Goal: Connect with others: Connect with others

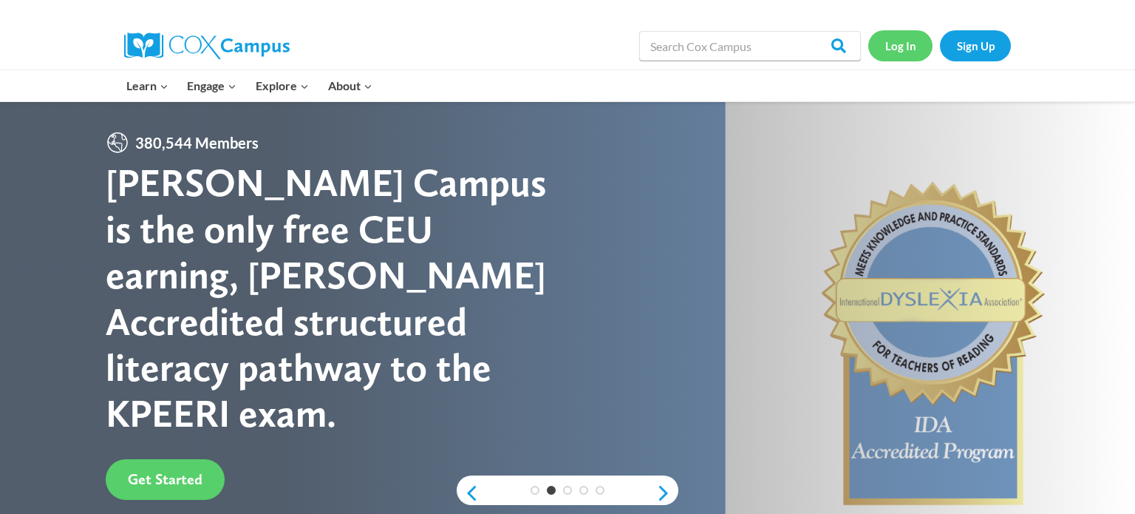
click at [894, 49] on link "Log In" at bounding box center [900, 45] width 64 height 30
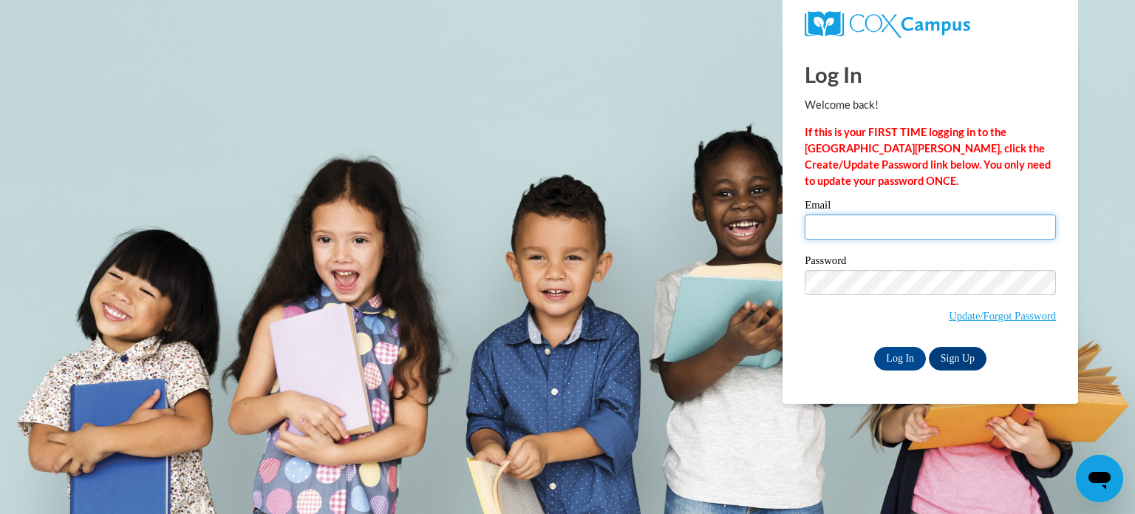
click at [908, 231] on input "Email" at bounding box center [930, 226] width 251 height 25
type input "wilsrob@pewaukeeschools.org"
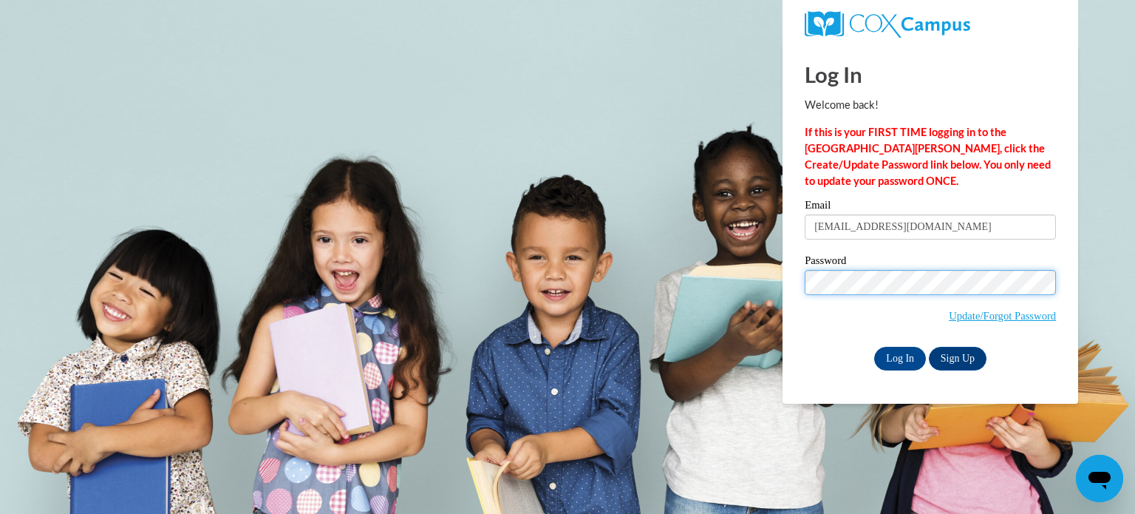
click at [874, 347] on input "Log In" at bounding box center [900, 359] width 52 height 24
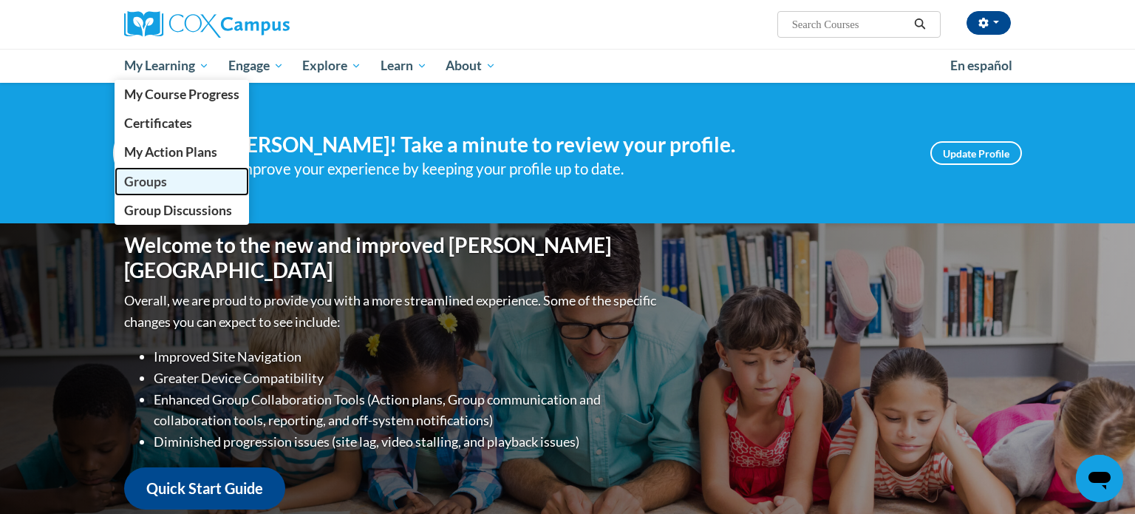
click at [146, 188] on span "Groups" at bounding box center [145, 182] width 43 height 16
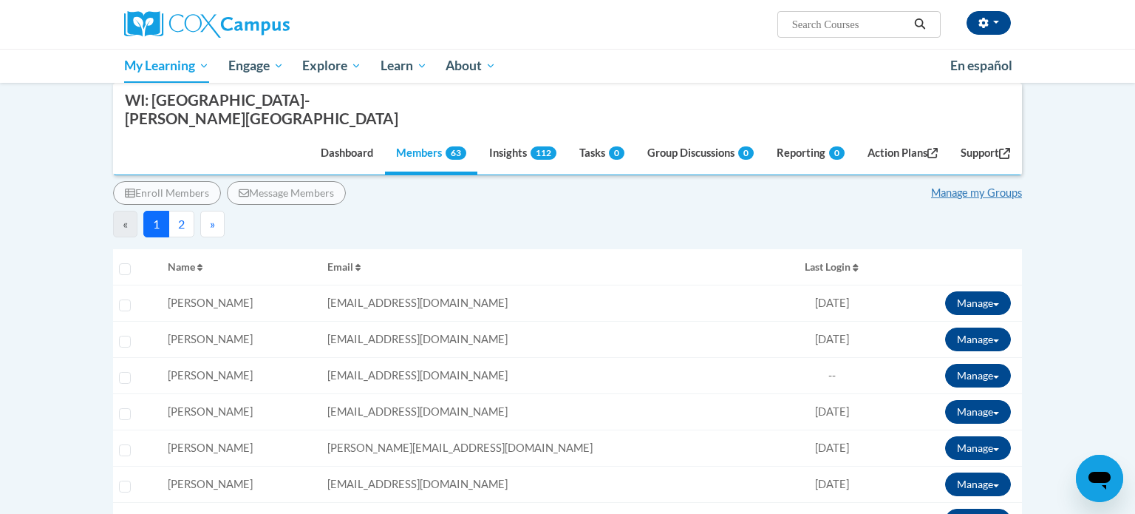
scroll to position [222, 0]
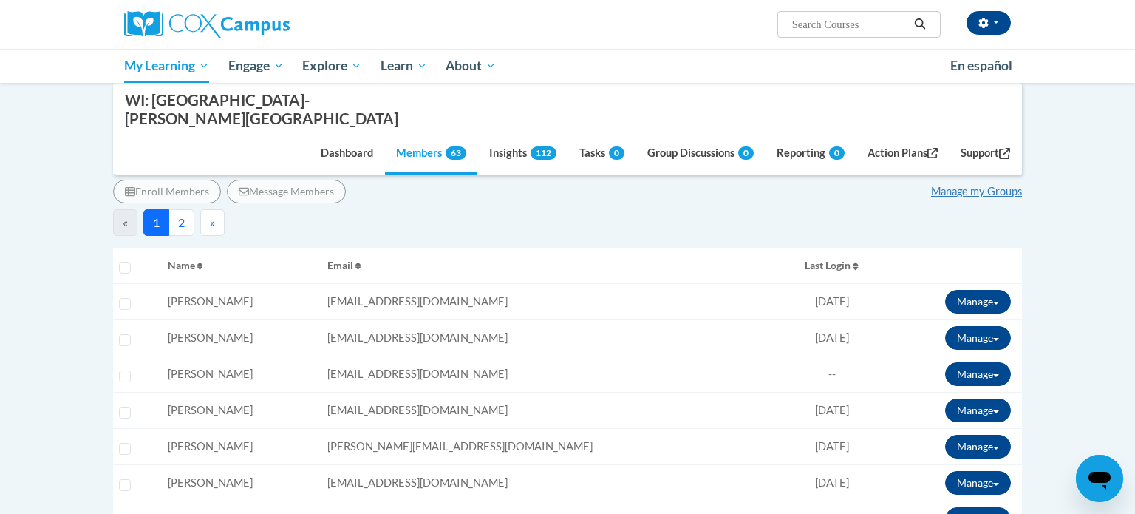
click at [885, 320] on td "Manage Enroll View Transcript Message Email Break Connection" at bounding box center [953, 338] width 137 height 36
click at [972, 326] on button "Manage" at bounding box center [978, 338] width 66 height 24
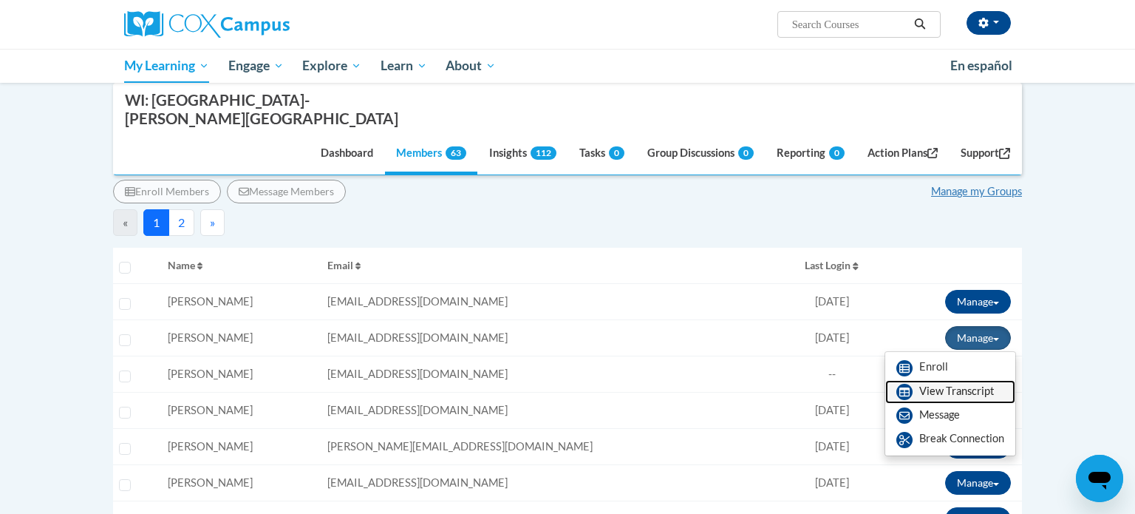
click at [946, 380] on link "View Transcript" at bounding box center [950, 392] width 130 height 24
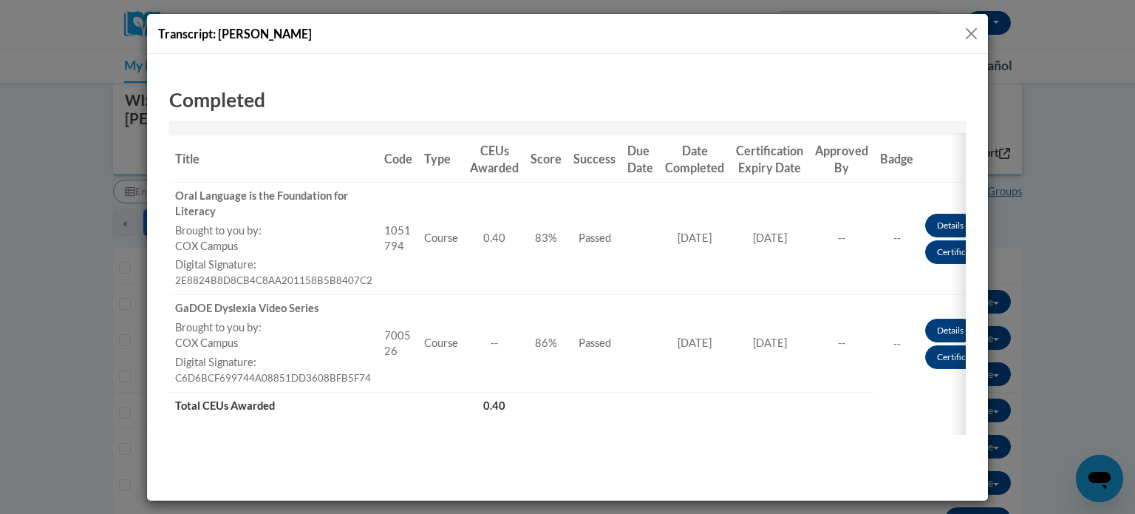
scroll to position [120, 0]
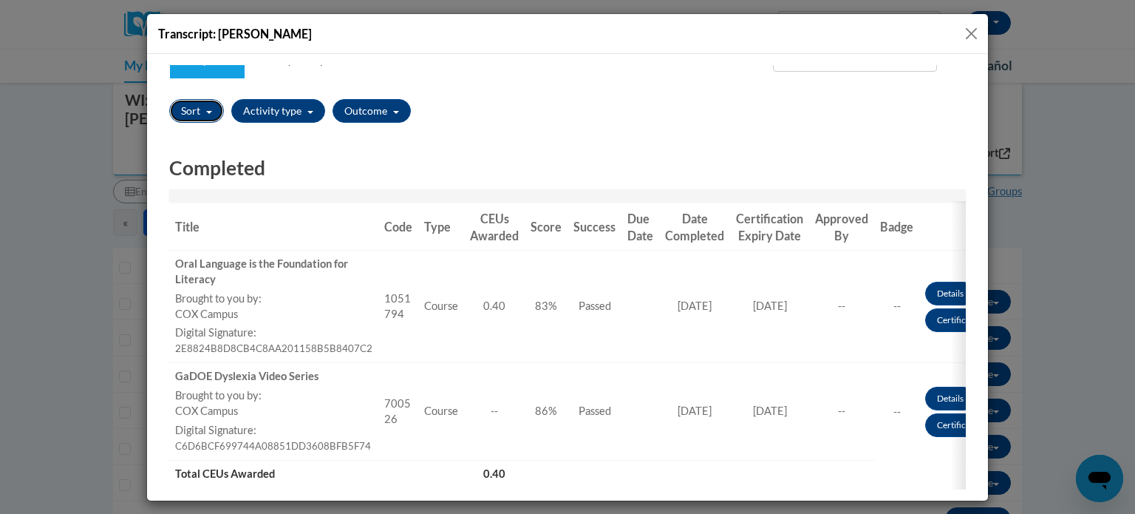
click at [213, 118] on button "Sort" at bounding box center [196, 110] width 55 height 24
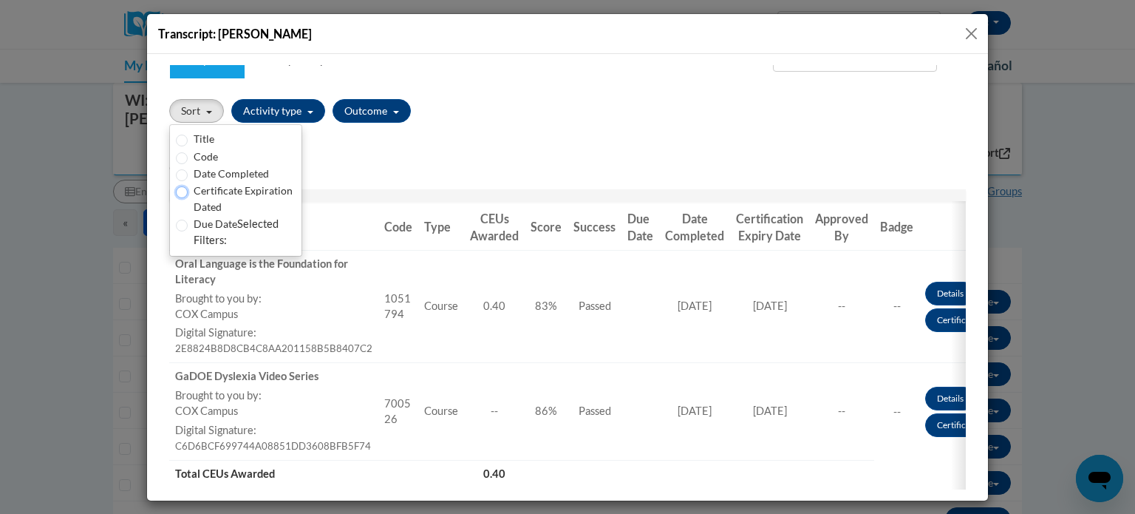
click at [182, 190] on input "Certificate Expiration Dated" at bounding box center [182, 191] width 12 height 12
radio input "true"
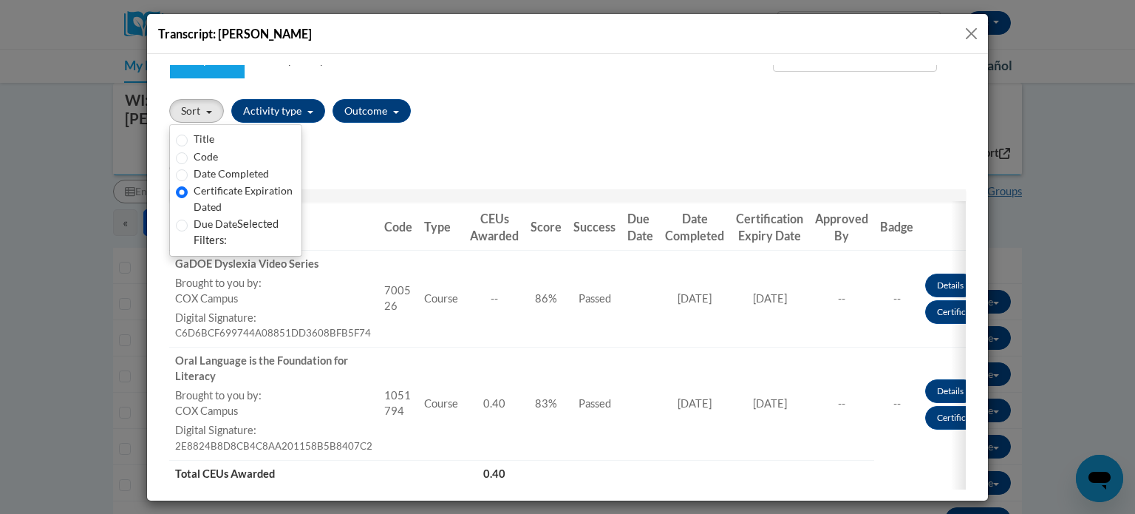
click at [415, 154] on h2 "Completed" at bounding box center [567, 167] width 796 height 27
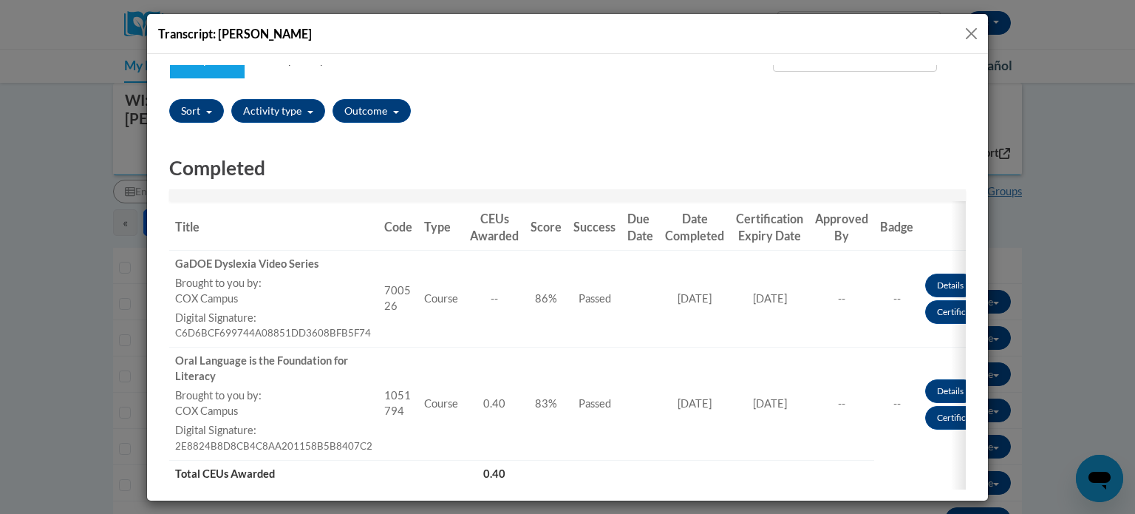
click at [197, 123] on div "Sort Title Code Date Completed Certificate Expiration Dated Due Date Selected F…" at bounding box center [567, 110] width 796 height 35
click at [972, 35] on button "Close" at bounding box center [971, 33] width 18 height 18
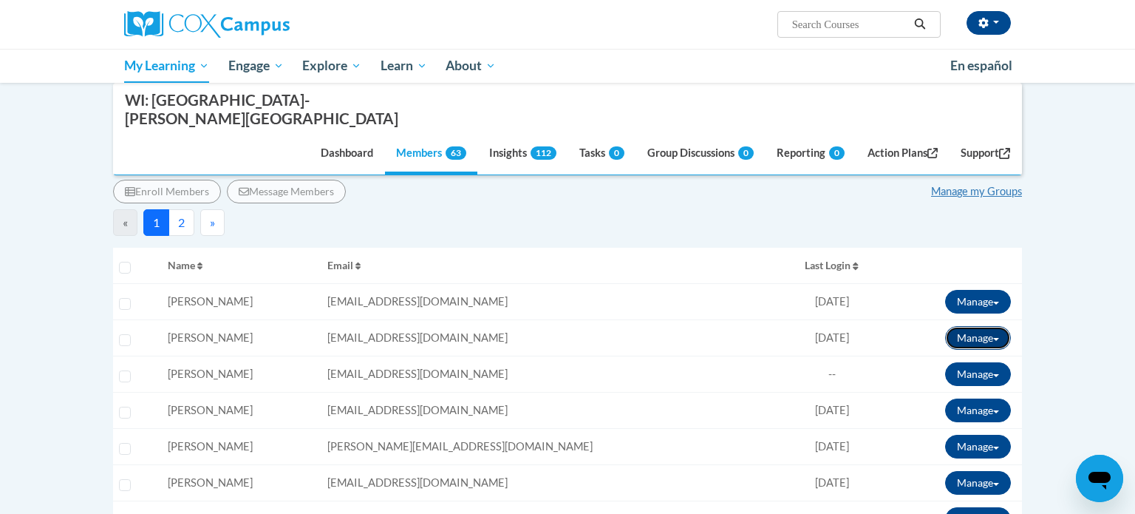
click at [995, 326] on button "Manage" at bounding box center [978, 338] width 66 height 24
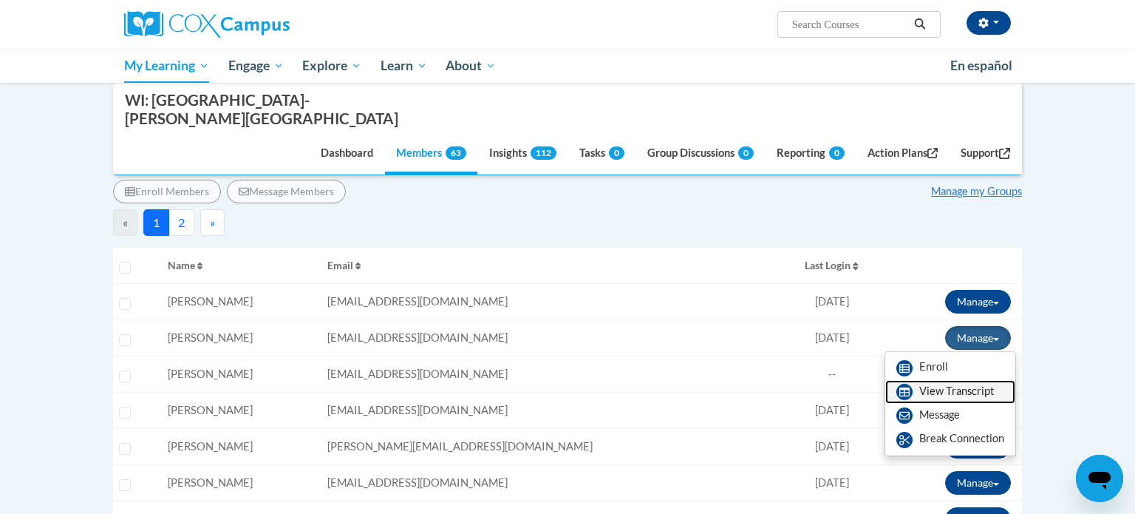
click at [960, 380] on link "View Transcript" at bounding box center [950, 392] width 130 height 24
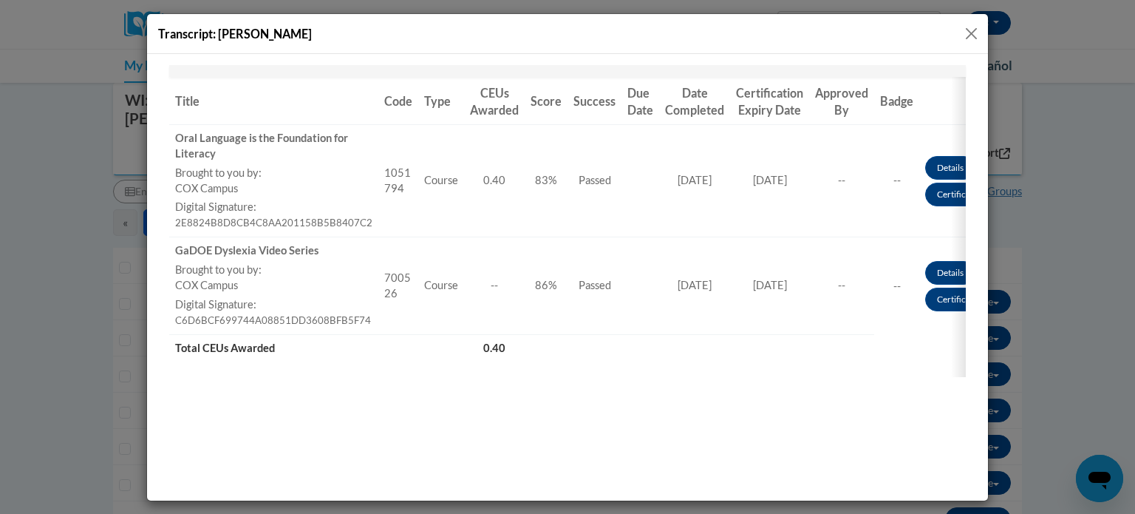
scroll to position [247, 0]
click at [935, 199] on link "Certificate" at bounding box center [957, 192] width 64 height 24
click at [966, 35] on button "Close" at bounding box center [971, 33] width 18 height 18
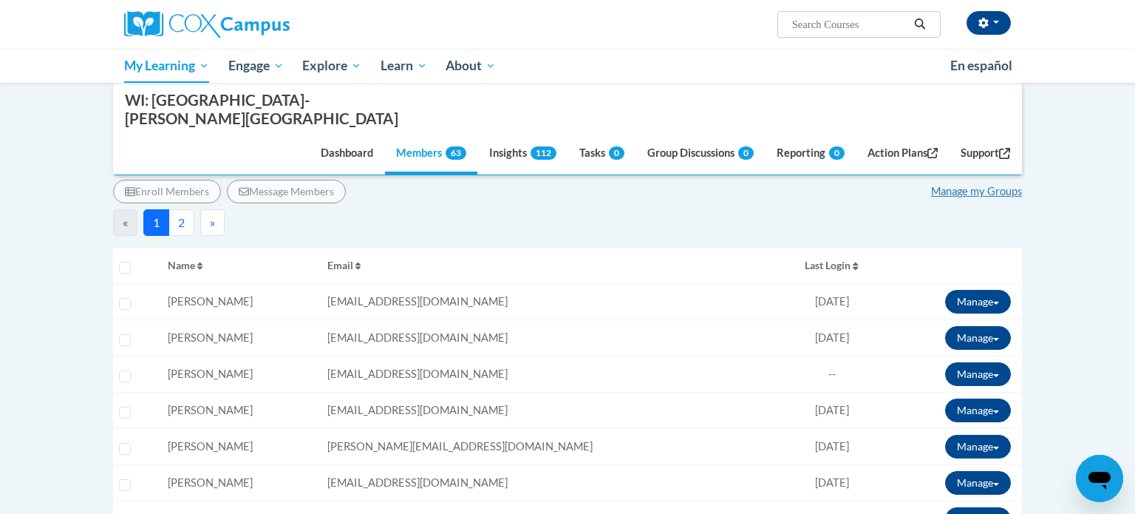
scroll to position [0, 0]
click at [815, 331] on span "08/14/2025" at bounding box center [832, 337] width 34 height 13
click at [986, 326] on button "Manage" at bounding box center [978, 338] width 66 height 24
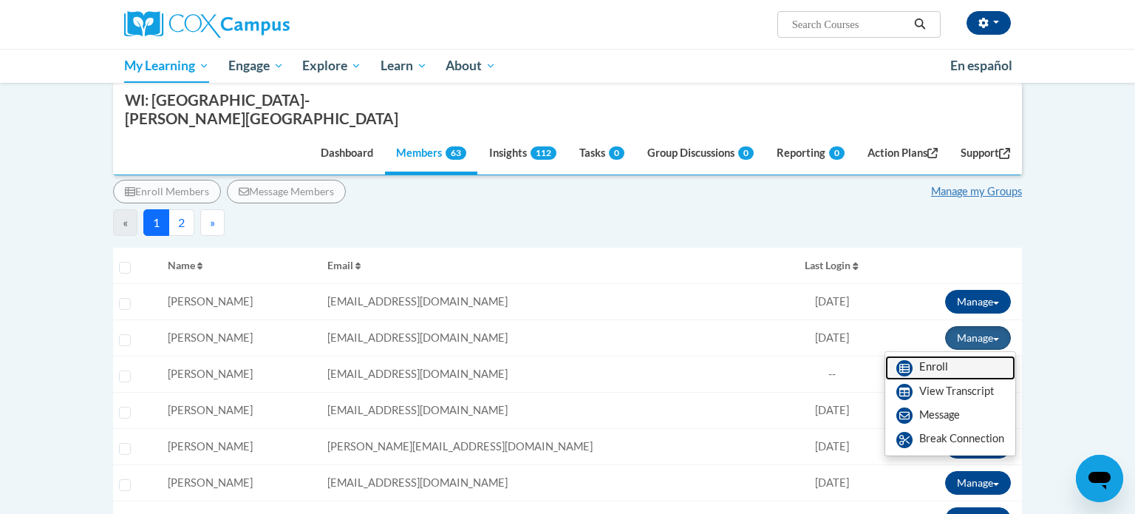
click at [936, 355] on link "Enroll" at bounding box center [950, 367] width 130 height 24
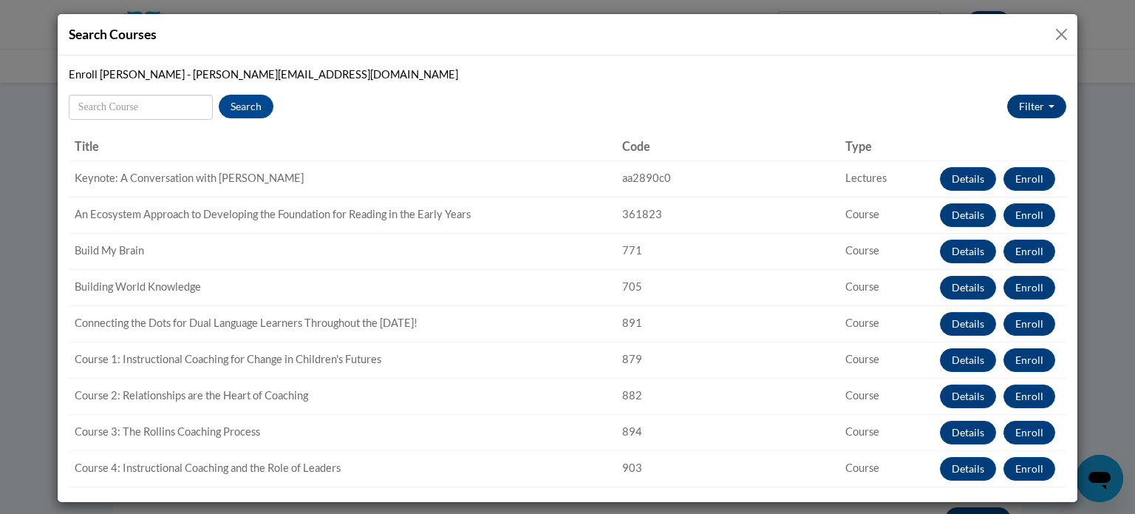
click at [1052, 30] on button "Close" at bounding box center [1061, 34] width 18 height 18
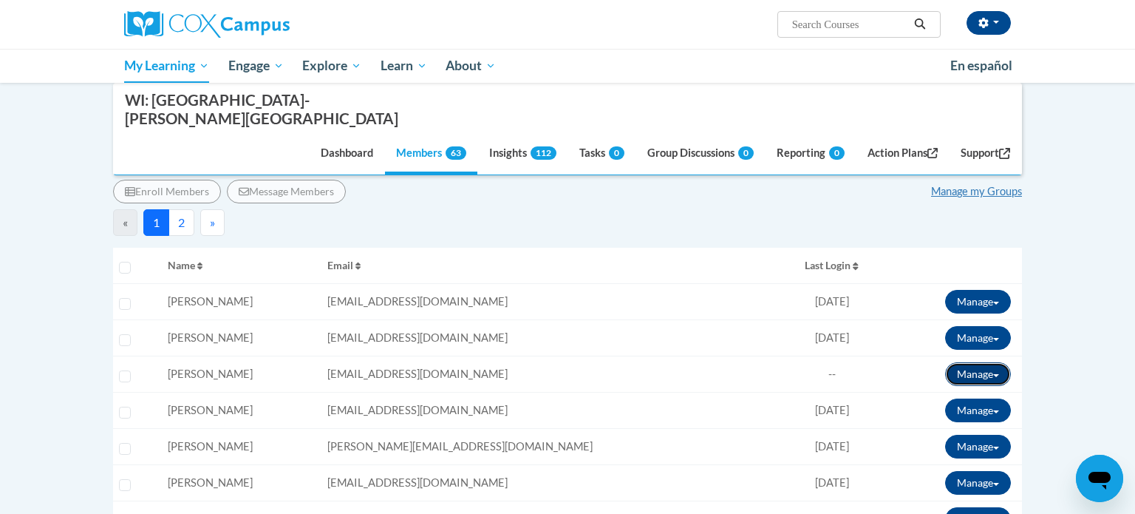
click at [986, 362] on button "Manage" at bounding box center [978, 374] width 66 height 24
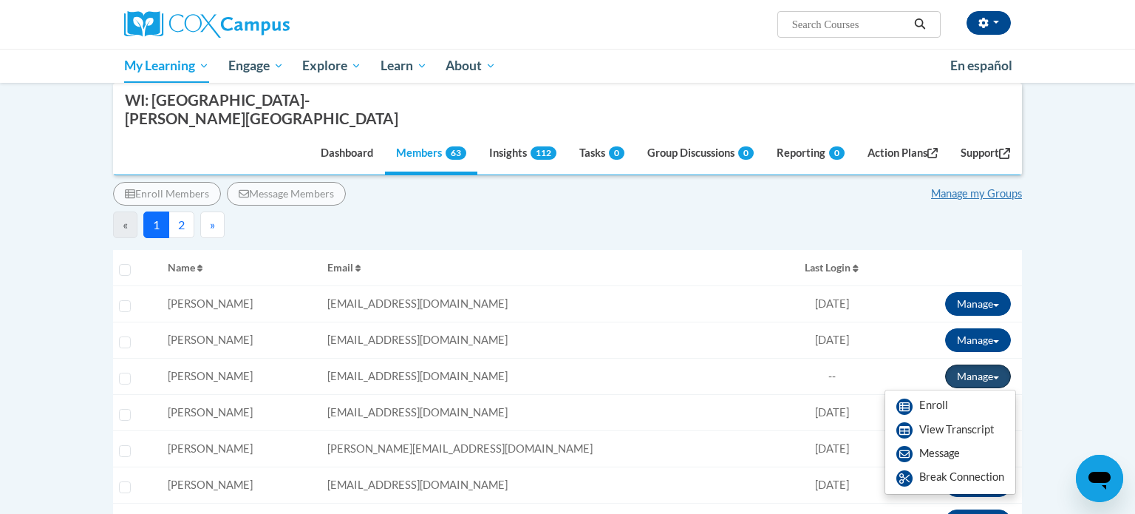
scroll to position [219, 0]
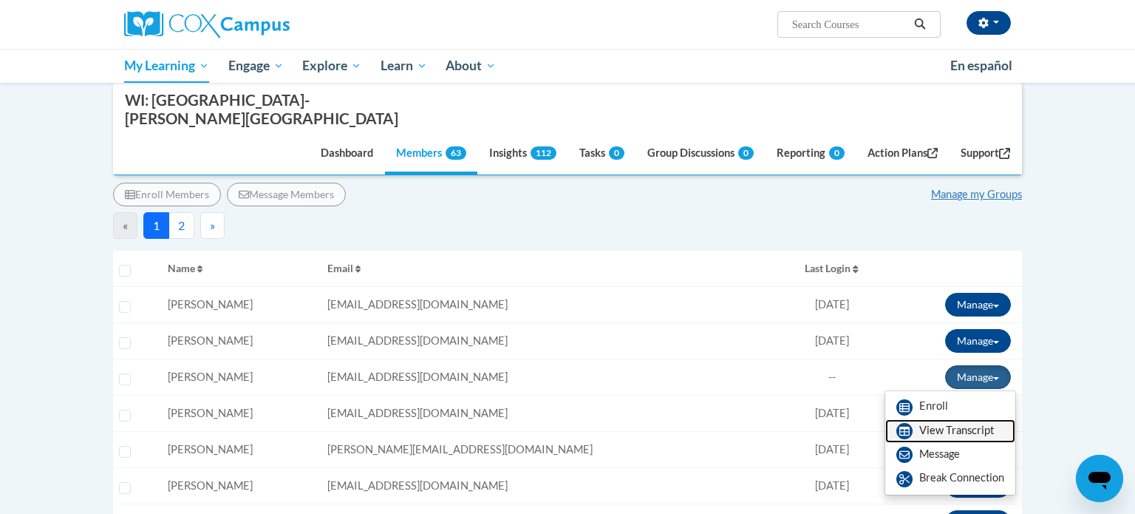
click at [966, 419] on link "View Transcript" at bounding box center [950, 431] width 130 height 24
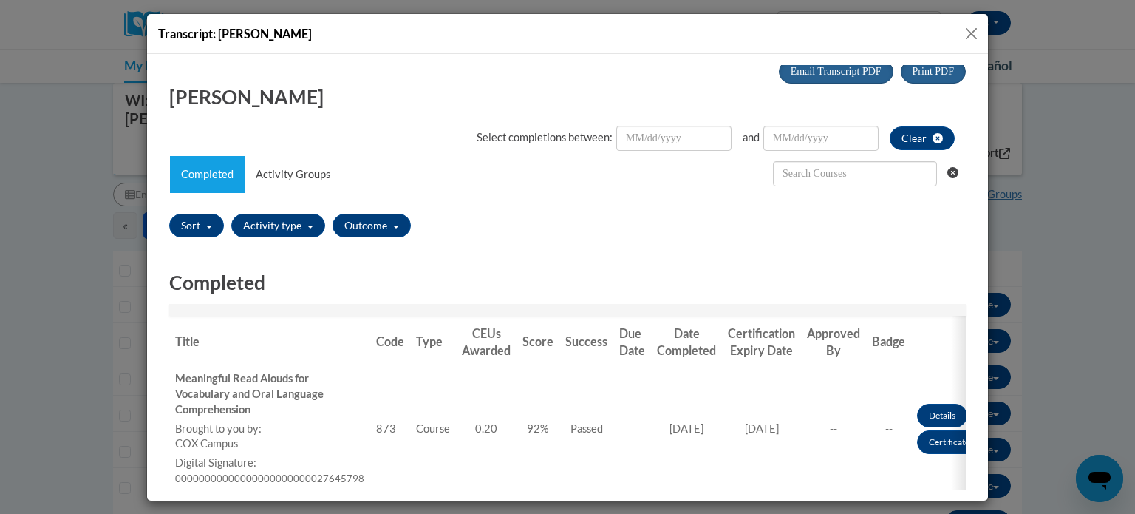
scroll to position [0, 0]
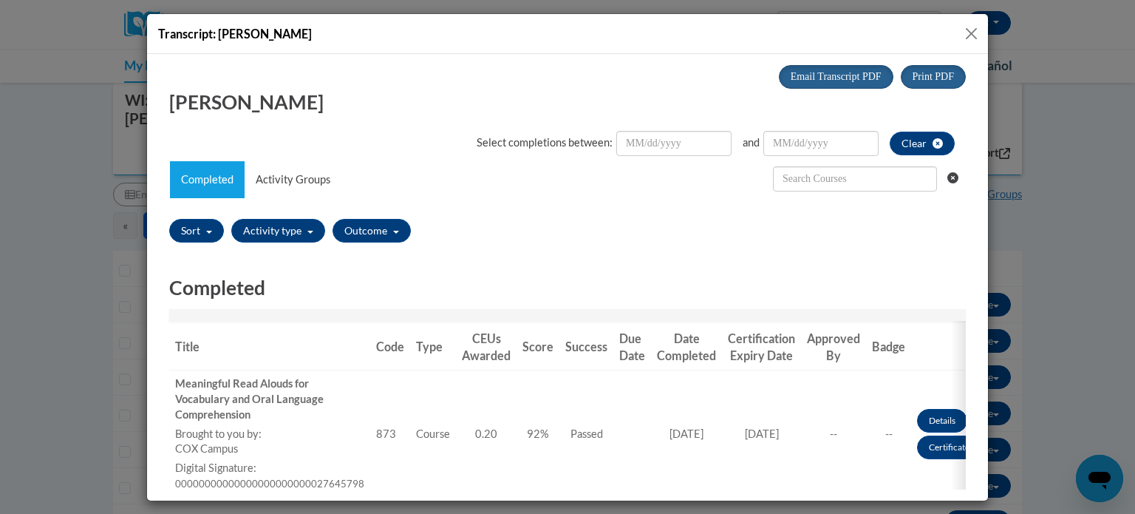
click at [978, 24] on button "Close" at bounding box center [971, 33] width 18 height 18
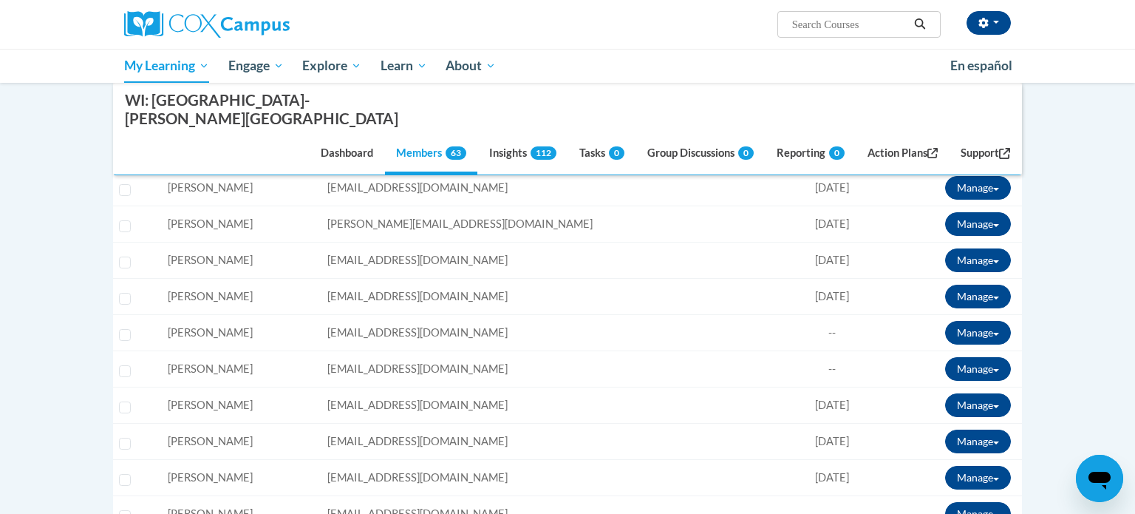
scroll to position [447, 0]
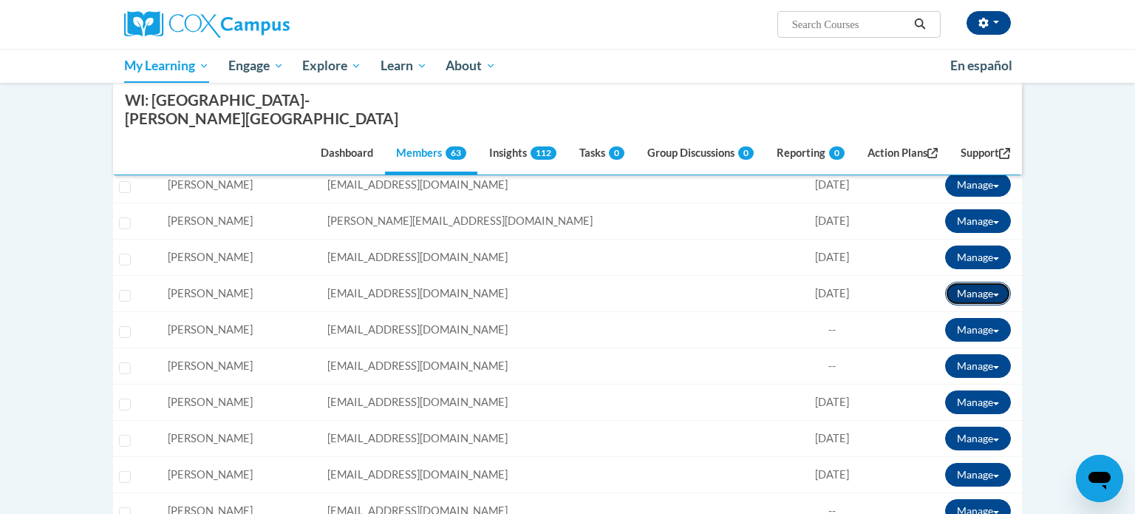
click at [981, 282] on button "Manage" at bounding box center [978, 294] width 66 height 24
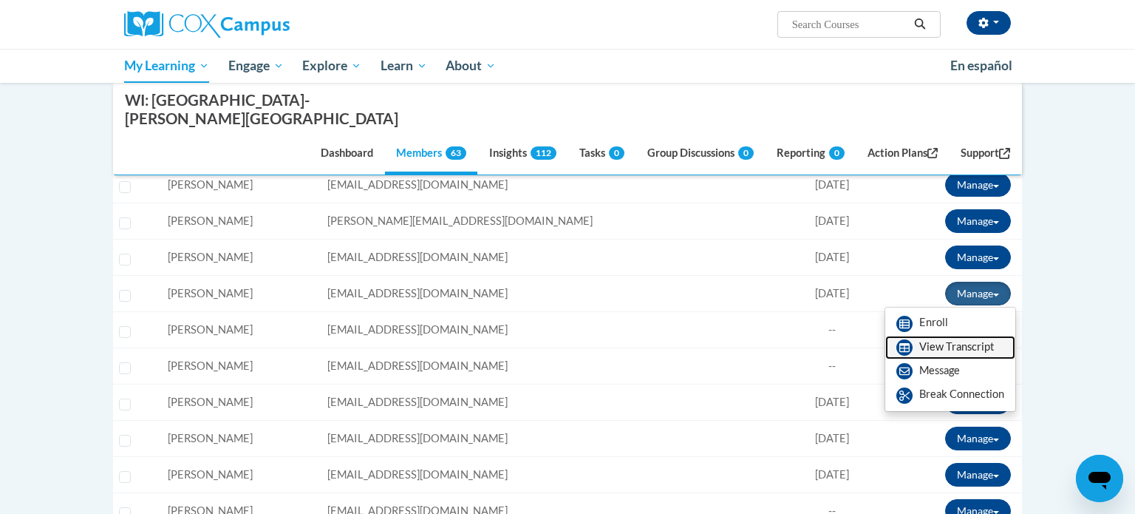
click at [982, 335] on link "View Transcript" at bounding box center [950, 347] width 130 height 24
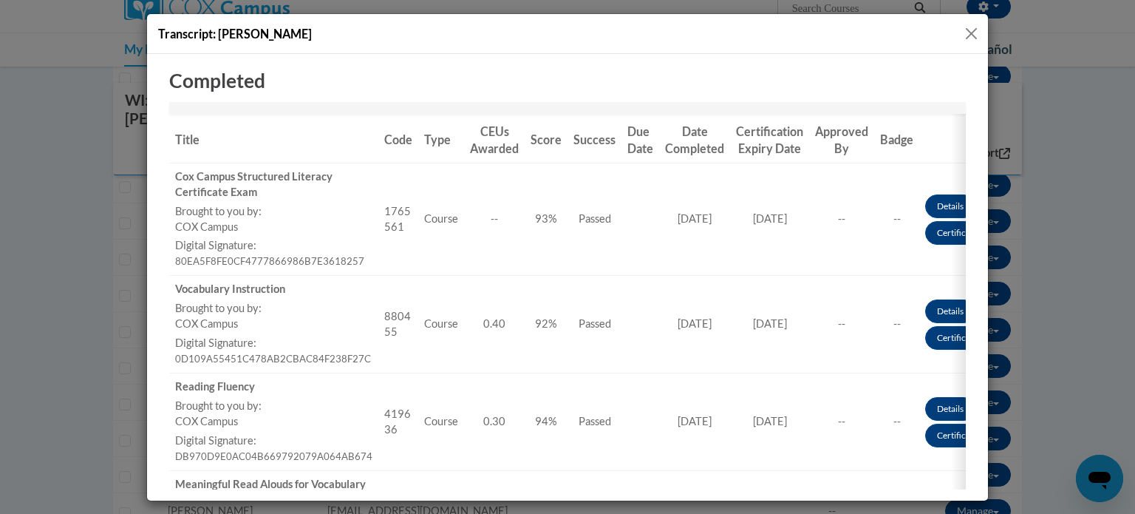
scroll to position [205, 0]
click at [967, 35] on button "Close" at bounding box center [971, 33] width 18 height 18
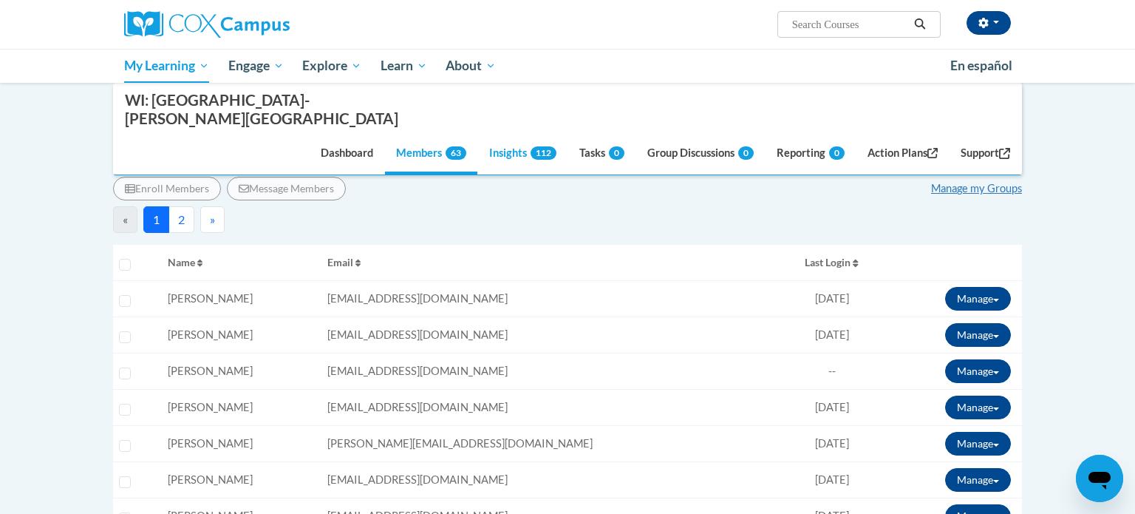
scroll to position [225, 0]
click at [970, 322] on button "Manage" at bounding box center [978, 334] width 66 height 24
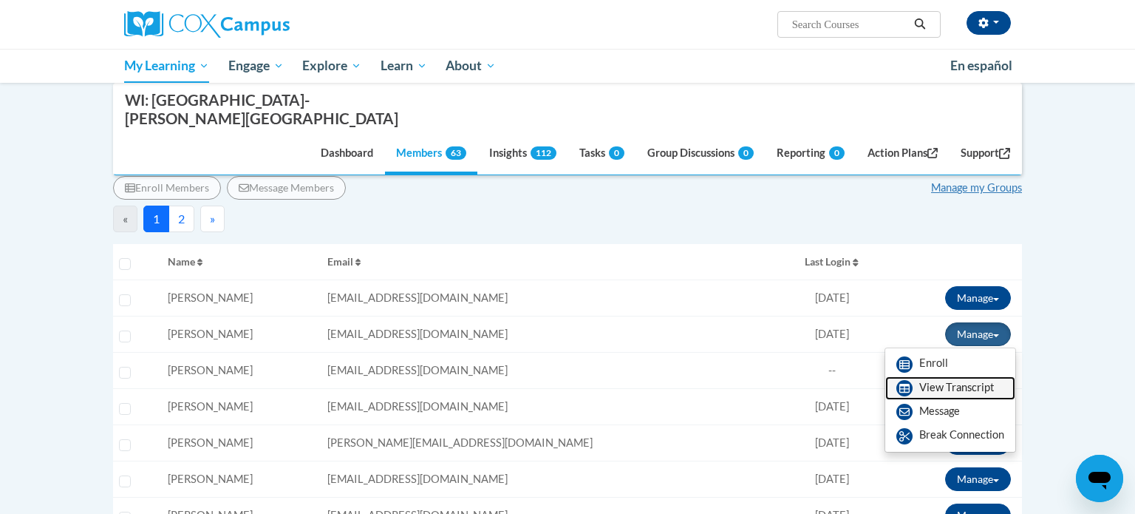
click at [935, 376] on link "View Transcript" at bounding box center [950, 388] width 130 height 24
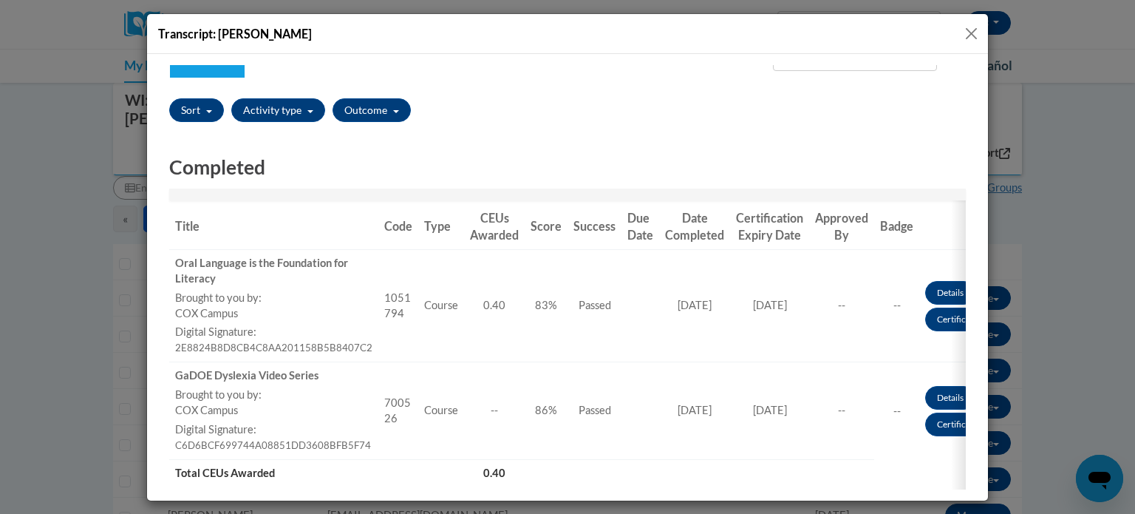
scroll to position [124, 0]
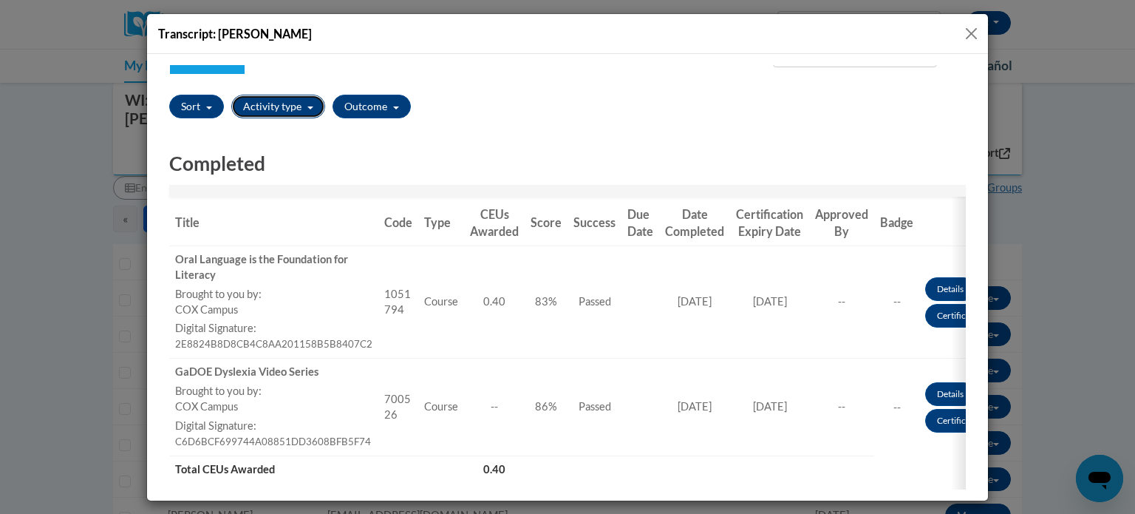
click at [287, 100] on button "Activity type" at bounding box center [278, 106] width 94 height 24
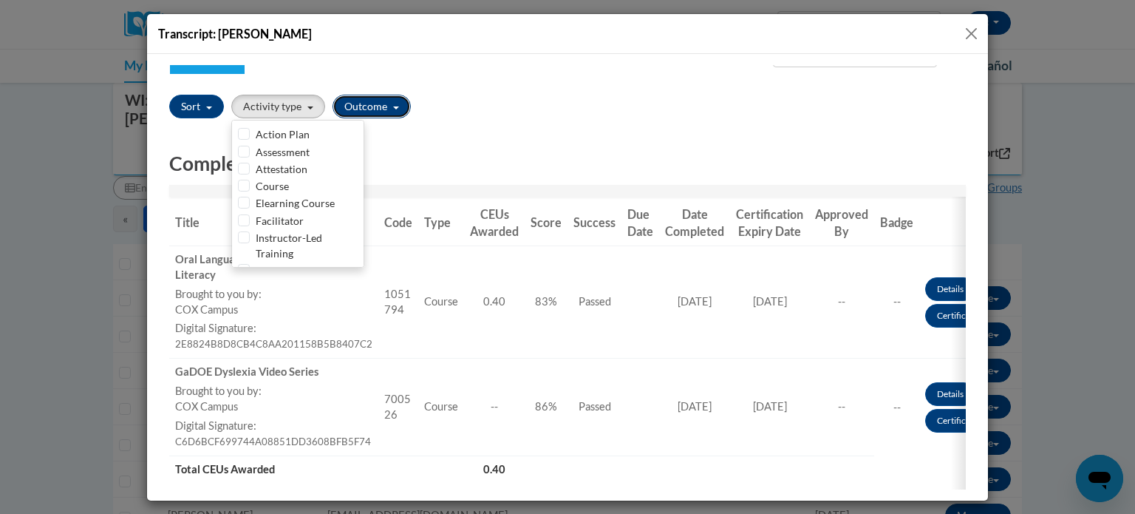
click at [369, 117] on button "Outcome" at bounding box center [371, 106] width 78 height 24
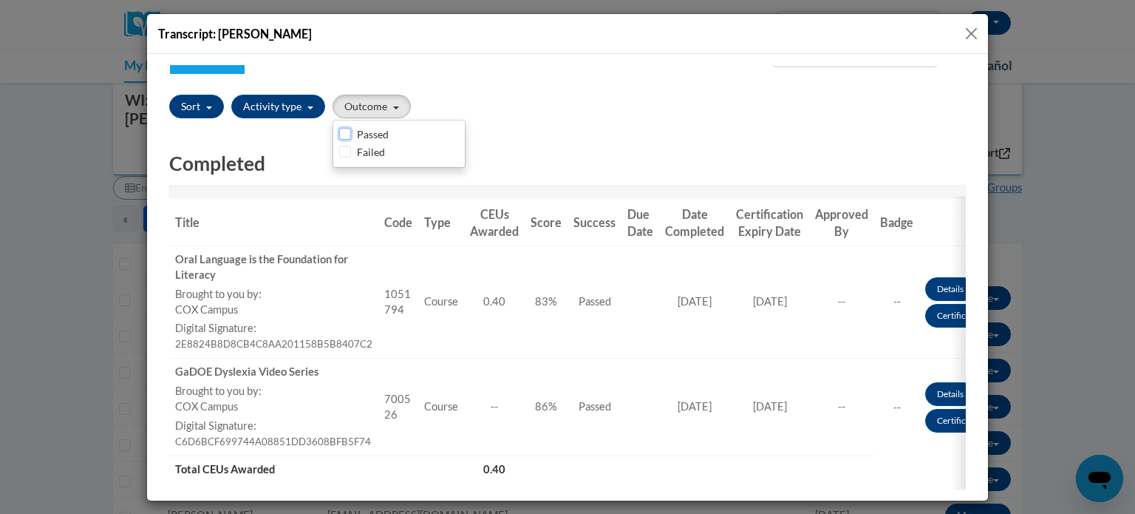
click at [349, 132] on input "Passed" at bounding box center [345, 133] width 12 height 12
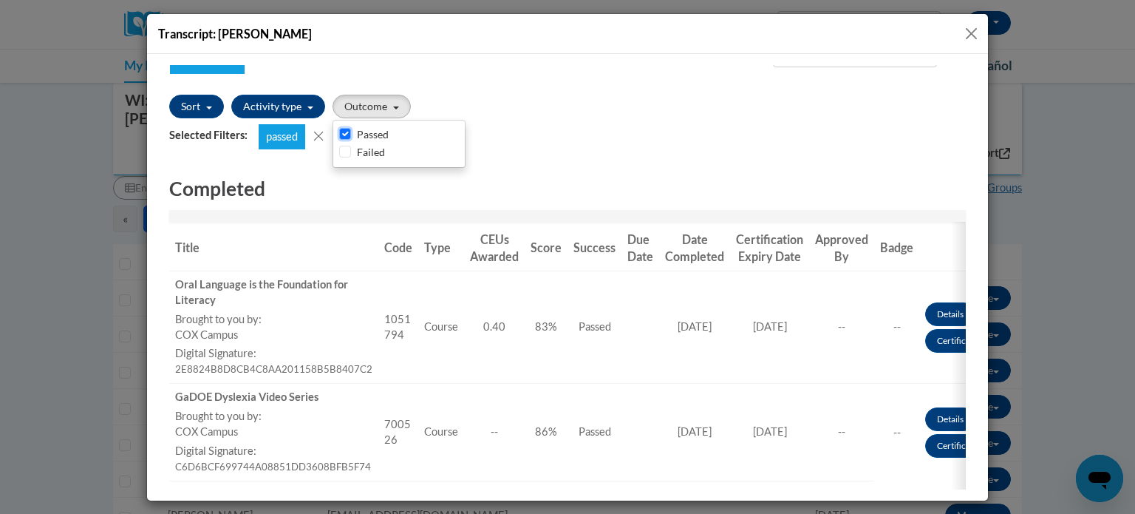
click at [347, 132] on input "Passed" at bounding box center [345, 133] width 12 height 12
checkbox input "false"
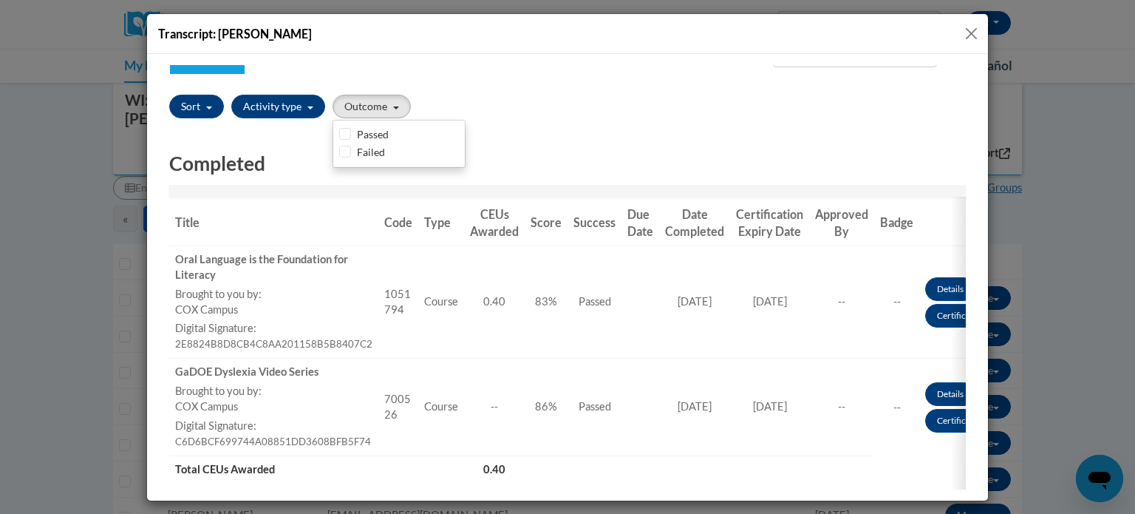
click at [1091, 134] on div "Transcript: Kayla Beck" at bounding box center [567, 257] width 1135 height 514
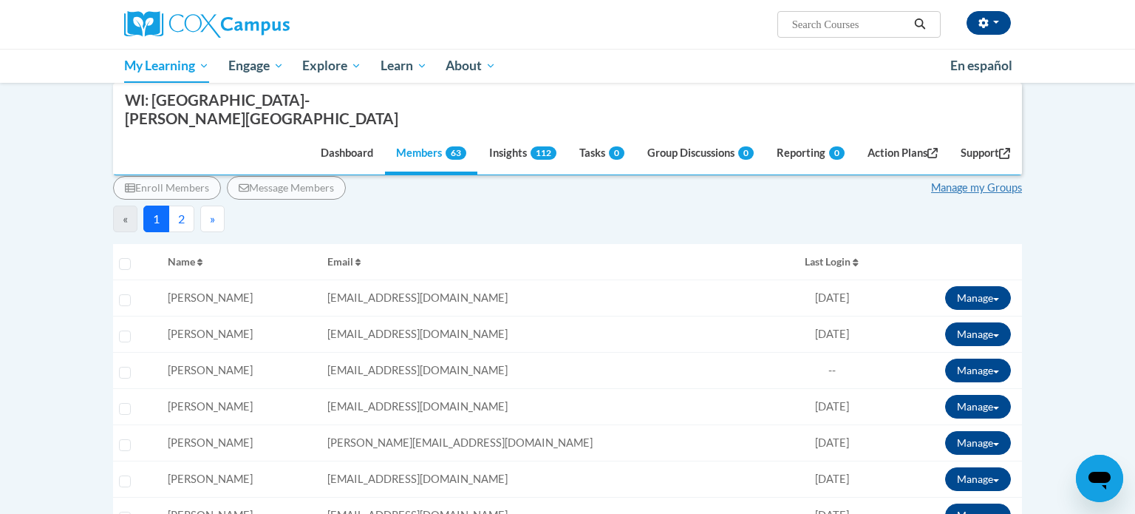
scroll to position [0, 0]
click at [959, 358] on button "Manage" at bounding box center [978, 370] width 66 height 24
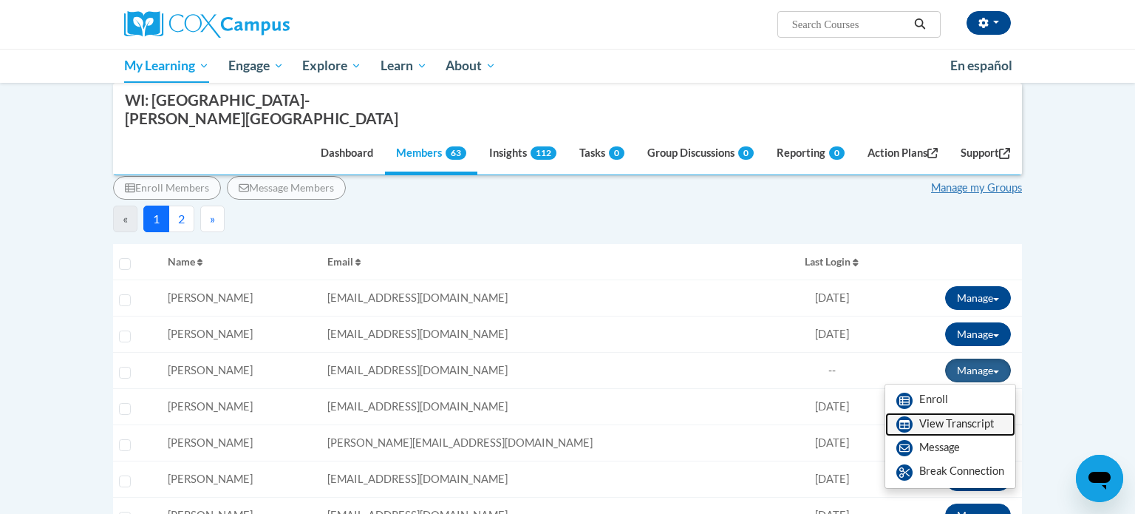
click at [957, 412] on link "View Transcript" at bounding box center [950, 424] width 130 height 24
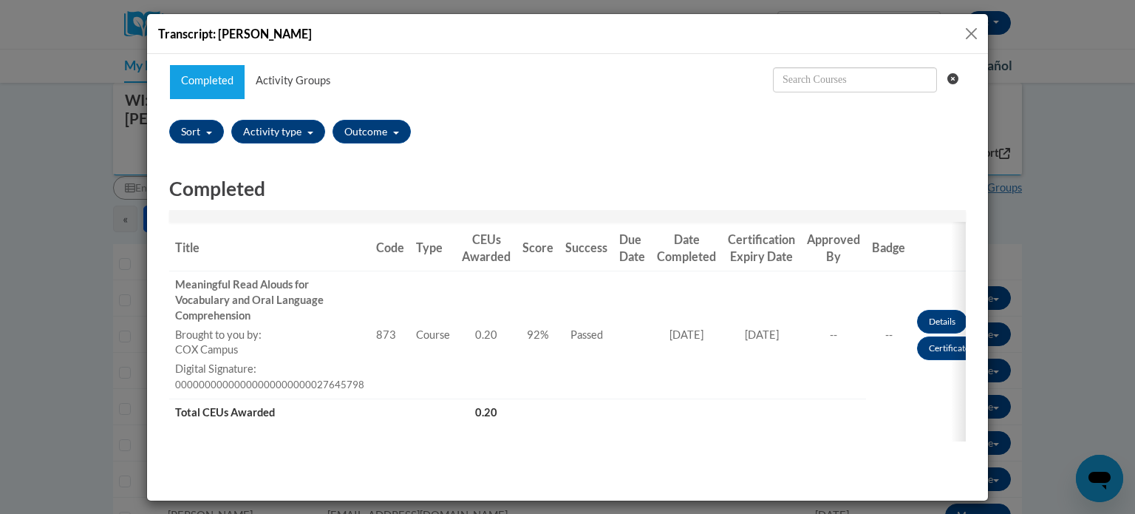
scroll to position [106, 0]
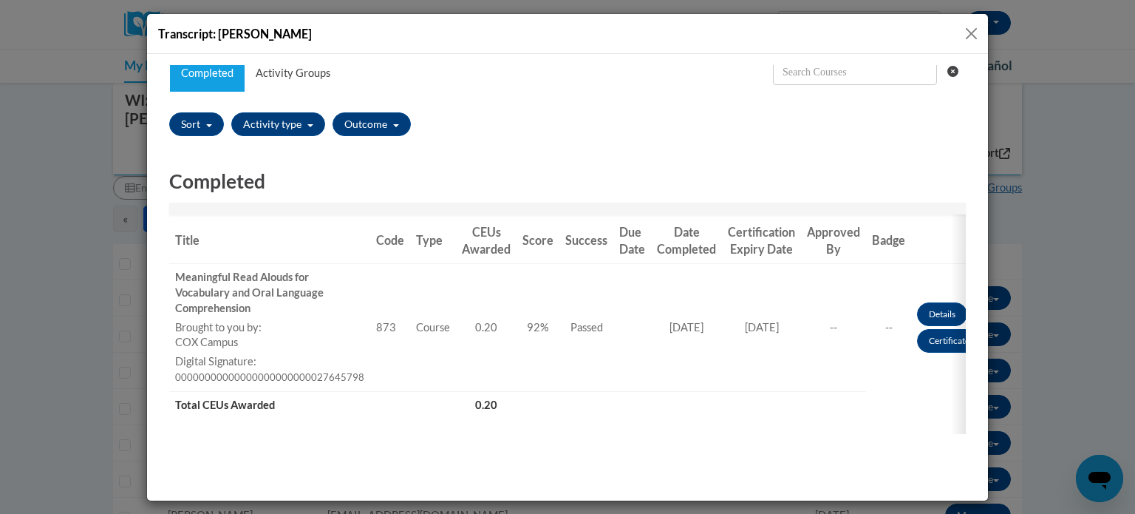
click at [978, 32] on button "Close" at bounding box center [971, 33] width 18 height 18
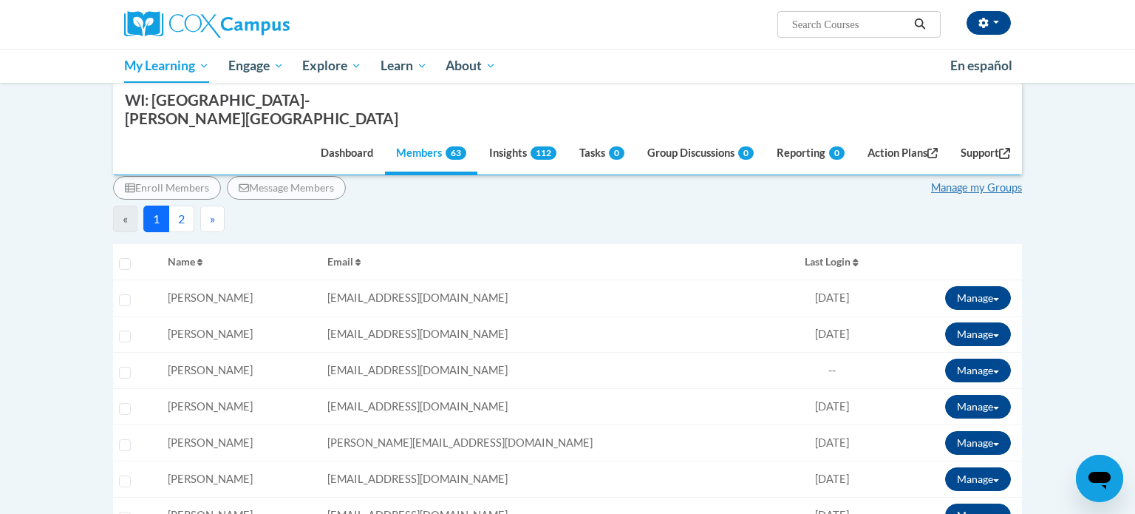
scroll to position [0, 0]
click at [989, 395] on button "Manage" at bounding box center [978, 407] width 66 height 24
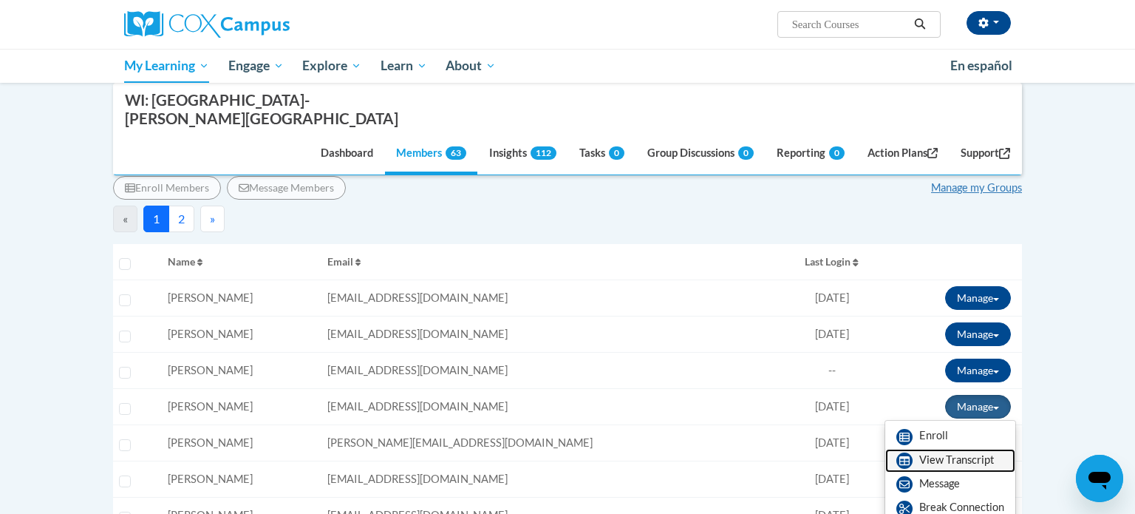
click at [961, 448] on link "View Transcript" at bounding box center [950, 460] width 130 height 24
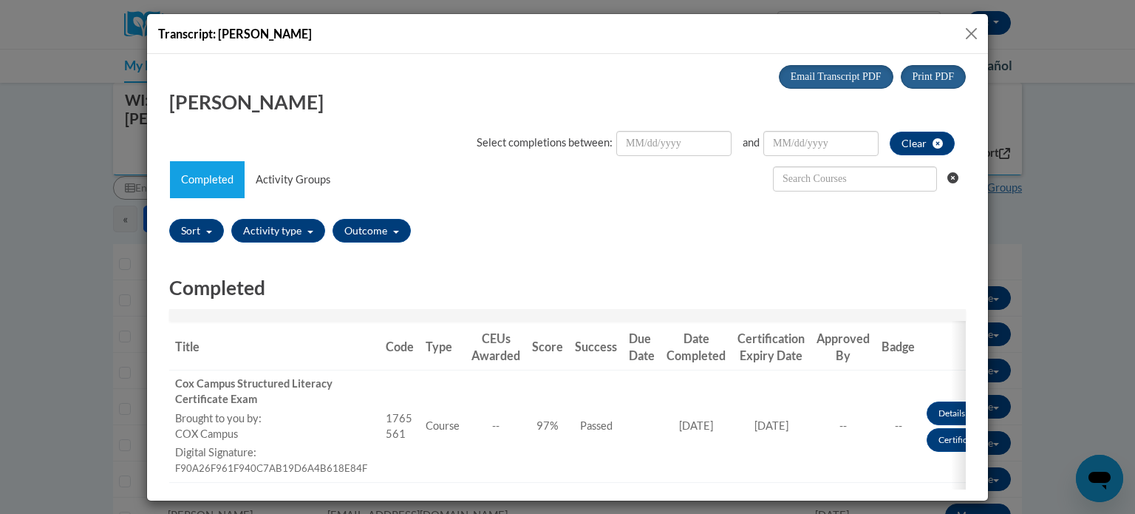
click at [975, 27] on button "Close" at bounding box center [971, 33] width 18 height 18
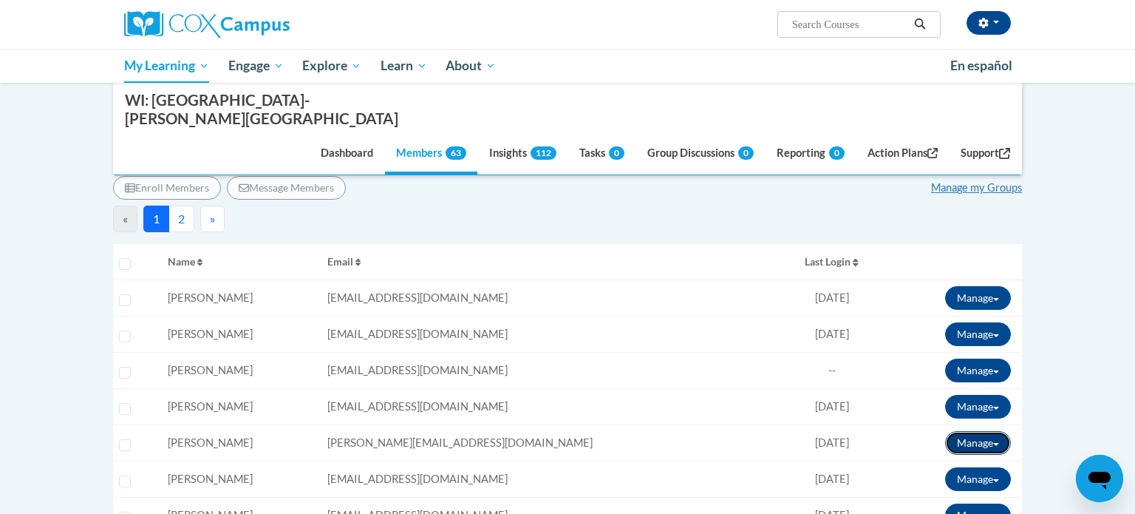
click at [958, 431] on button "Manage" at bounding box center [978, 443] width 66 height 24
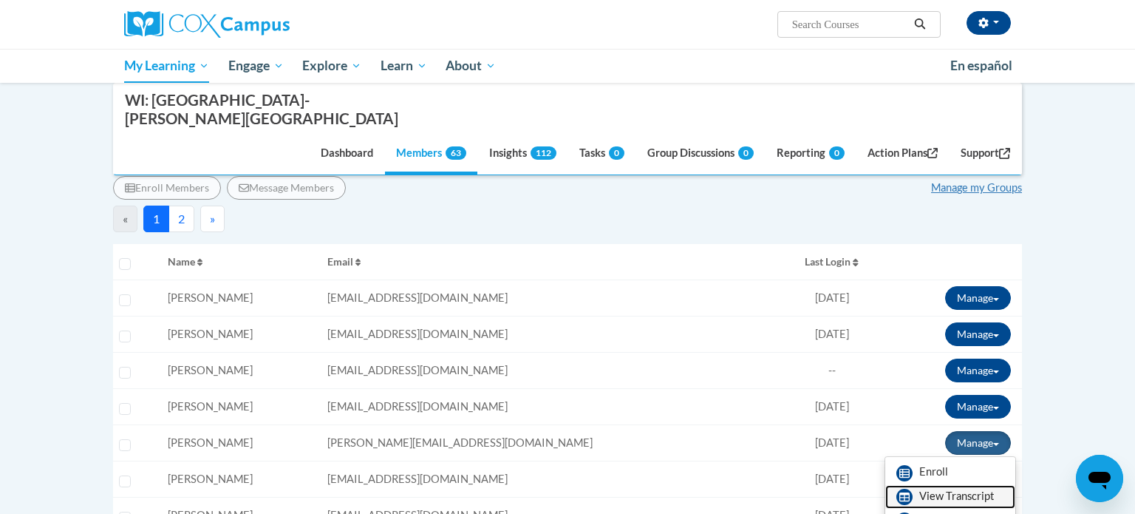
click at [932, 485] on link "View Transcript" at bounding box center [950, 497] width 130 height 24
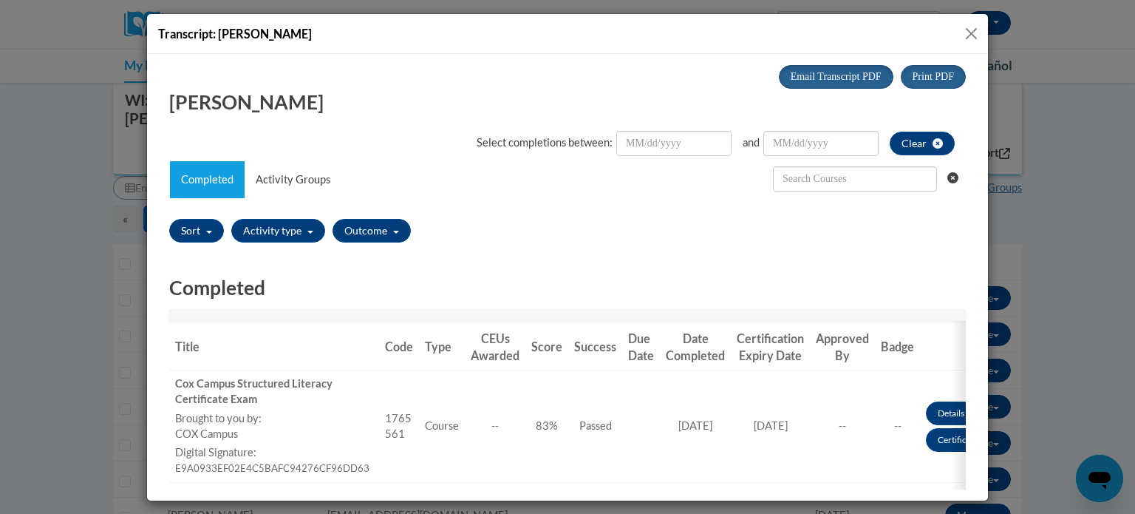
click at [969, 35] on button "Close" at bounding box center [971, 33] width 18 height 18
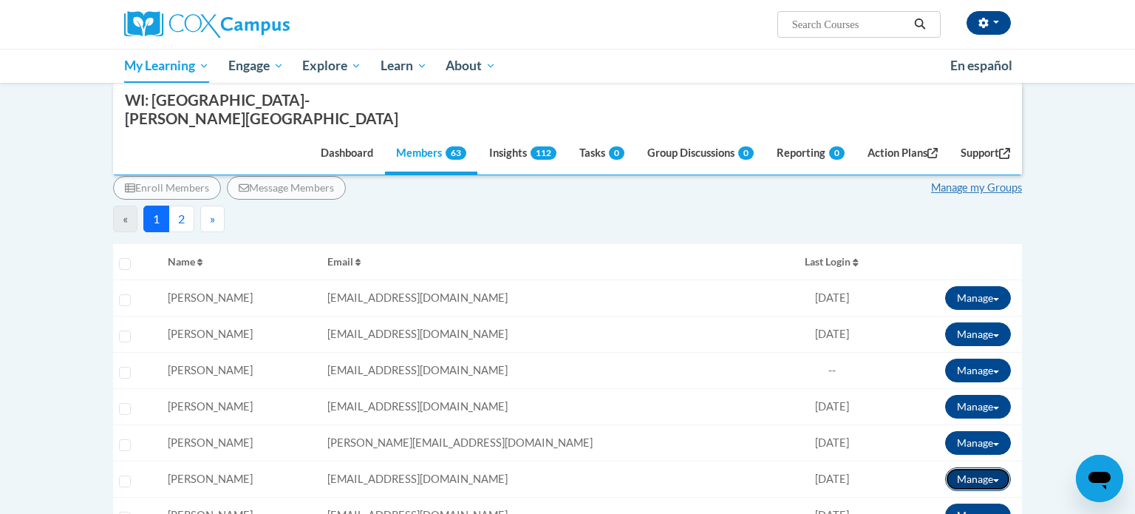
click at [995, 479] on span at bounding box center [996, 480] width 6 height 3
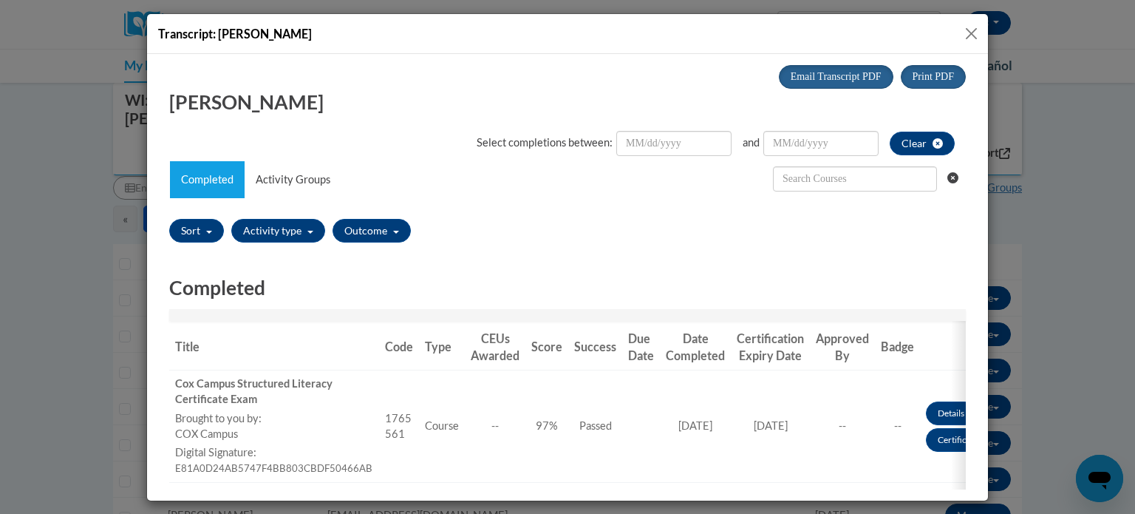
click at [966, 30] on button "Close" at bounding box center [971, 33] width 18 height 18
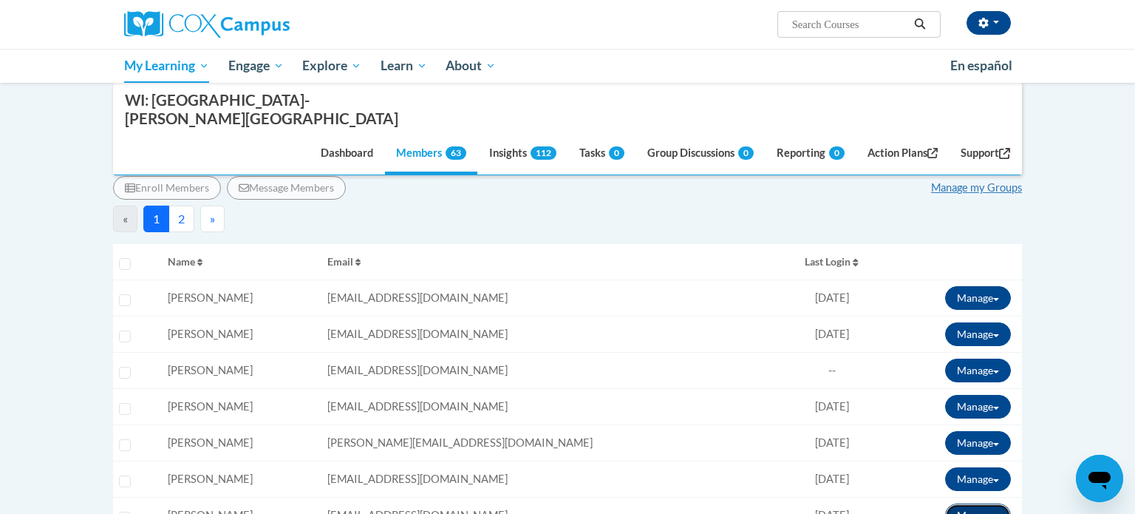
click at [951, 503] on button "Manage" at bounding box center [978, 515] width 66 height 24
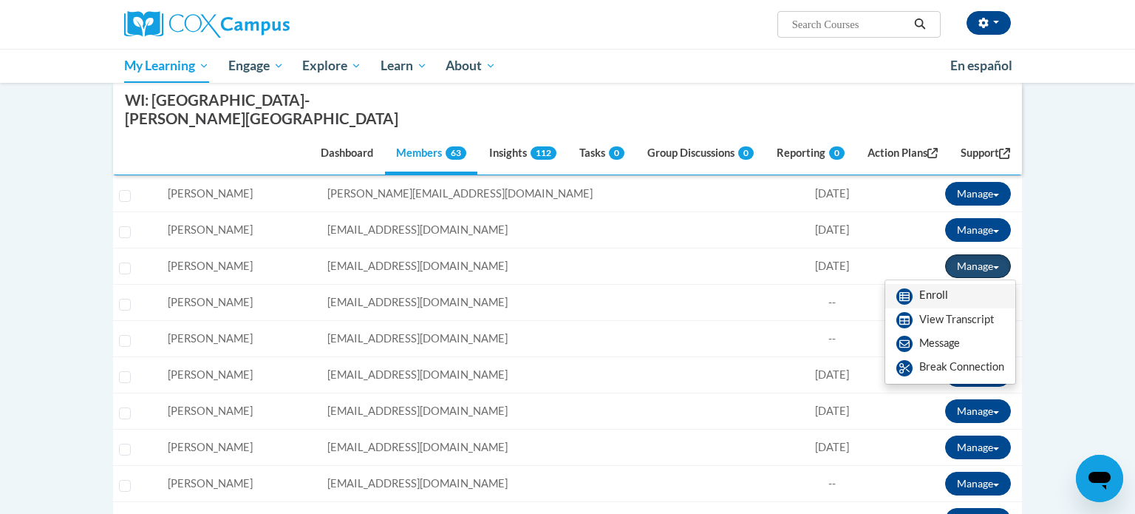
scroll to position [477, 0]
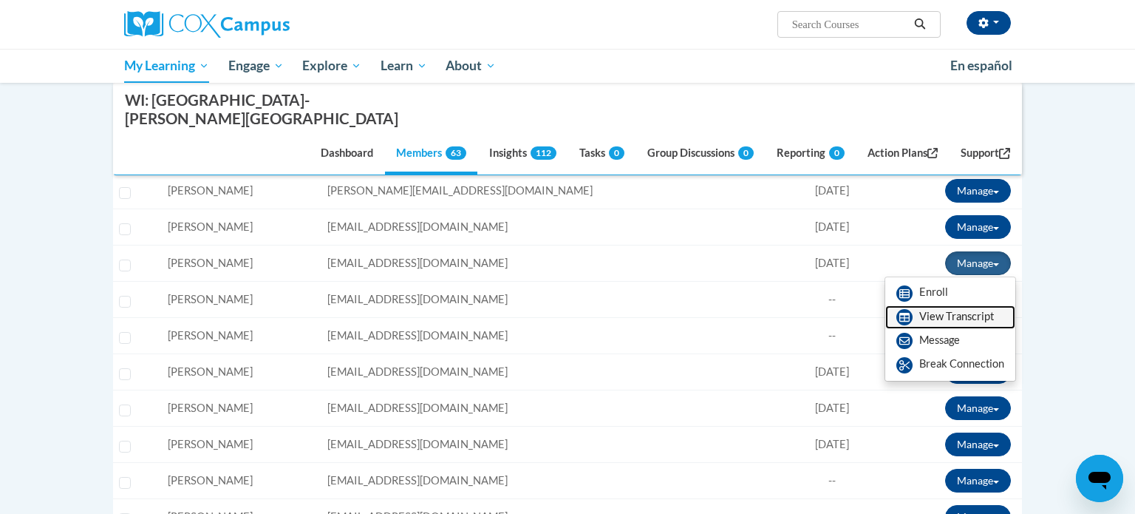
click at [937, 305] on link "View Transcript" at bounding box center [950, 317] width 130 height 24
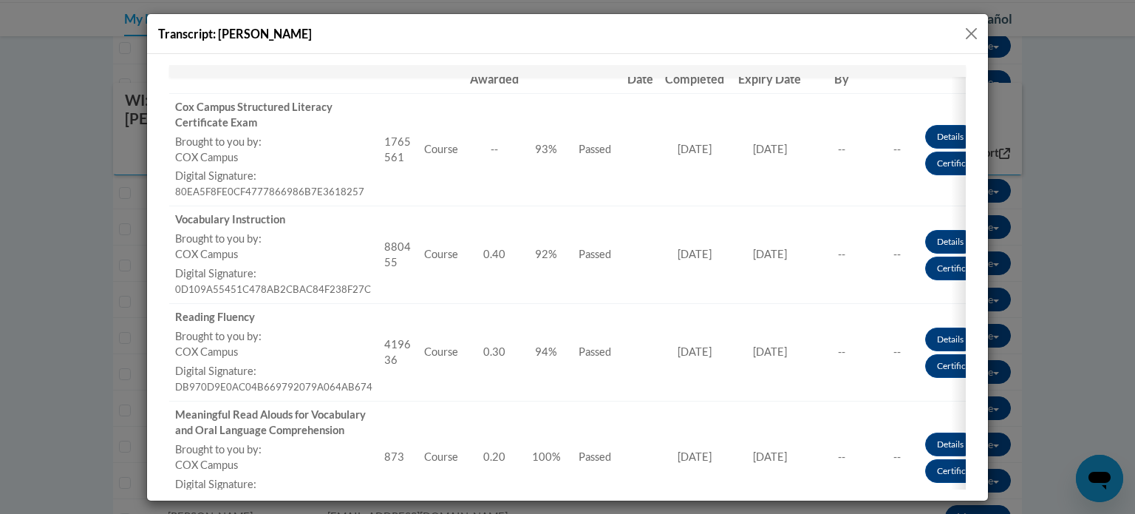
scroll to position [0, 0]
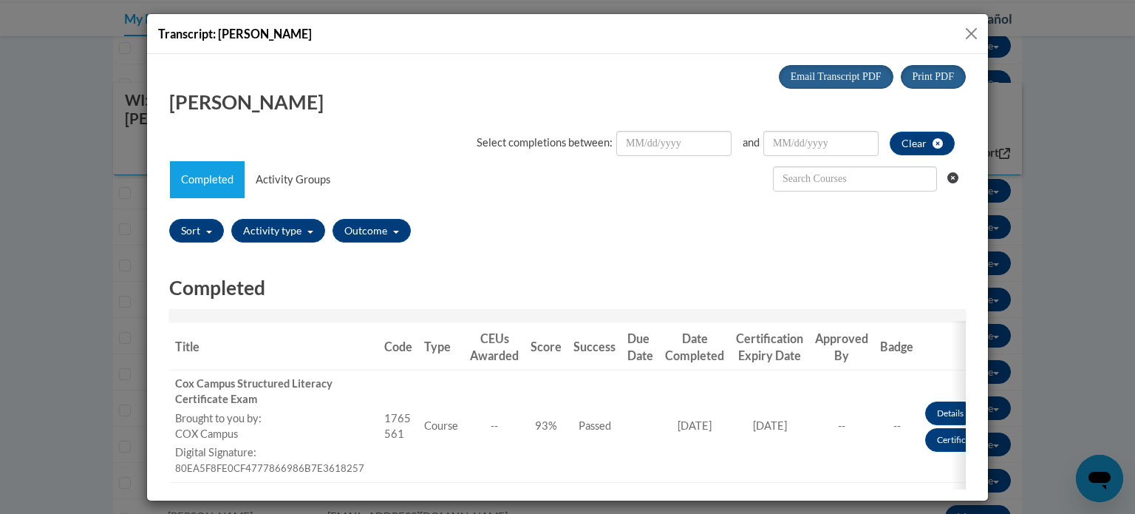
click at [969, 27] on button "Close" at bounding box center [971, 33] width 18 height 18
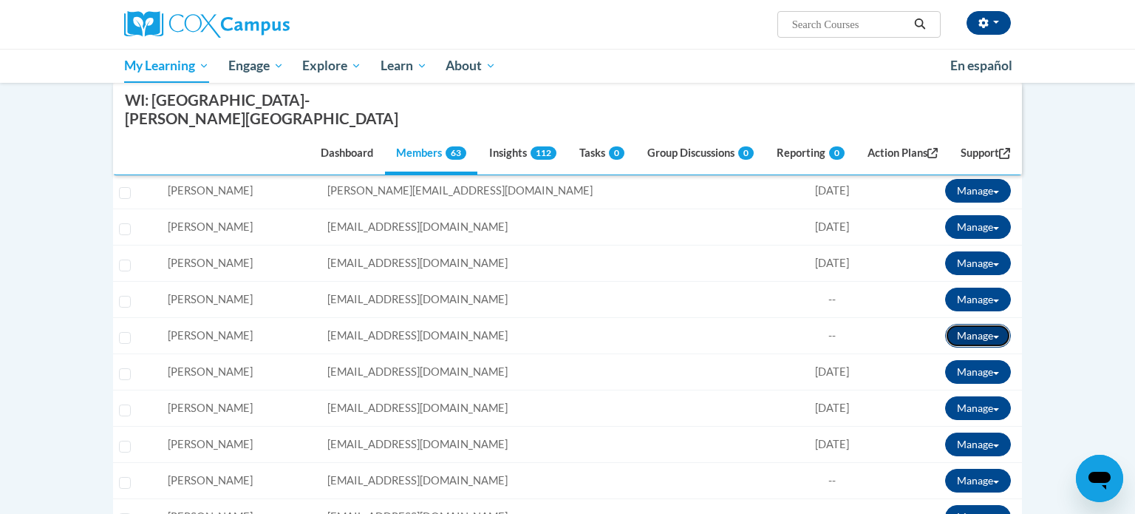
click at [961, 324] on button "Manage" at bounding box center [978, 336] width 66 height 24
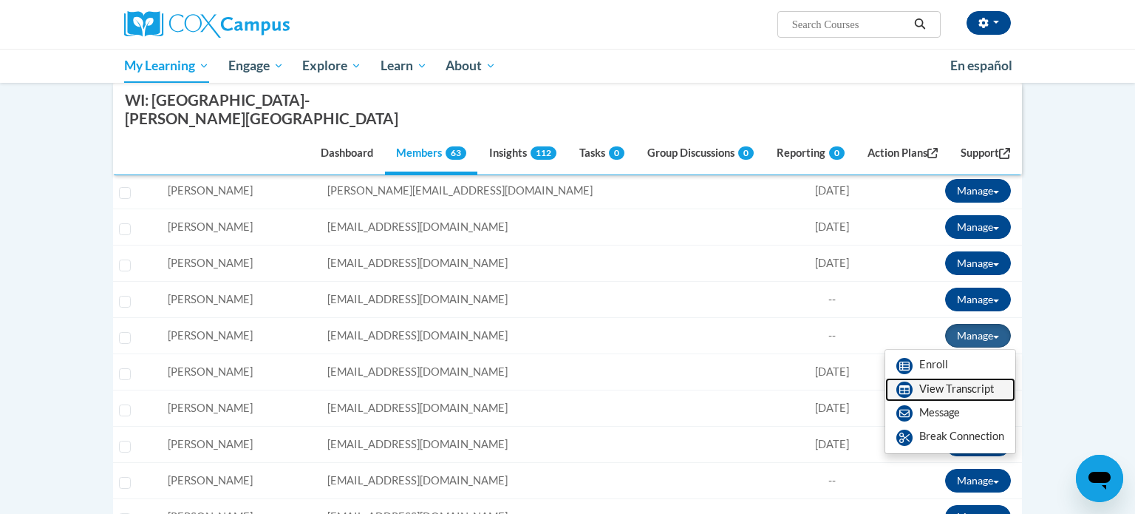
click at [937, 378] on link "View Transcript" at bounding box center [950, 390] width 130 height 24
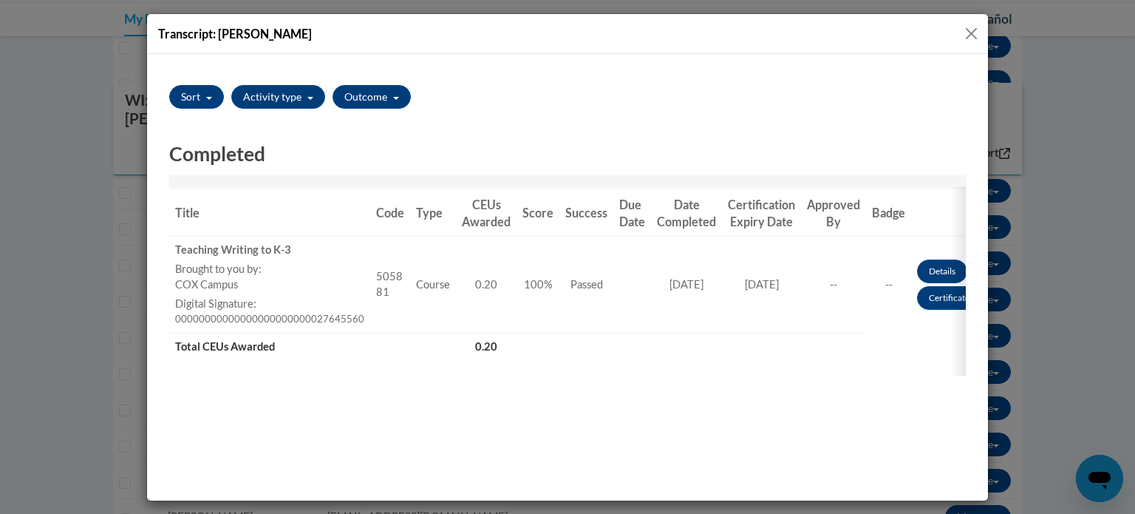
scroll to position [133, 0]
click at [972, 39] on button "Close" at bounding box center [971, 33] width 18 height 18
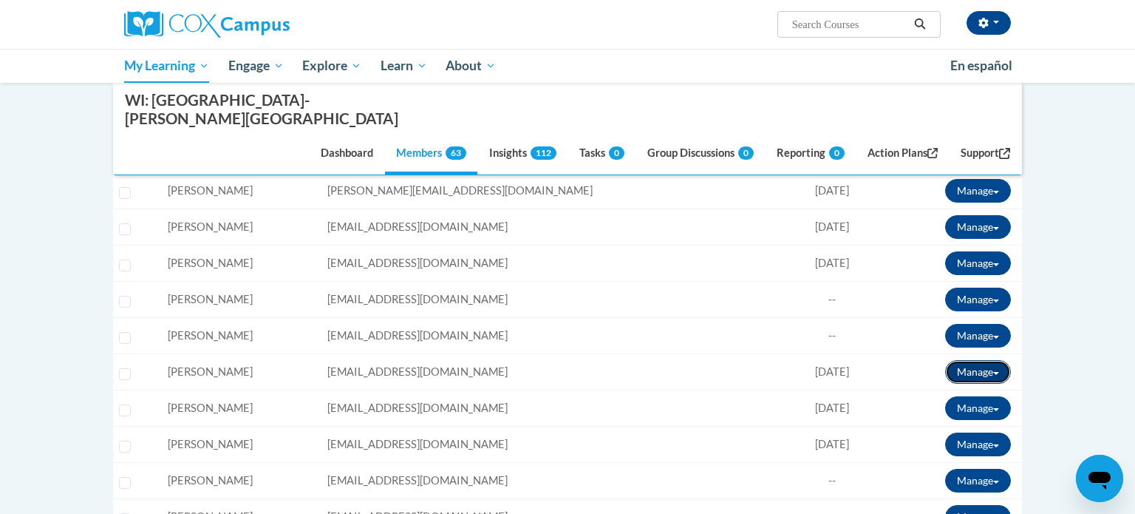
click at [984, 360] on button "Manage" at bounding box center [978, 372] width 66 height 24
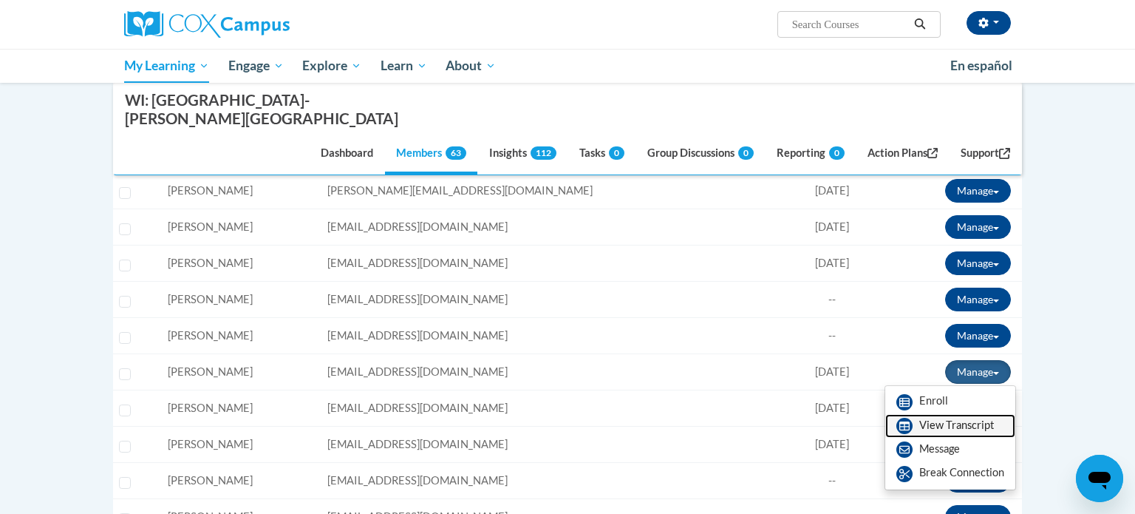
click at [944, 414] on link "View Transcript" at bounding box center [950, 426] width 130 height 24
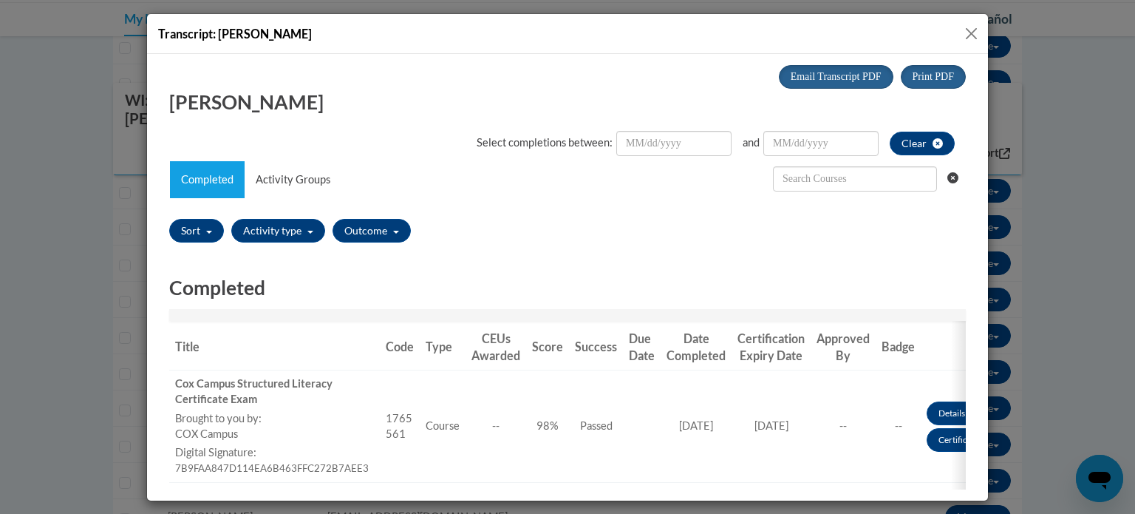
click at [969, 31] on button "Close" at bounding box center [971, 33] width 18 height 18
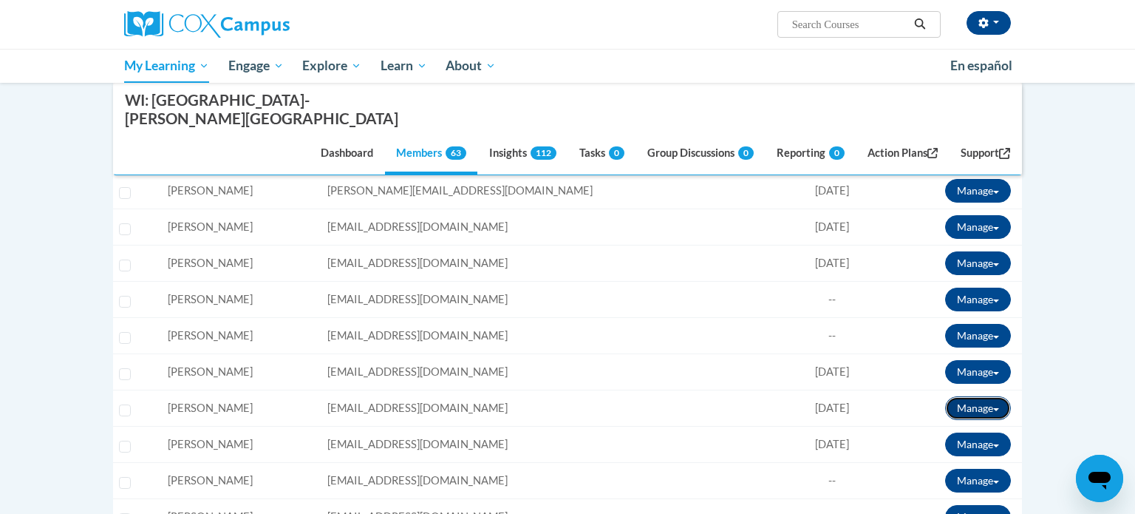
click at [986, 396] on button "Manage" at bounding box center [978, 408] width 66 height 24
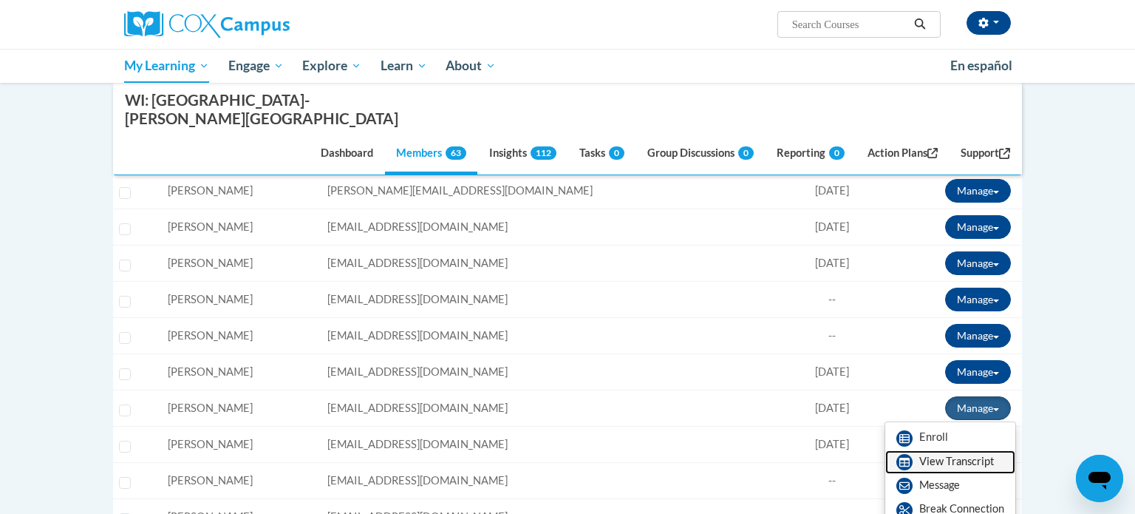
click at [911, 454] on icon at bounding box center [904, 462] width 16 height 16
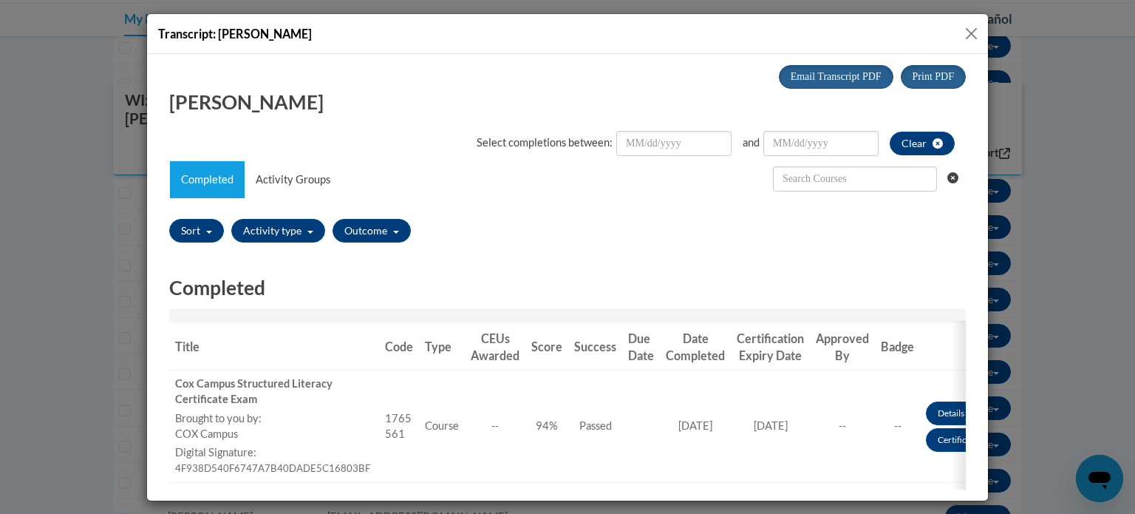
click at [966, 36] on button "Close" at bounding box center [971, 33] width 18 height 18
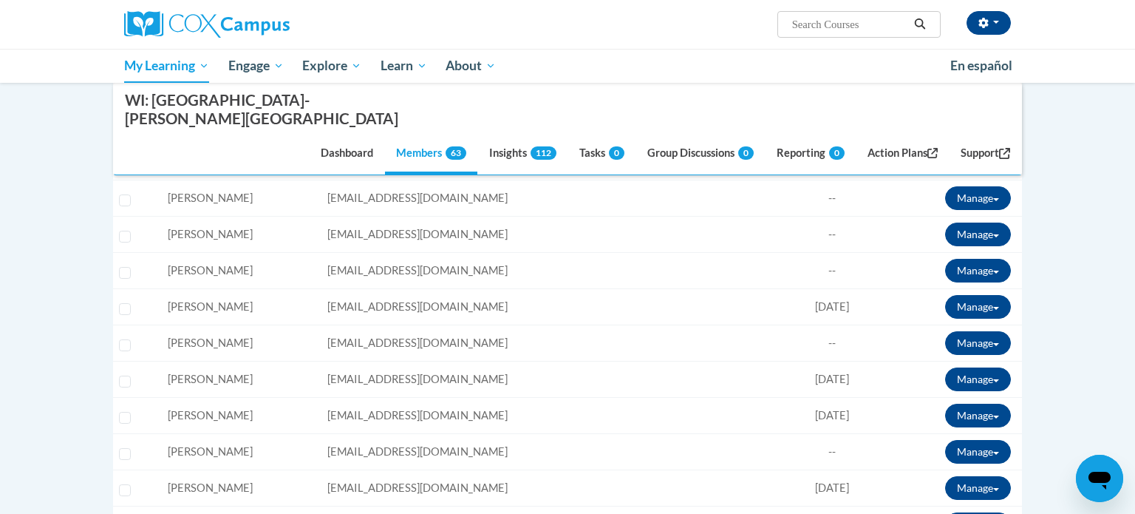
scroll to position [779, 0]
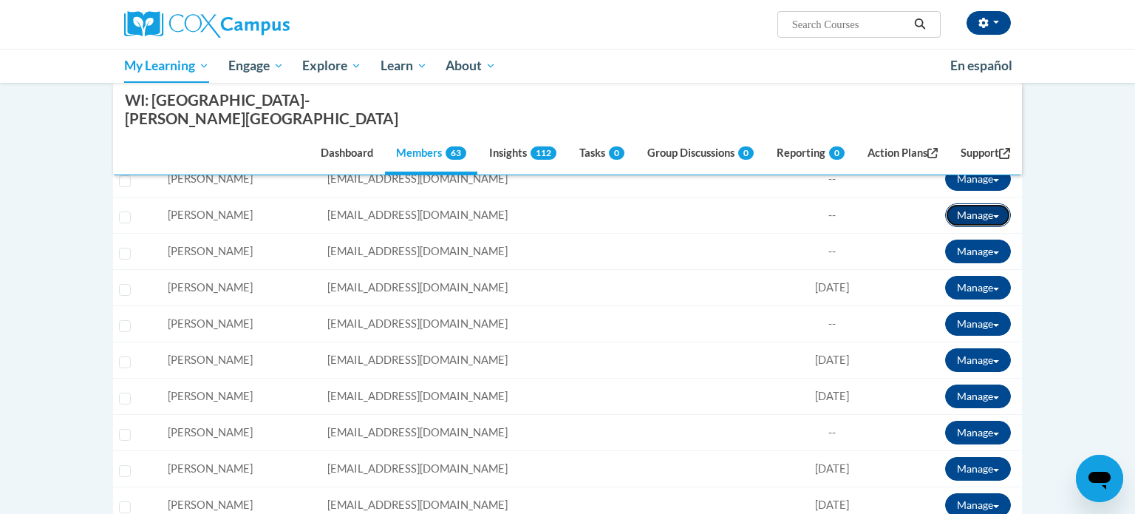
click at [995, 203] on button "Manage" at bounding box center [978, 215] width 66 height 24
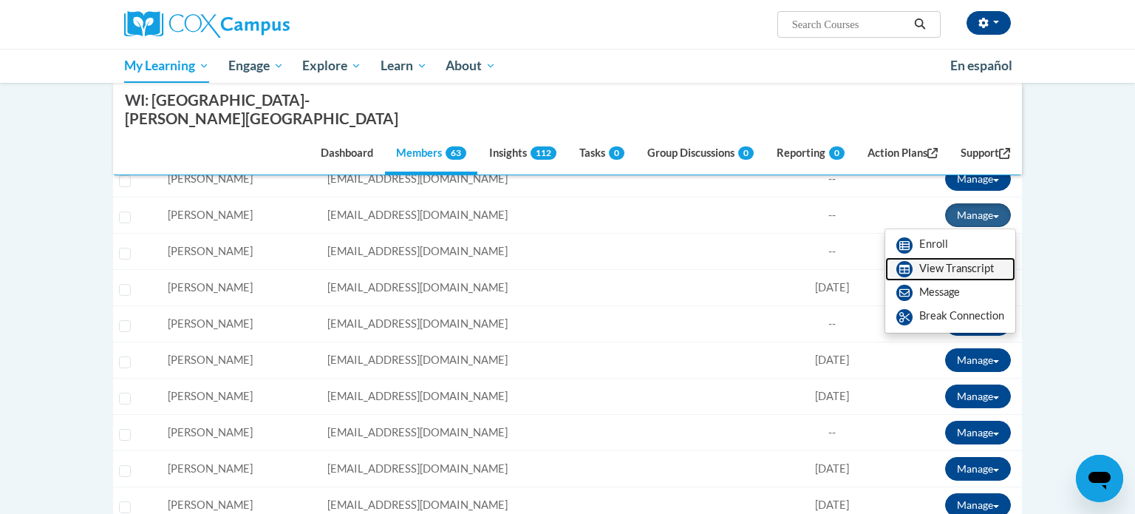
click at [938, 257] on link "View Transcript" at bounding box center [950, 269] width 130 height 24
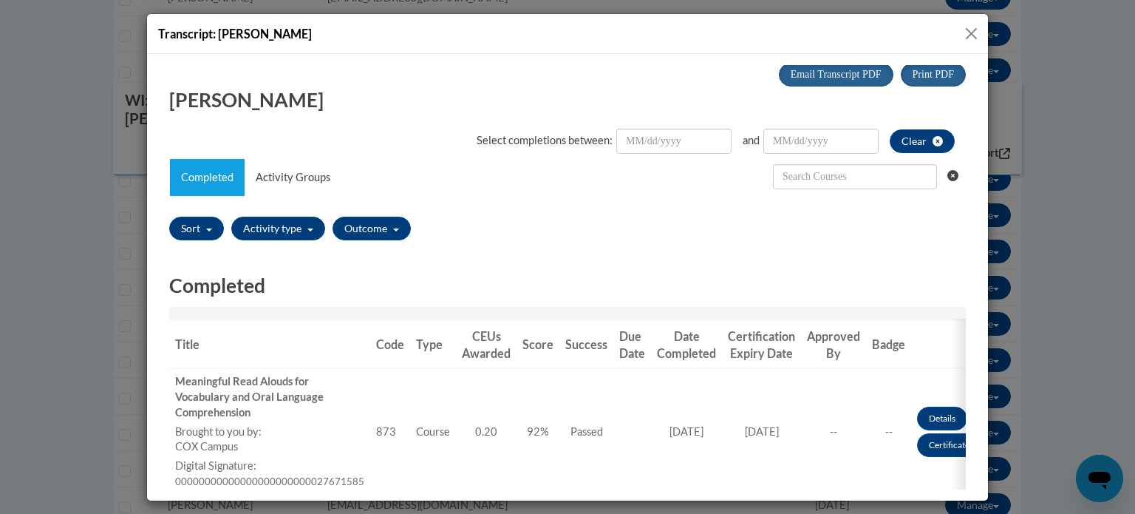
scroll to position [1, 0]
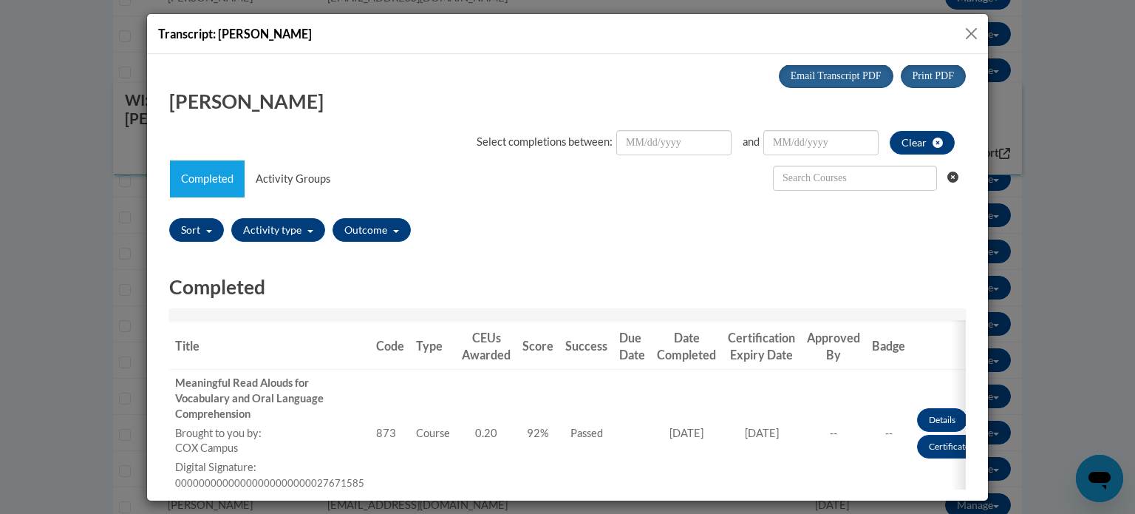
click at [969, 31] on button "Close" at bounding box center [971, 33] width 18 height 18
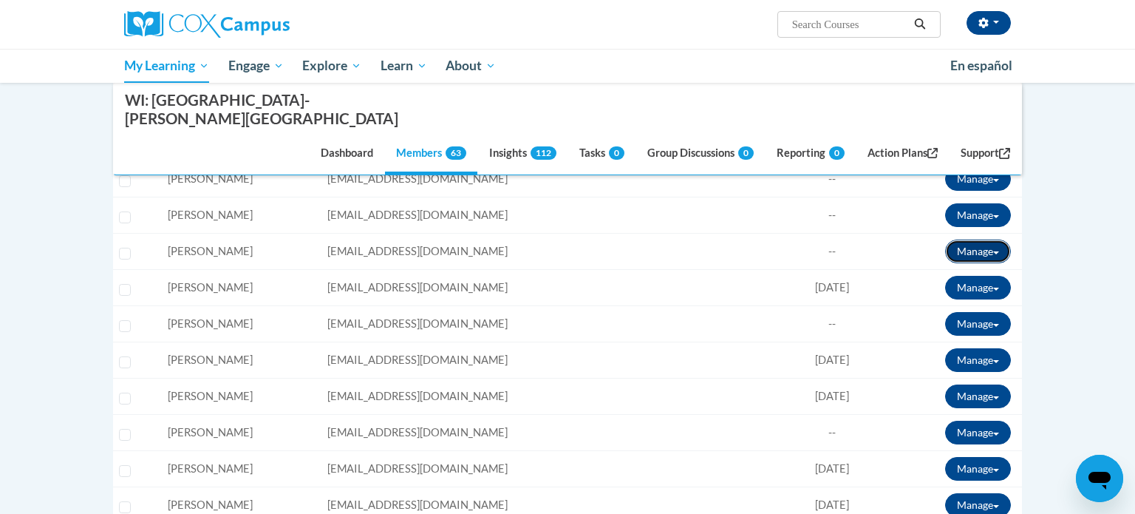
click at [983, 239] on button "Manage" at bounding box center [978, 251] width 66 height 24
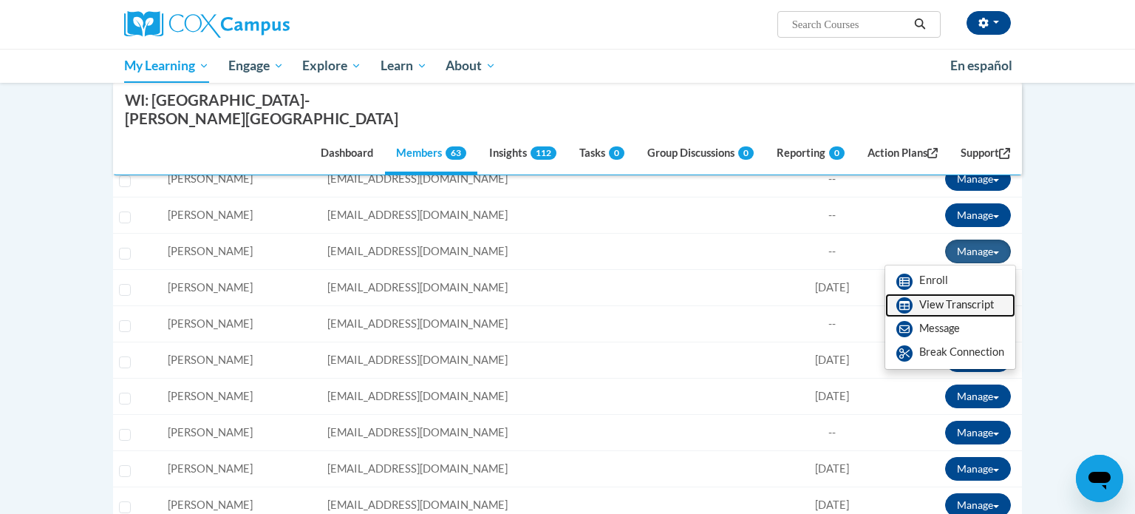
click at [955, 293] on link "View Transcript" at bounding box center [950, 305] width 130 height 24
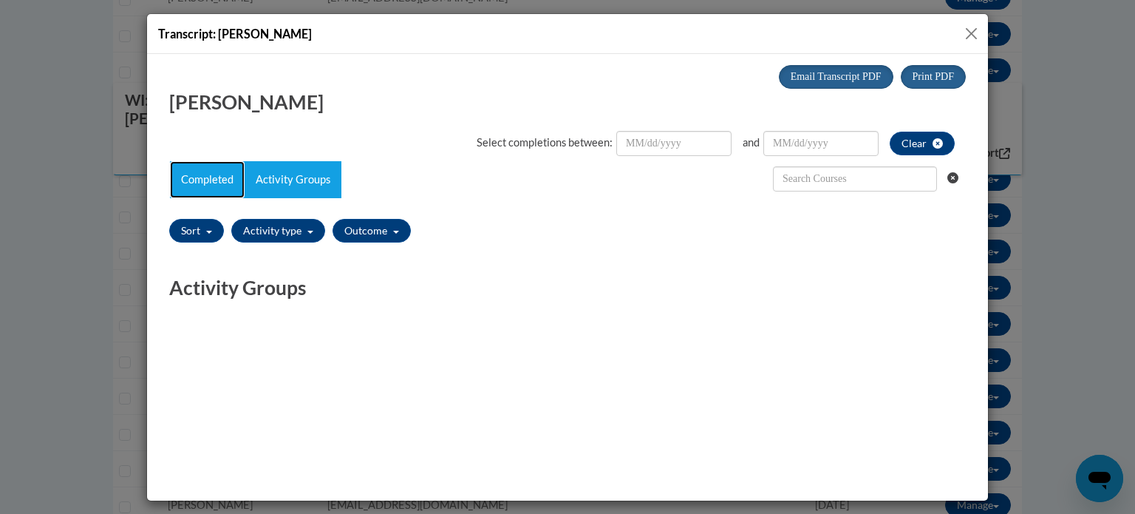
click at [222, 180] on link "Completed" at bounding box center [207, 178] width 75 height 37
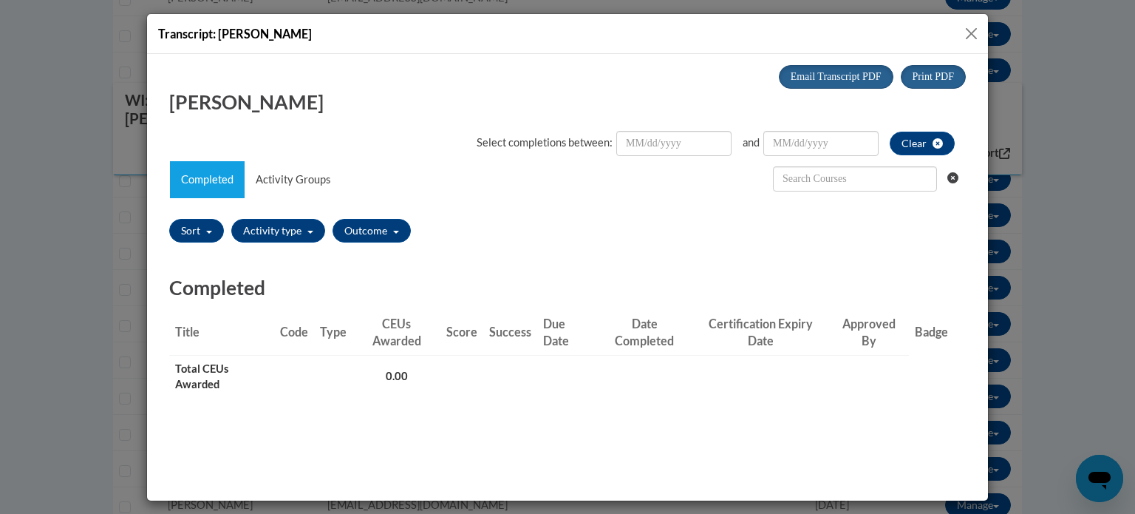
click at [972, 33] on button "Close" at bounding box center [971, 33] width 18 height 18
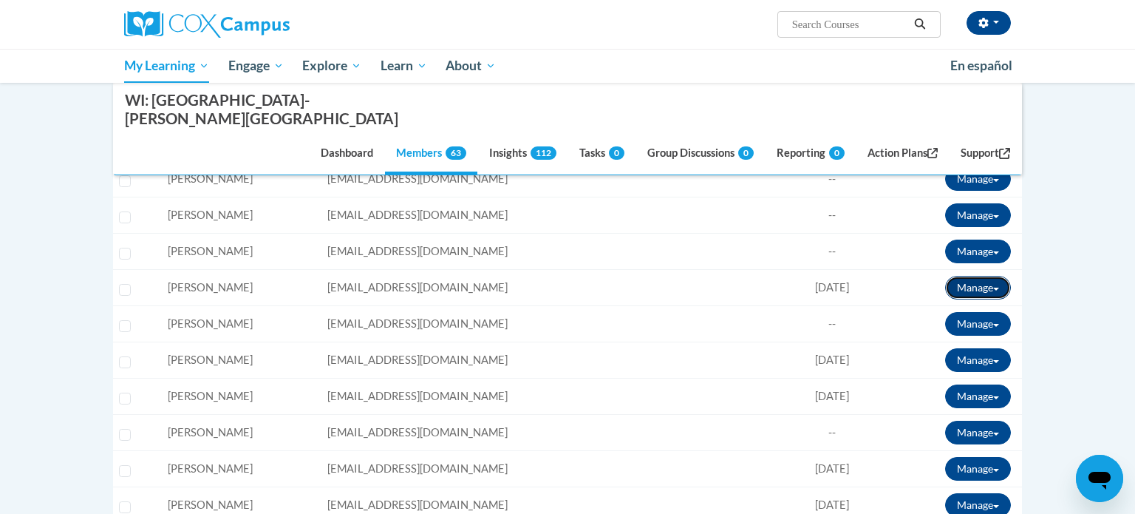
click at [986, 276] on button "Manage" at bounding box center [978, 288] width 66 height 24
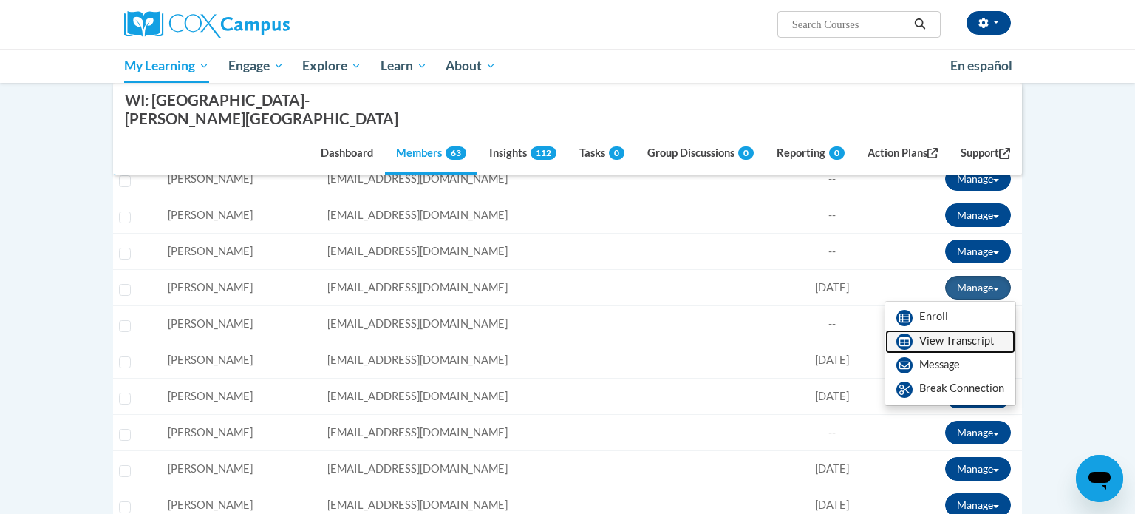
click at [944, 330] on link "View Transcript" at bounding box center [950, 342] width 130 height 24
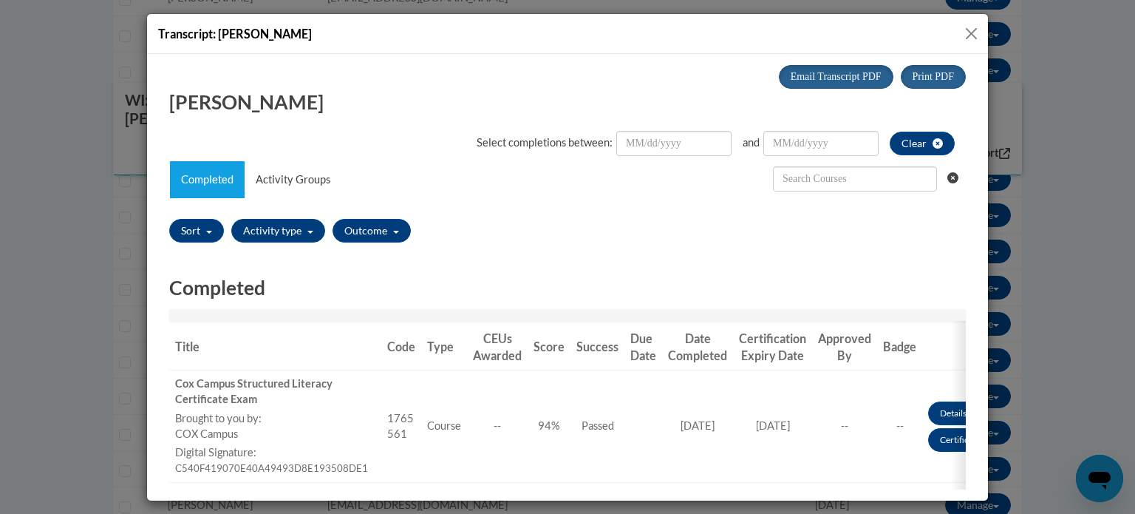
click at [975, 35] on button "Close" at bounding box center [971, 33] width 18 height 18
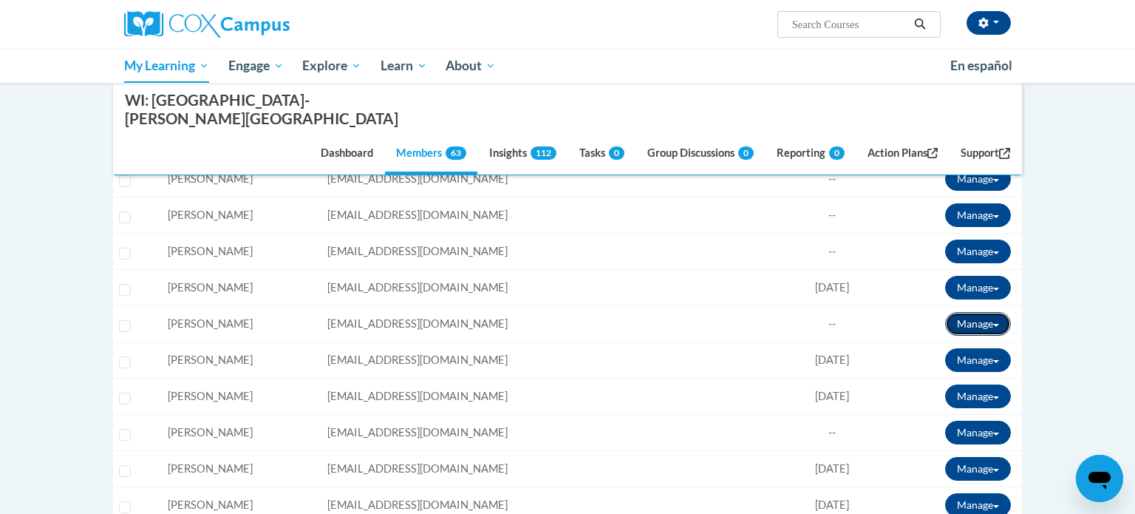
click at [952, 312] on button "Manage" at bounding box center [978, 324] width 66 height 24
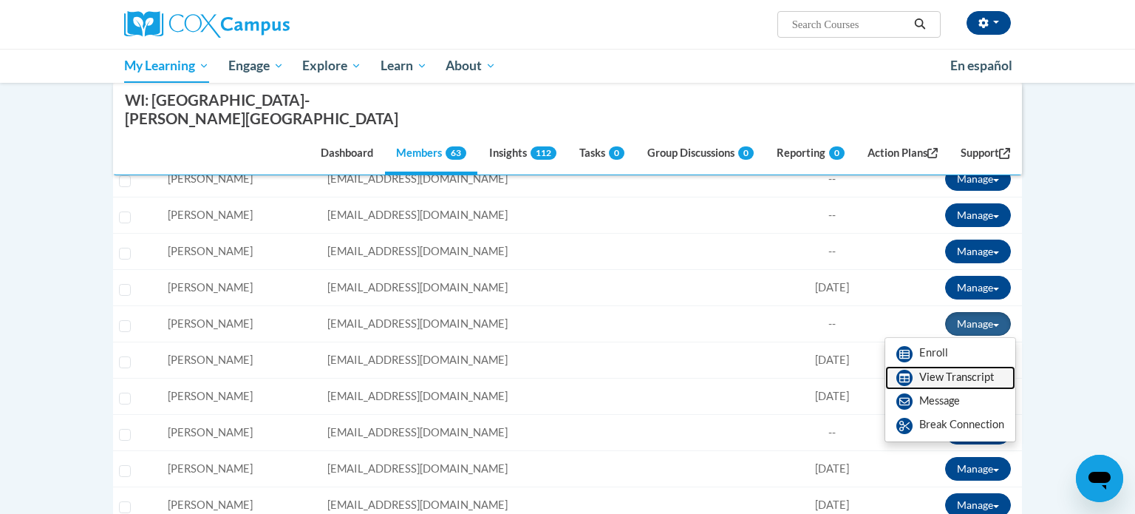
click at [921, 366] on link "View Transcript" at bounding box center [950, 378] width 130 height 24
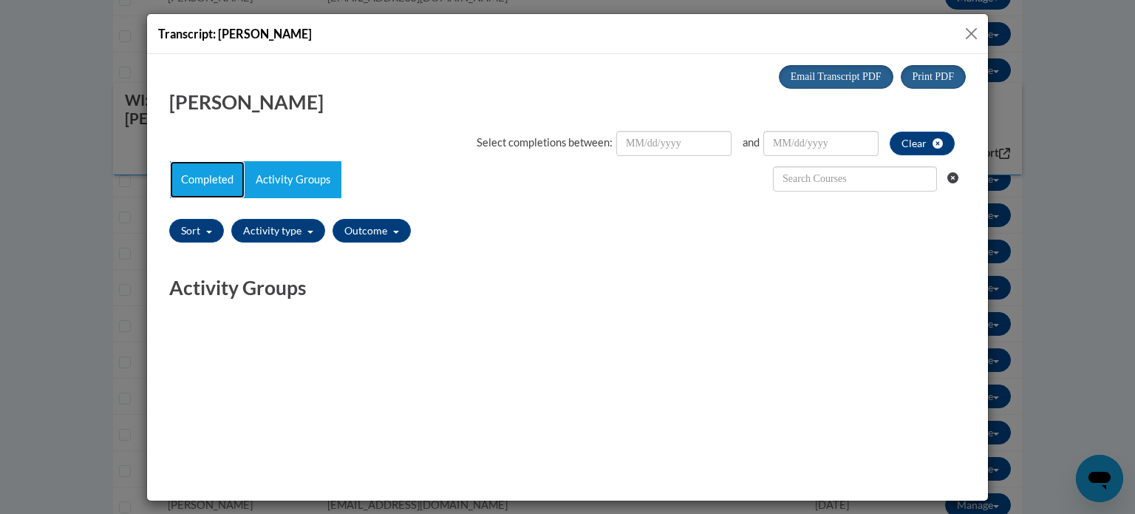
click at [201, 162] on link "Completed" at bounding box center [207, 178] width 75 height 37
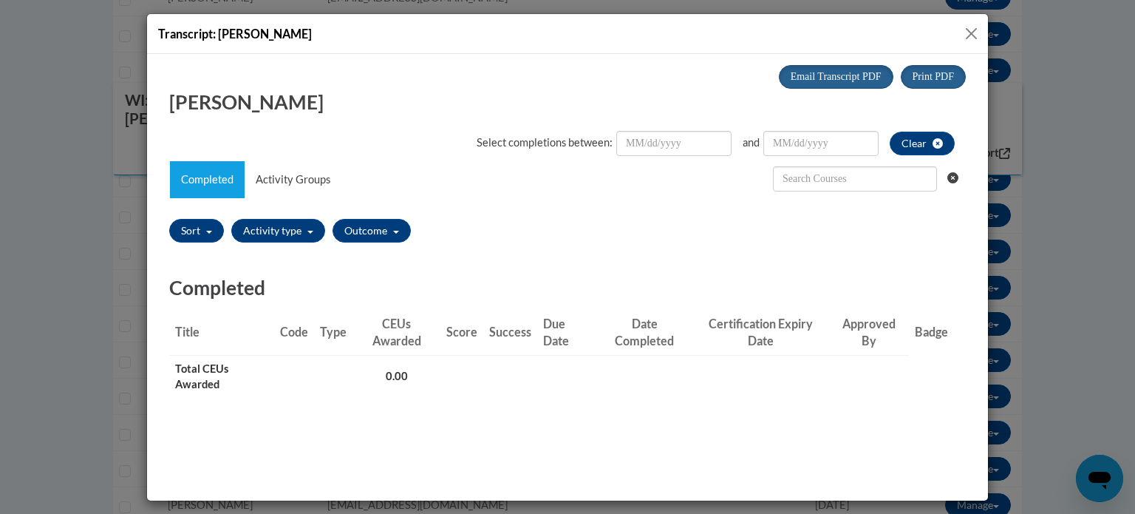
click at [969, 32] on button "Close" at bounding box center [971, 33] width 18 height 18
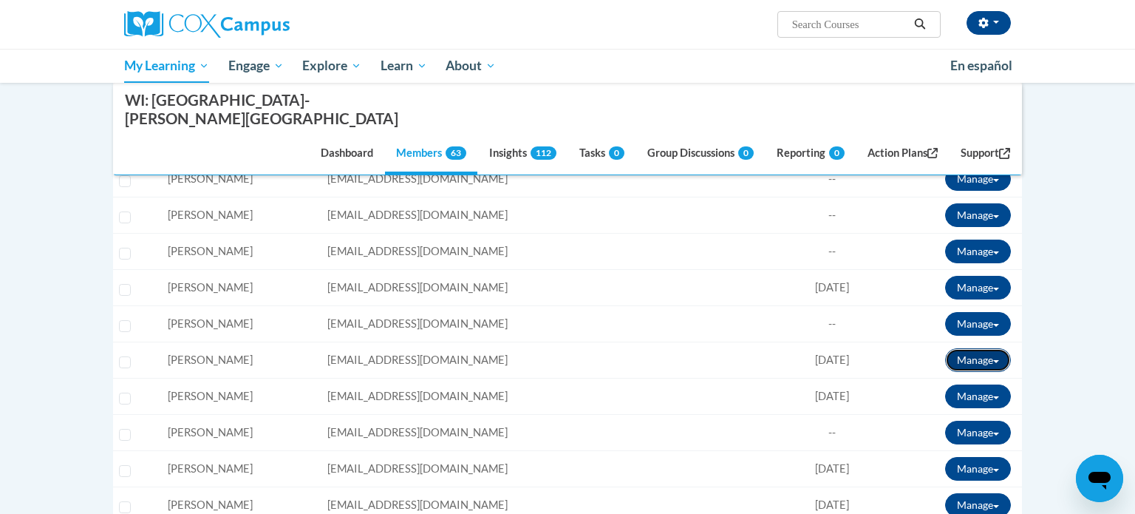
click at [987, 348] on button "Manage" at bounding box center [978, 360] width 66 height 24
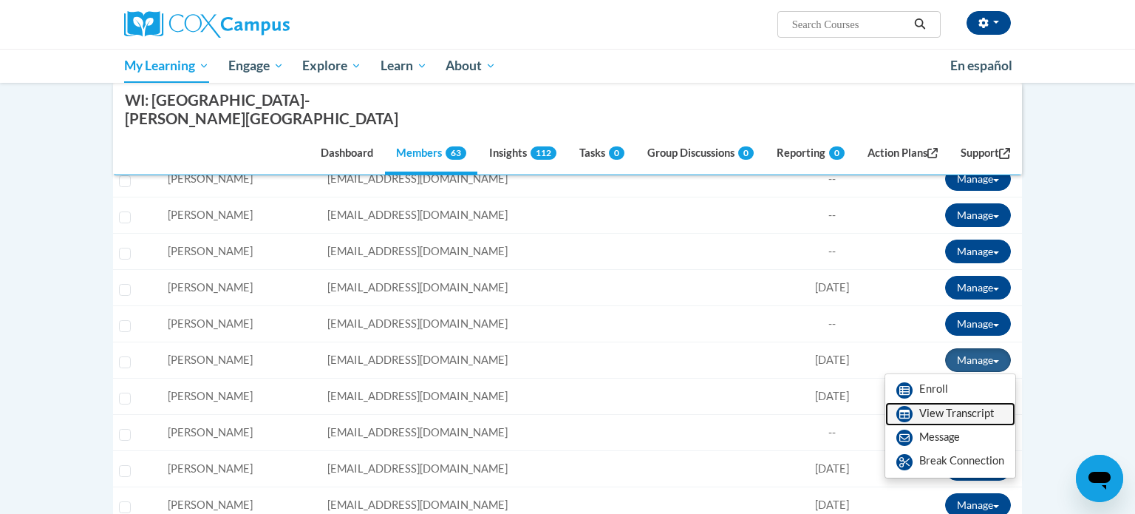
click at [959, 402] on link "View Transcript" at bounding box center [950, 414] width 130 height 24
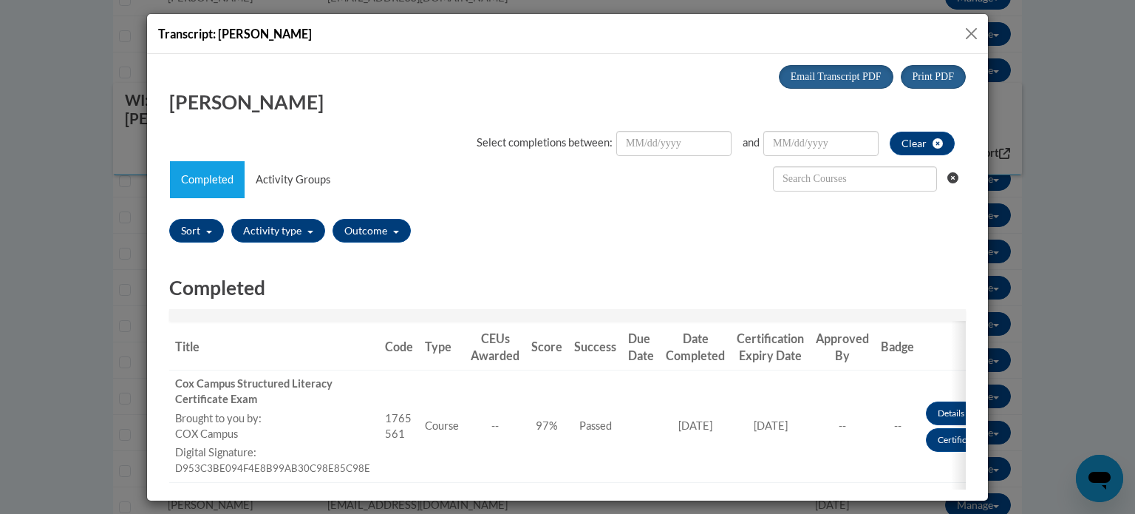
click at [966, 27] on button "Close" at bounding box center [971, 33] width 18 height 18
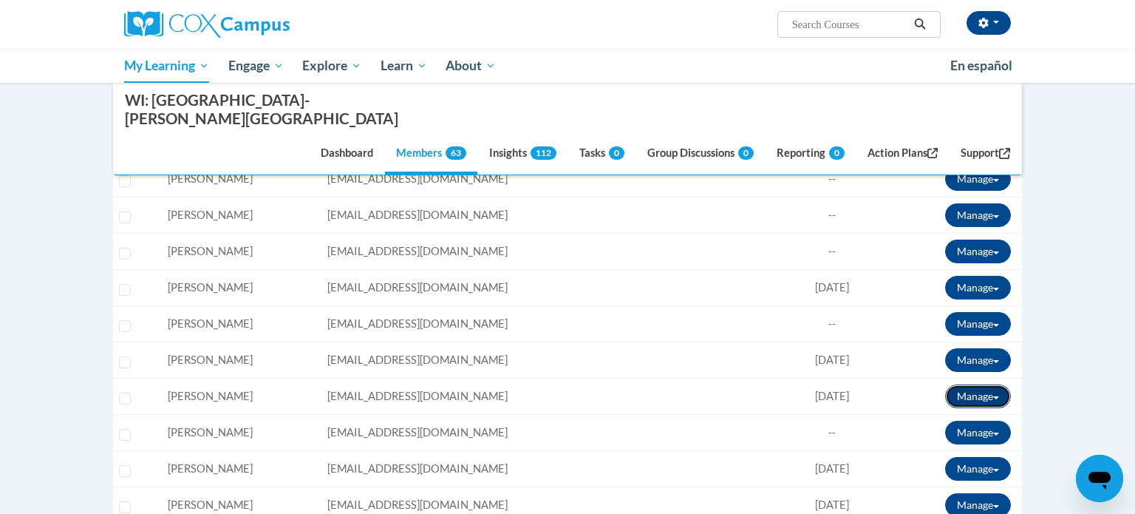
click at [987, 384] on button "Manage" at bounding box center [978, 396] width 66 height 24
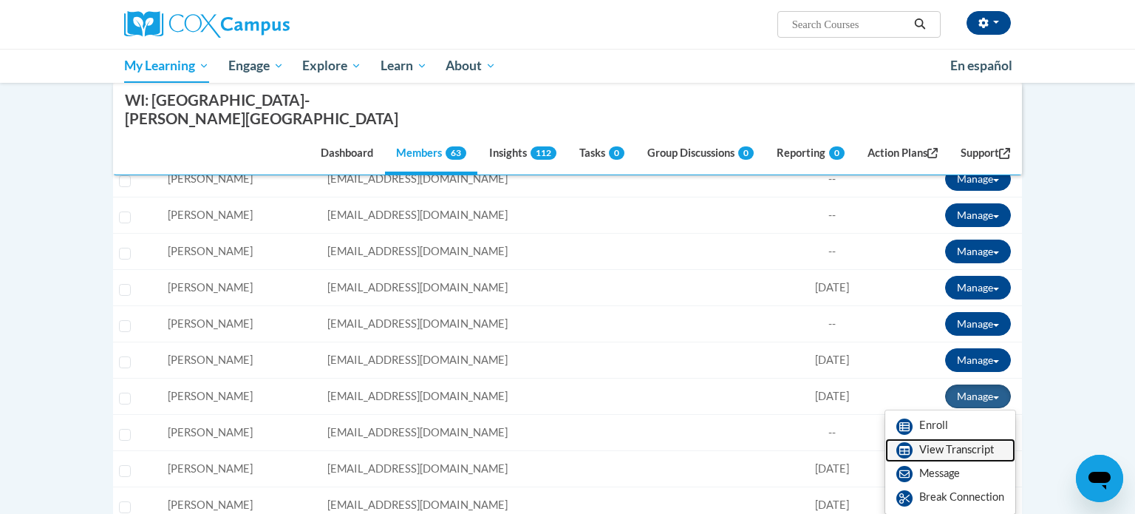
click at [938, 438] on link "View Transcript" at bounding box center [950, 450] width 130 height 24
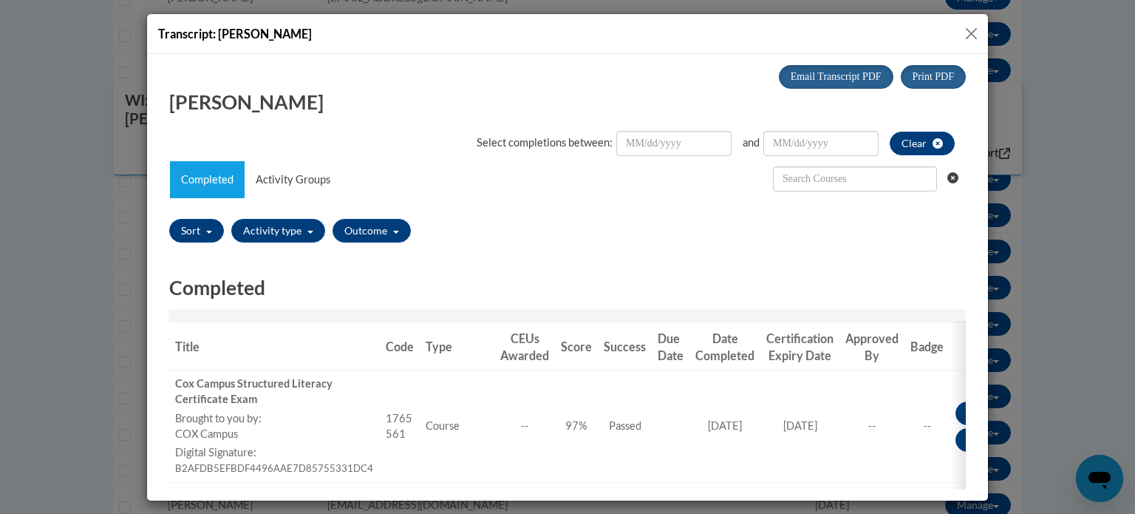
click at [972, 35] on button "Close" at bounding box center [971, 33] width 18 height 18
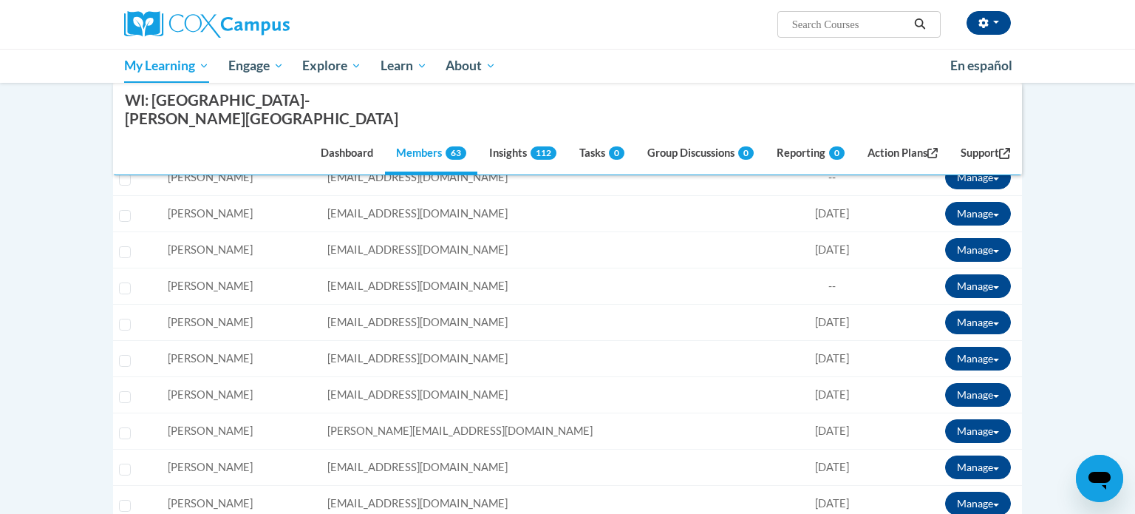
scroll to position [899, 0]
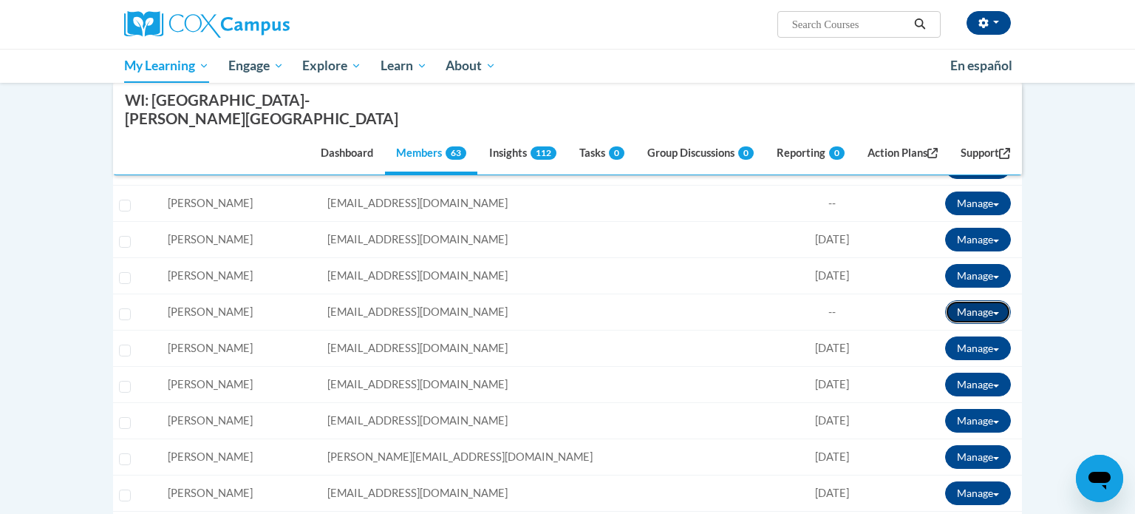
click at [972, 300] on button "Manage" at bounding box center [978, 312] width 66 height 24
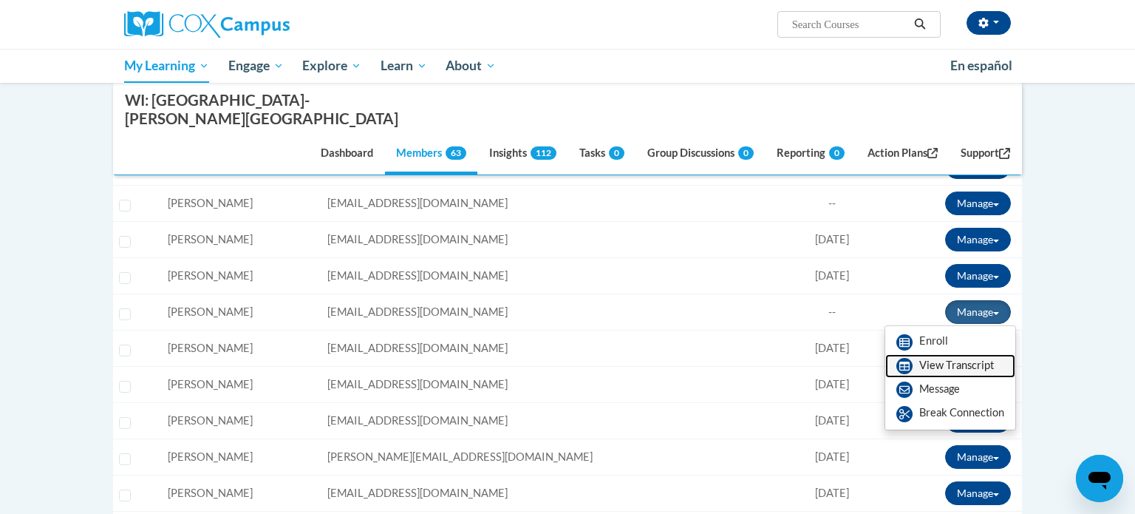
click at [938, 354] on link "View Transcript" at bounding box center [950, 366] width 130 height 24
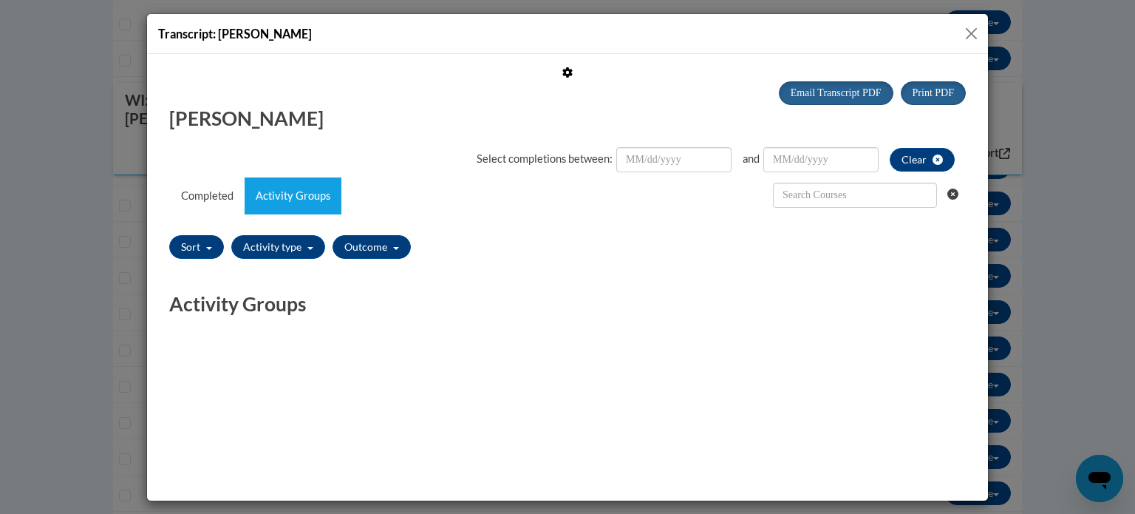
scroll to position [0, 0]
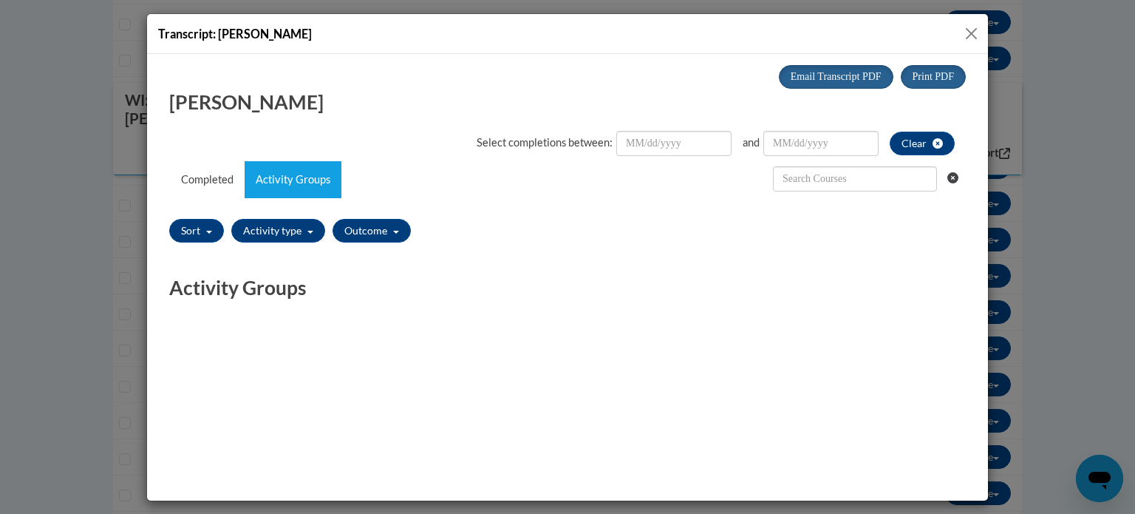
click at [971, 35] on button "Close" at bounding box center [971, 33] width 18 height 18
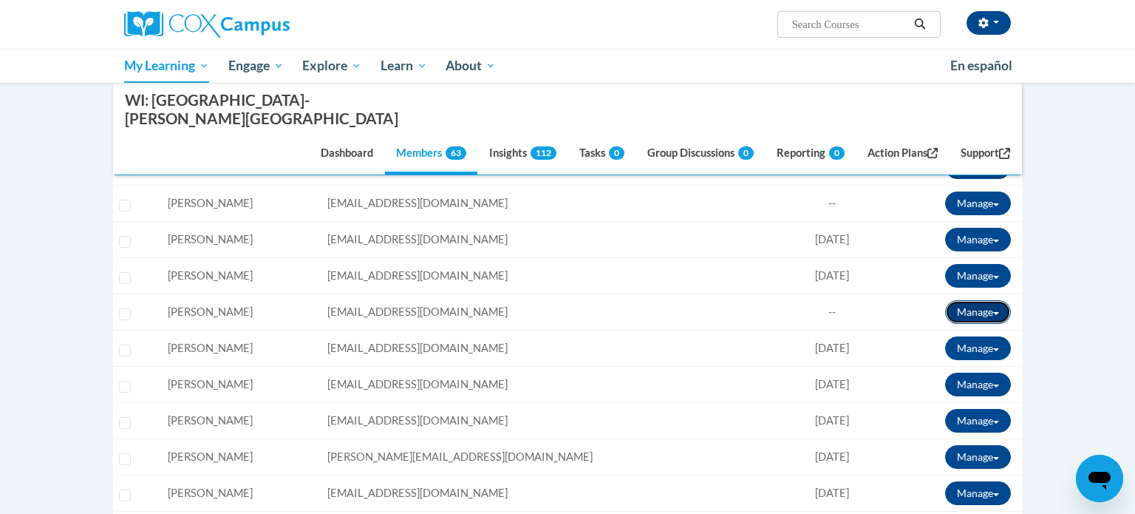
click at [980, 300] on button "Manage" at bounding box center [978, 312] width 66 height 24
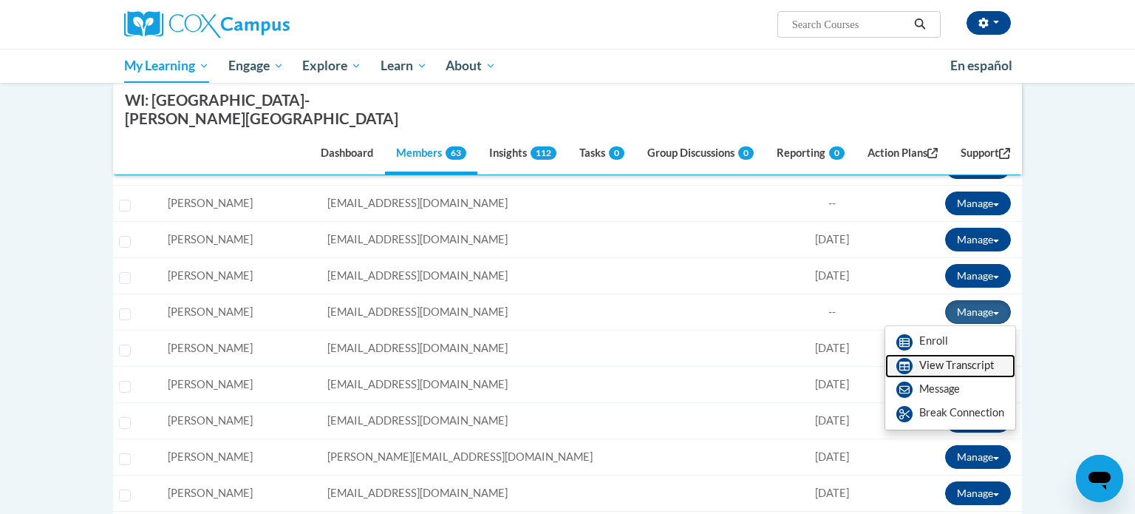
click at [936, 354] on link "View Transcript" at bounding box center [950, 366] width 130 height 24
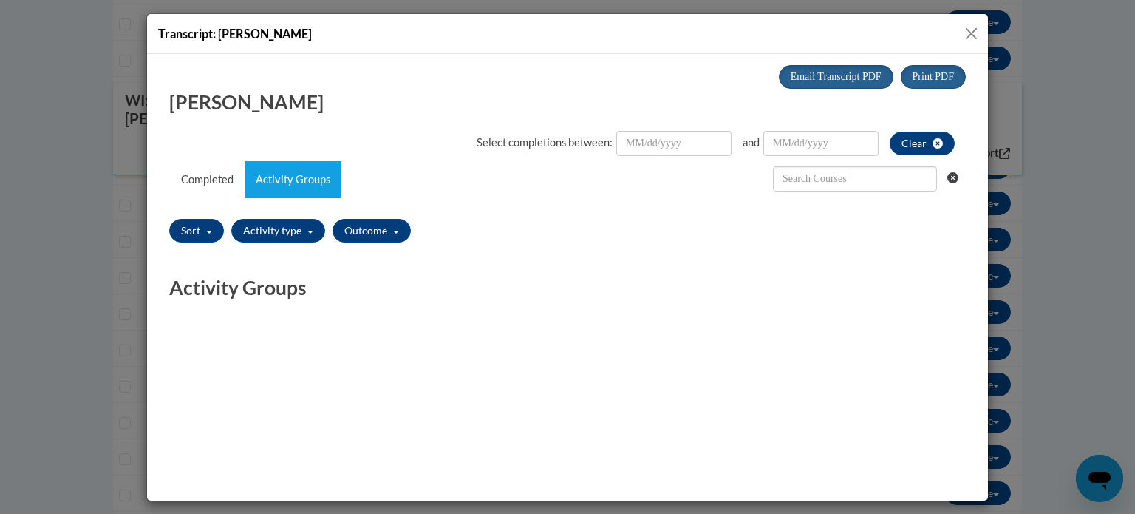
click at [977, 30] on button "Close" at bounding box center [971, 33] width 18 height 18
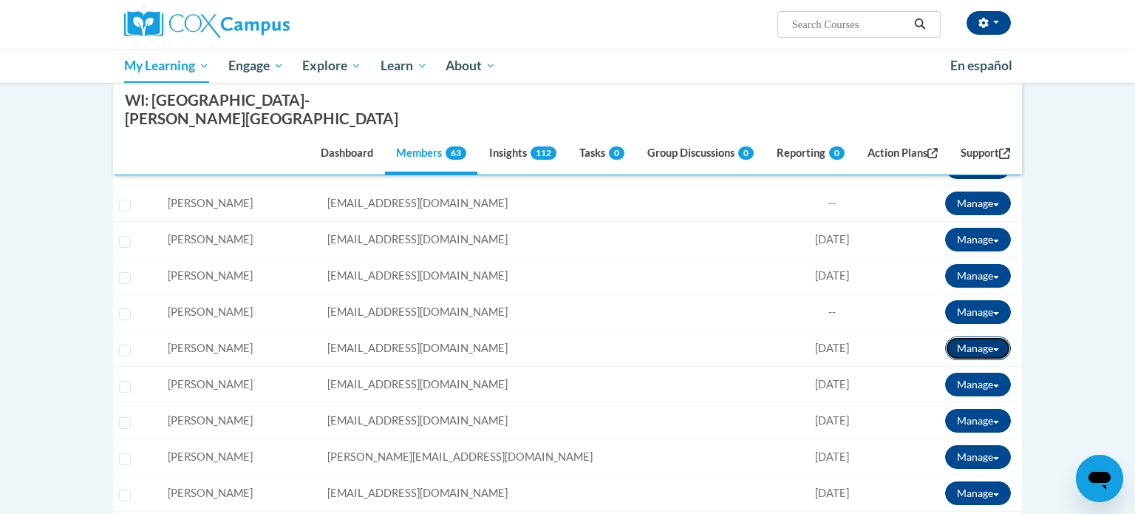
click at [997, 348] on span at bounding box center [996, 349] width 6 height 3
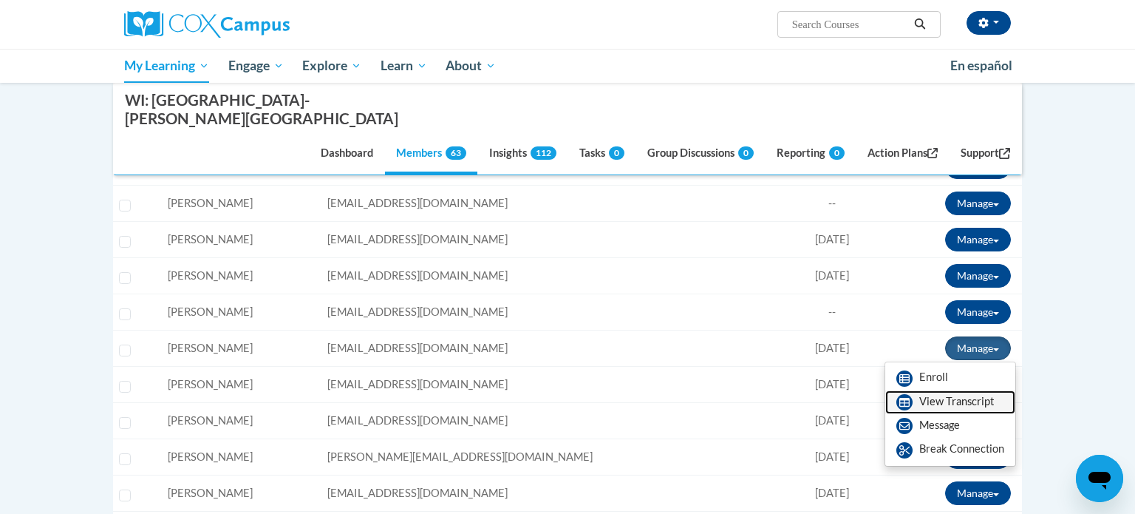
click at [958, 390] on link "View Transcript" at bounding box center [950, 402] width 130 height 24
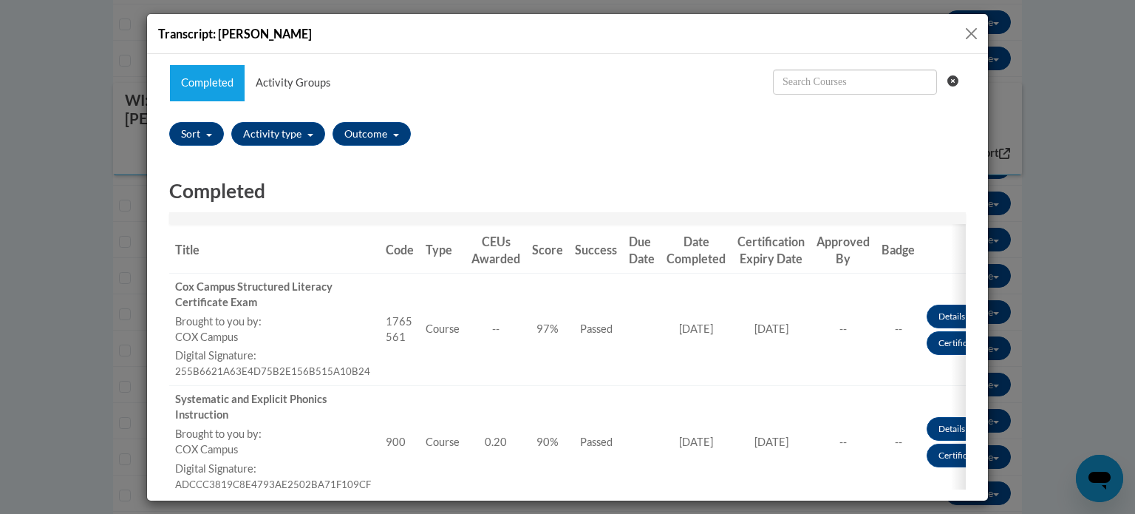
scroll to position [98, 0]
click at [977, 27] on button "Close" at bounding box center [971, 33] width 18 height 18
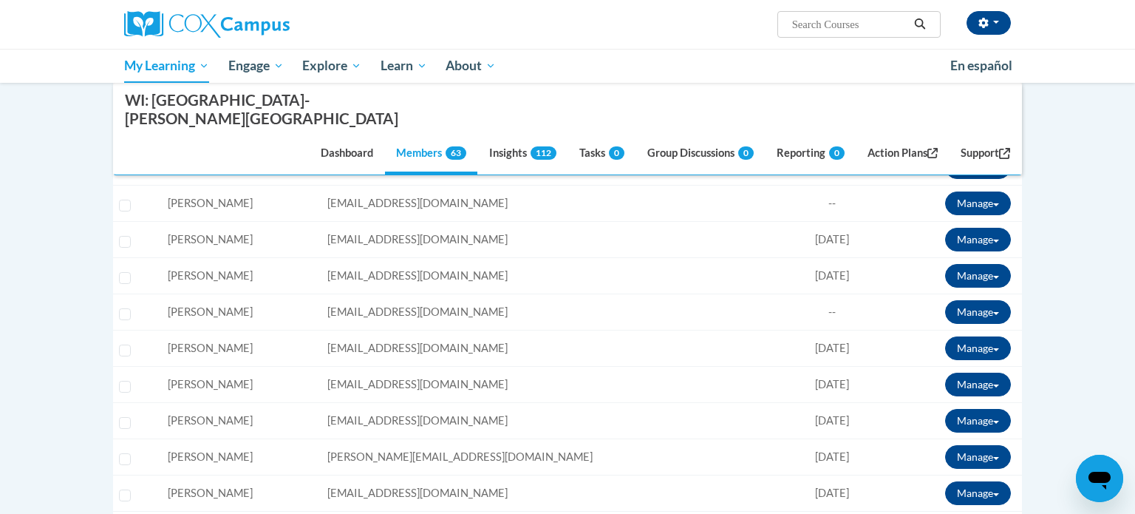
scroll to position [0, 0]
click at [983, 372] on button "Manage" at bounding box center [978, 384] width 66 height 24
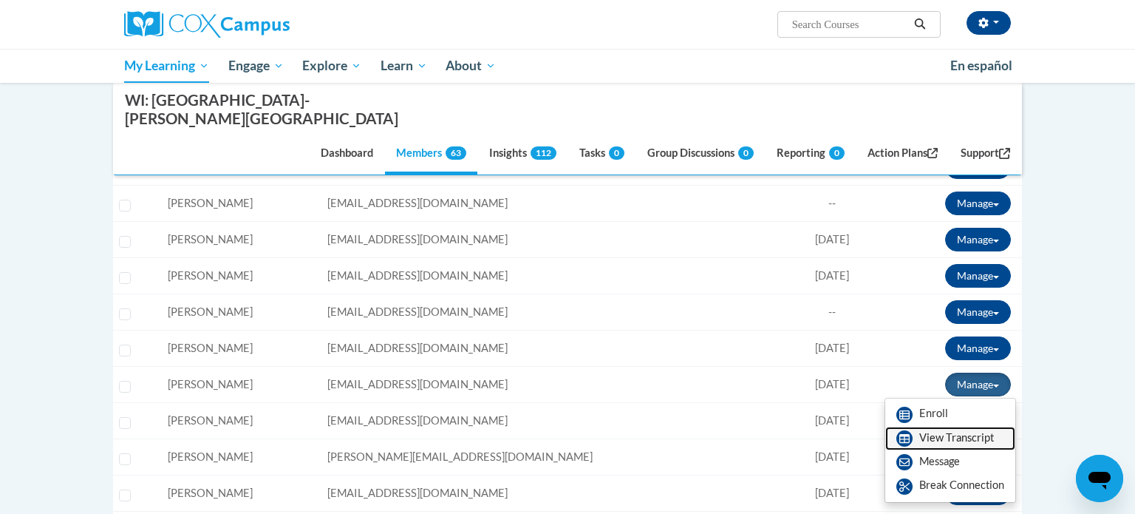
click at [946, 426] on link "View Transcript" at bounding box center [950, 438] width 130 height 24
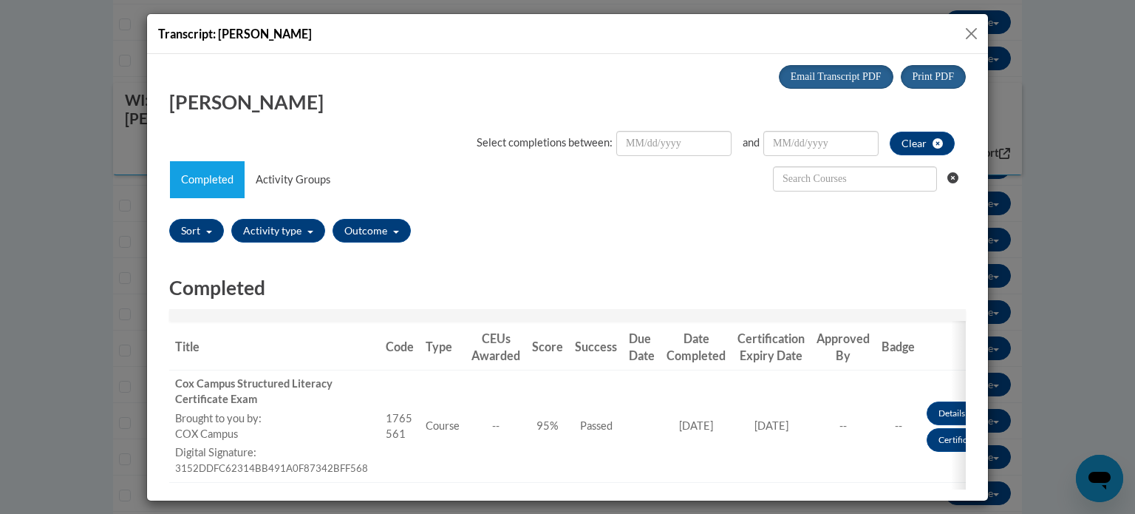
click at [973, 30] on button "Close" at bounding box center [971, 33] width 18 height 18
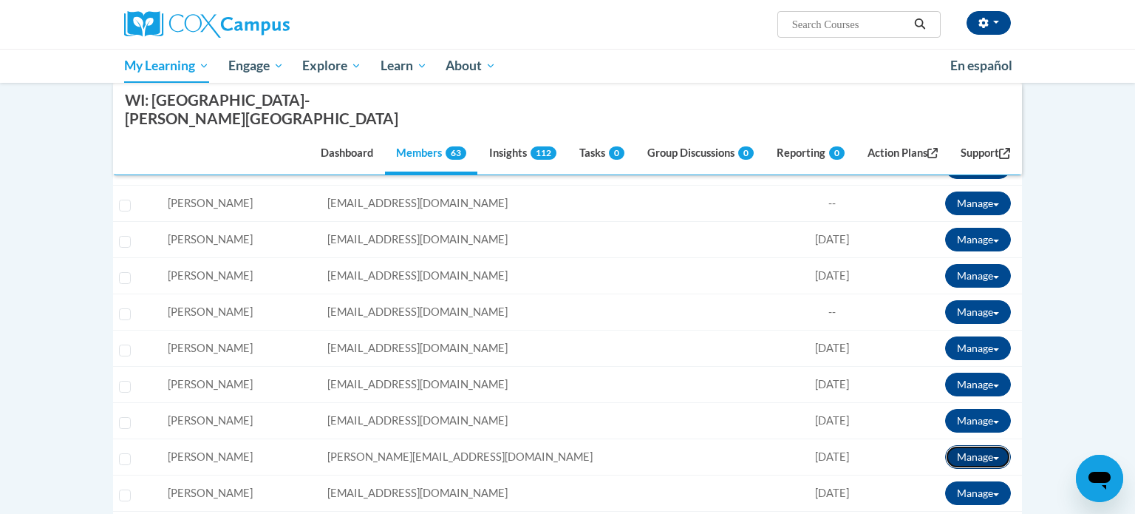
click at [979, 445] on button "Manage" at bounding box center [978, 457] width 66 height 24
click at [927, 499] on link "View Transcript" at bounding box center [950, 511] width 130 height 24
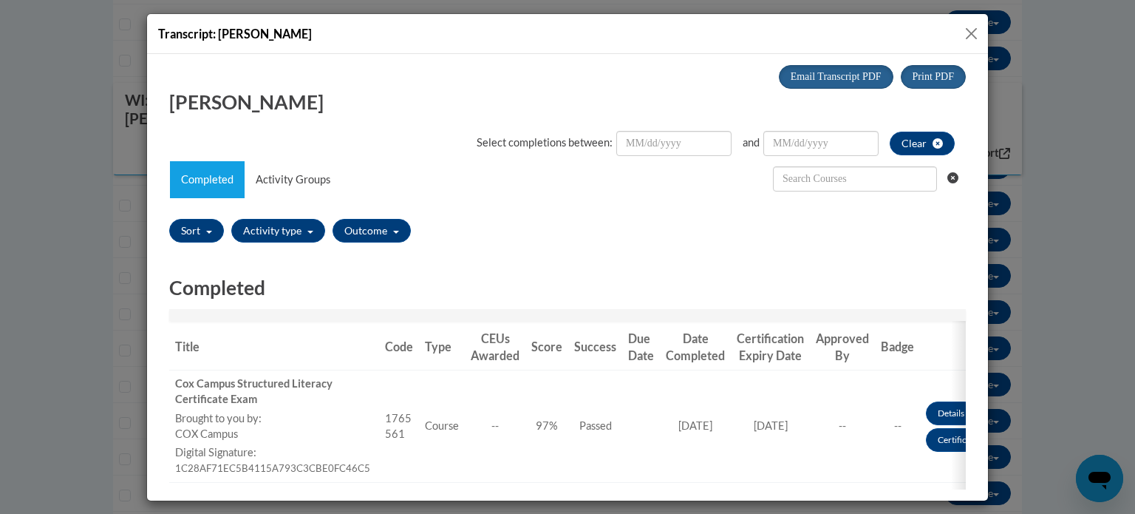
click at [966, 33] on button "Close" at bounding box center [971, 33] width 18 height 18
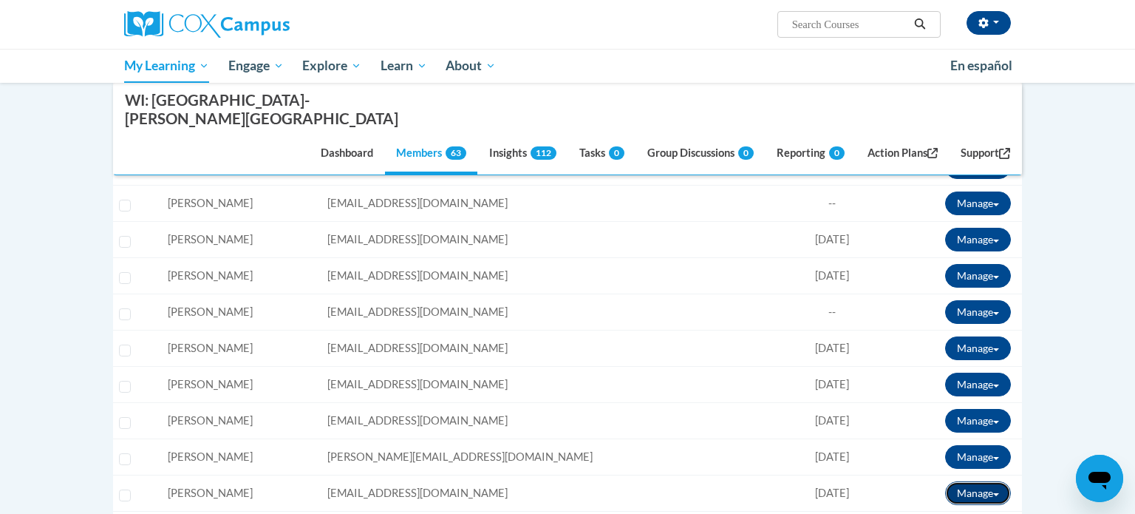
click at [978, 481] on button "Manage" at bounding box center [978, 493] width 66 height 24
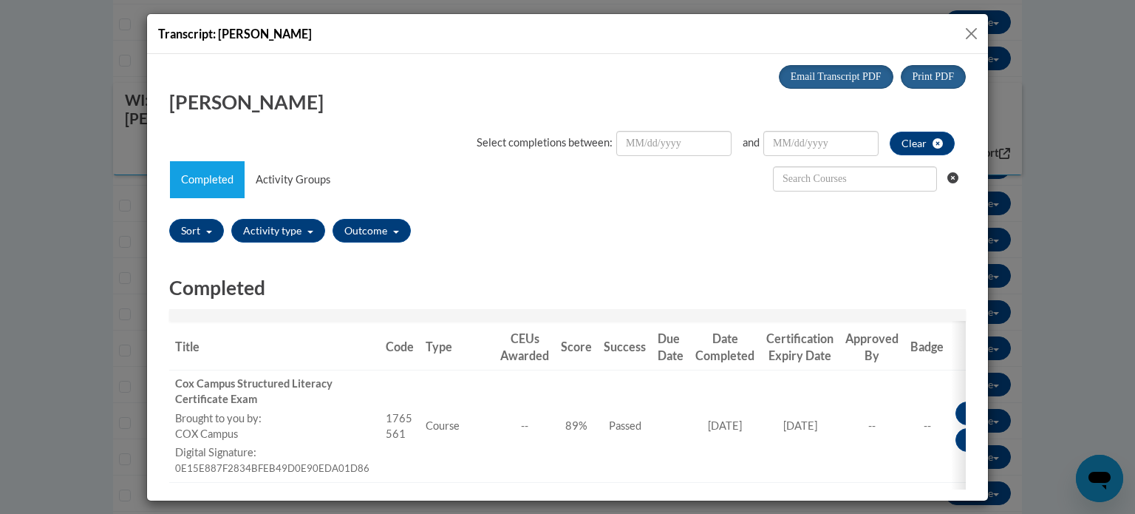
click at [962, 23] on div "Transcript: Aimee Kranick" at bounding box center [567, 34] width 841 height 40
click at [973, 27] on button "Close" at bounding box center [971, 33] width 18 height 18
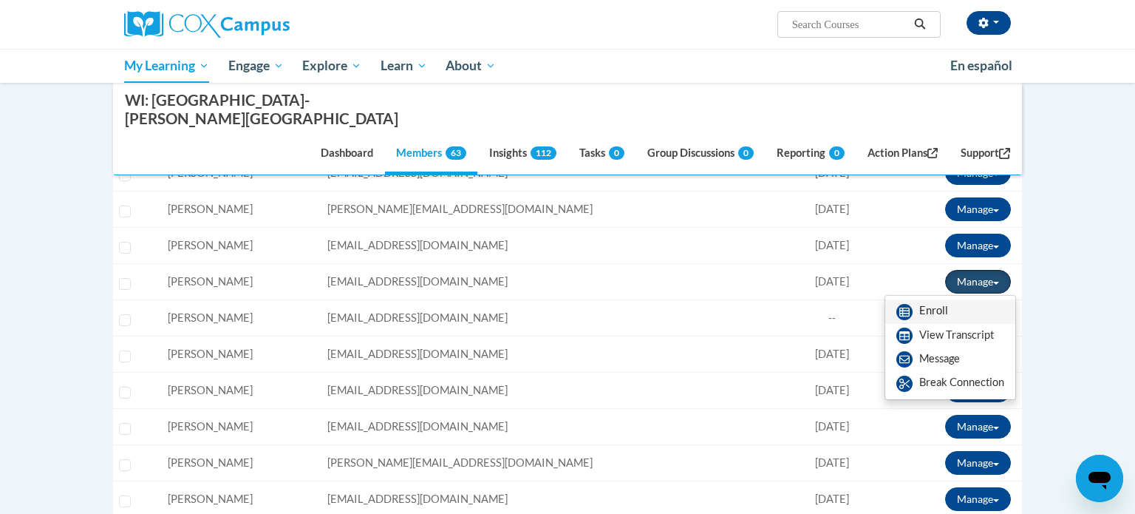
scroll to position [1149, 0]
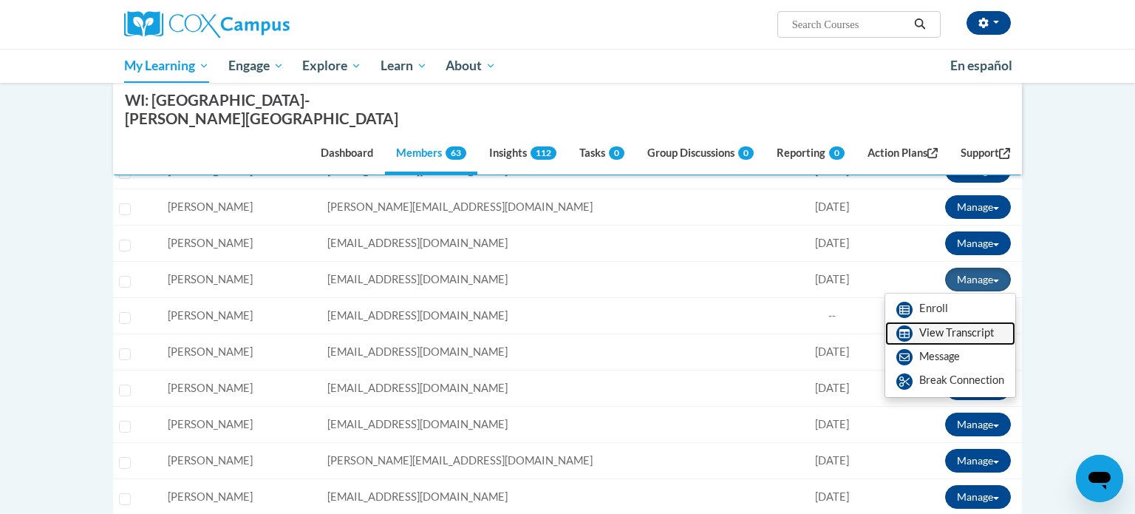
click at [991, 321] on link "View Transcript" at bounding box center [950, 333] width 130 height 24
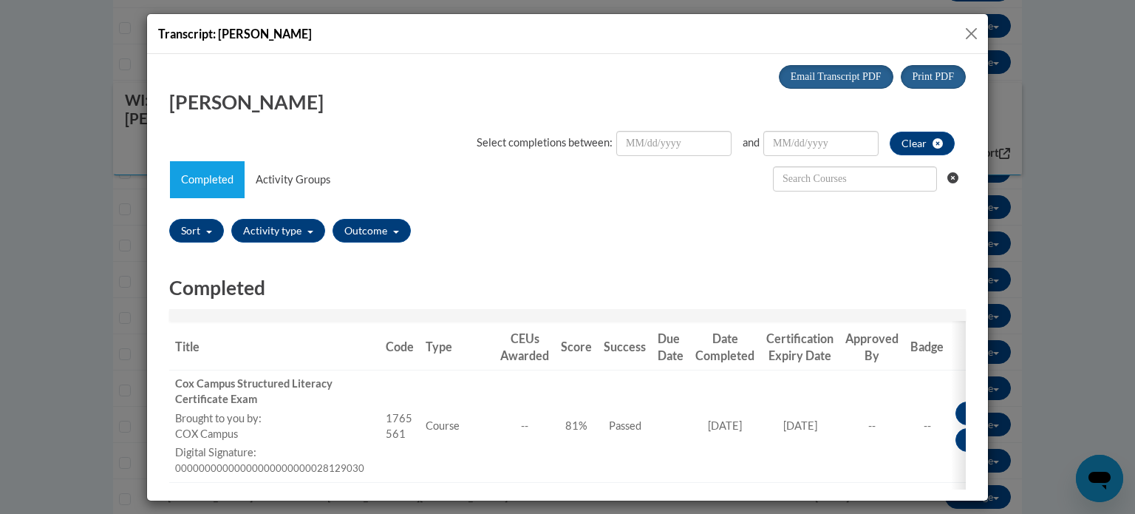
scroll to position [0, 0]
click at [966, 37] on button "Close" at bounding box center [971, 33] width 18 height 18
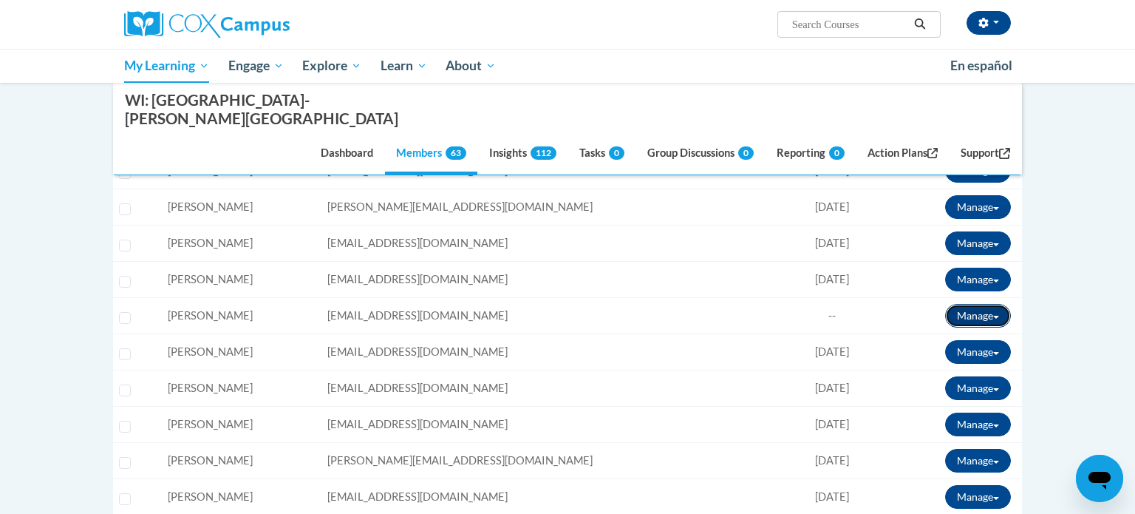
click at [967, 304] on button "Manage" at bounding box center [978, 316] width 66 height 24
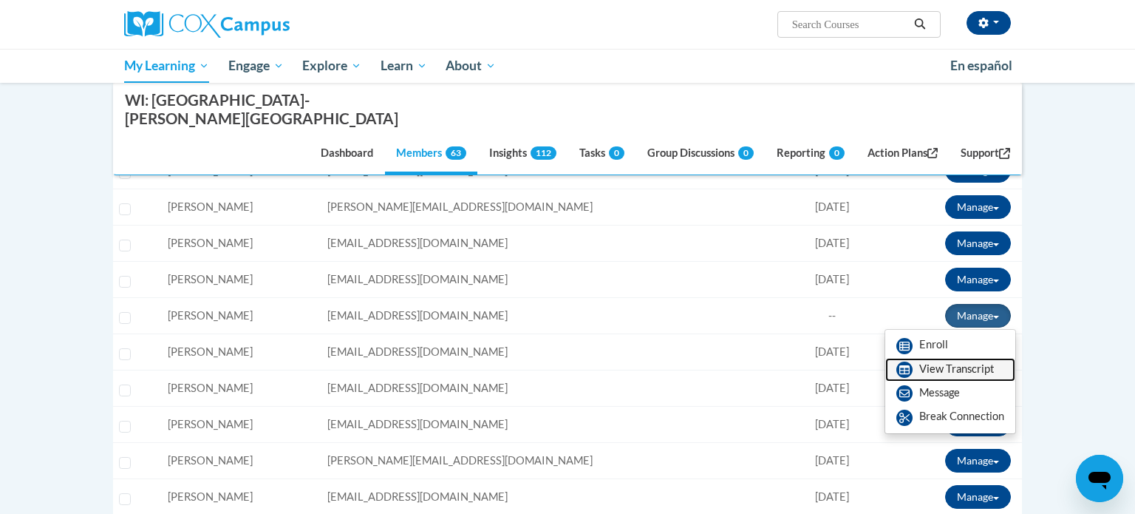
click at [944, 358] on link "View Transcript" at bounding box center [950, 370] width 130 height 24
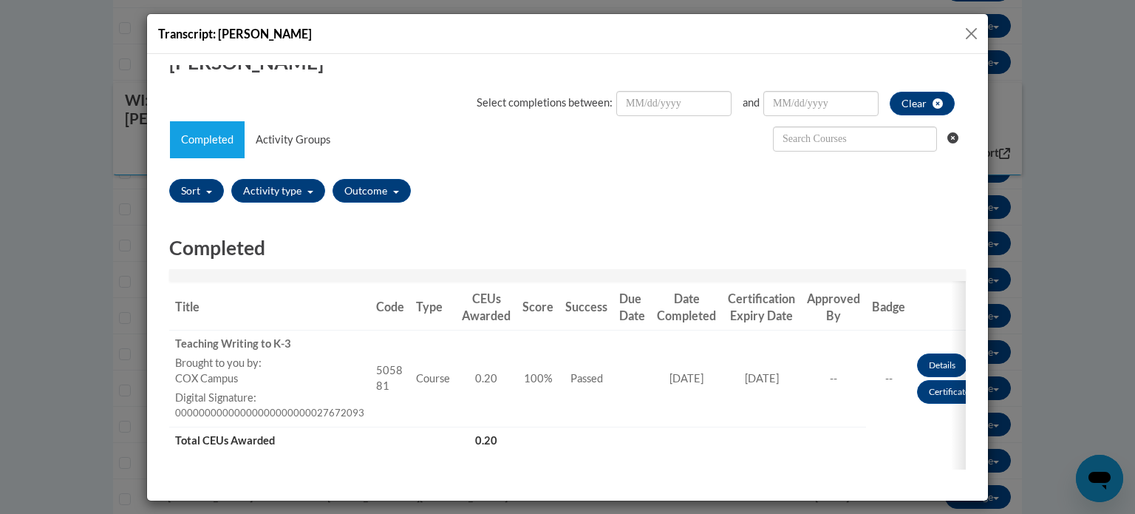
scroll to position [25, 0]
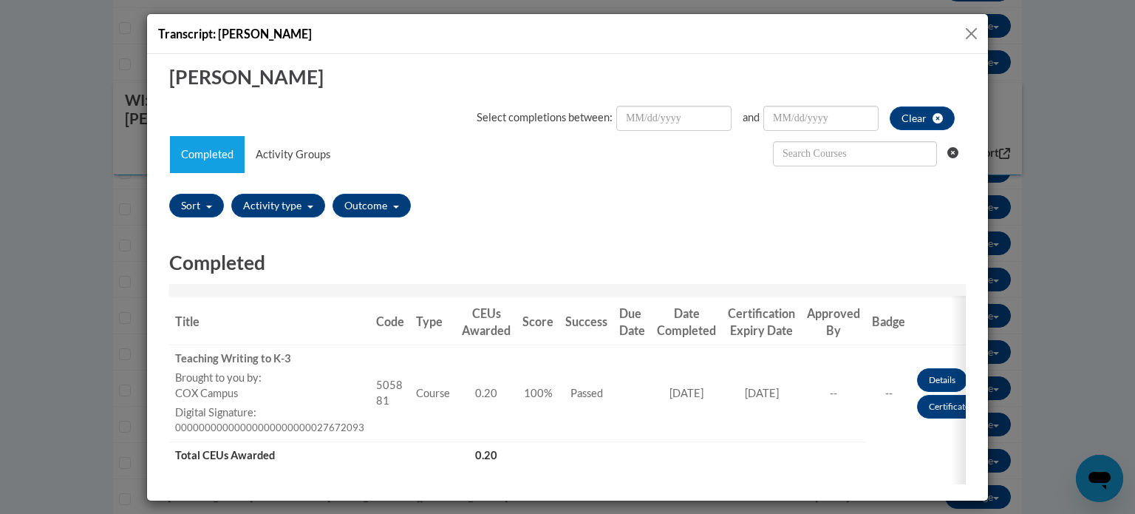
click at [967, 33] on button "Close" at bounding box center [971, 33] width 18 height 18
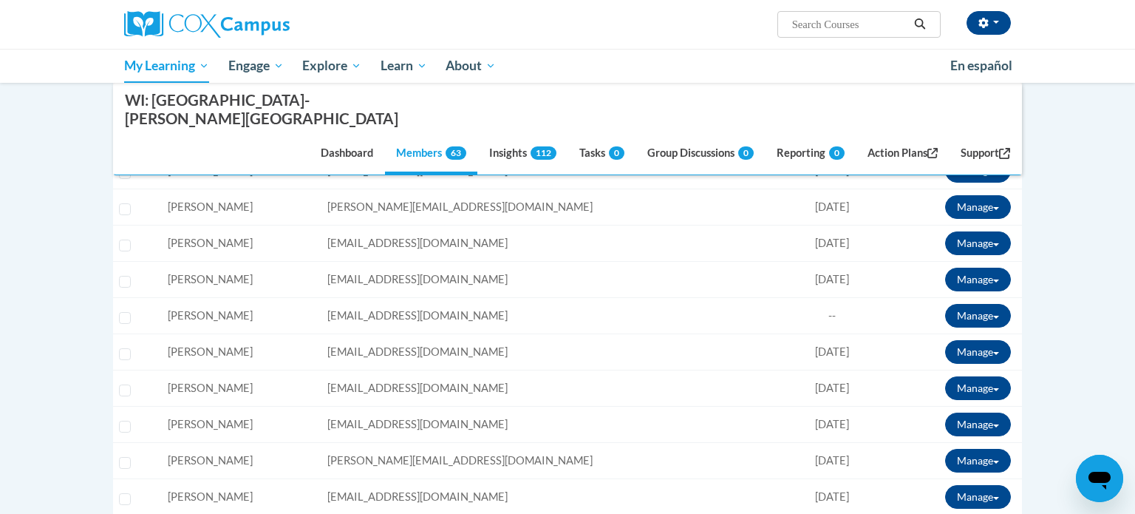
scroll to position [0, 0]
click at [980, 340] on button "Manage" at bounding box center [978, 352] width 66 height 24
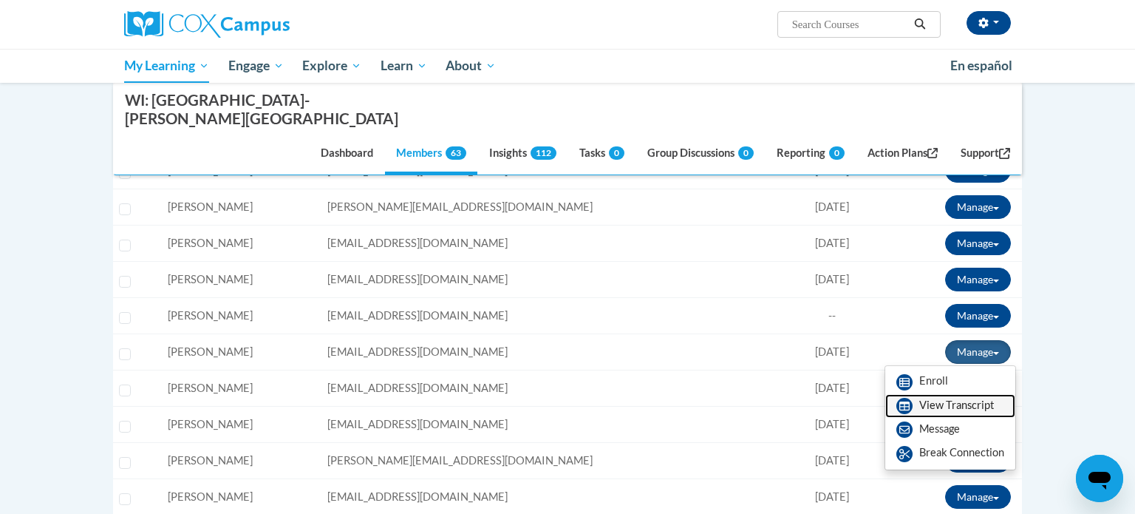
click at [956, 394] on link "View Transcript" at bounding box center [950, 406] width 130 height 24
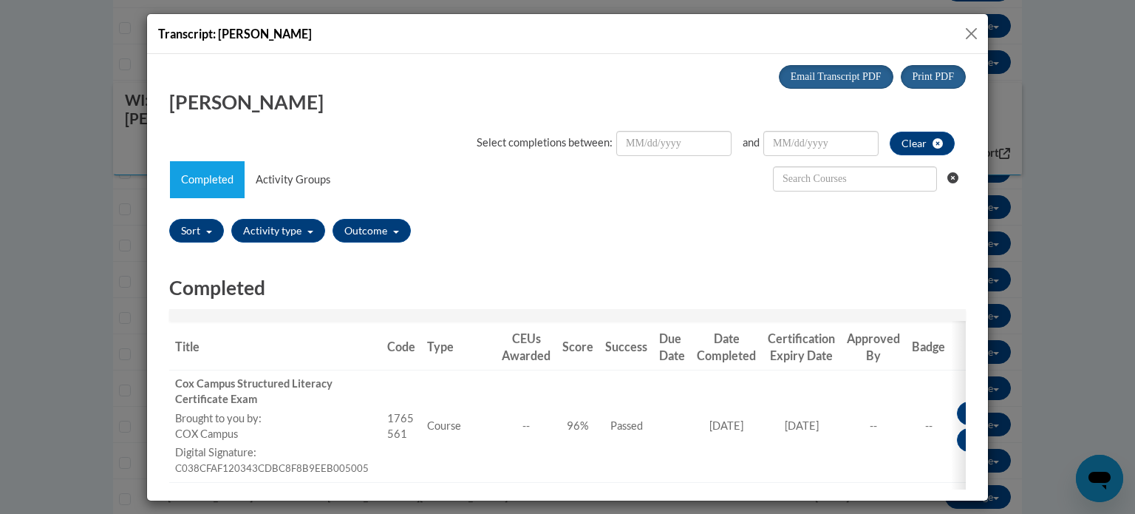
click at [965, 35] on button "Close" at bounding box center [971, 33] width 18 height 18
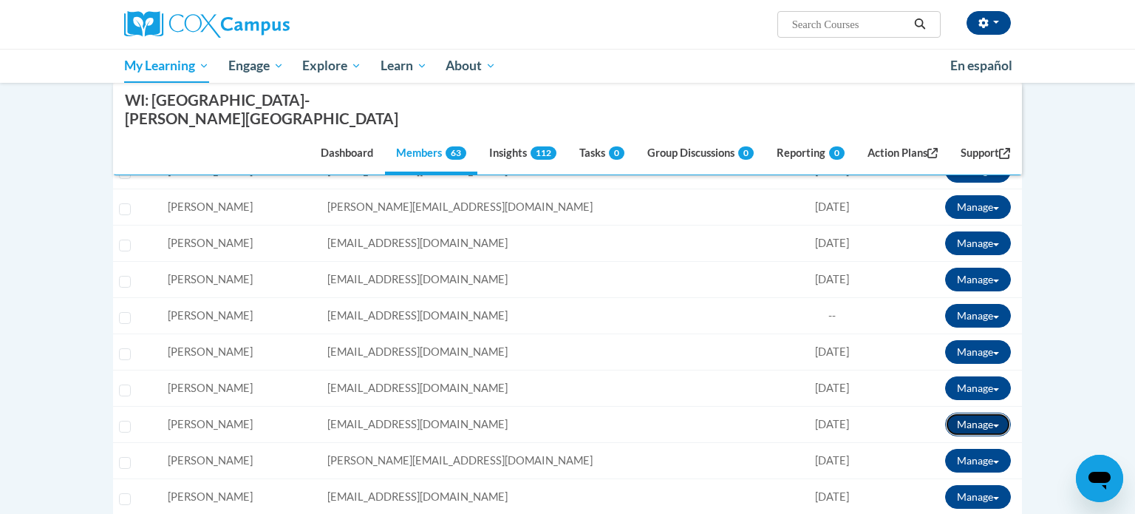
click at [969, 412] on button "Manage" at bounding box center [978, 424] width 66 height 24
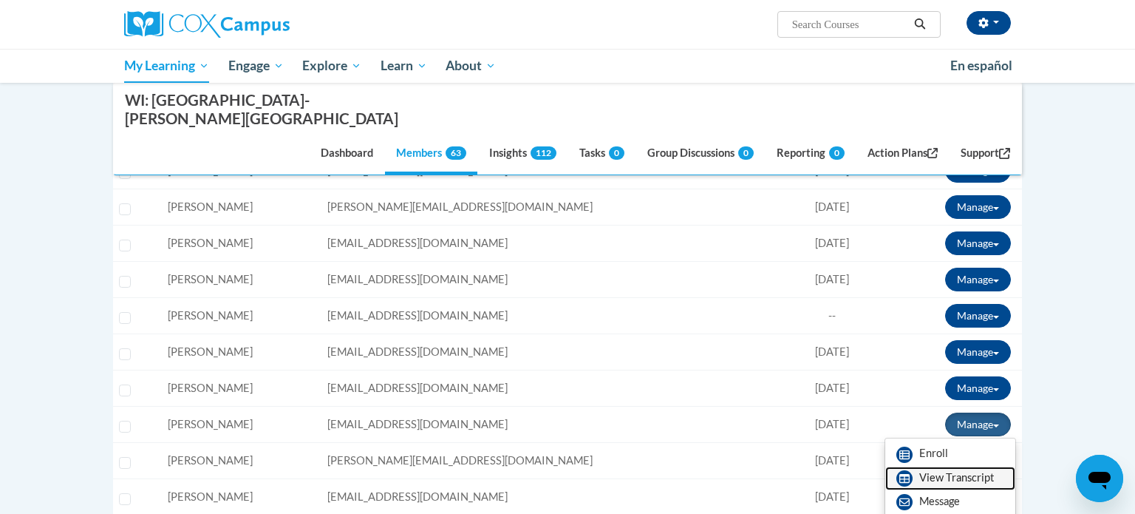
click at [910, 470] on icon at bounding box center [904, 478] width 16 height 16
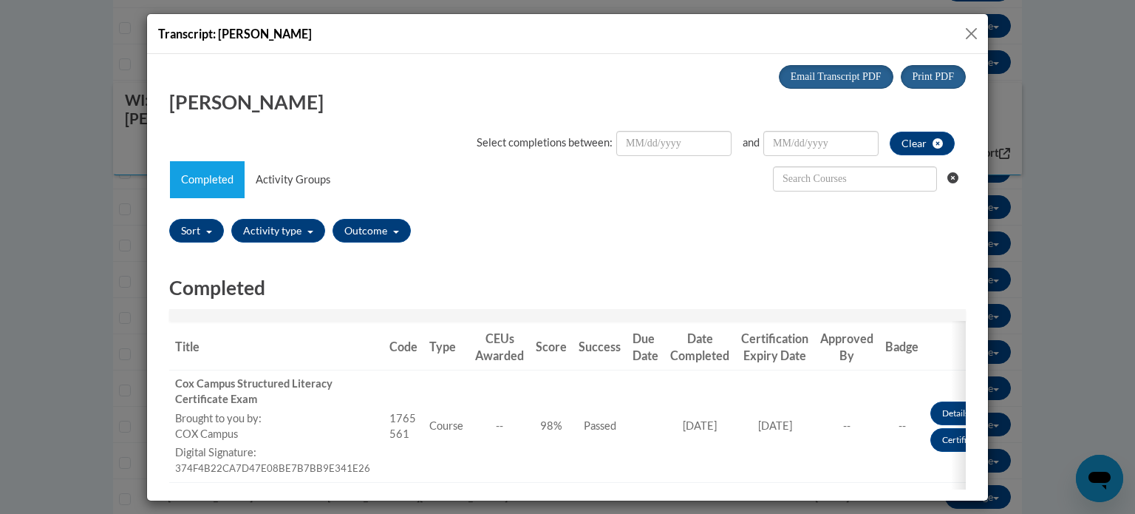
click at [973, 27] on button "Close" at bounding box center [971, 33] width 18 height 18
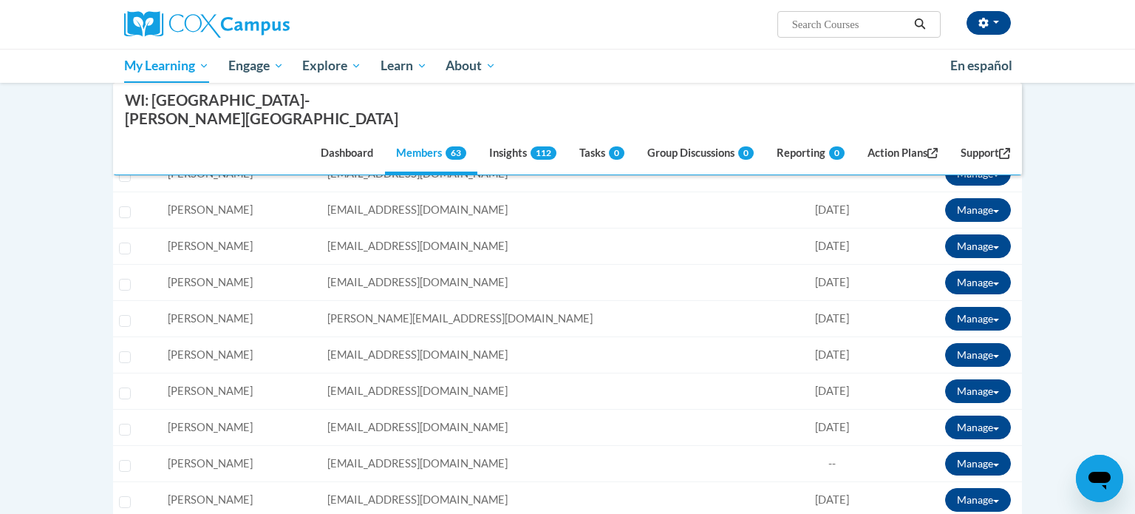
scroll to position [1292, 0]
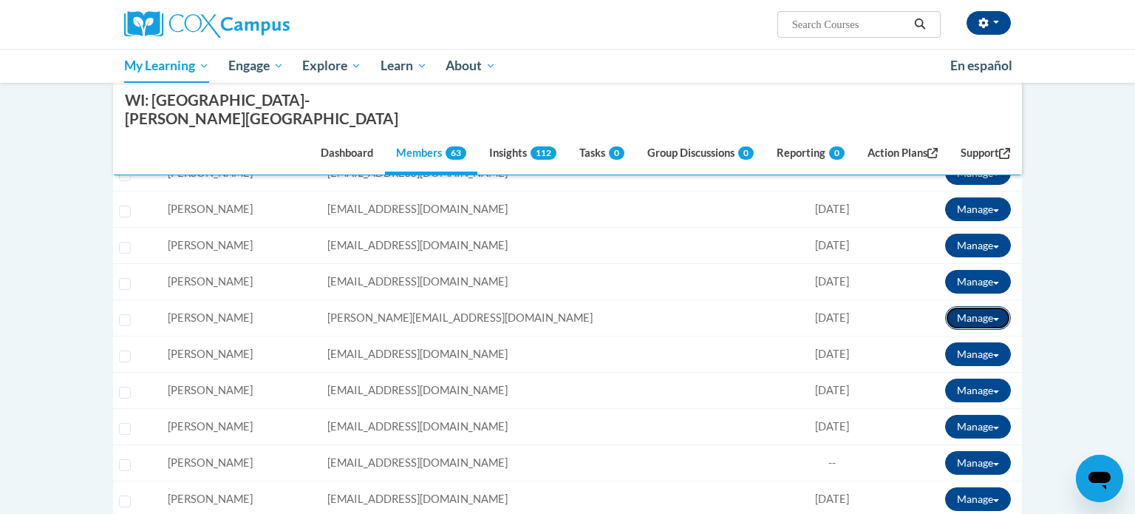
click at [949, 306] on button "Manage" at bounding box center [978, 318] width 66 height 24
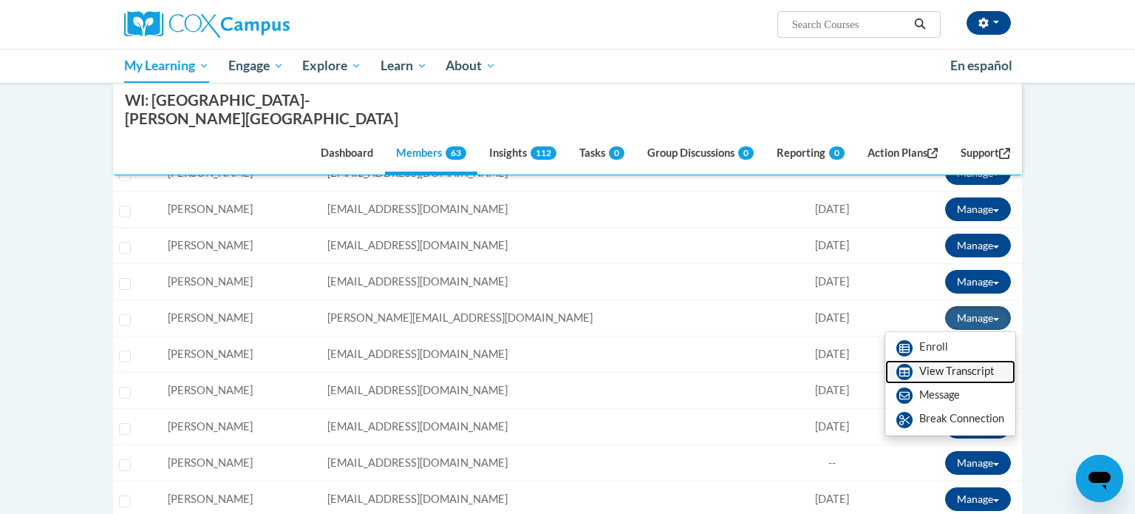
click at [920, 360] on link "View Transcript" at bounding box center [950, 372] width 130 height 24
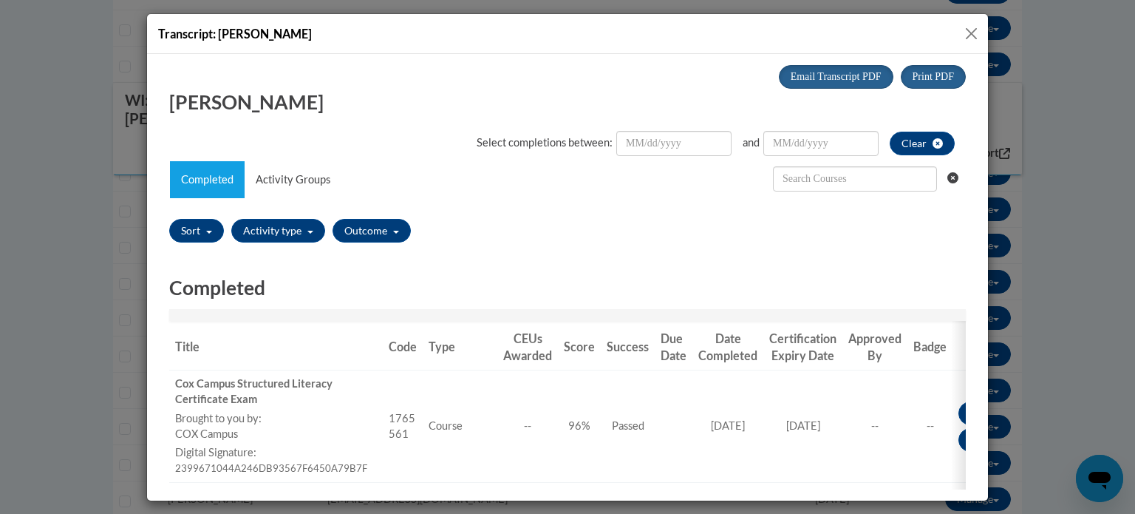
scroll to position [0, 0]
click at [966, 30] on button "Close" at bounding box center [971, 33] width 18 height 18
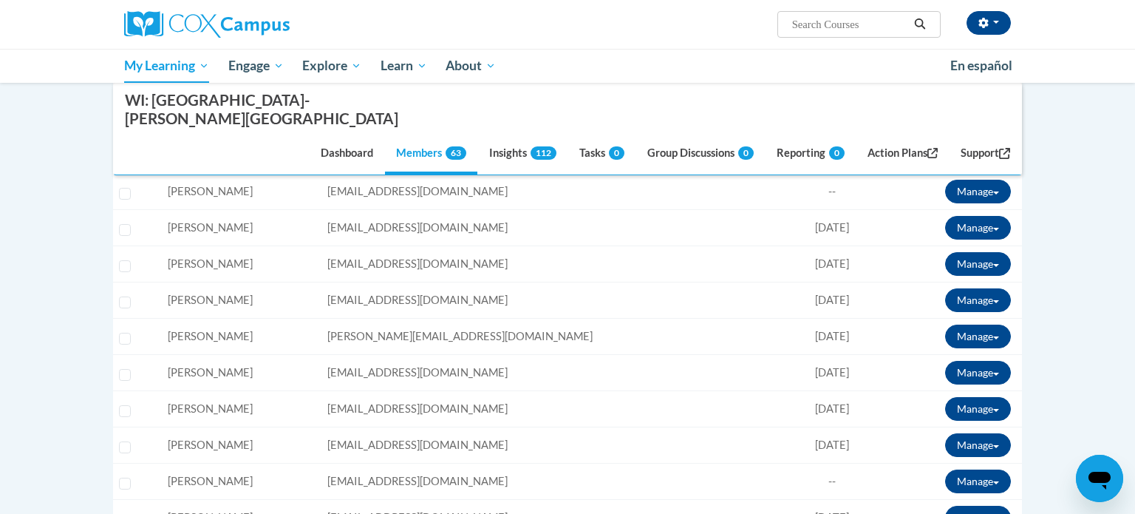
scroll to position [1289, 0]
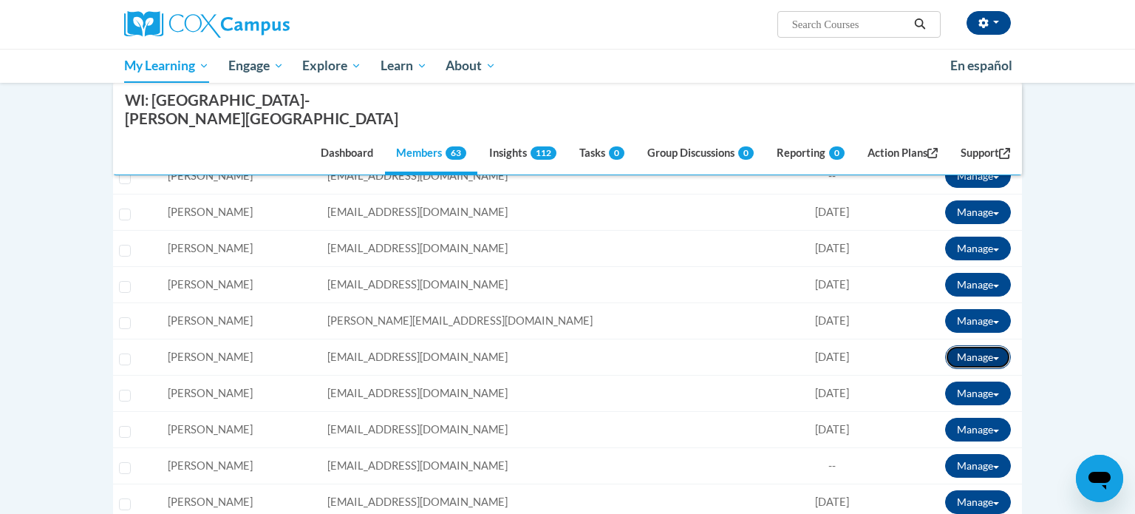
click at [973, 345] on button "Manage" at bounding box center [978, 357] width 66 height 24
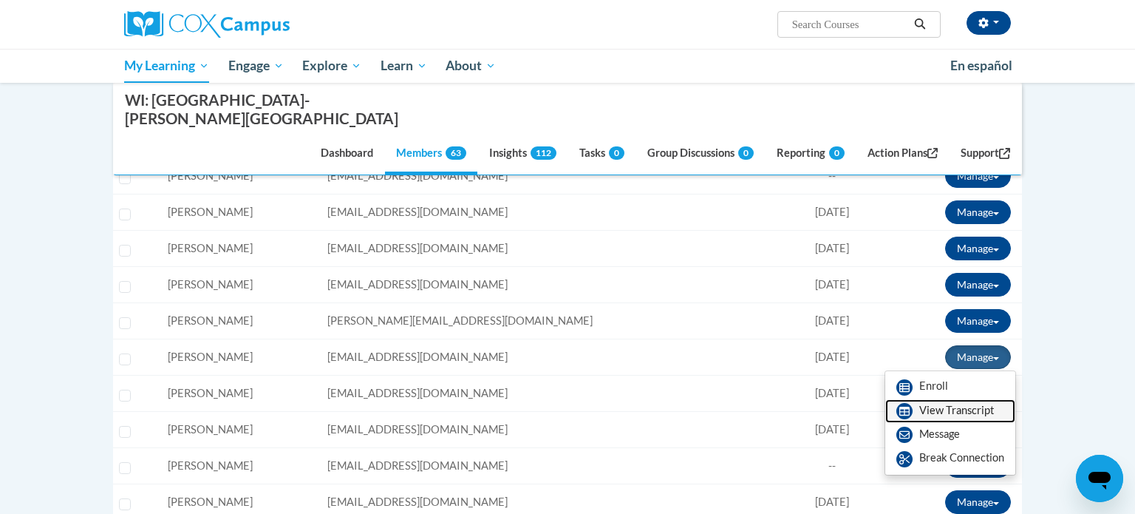
click at [953, 399] on link "View Transcript" at bounding box center [950, 411] width 130 height 24
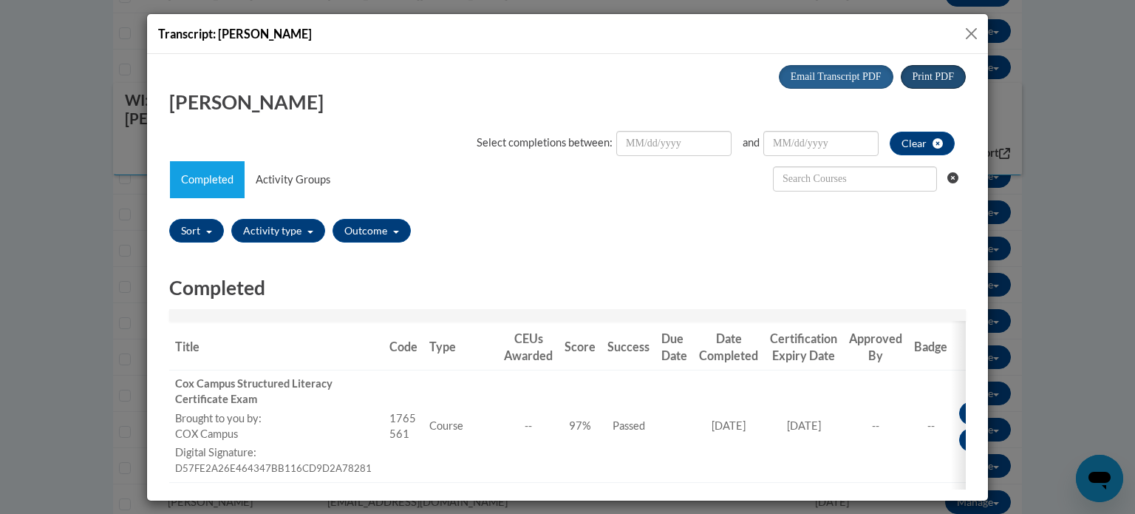
scroll to position [0, 0]
click at [972, 27] on button "Close" at bounding box center [971, 33] width 18 height 18
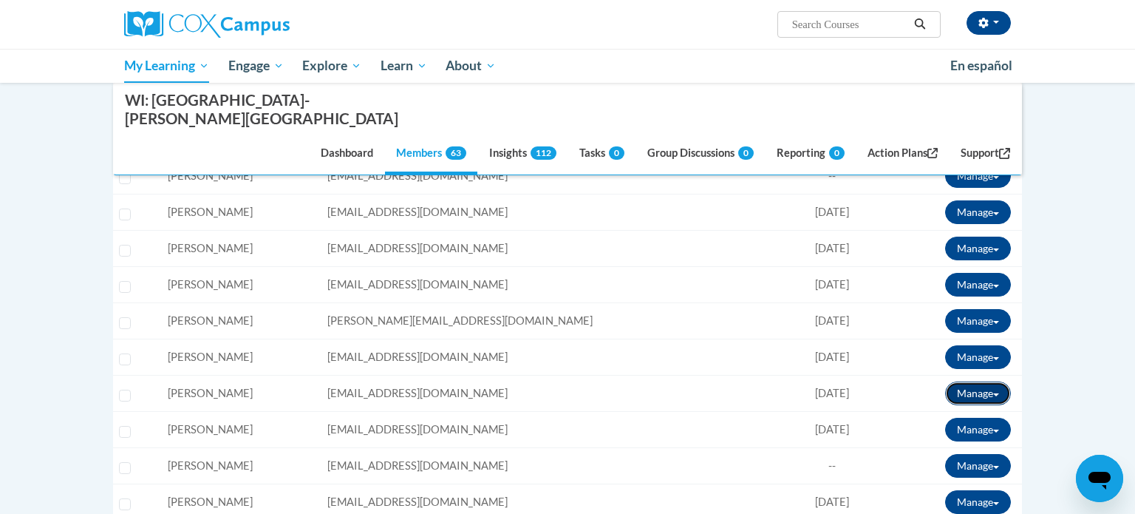
click at [959, 381] on button "Manage" at bounding box center [978, 393] width 66 height 24
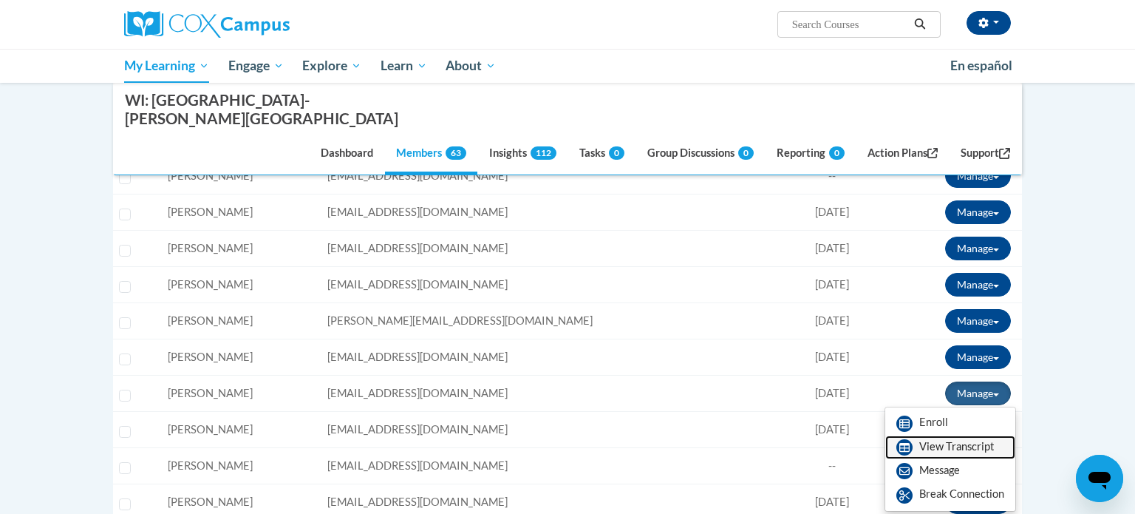
click at [941, 435] on link "View Transcript" at bounding box center [950, 447] width 130 height 24
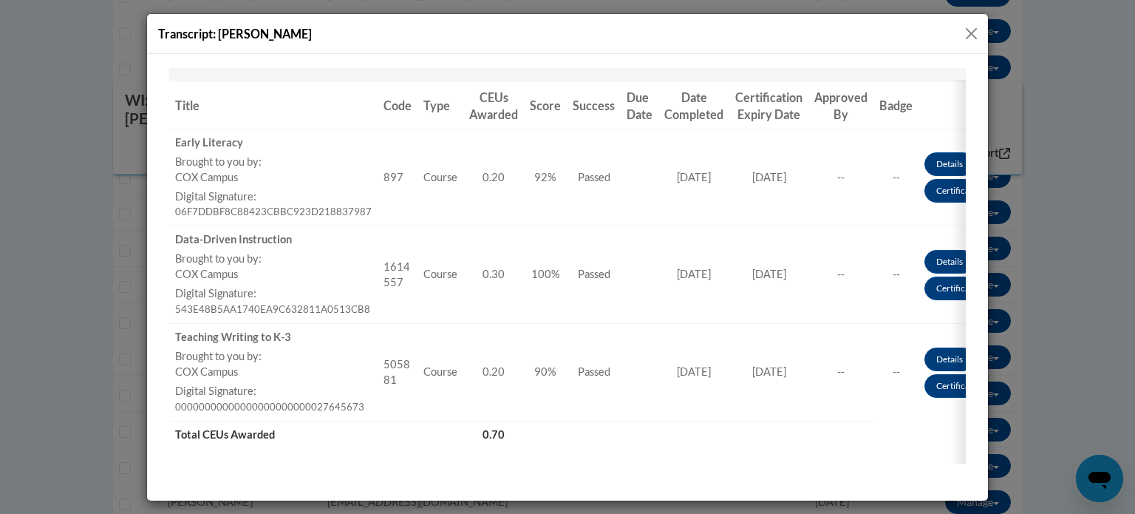
scroll to position [242, 0]
click at [972, 43] on div "Transcript: Natalie Matthiesen" at bounding box center [567, 34] width 841 height 40
click at [972, 33] on button "Close" at bounding box center [971, 33] width 18 height 18
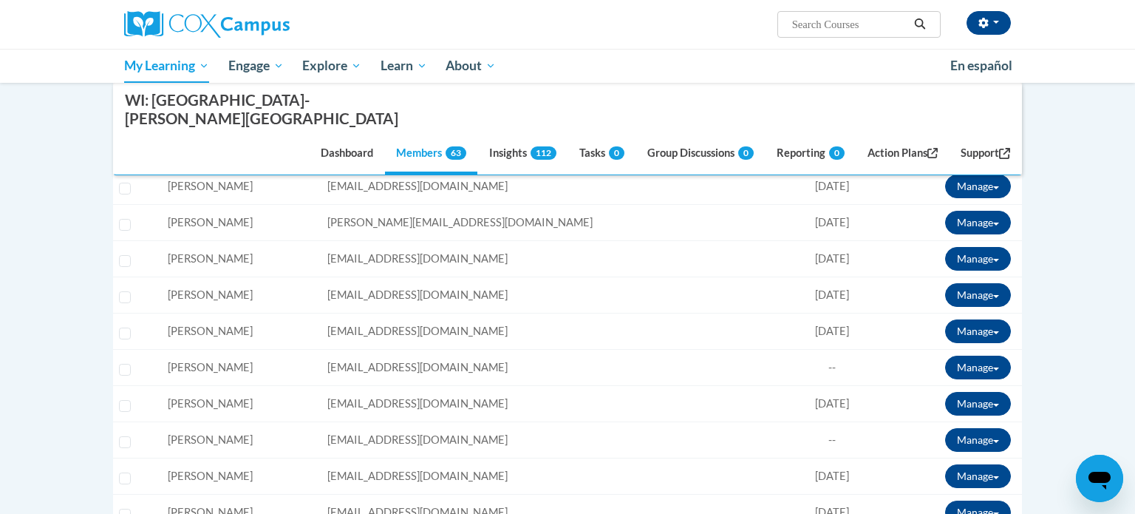
scroll to position [1408, 0]
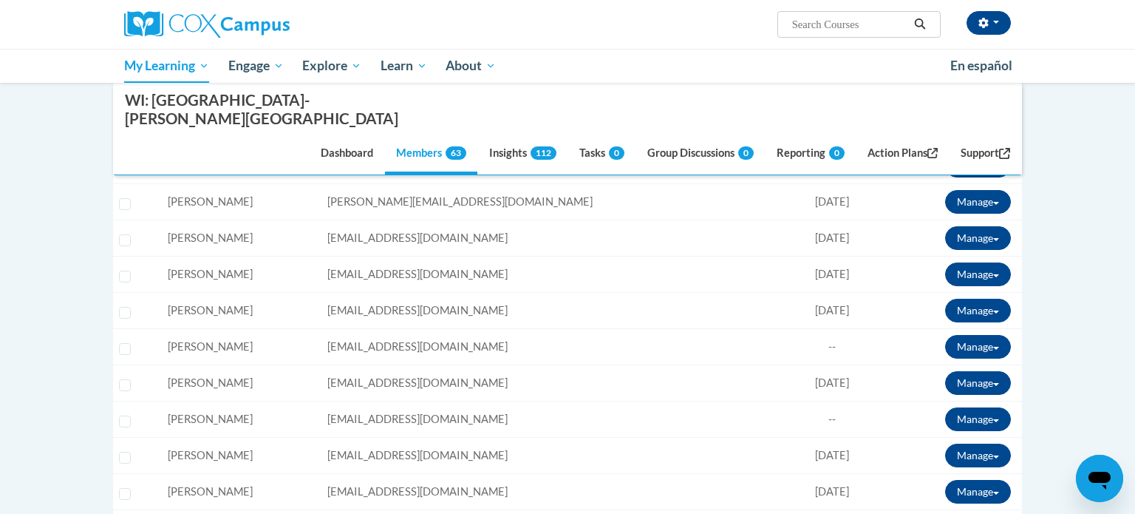
click at [959, 329] on td "Manage Enroll View Transcript Message Email Break Connection" at bounding box center [953, 347] width 137 height 36
click at [962, 335] on button "Manage" at bounding box center [978, 347] width 66 height 24
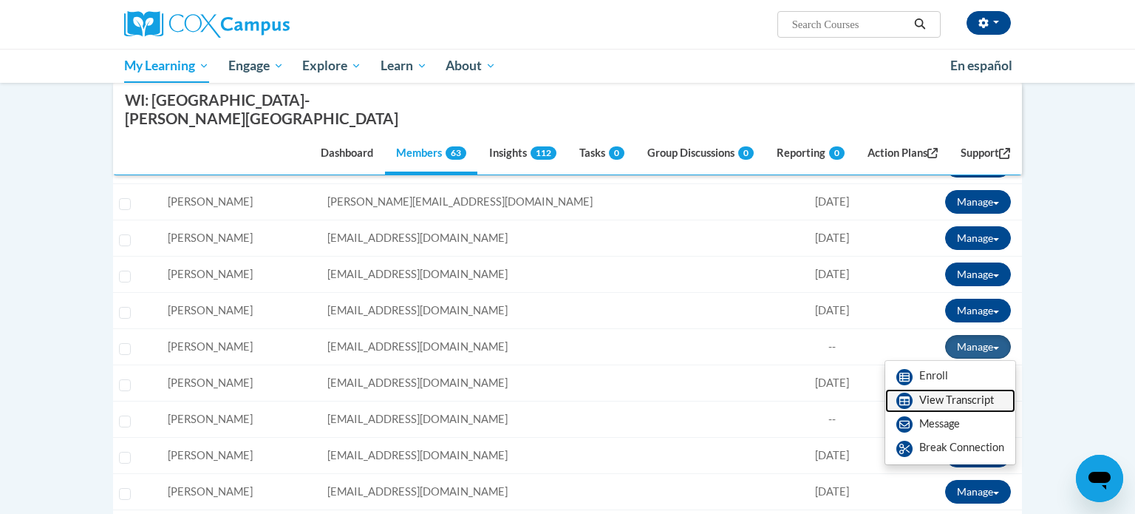
click at [936, 389] on link "View Transcript" at bounding box center [950, 401] width 130 height 24
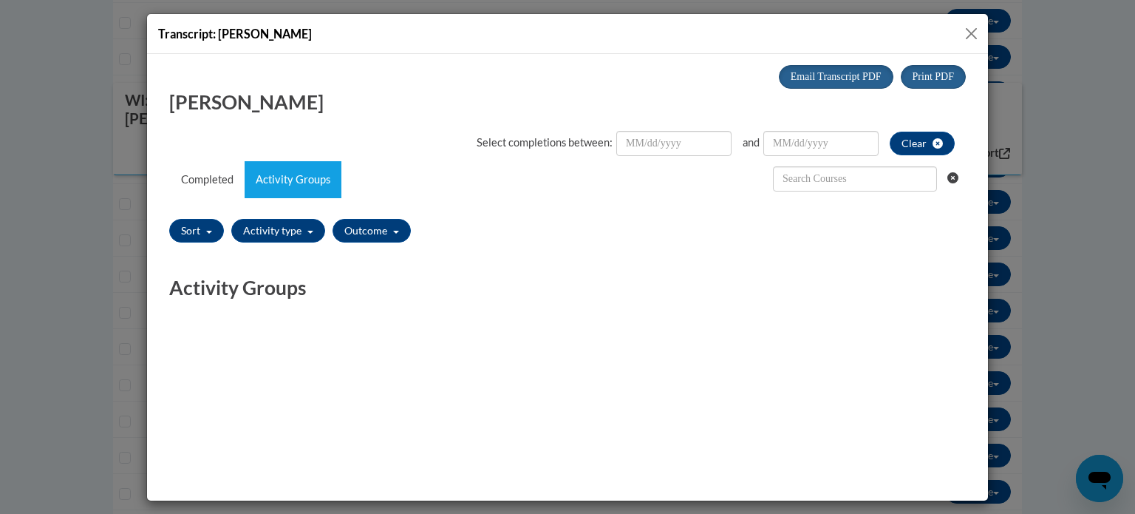
scroll to position [0, 0]
click at [975, 33] on button "Close" at bounding box center [971, 33] width 18 height 18
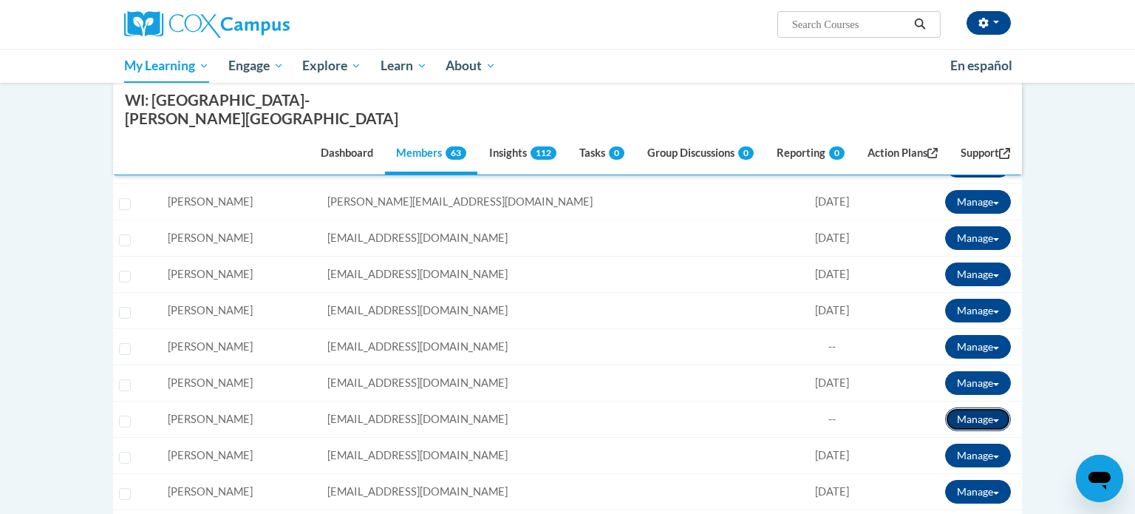
click at [975, 407] on button "Manage" at bounding box center [978, 419] width 66 height 24
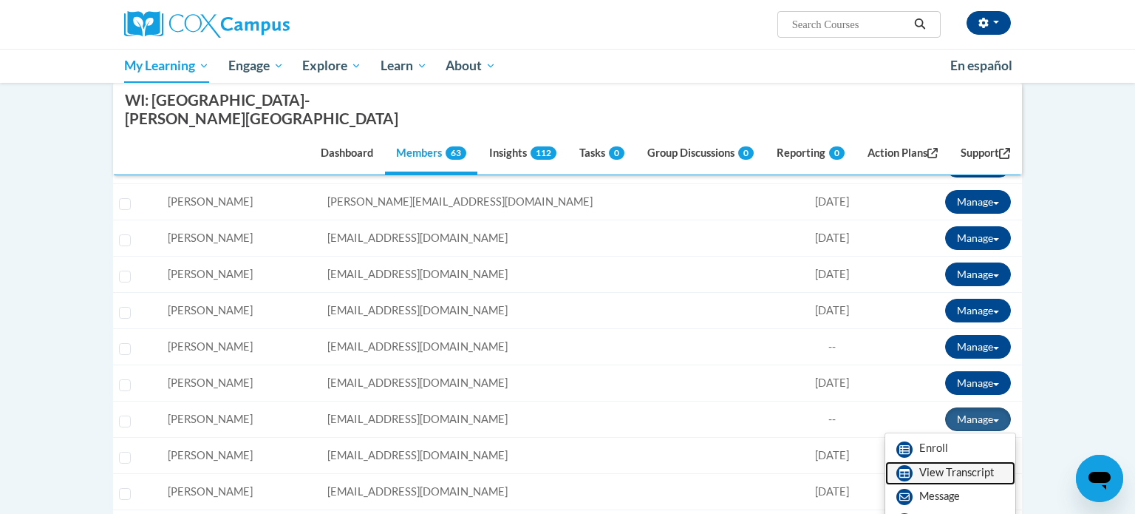
click at [941, 461] on link "View Transcript" at bounding box center [950, 473] width 130 height 24
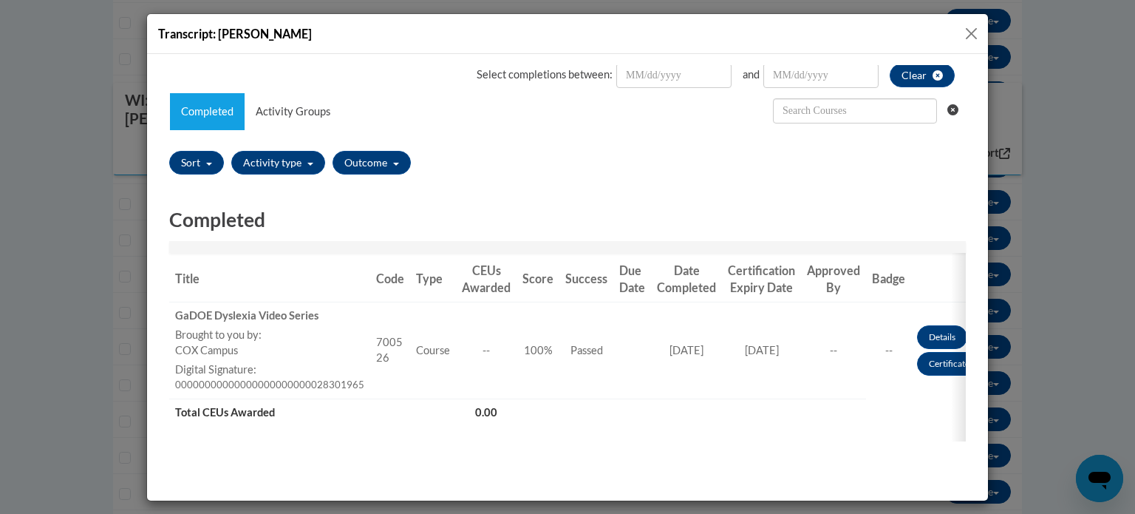
scroll to position [134, 0]
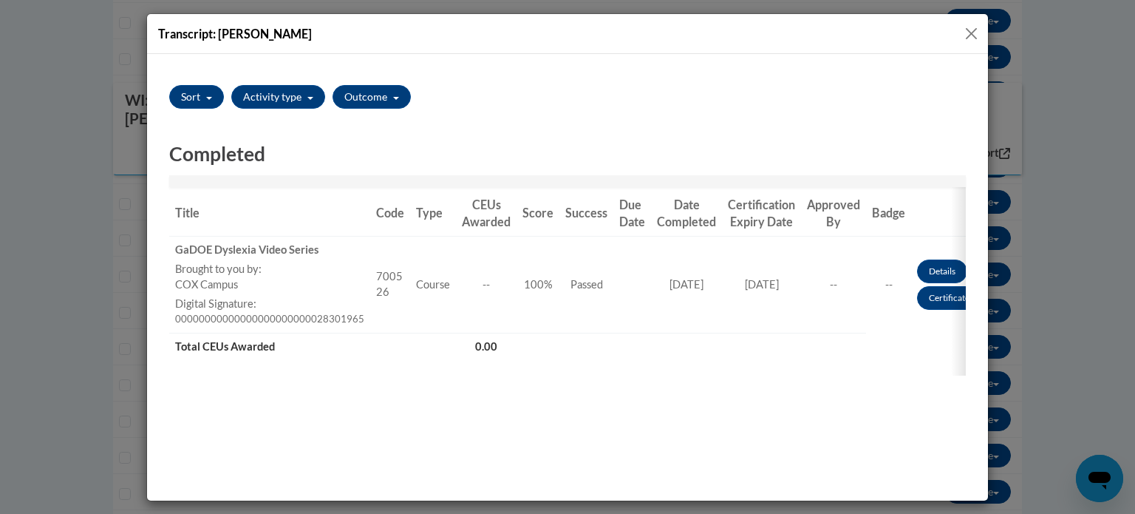
click at [972, 38] on button "Close" at bounding box center [971, 33] width 18 height 18
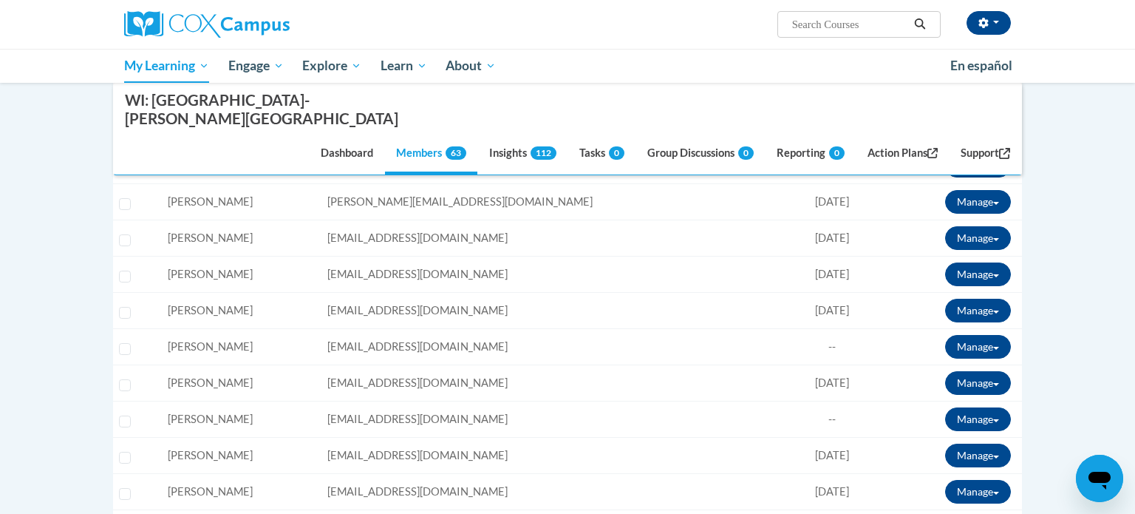
scroll to position [0, 0]
click at [997, 443] on button "Manage" at bounding box center [978, 455] width 66 height 24
click at [954, 497] on link "View Transcript" at bounding box center [950, 509] width 130 height 24
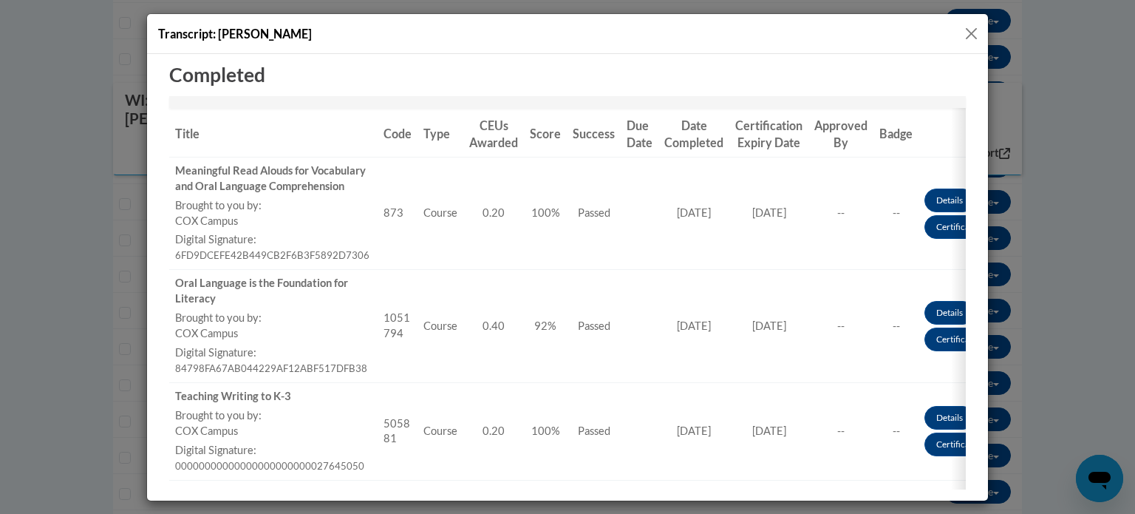
scroll to position [214, 0]
click at [974, 34] on button "Close" at bounding box center [971, 33] width 18 height 18
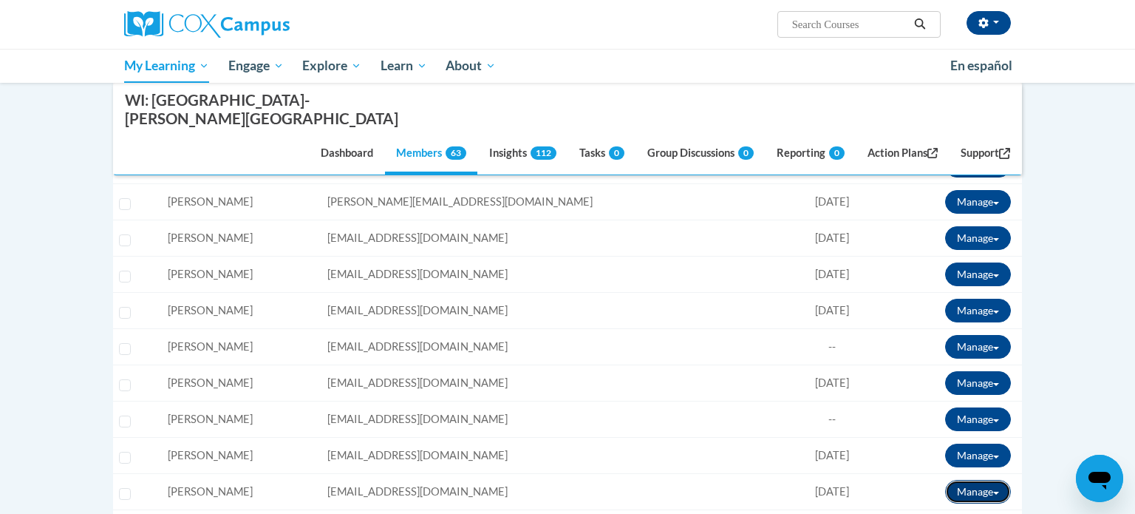
click at [978, 480] on button "Manage" at bounding box center [978, 492] width 66 height 24
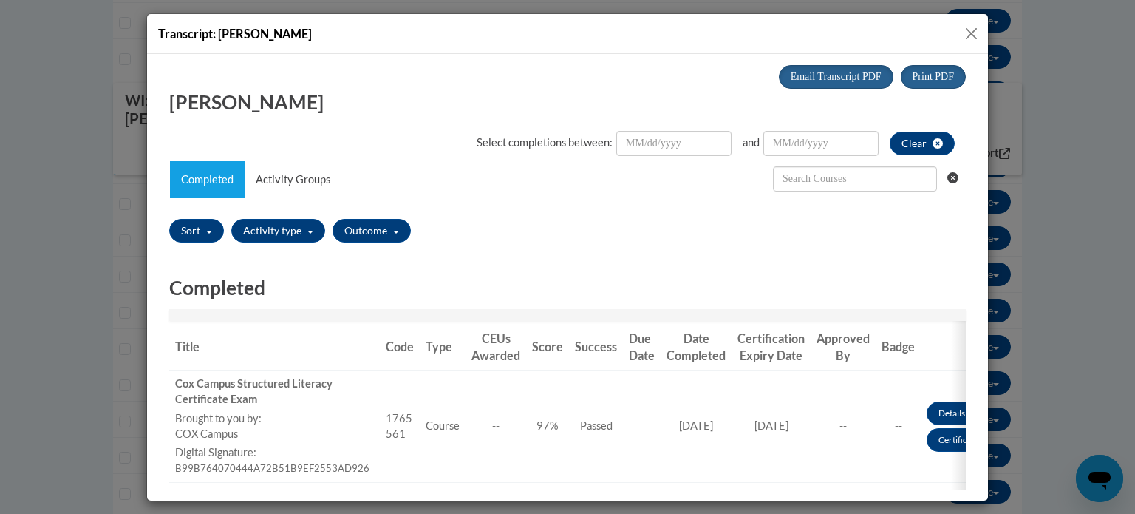
click at [972, 37] on button "Close" at bounding box center [971, 33] width 18 height 18
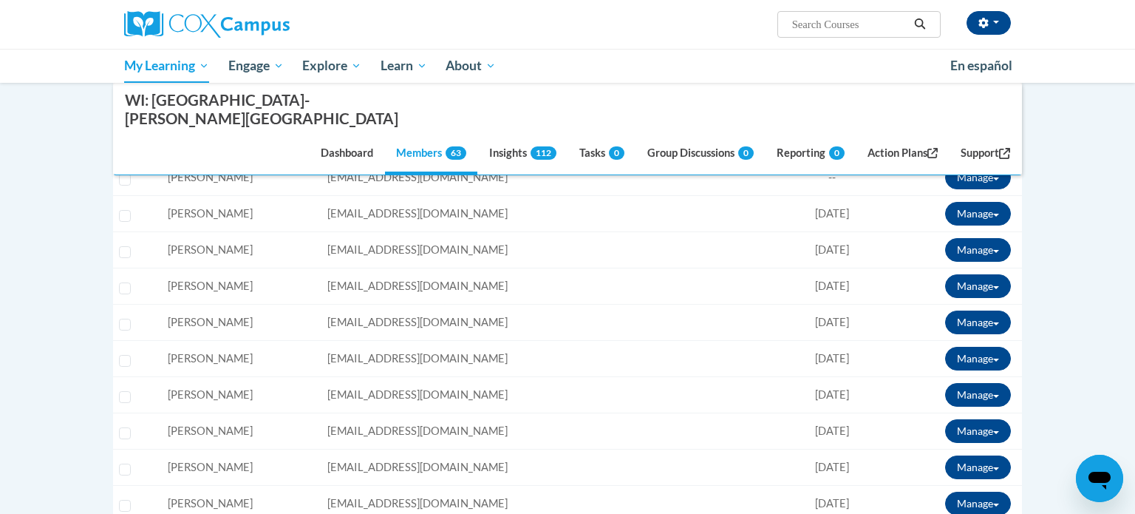
scroll to position [1650, 0]
click at [955, 310] on button "Manage" at bounding box center [978, 322] width 66 height 24
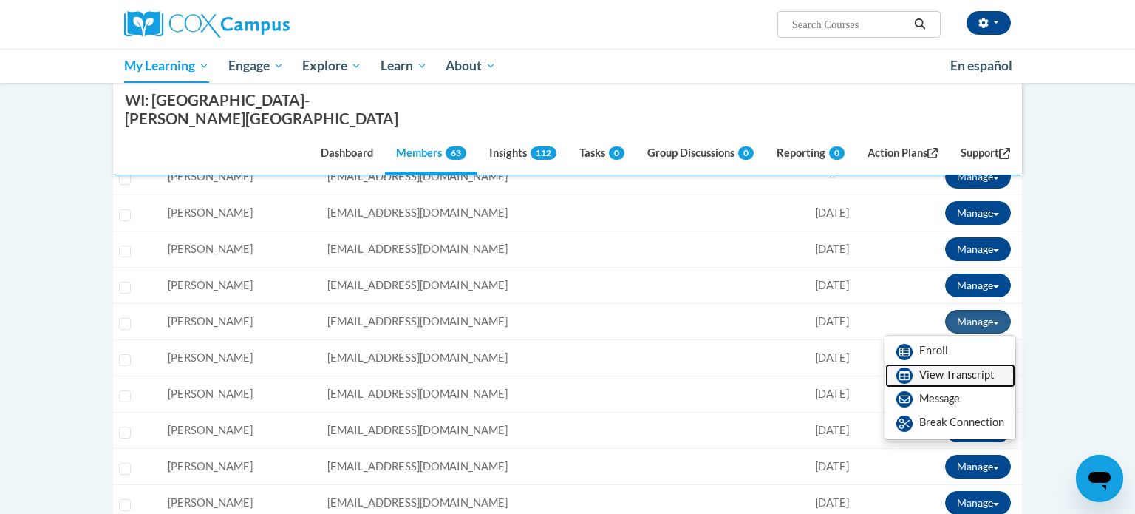
click at [912, 364] on link "View Transcript" at bounding box center [950, 376] width 130 height 24
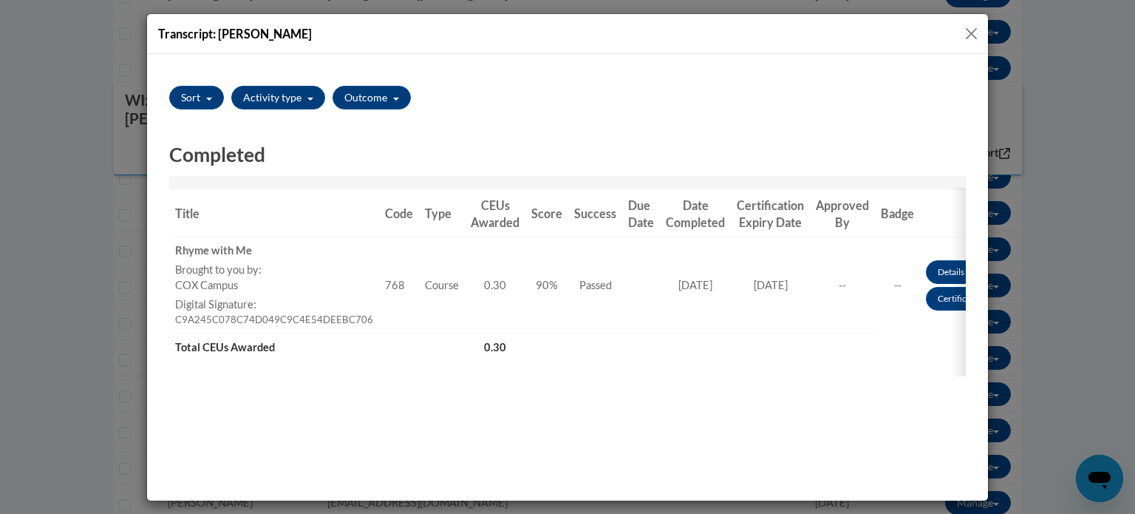
scroll to position [130, 0]
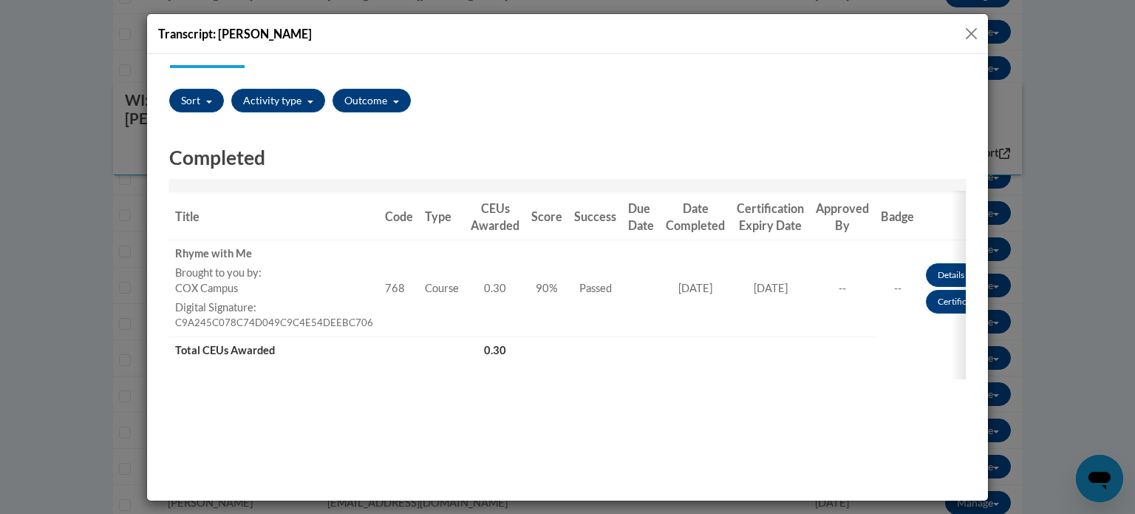
click at [969, 35] on button "Close" at bounding box center [971, 33] width 18 height 18
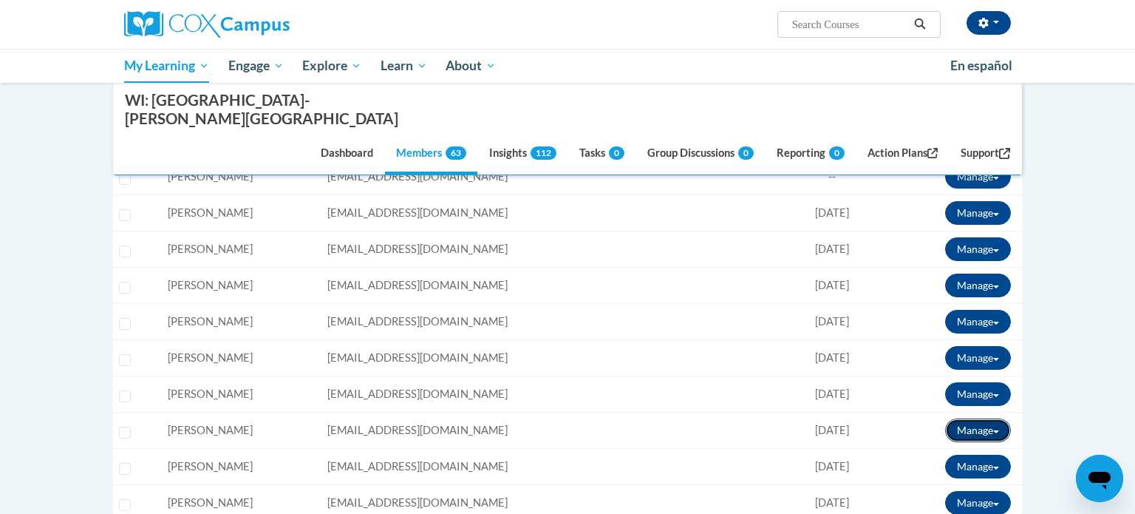
click at [958, 418] on button "Manage" at bounding box center [978, 430] width 66 height 24
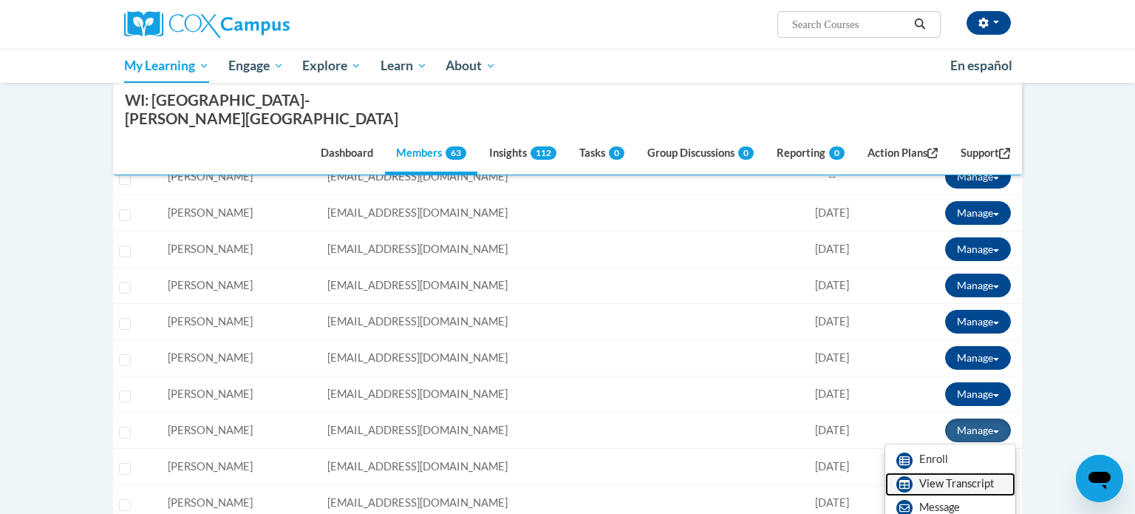
click at [921, 472] on link "View Transcript" at bounding box center [950, 484] width 130 height 24
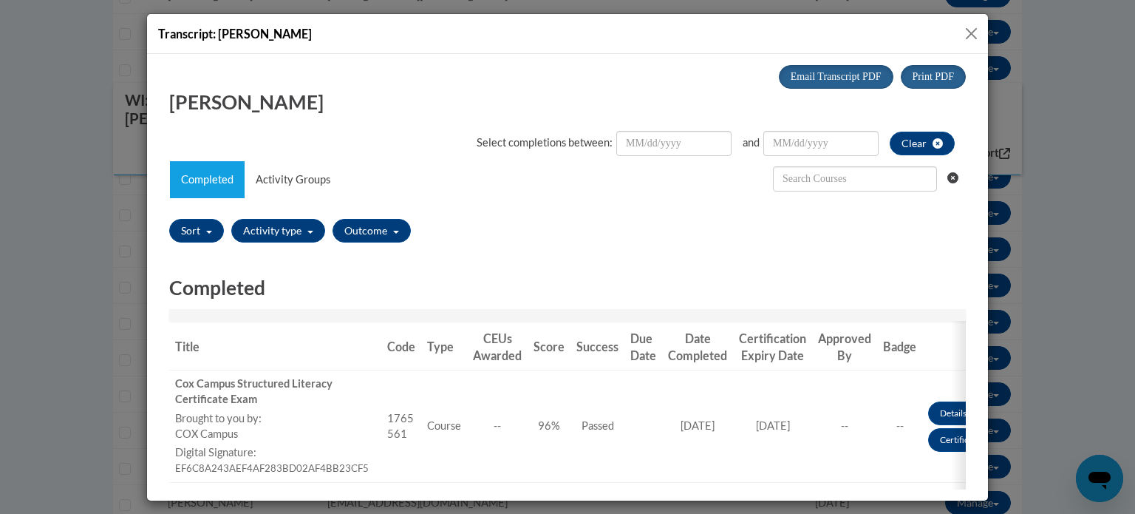
click at [967, 34] on button "Close" at bounding box center [971, 33] width 18 height 18
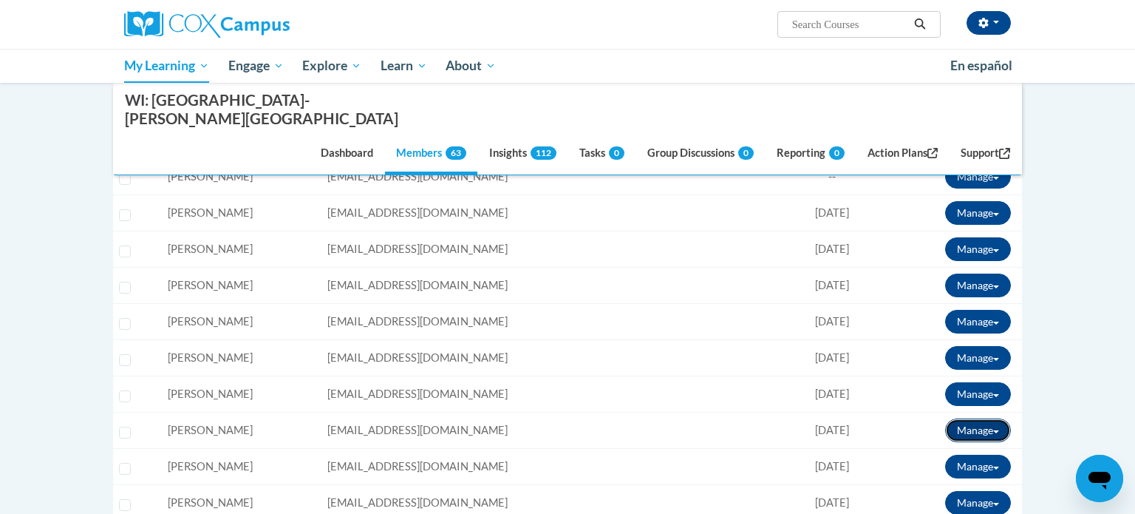
click at [978, 418] on button "Manage" at bounding box center [978, 430] width 66 height 24
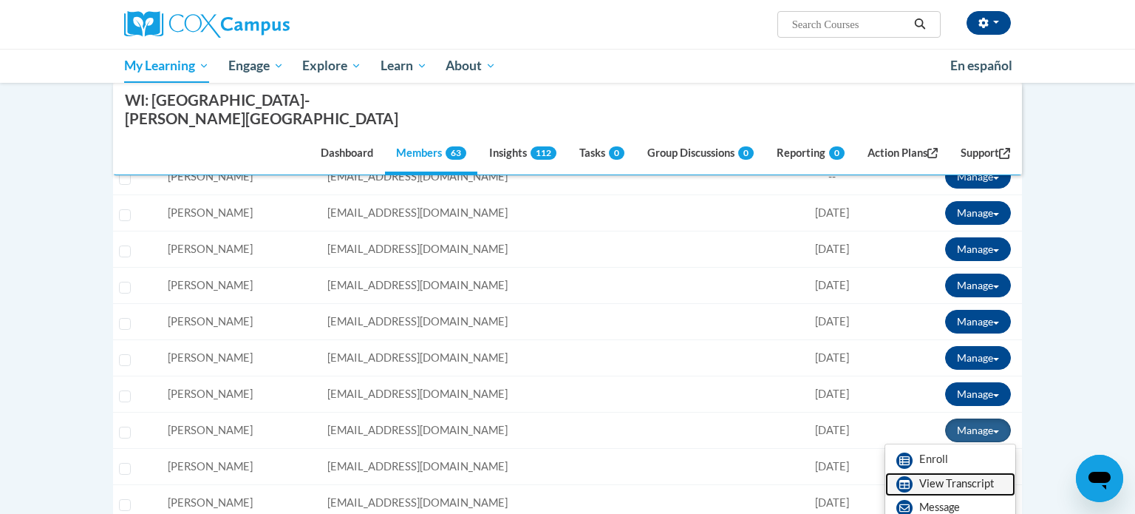
click at [942, 472] on link "View Transcript" at bounding box center [950, 484] width 130 height 24
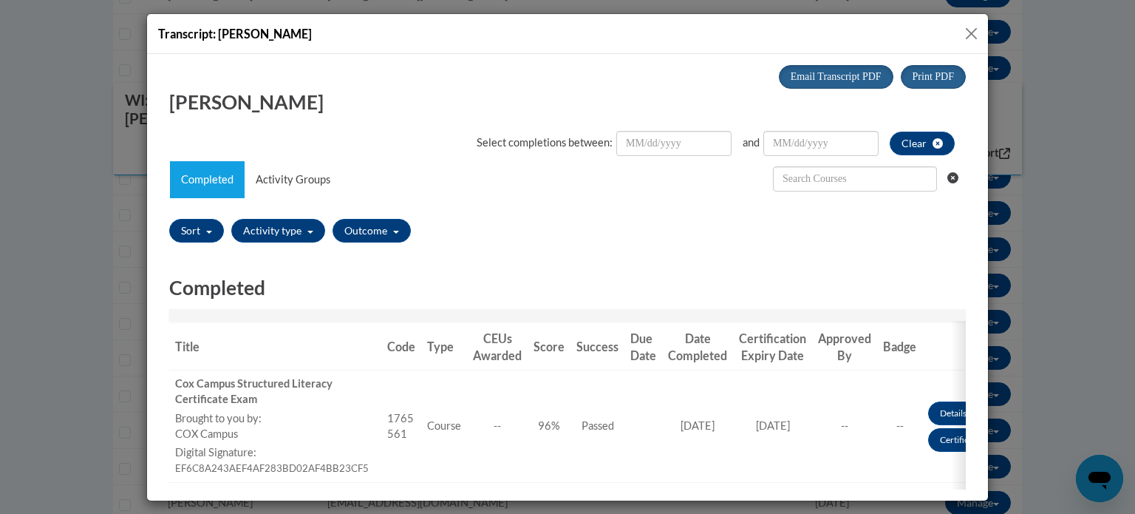
click at [972, 32] on button "Close" at bounding box center [971, 33] width 18 height 18
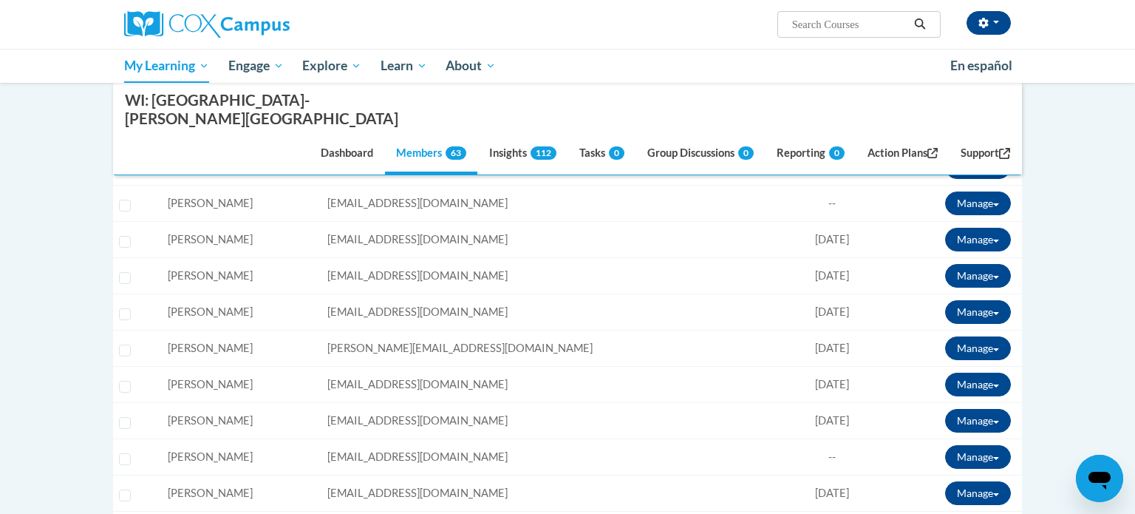
scroll to position [1002, 0]
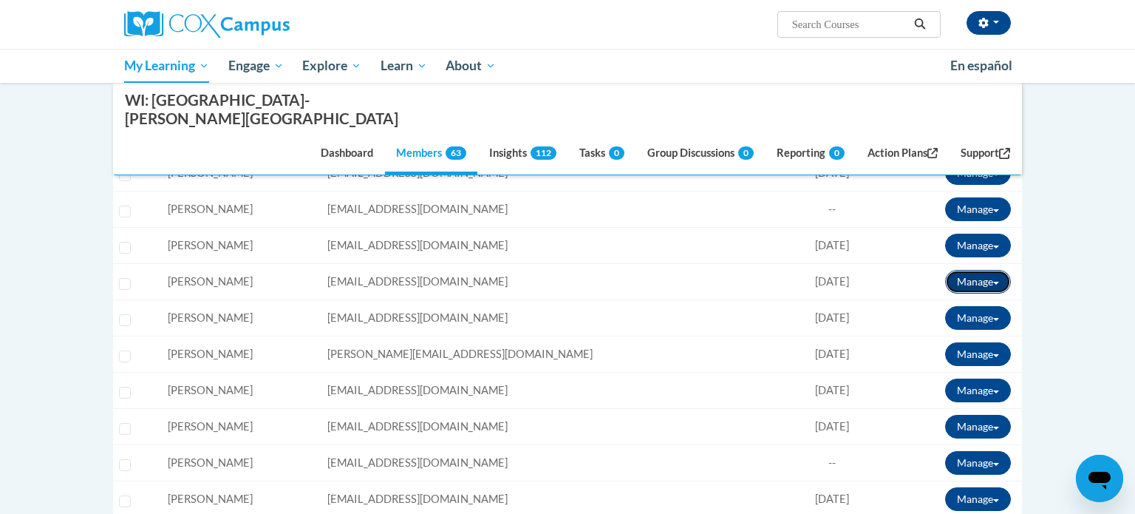
click at [946, 270] on button "Manage" at bounding box center [978, 282] width 66 height 24
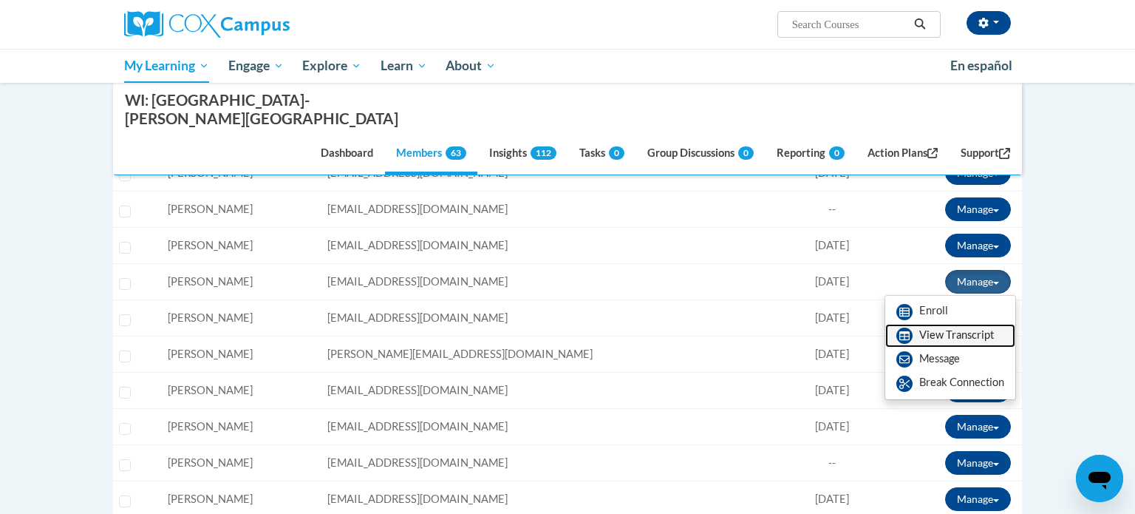
click at [907, 327] on icon at bounding box center [904, 335] width 16 height 16
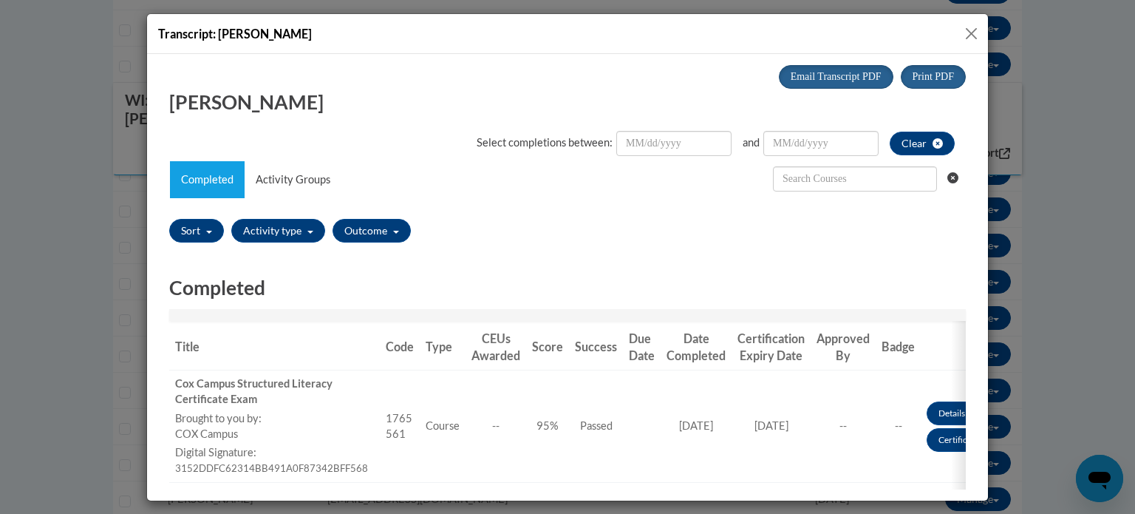
scroll to position [0, 0]
click at [967, 23] on div "Transcript: Jennifer Joda" at bounding box center [567, 34] width 841 height 40
click at [967, 30] on button "Close" at bounding box center [971, 33] width 18 height 18
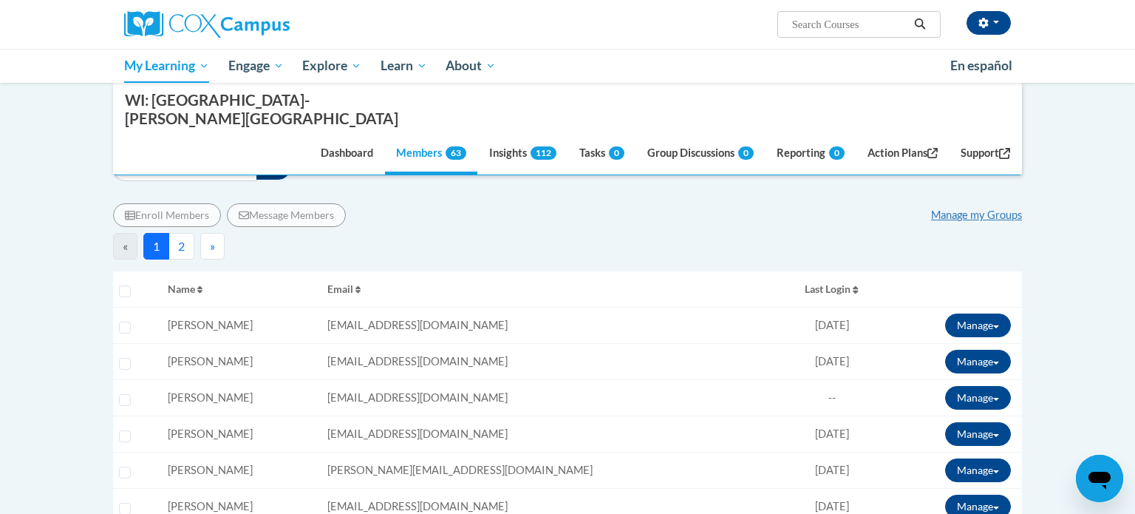
scroll to position [186, 0]
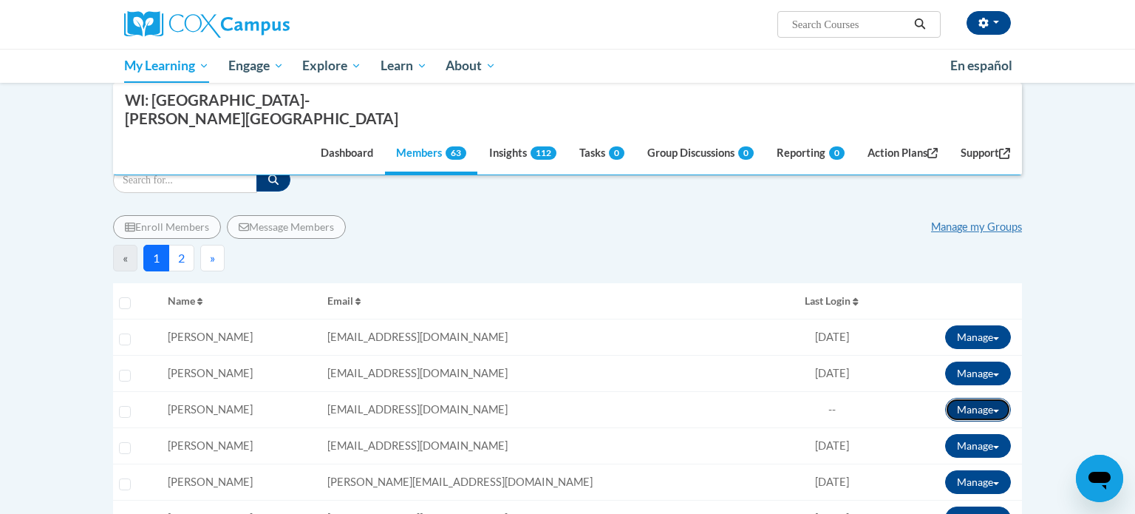
click at [984, 398] on button "Manage" at bounding box center [978, 410] width 66 height 24
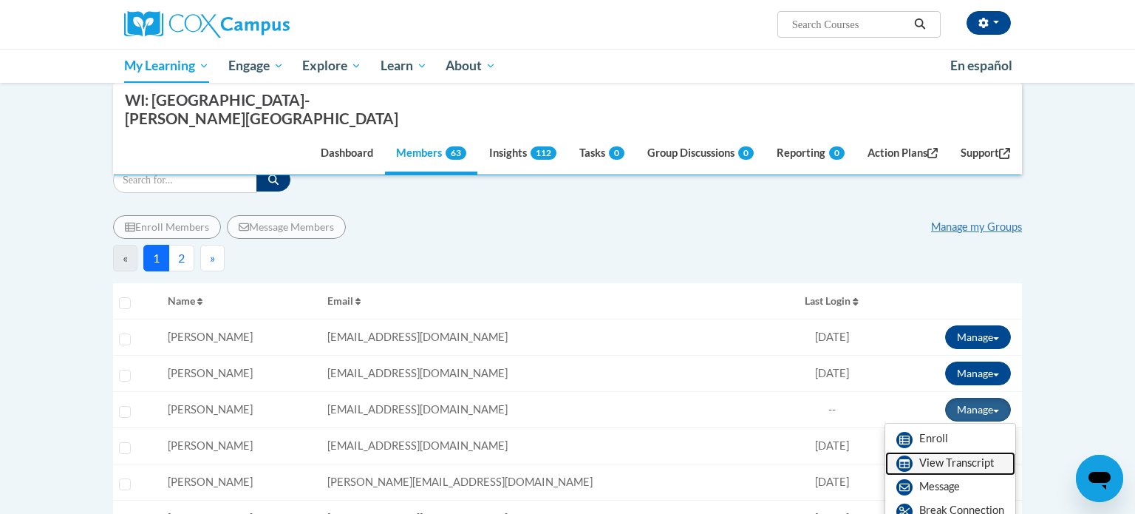
click at [946, 451] on link "View Transcript" at bounding box center [950, 463] width 130 height 24
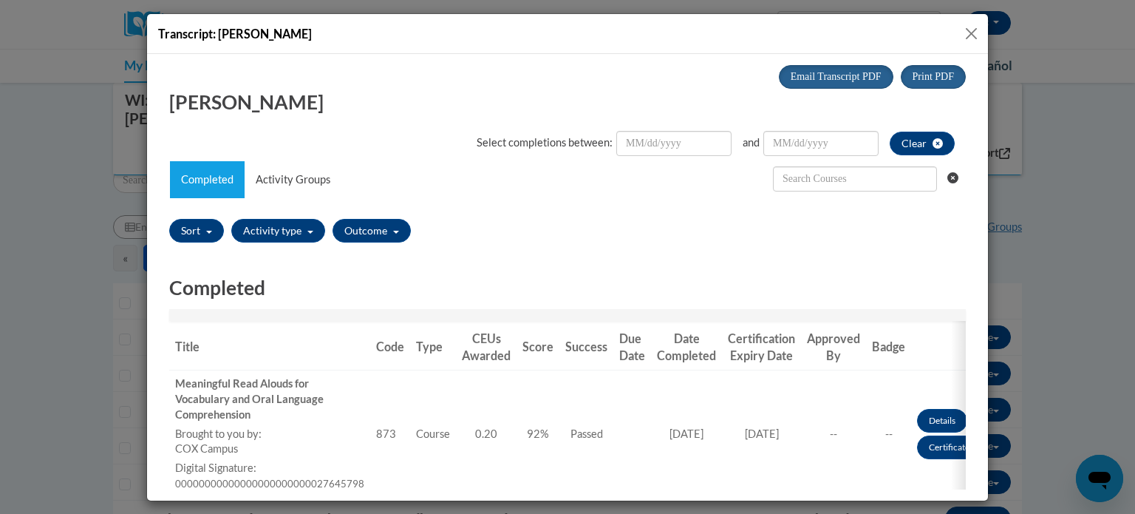
scroll to position [0, 0]
click at [976, 30] on button "Close" at bounding box center [971, 33] width 18 height 18
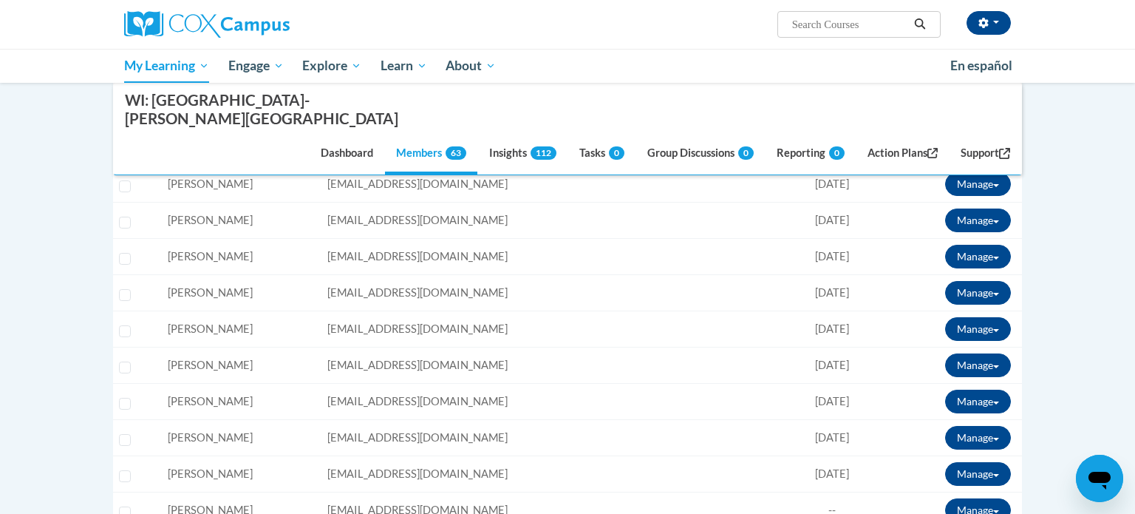
scroll to position [1714, 0]
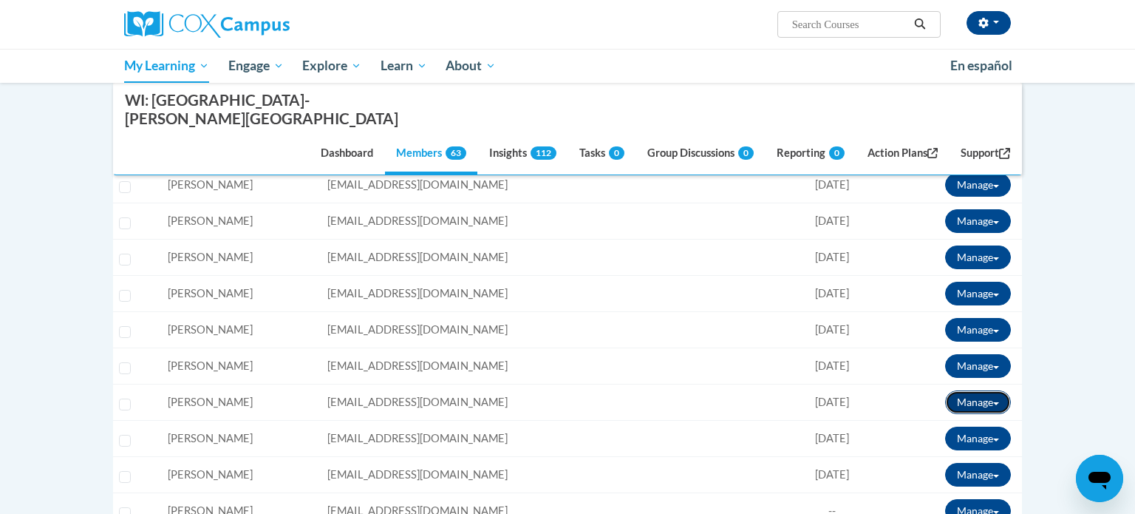
click at [957, 390] on button "Manage" at bounding box center [978, 402] width 66 height 24
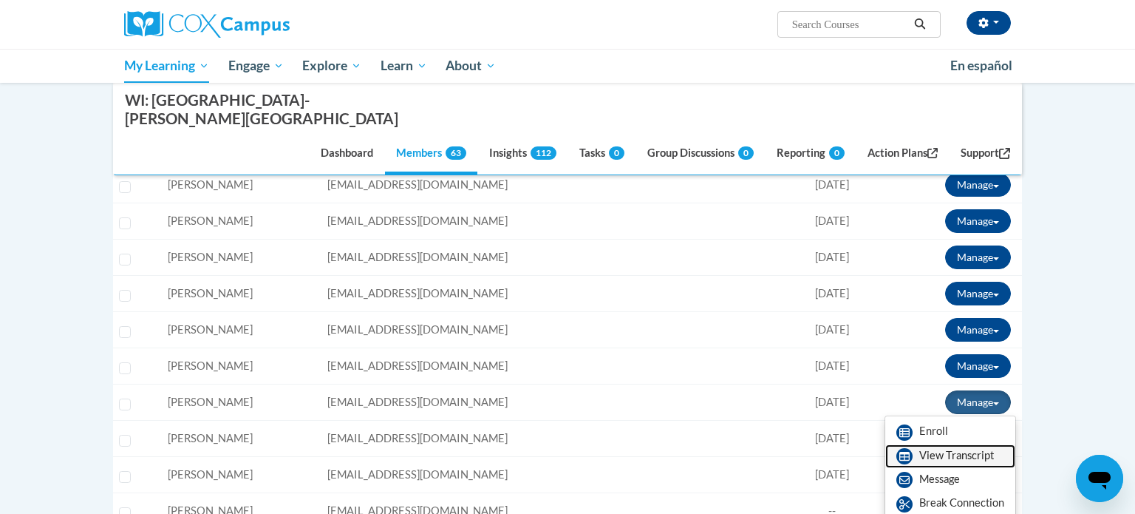
click at [928, 444] on link "View Transcript" at bounding box center [950, 456] width 130 height 24
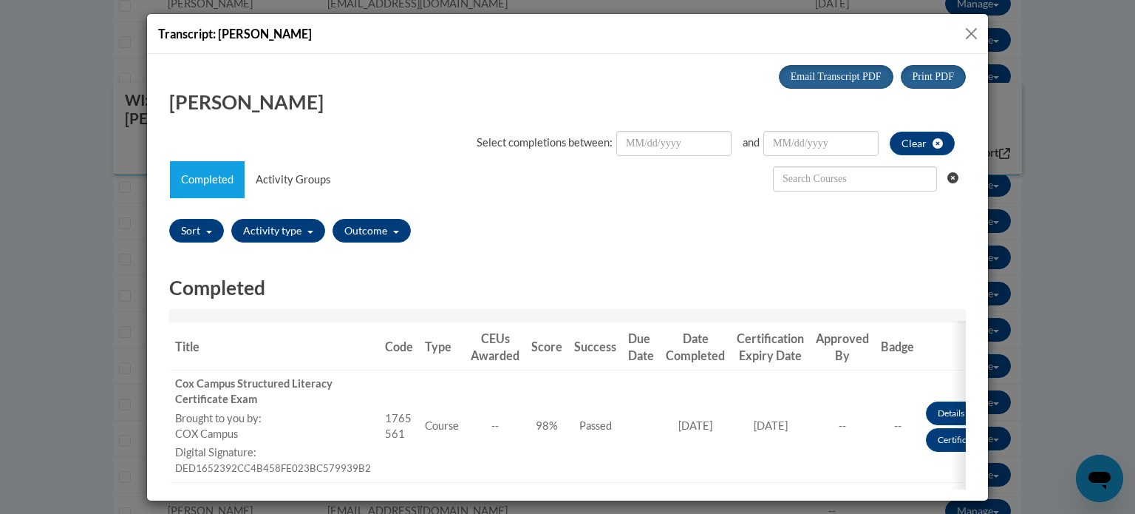
scroll to position [0, 0]
click at [968, 36] on button "Close" at bounding box center [971, 33] width 18 height 18
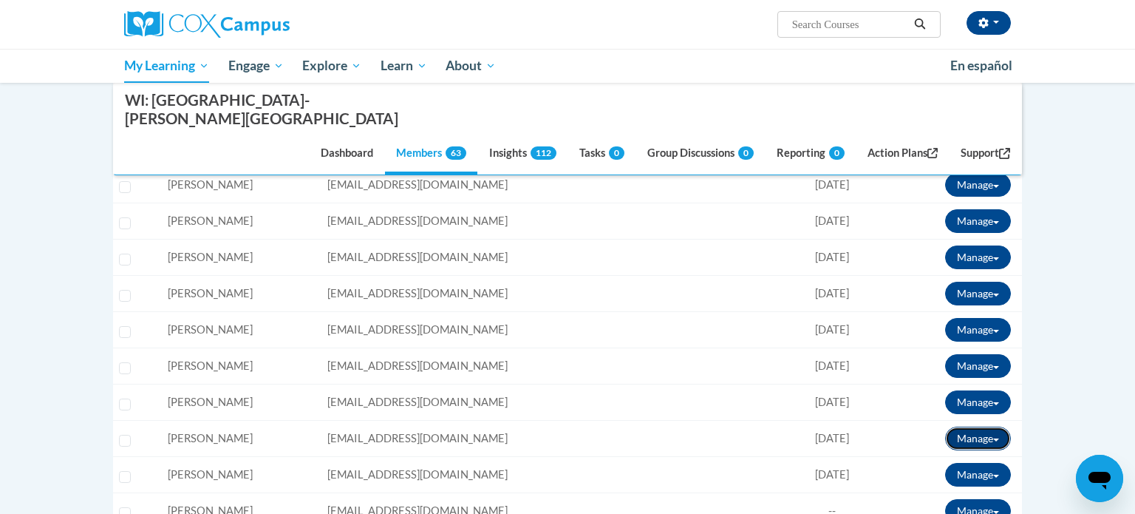
click at [955, 426] on button "Manage" at bounding box center [978, 438] width 66 height 24
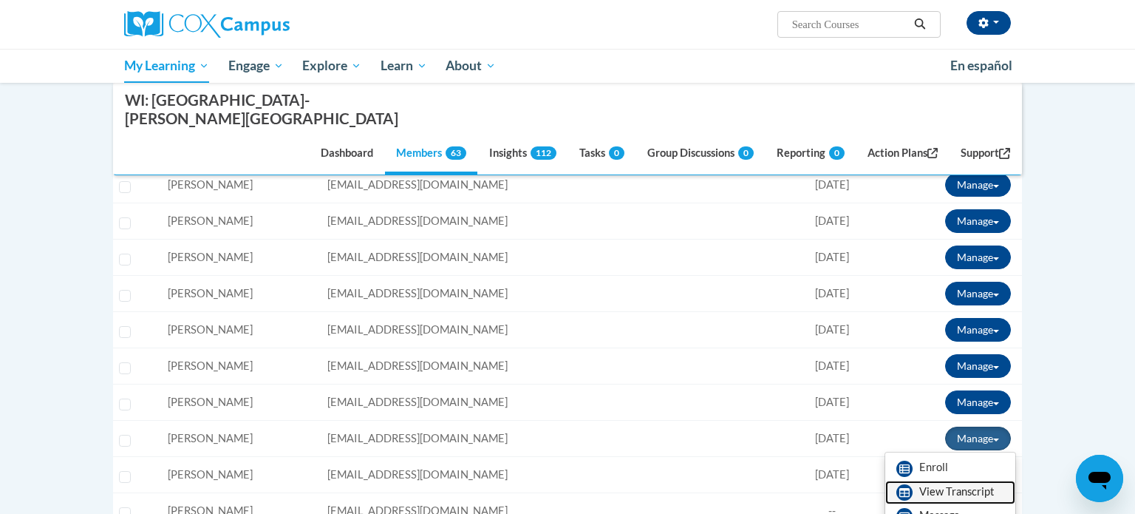
click at [935, 480] on link "View Transcript" at bounding box center [950, 492] width 130 height 24
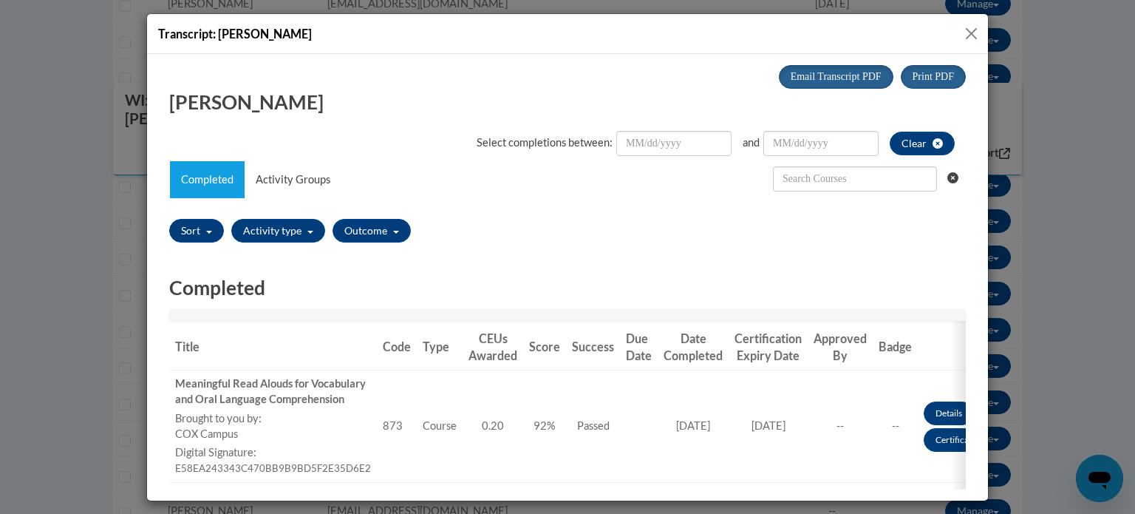
click at [969, 33] on button "Close" at bounding box center [971, 33] width 18 height 18
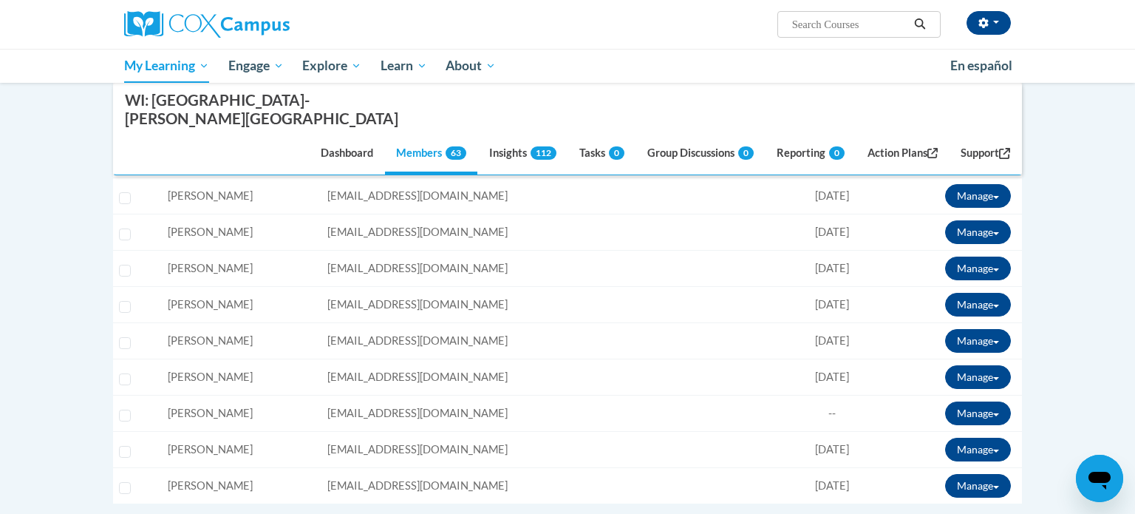
scroll to position [1829, 0]
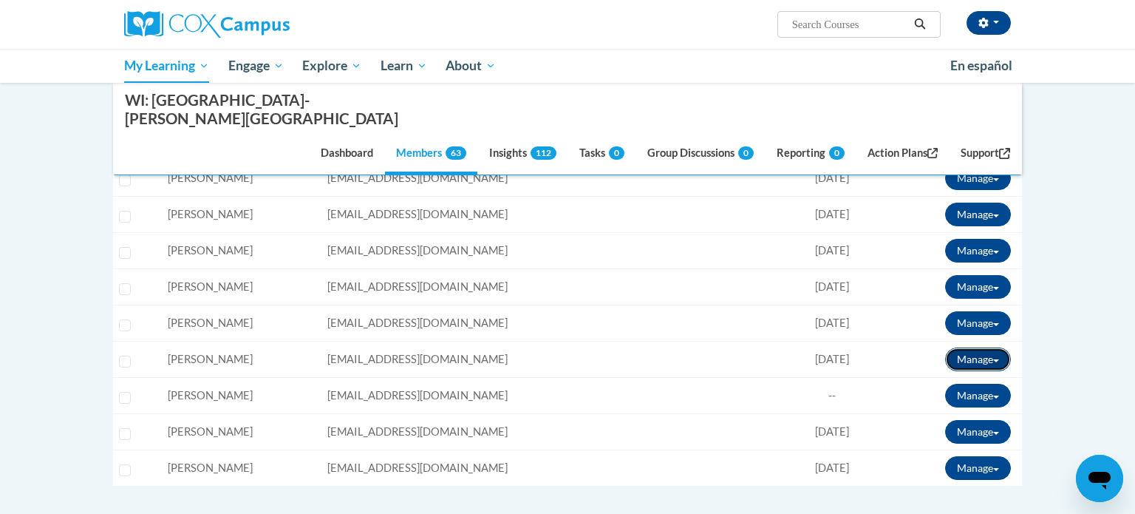
click at [960, 347] on button "Manage" at bounding box center [978, 359] width 66 height 24
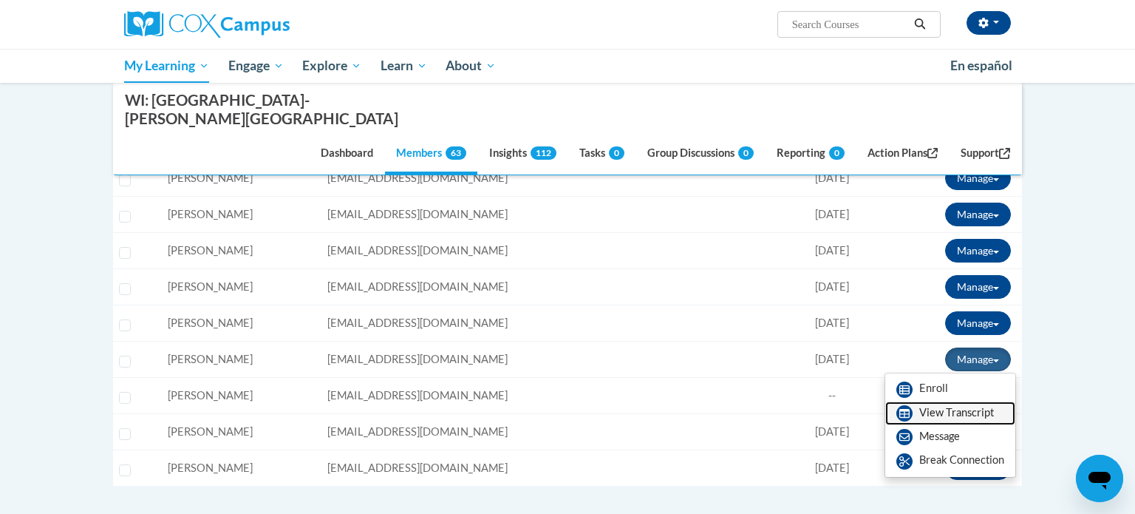
click at [908, 401] on link "View Transcript" at bounding box center [950, 413] width 130 height 24
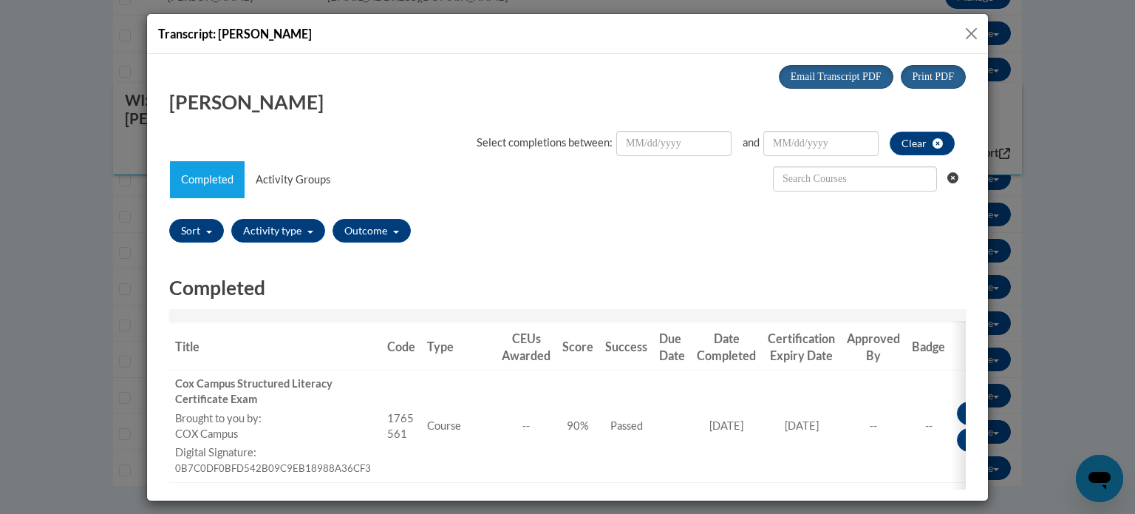
scroll to position [0, 0]
click at [967, 30] on button "Close" at bounding box center [971, 33] width 18 height 18
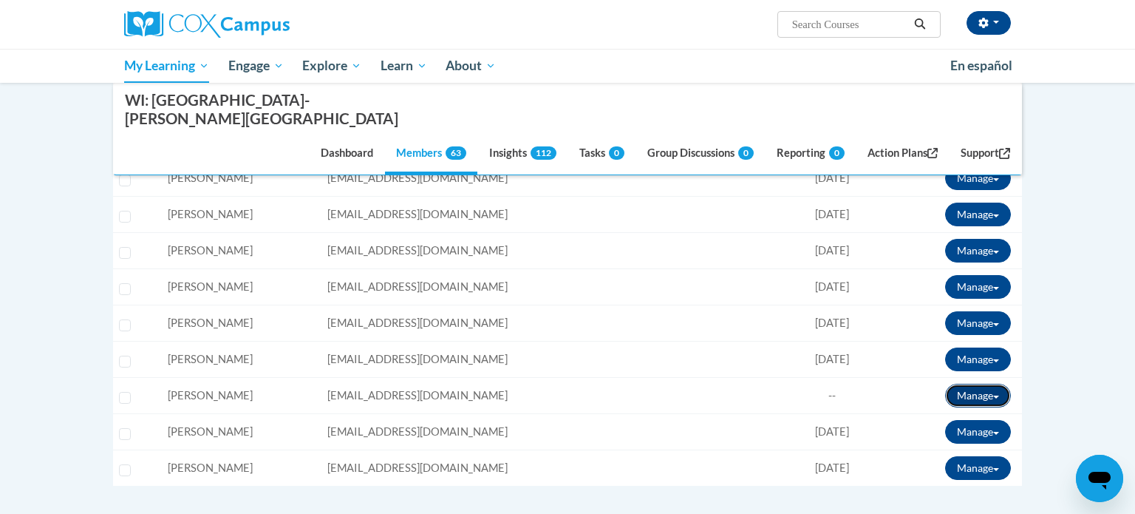
click at [964, 383] on button "Manage" at bounding box center [978, 395] width 66 height 24
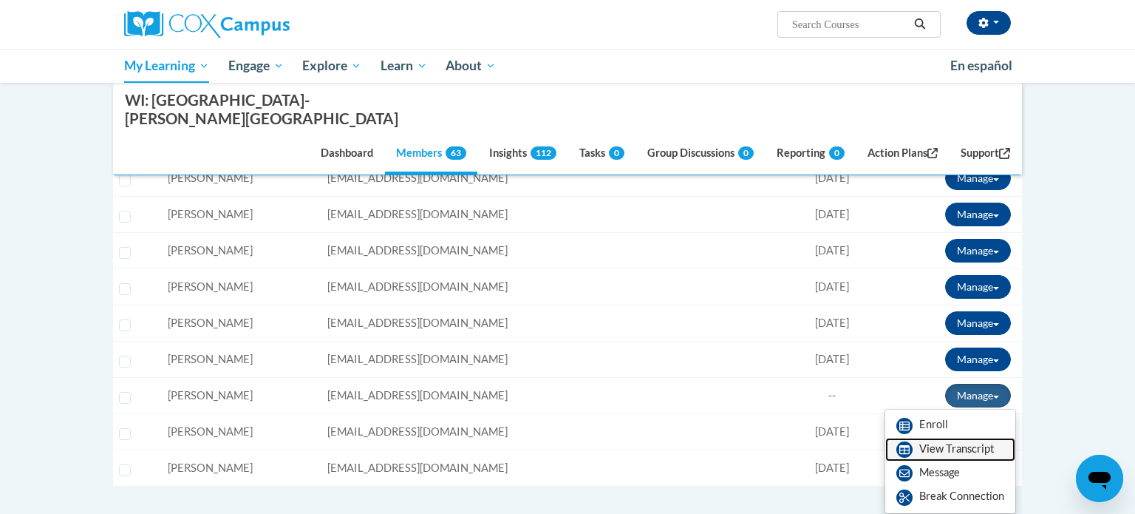
click at [920, 437] on link "View Transcript" at bounding box center [950, 449] width 130 height 24
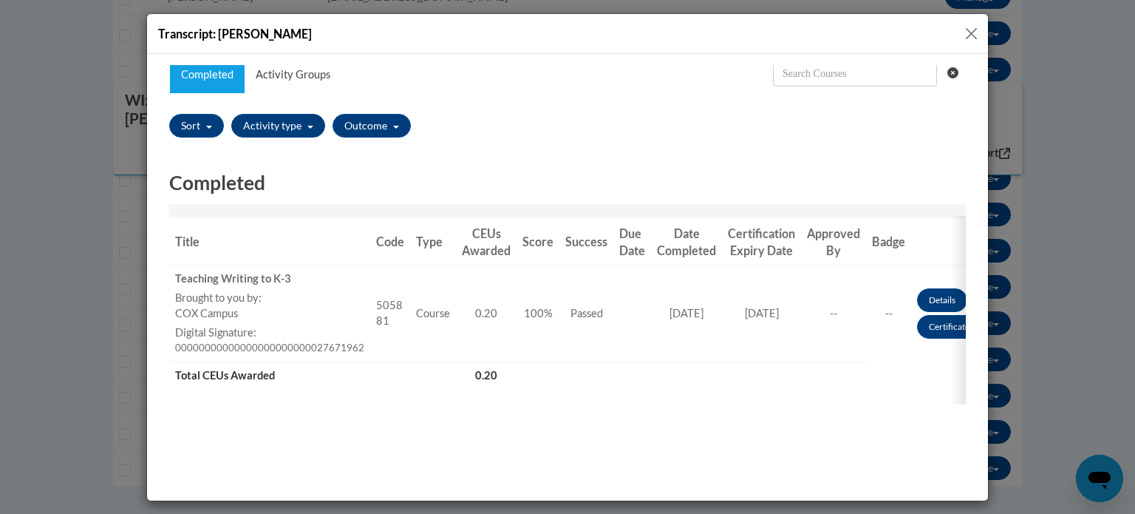
scroll to position [118, 0]
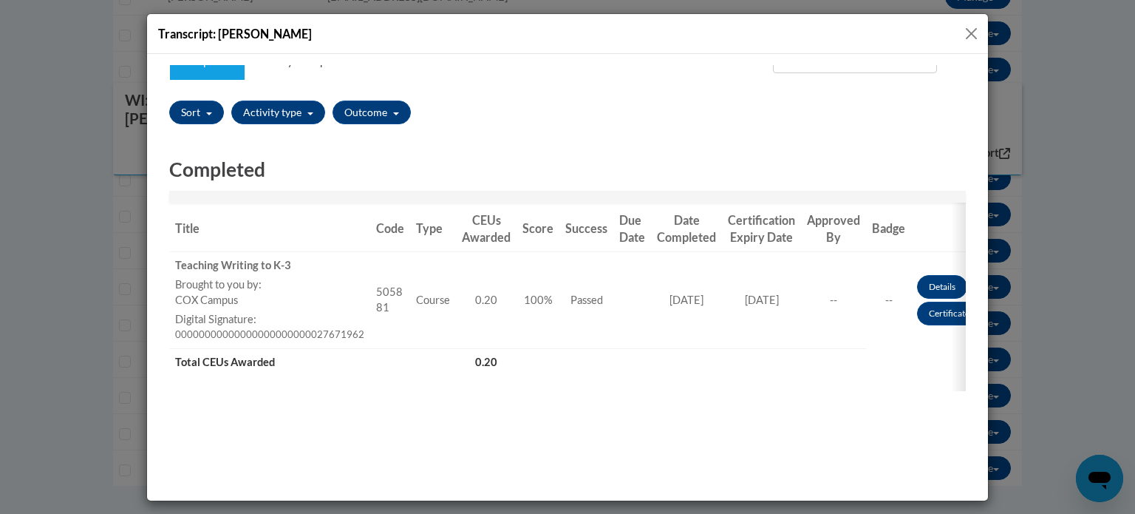
click at [969, 27] on button "Close" at bounding box center [971, 33] width 18 height 18
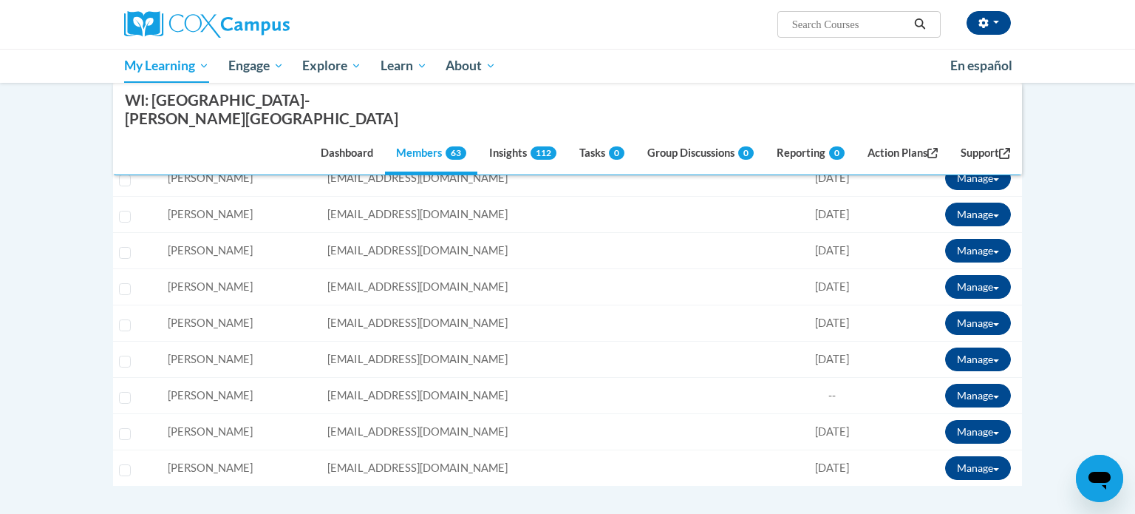
scroll to position [0, 0]
click at [968, 420] on button "Manage" at bounding box center [978, 432] width 66 height 24
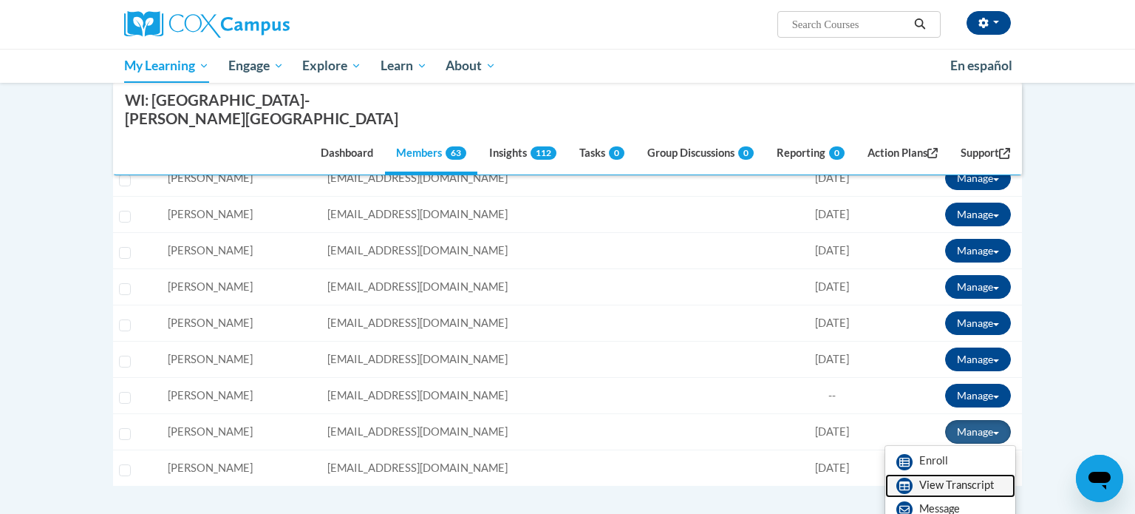
click at [909, 481] on icon at bounding box center [904, 485] width 10 height 9
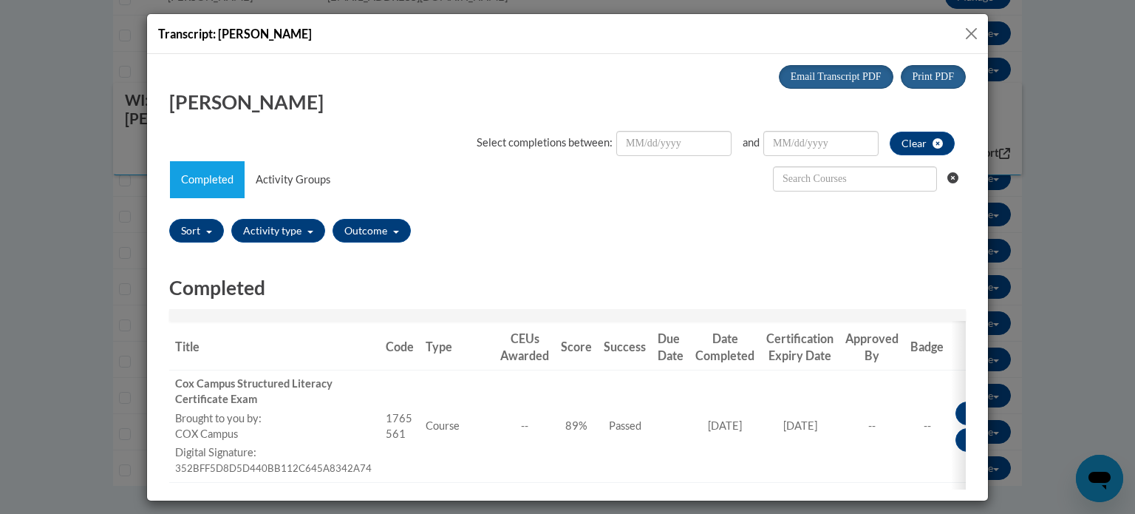
click at [965, 31] on button "Close" at bounding box center [971, 33] width 18 height 18
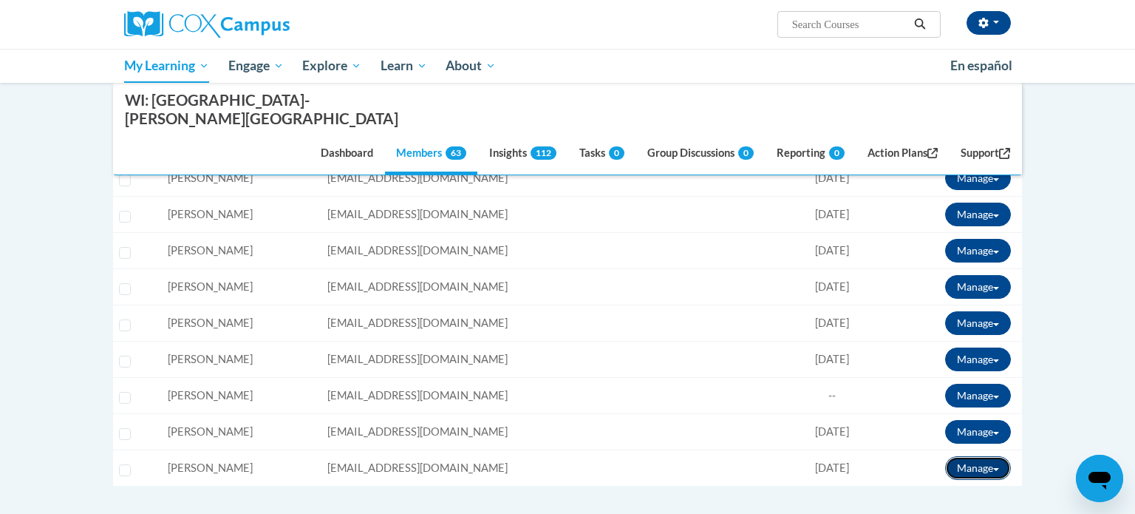
click at [969, 456] on button "Manage" at bounding box center [978, 468] width 66 height 24
click at [934, 510] on link "View Transcript" at bounding box center [950, 522] width 130 height 24
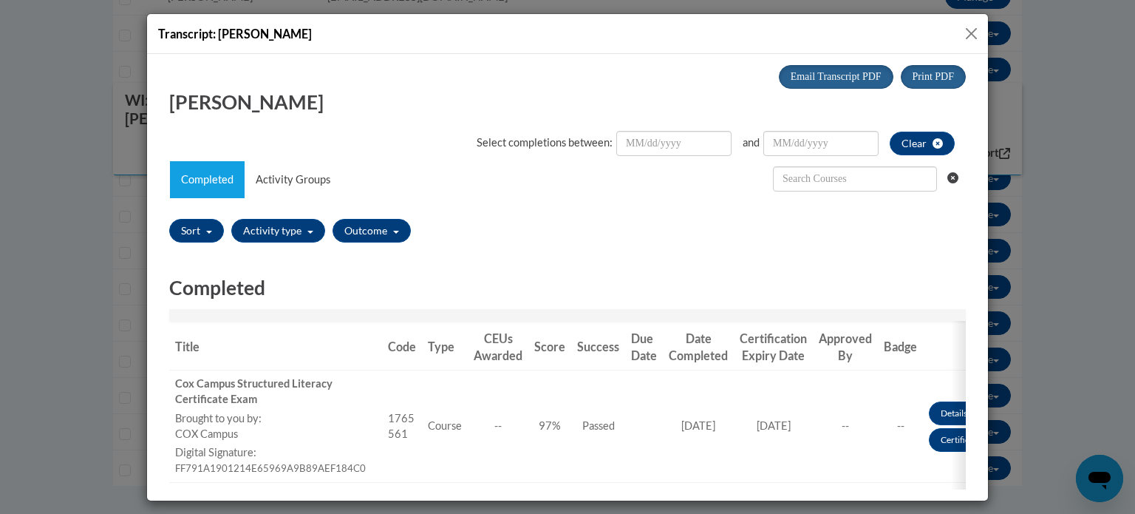
click at [975, 33] on button "Close" at bounding box center [971, 33] width 18 height 18
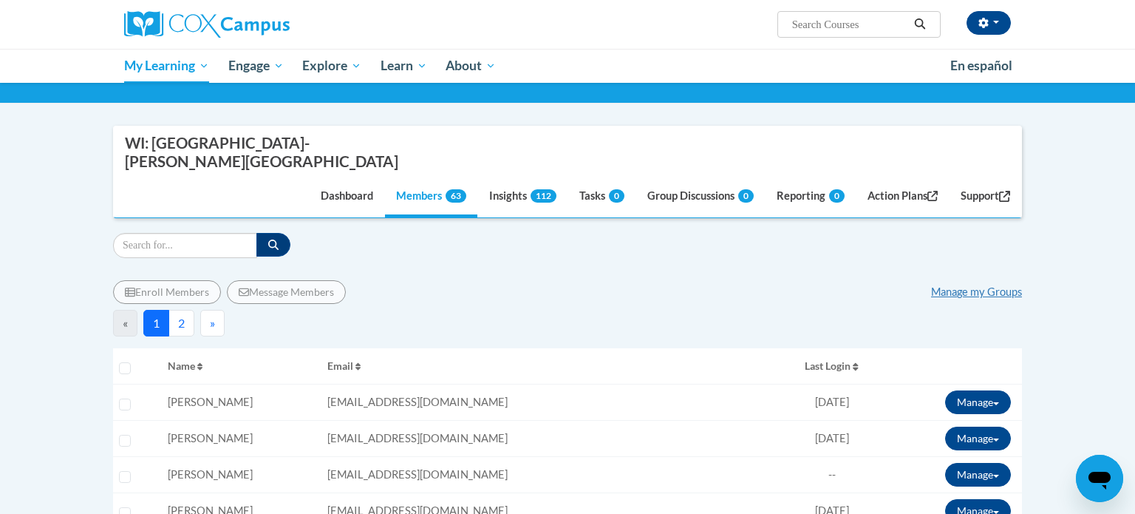
scroll to position [126, 0]
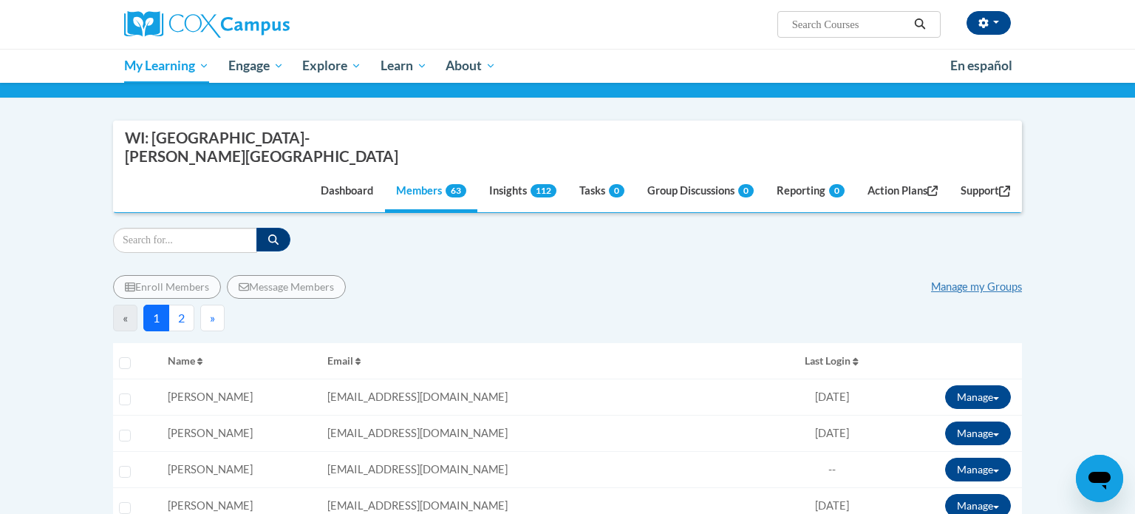
click at [185, 304] on button "2" at bounding box center [181, 317] width 26 height 27
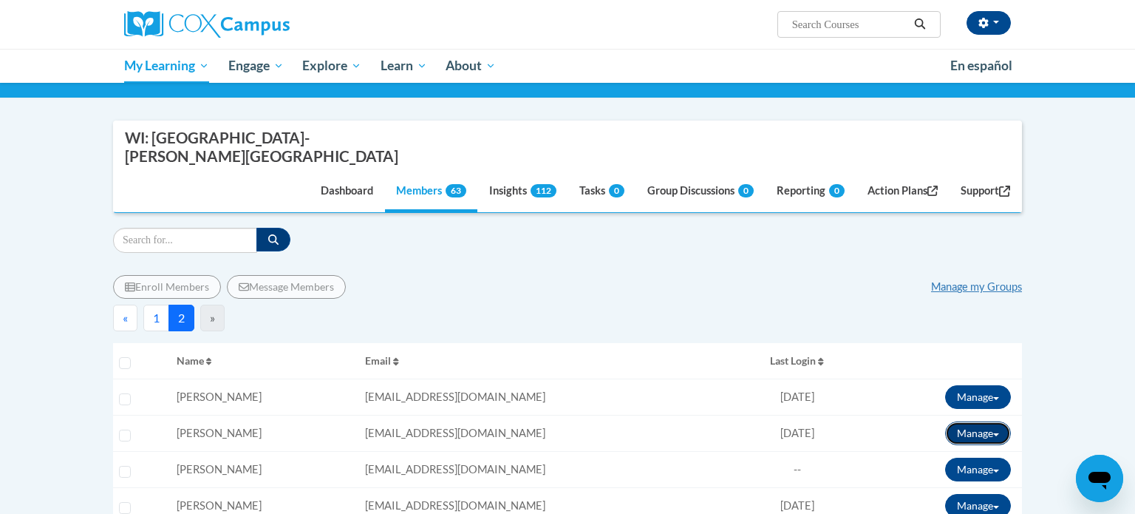
click at [992, 421] on button "Manage" at bounding box center [978, 433] width 66 height 24
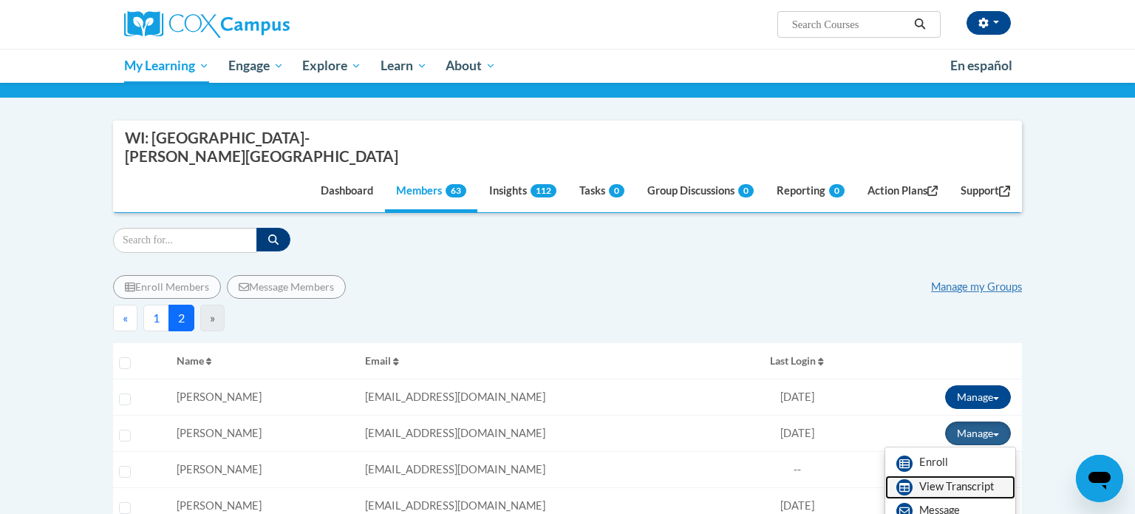
click at [920, 475] on link "View Transcript" at bounding box center [950, 487] width 130 height 24
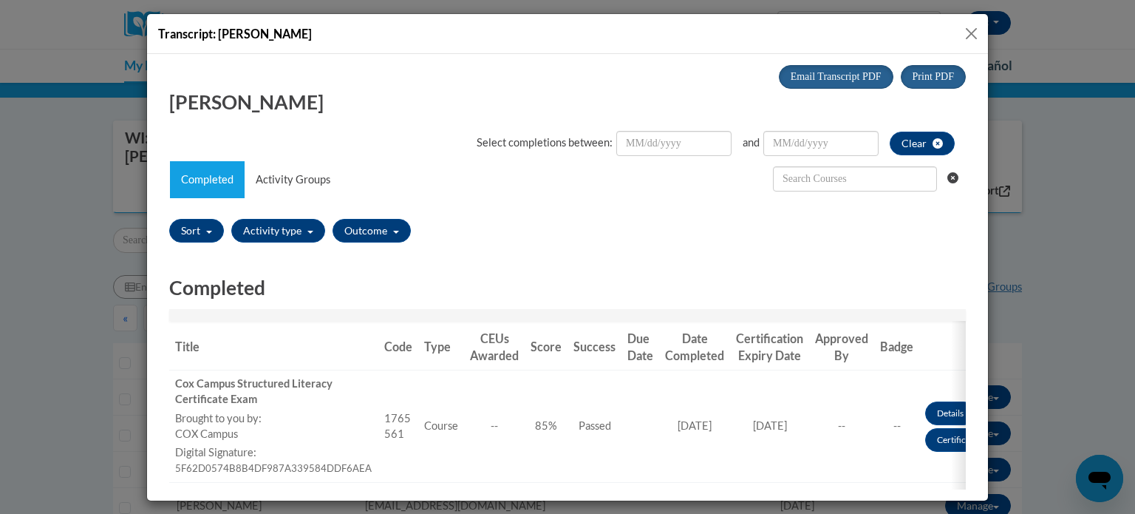
scroll to position [0, 0]
click at [972, 32] on button "Close" at bounding box center [971, 33] width 18 height 18
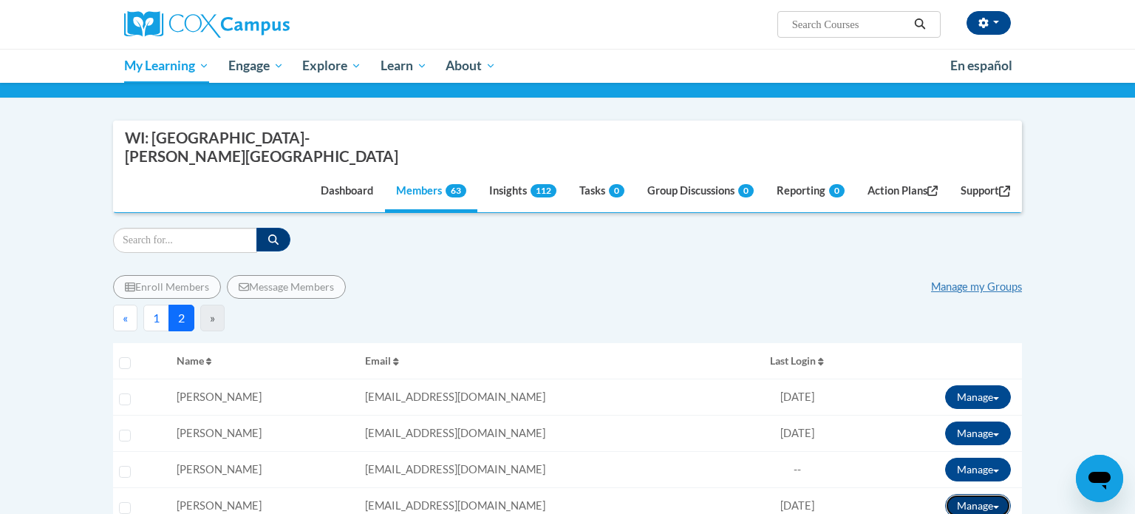
click at [975, 494] on button "Manage" at bounding box center [978, 506] width 66 height 24
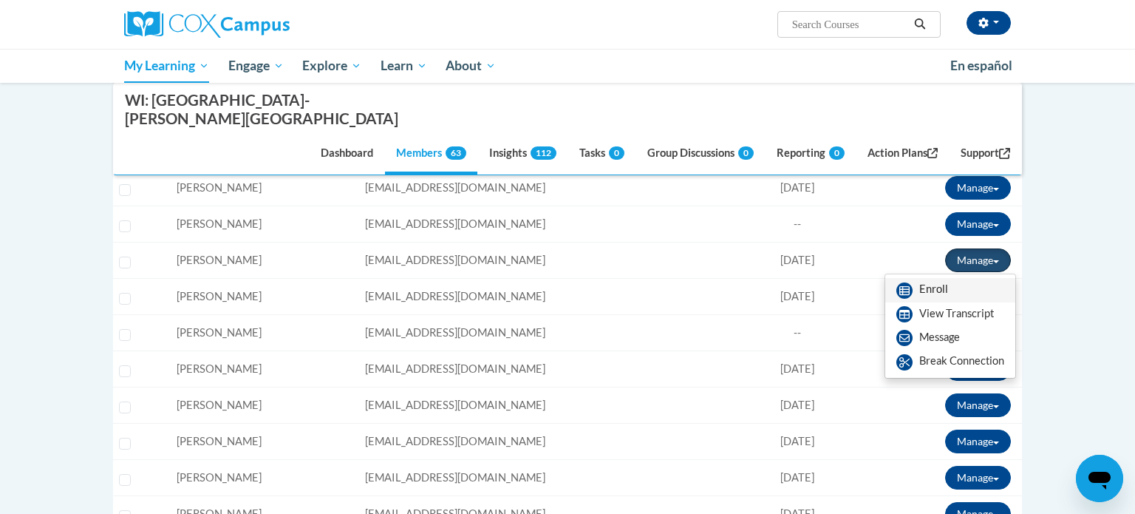
scroll to position [374, 0]
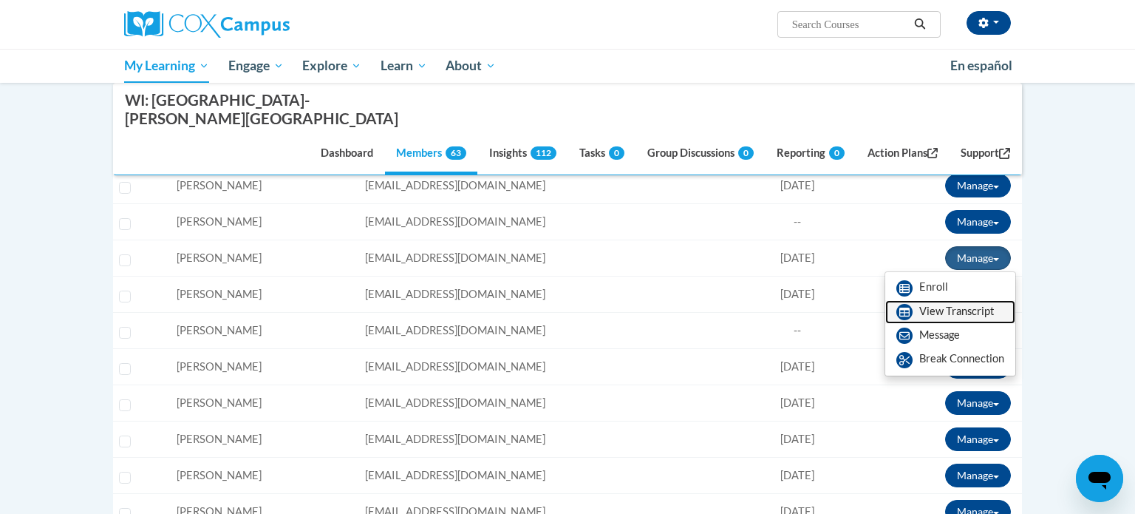
click at [975, 300] on link "View Transcript" at bounding box center [950, 312] width 130 height 24
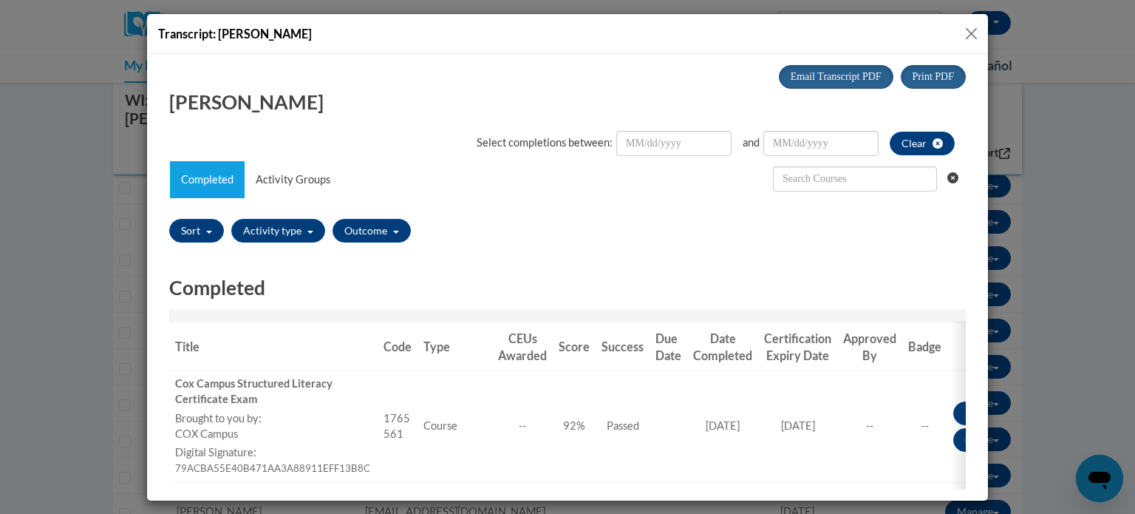
scroll to position [0, 0]
click at [969, 30] on button "Close" at bounding box center [971, 33] width 18 height 18
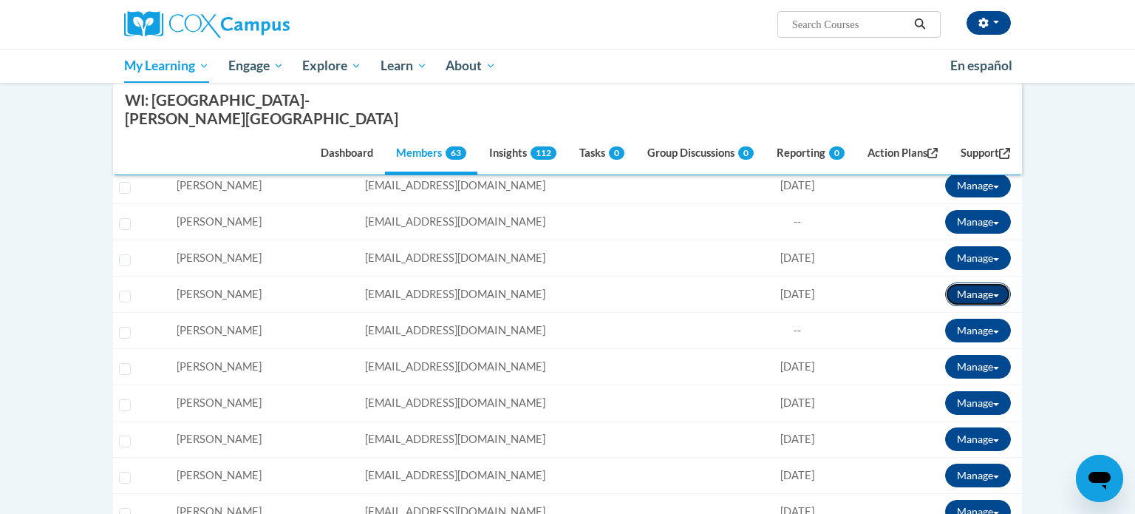
click at [952, 282] on button "Manage" at bounding box center [978, 294] width 66 height 24
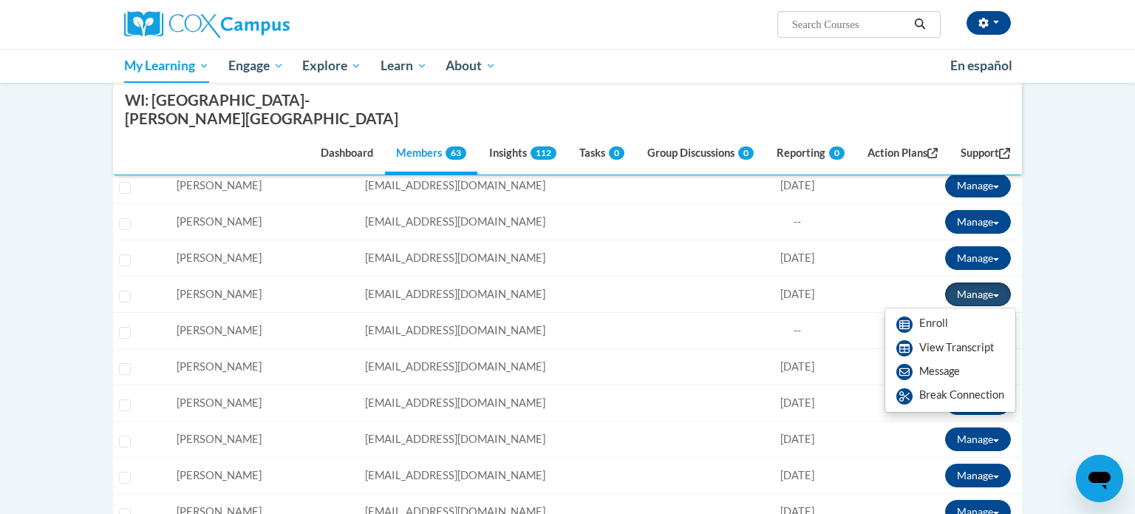
click at [952, 282] on button "Manage" at bounding box center [978, 294] width 66 height 24
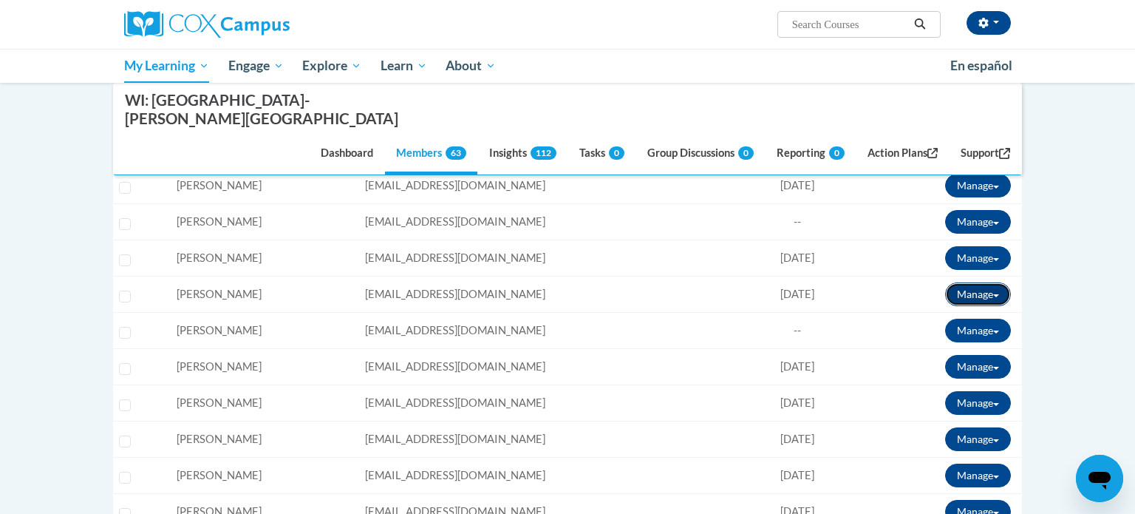
click at [952, 282] on button "Manage" at bounding box center [978, 294] width 66 height 24
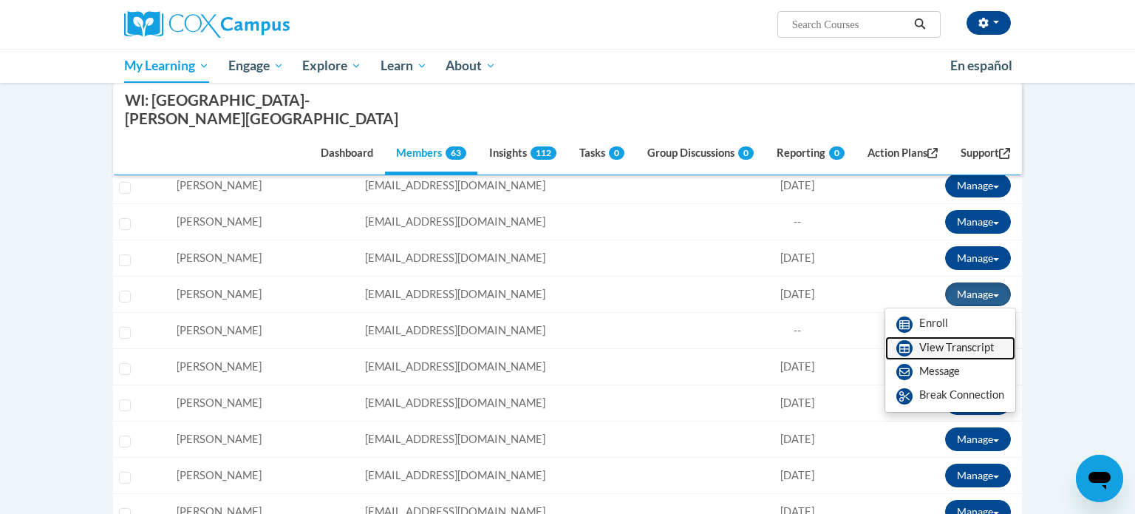
click at [947, 336] on link "View Transcript" at bounding box center [950, 348] width 130 height 24
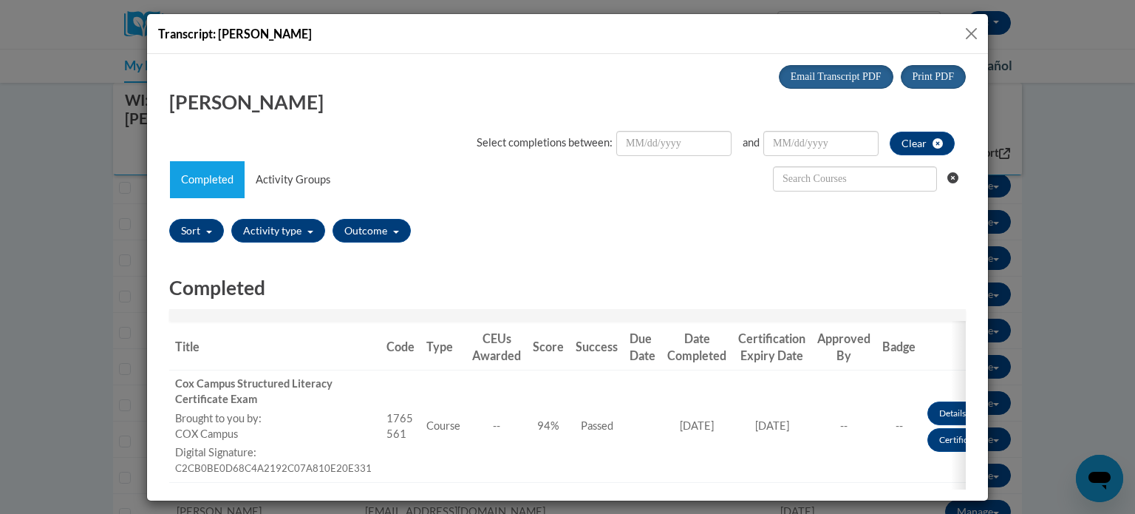
click at [977, 30] on button "Close" at bounding box center [971, 33] width 18 height 18
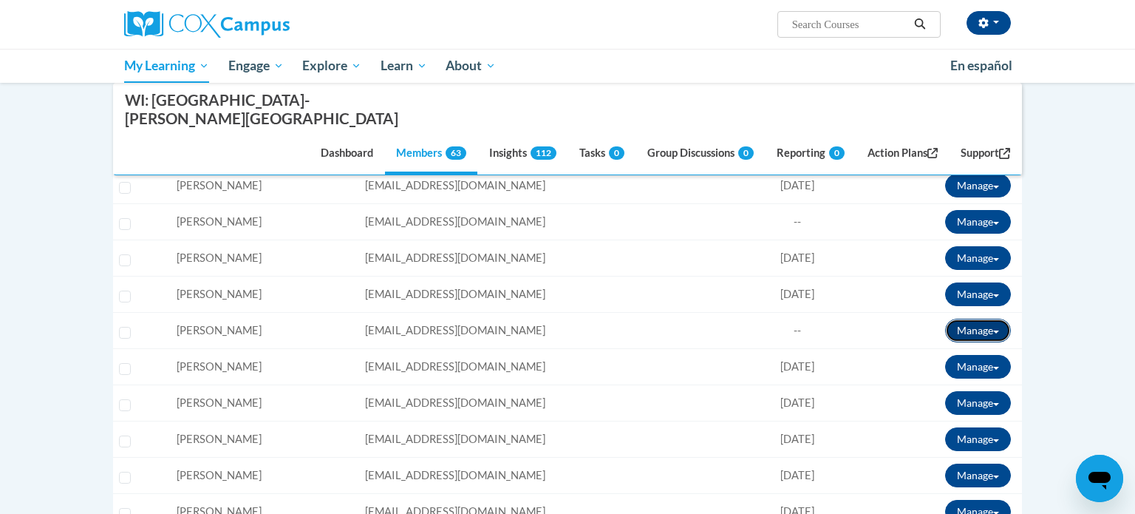
click at [952, 318] on button "Manage" at bounding box center [978, 330] width 66 height 24
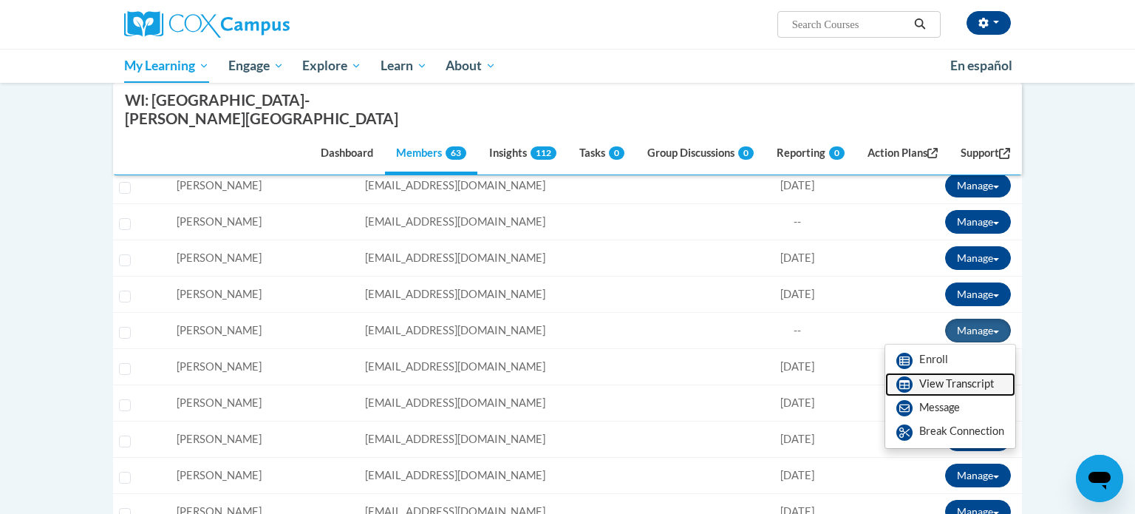
click at [916, 372] on link "View Transcript" at bounding box center [950, 384] width 130 height 24
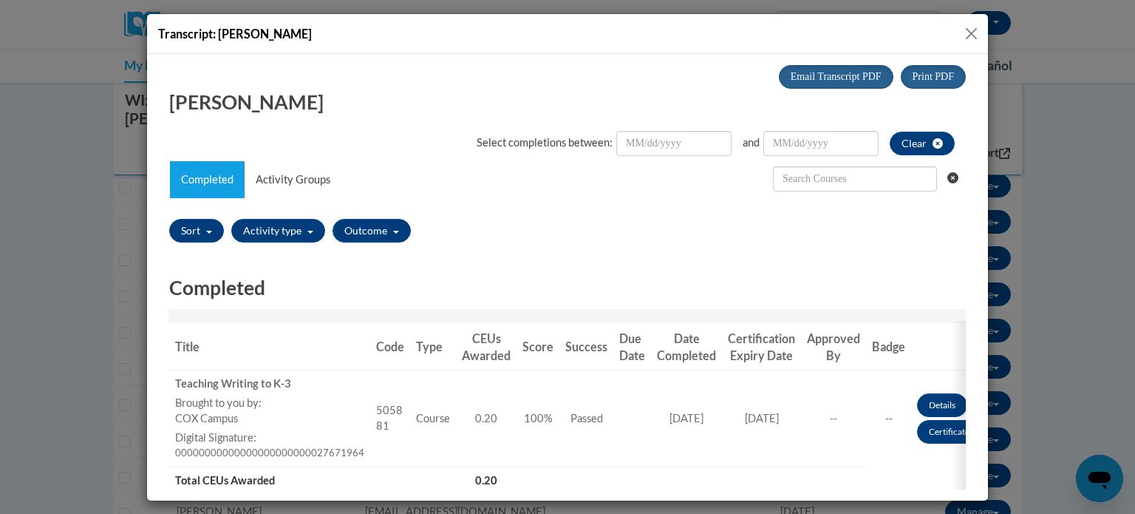
click at [968, 32] on button "Close" at bounding box center [971, 33] width 18 height 18
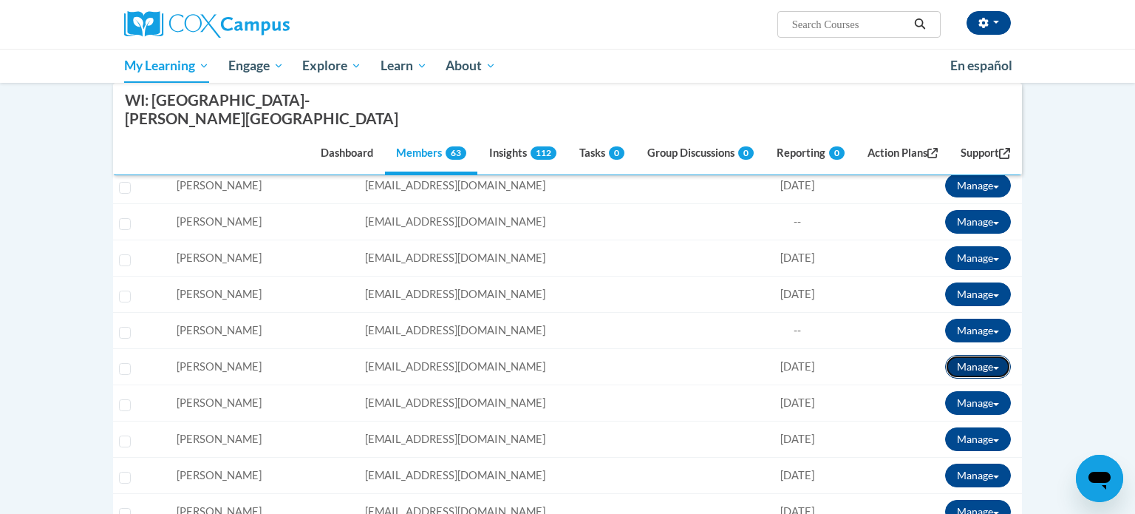
click at [958, 355] on button "Manage" at bounding box center [978, 367] width 66 height 24
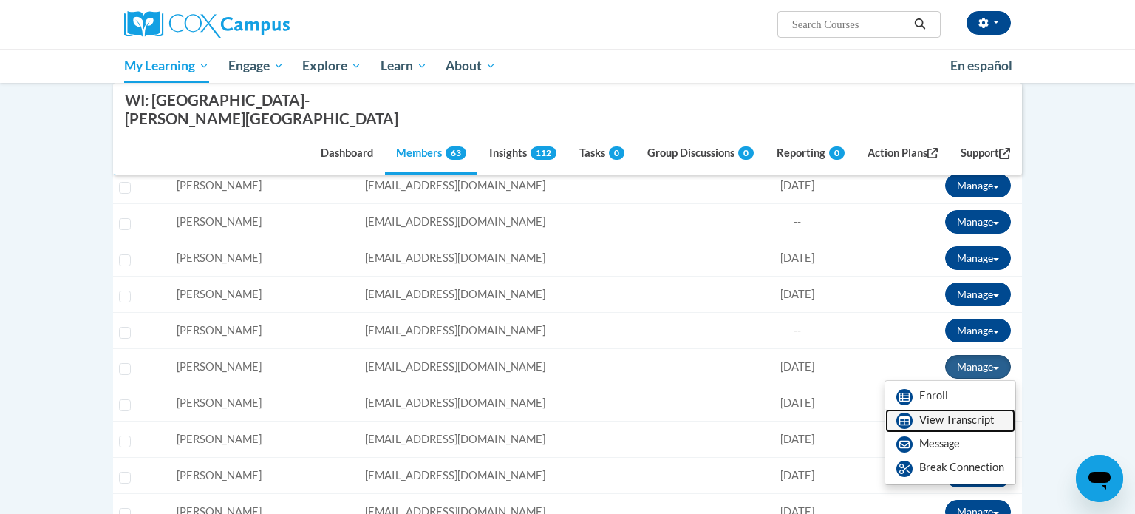
click at [927, 409] on link "View Transcript" at bounding box center [950, 421] width 130 height 24
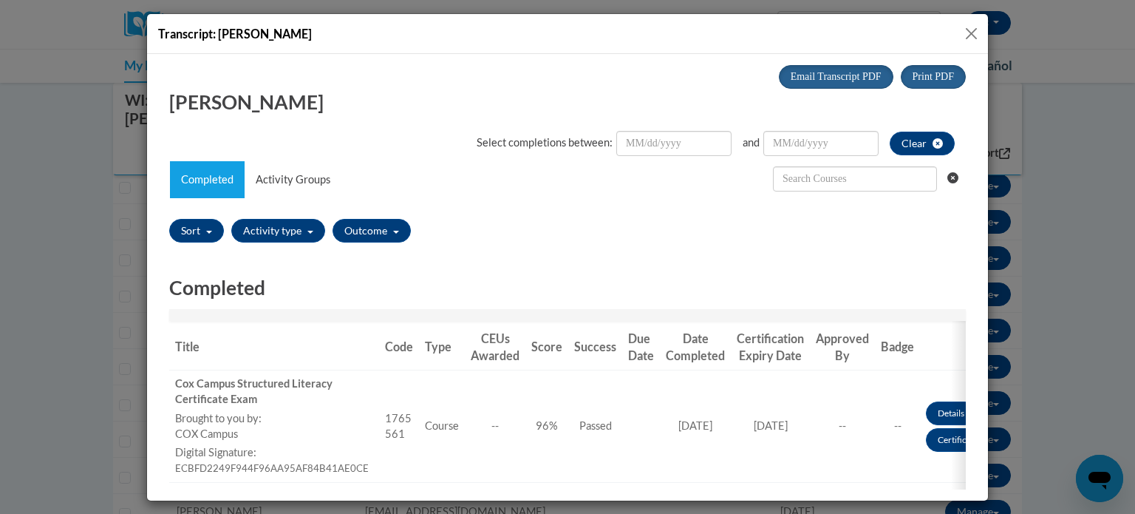
click at [972, 44] on div "Transcript: Jenny Toth" at bounding box center [567, 34] width 841 height 40
click at [976, 31] on button "Close" at bounding box center [971, 33] width 18 height 18
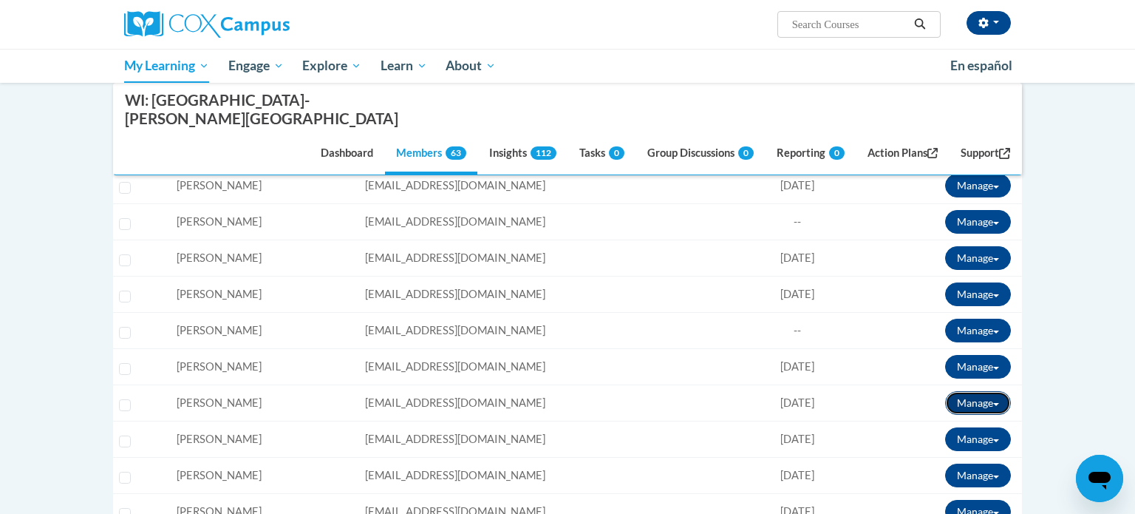
click at [972, 391] on button "Manage" at bounding box center [978, 403] width 66 height 24
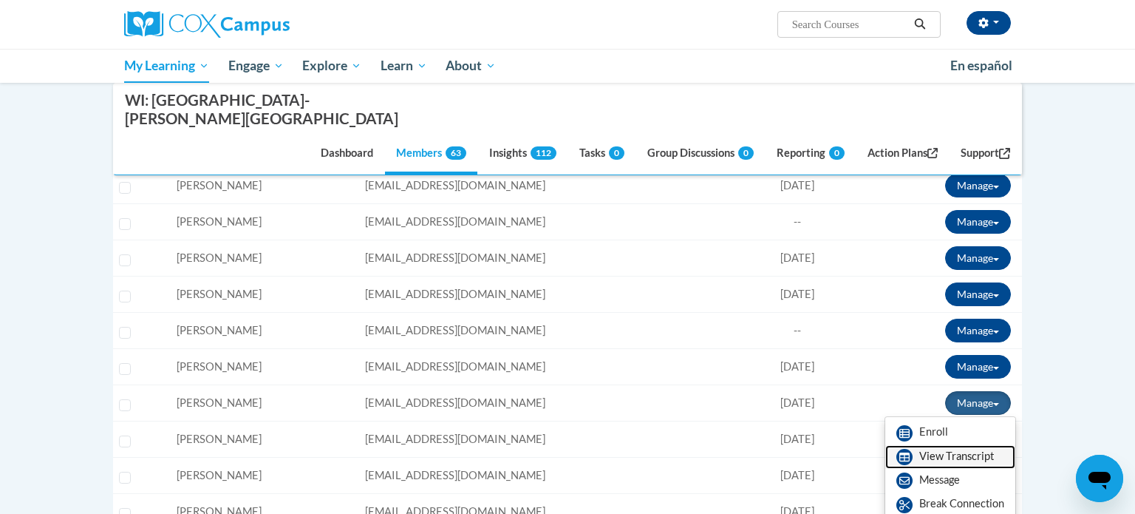
click at [935, 445] on link "View Transcript" at bounding box center [950, 457] width 130 height 24
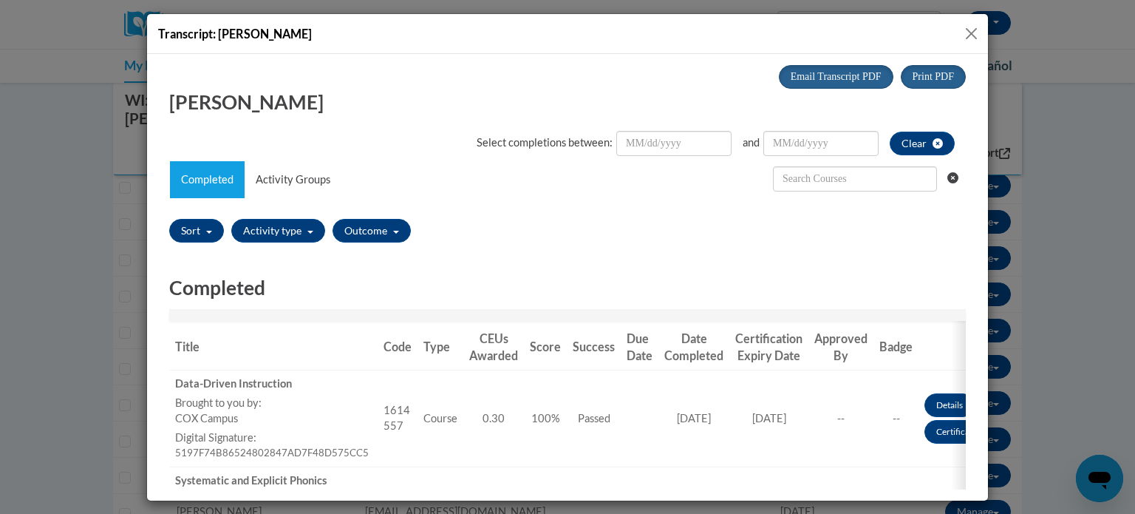
click at [970, 36] on button "Close" at bounding box center [971, 33] width 18 height 18
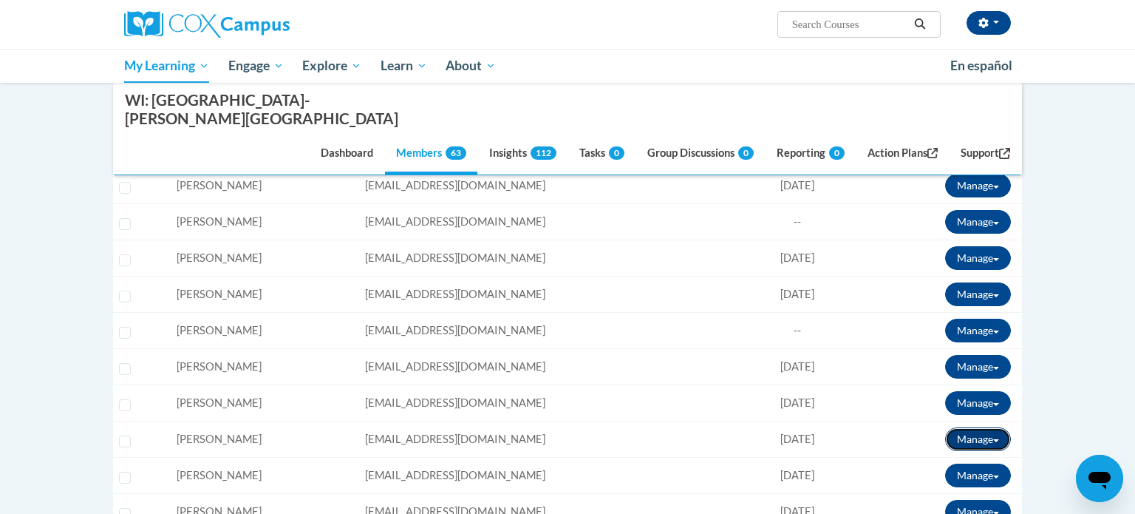
click at [963, 427] on button "Manage" at bounding box center [978, 439] width 66 height 24
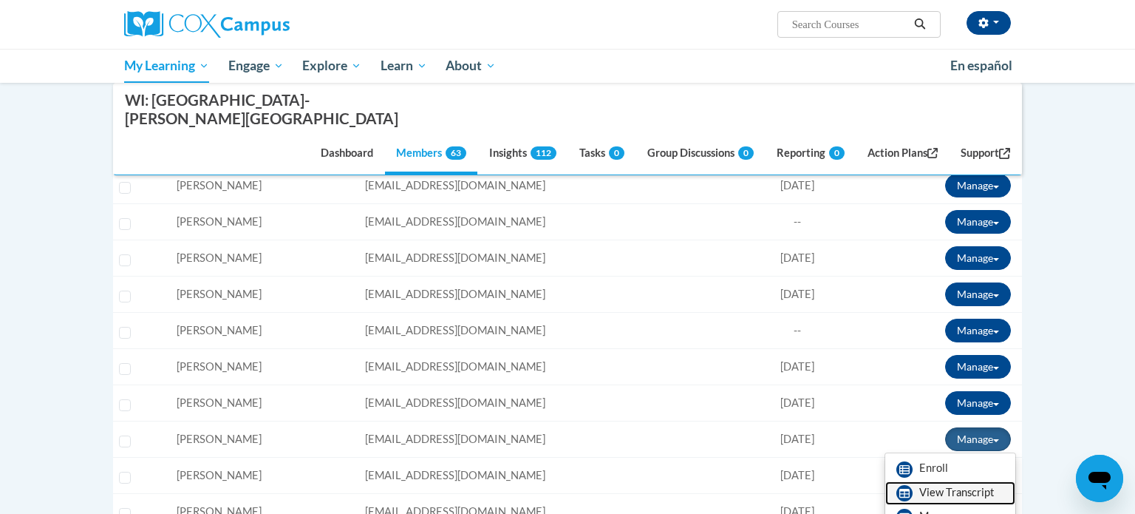
click at [901, 485] on icon at bounding box center [904, 493] width 16 height 16
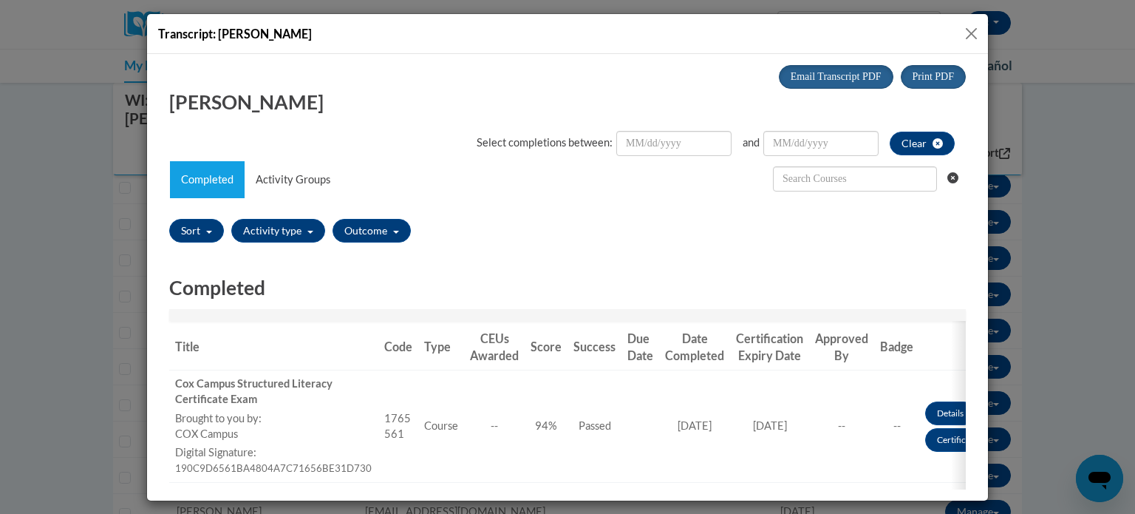
click at [972, 40] on button "Close" at bounding box center [971, 33] width 18 height 18
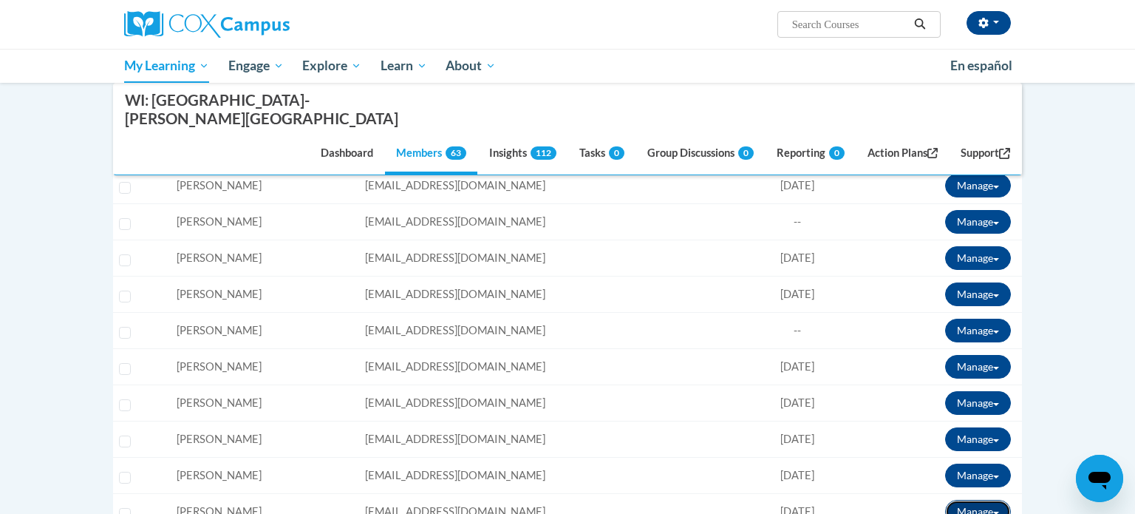
click at [982, 499] on button "Manage" at bounding box center [978, 511] width 66 height 24
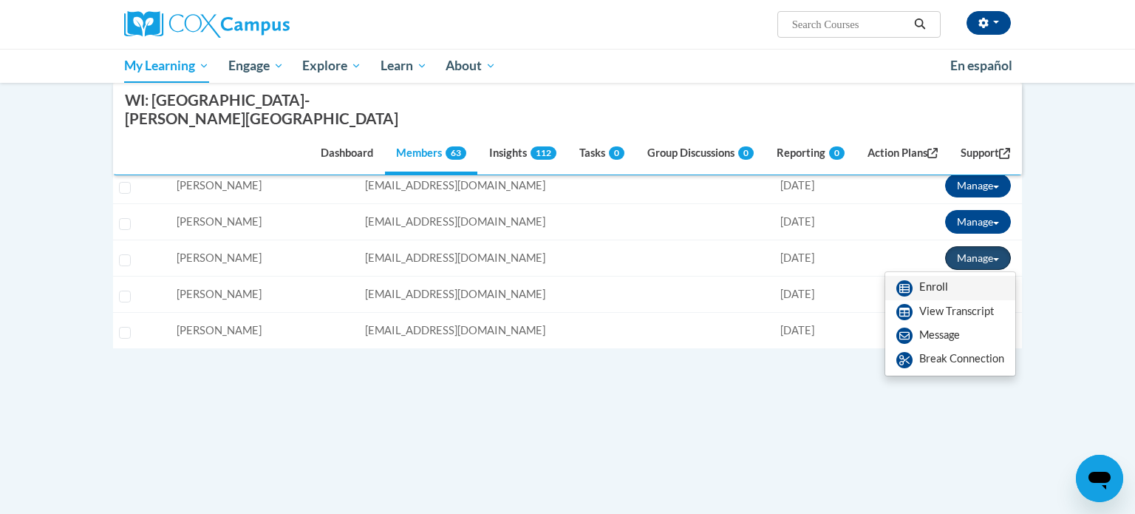
scroll to position [627, 0]
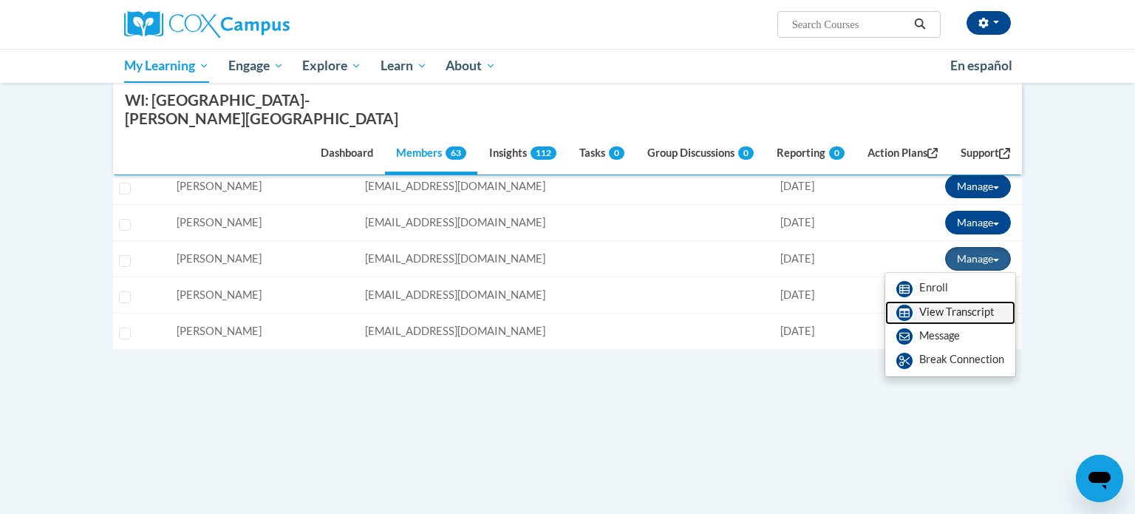
click at [988, 301] on link "View Transcript" at bounding box center [950, 313] width 130 height 24
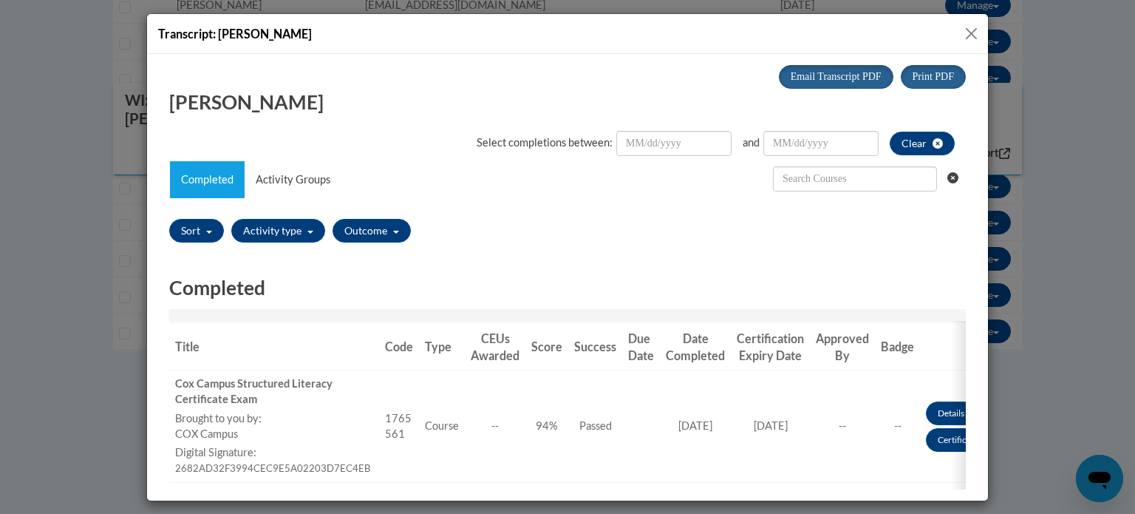
scroll to position [0, 0]
click at [962, 30] on button "Close" at bounding box center [971, 33] width 18 height 18
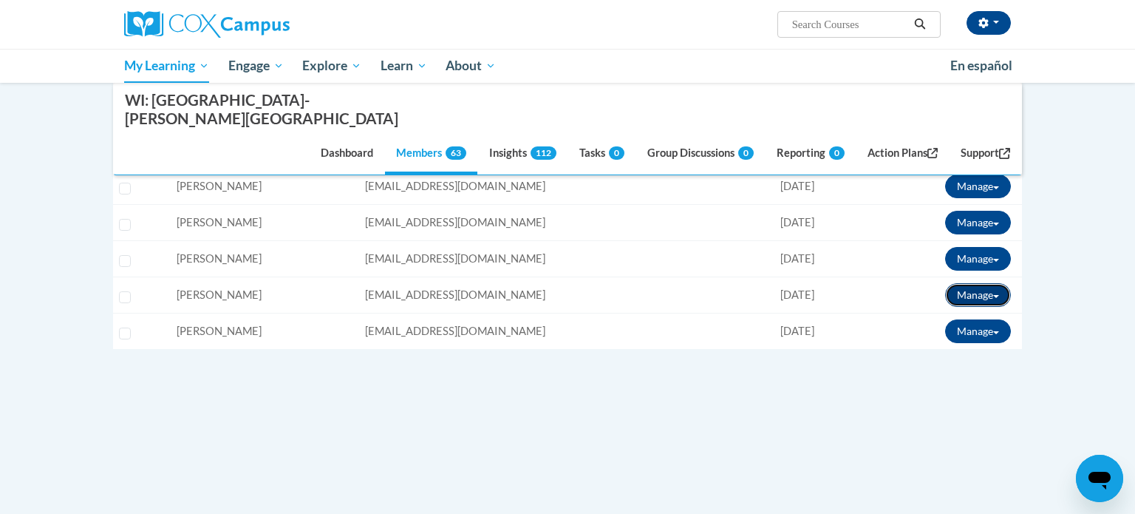
click at [963, 283] on button "Manage" at bounding box center [978, 295] width 66 height 24
click at [1000, 277] on td "Manage Enroll View Transcript Message Email Break Connection" at bounding box center [941, 295] width 161 height 36
click at [995, 283] on button "Manage" at bounding box center [978, 295] width 66 height 24
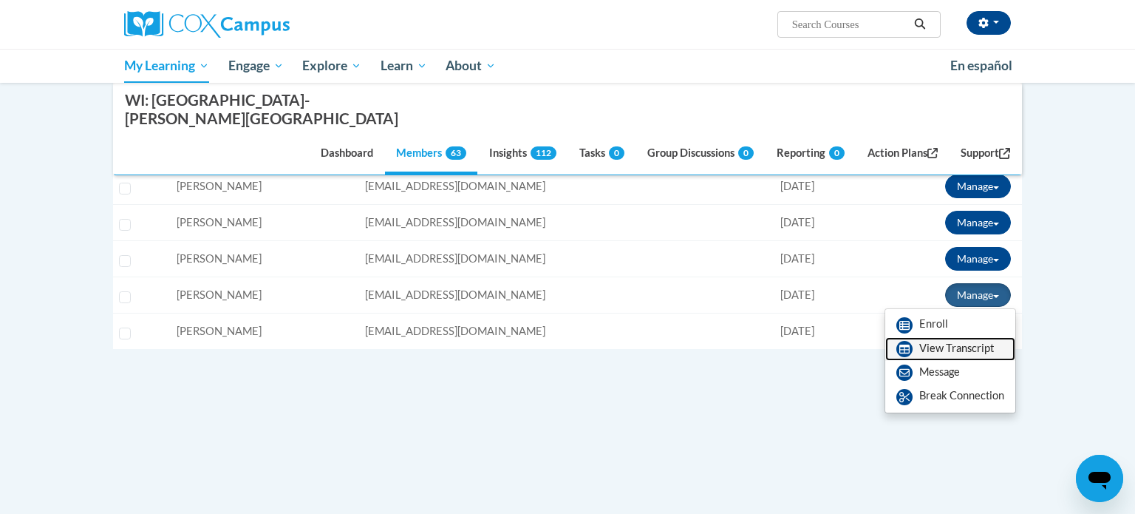
click at [965, 337] on link "View Transcript" at bounding box center [950, 349] width 130 height 24
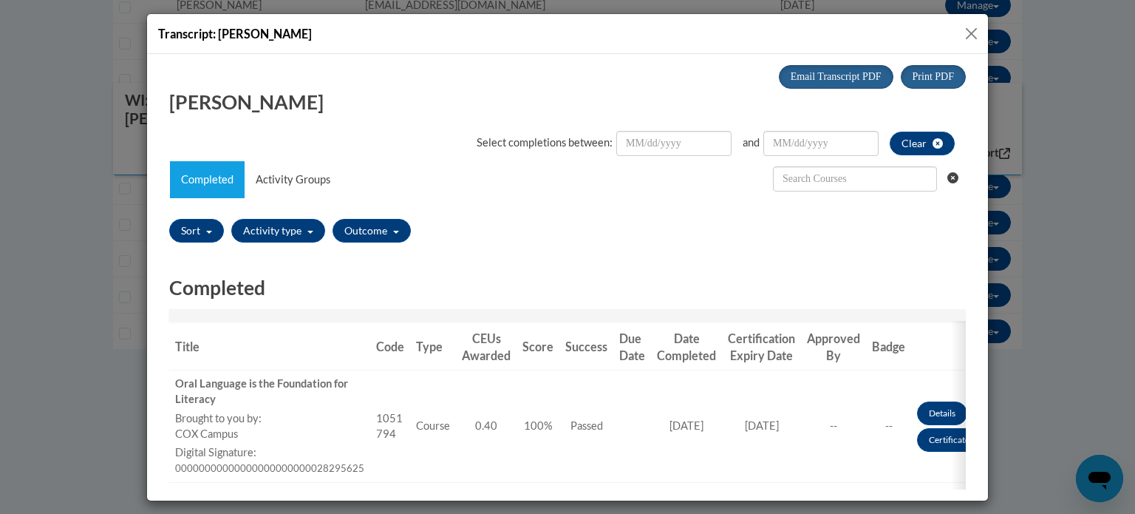
click at [967, 36] on button "Close" at bounding box center [971, 33] width 18 height 18
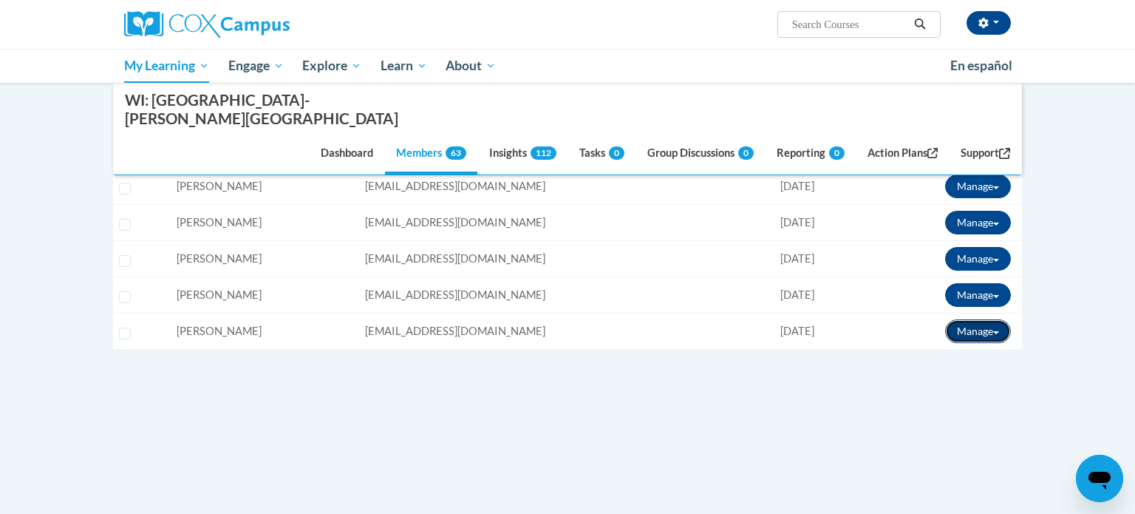
click at [999, 319] on button "Manage" at bounding box center [978, 331] width 66 height 24
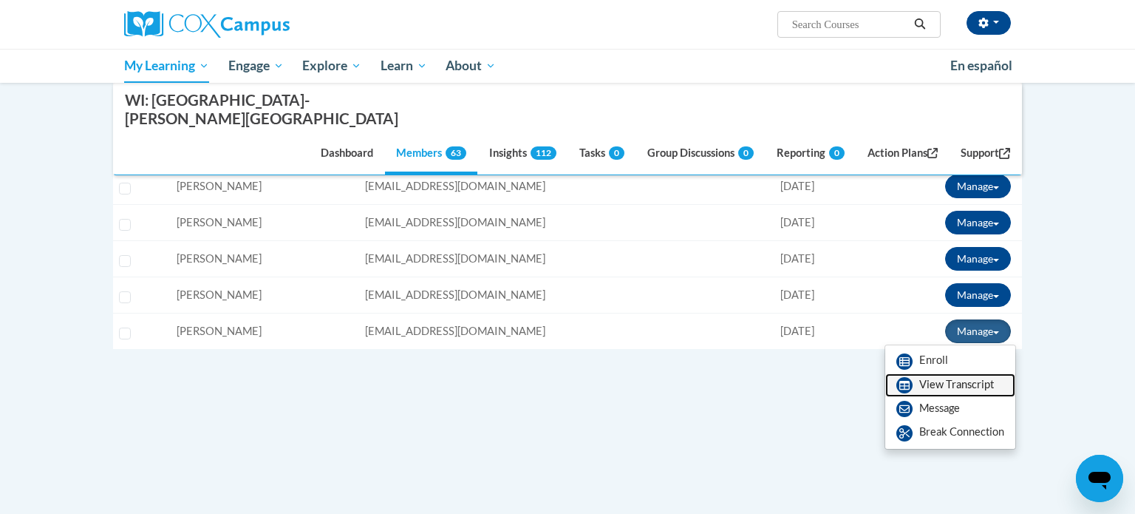
click at [967, 373] on link "View Transcript" at bounding box center [950, 385] width 130 height 24
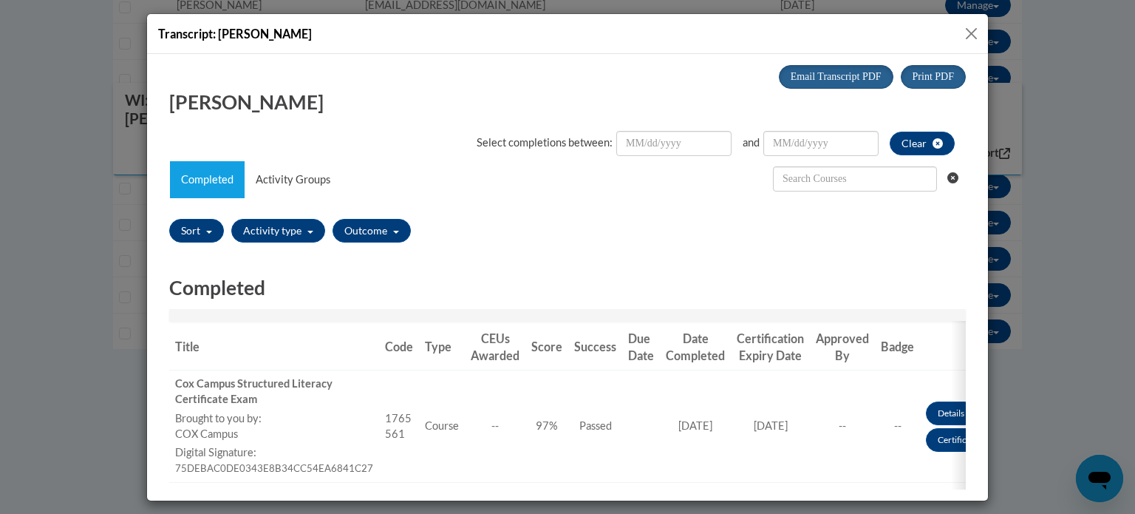
click at [971, 35] on button "Close" at bounding box center [971, 33] width 18 height 18
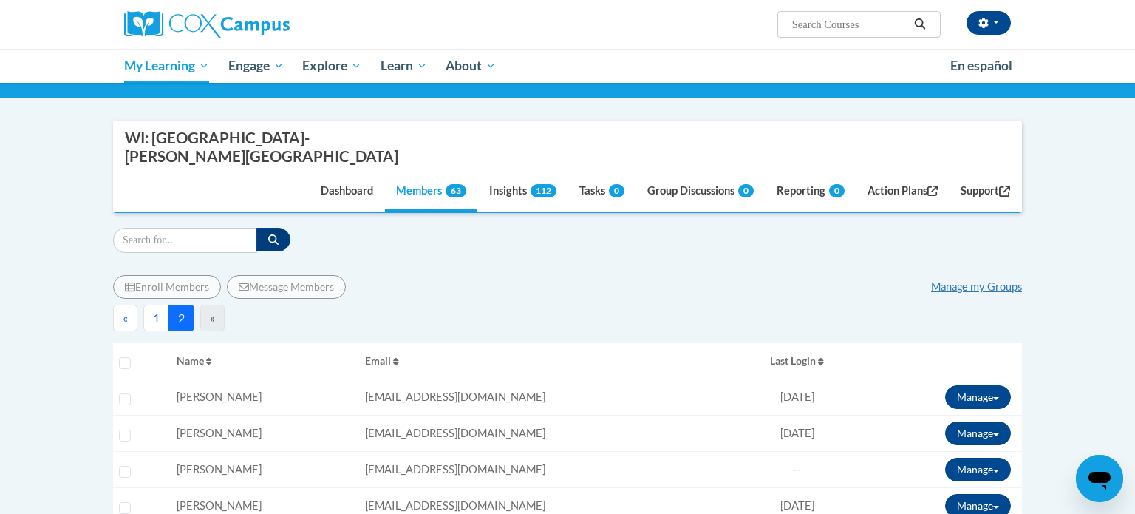
scroll to position [126, 0]
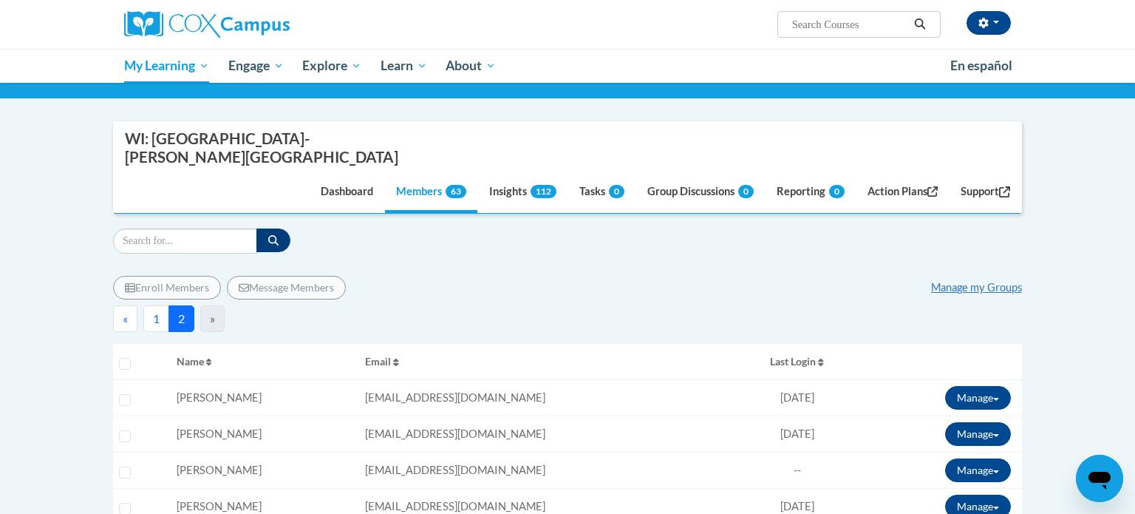
click at [152, 305] on button "1" at bounding box center [156, 318] width 26 height 27
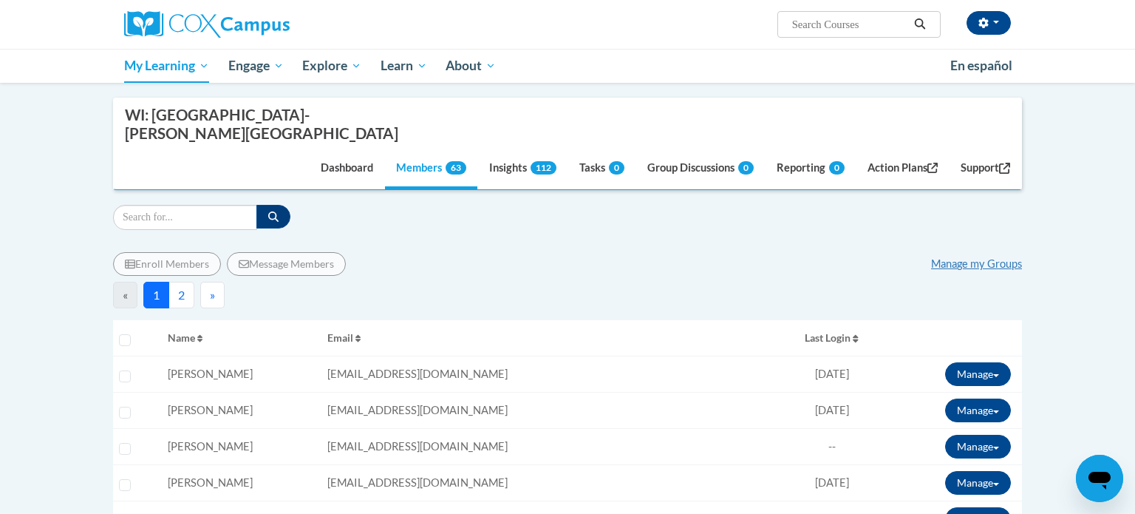
scroll to position [128, 0]
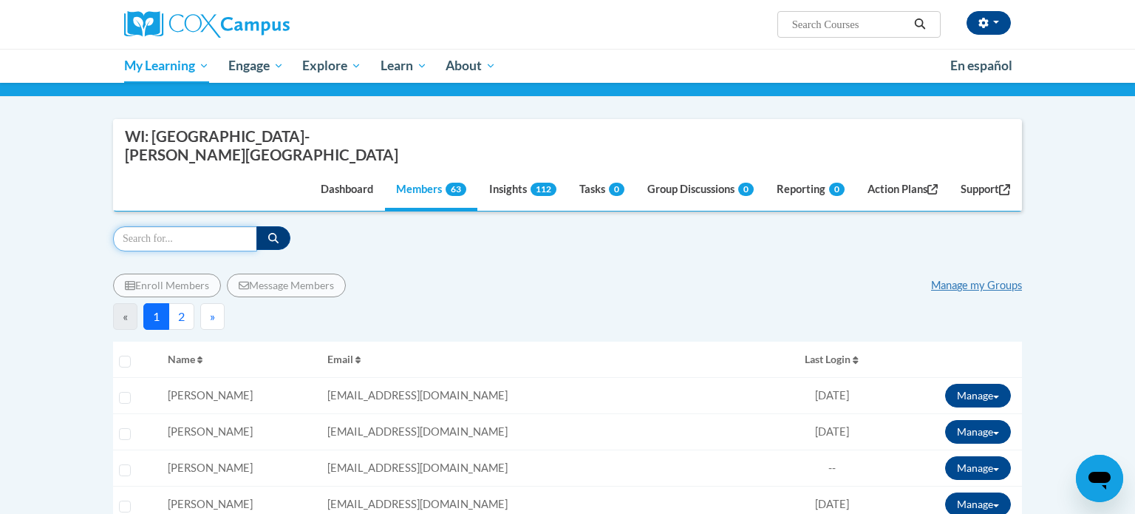
click at [217, 226] on input "Search" at bounding box center [185, 238] width 144 height 25
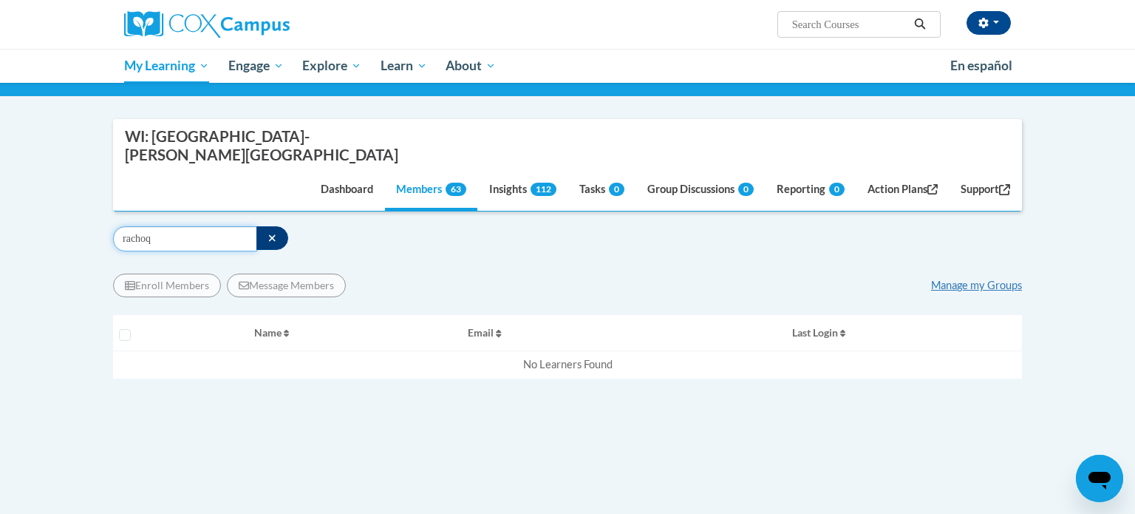
click at [220, 226] on input "rachoq" at bounding box center [185, 238] width 144 height 25
type input "rachow"
click at [649, 251] on div "Enroll Members Message Members Manage my Groups « » Selecting Name Email Role C…" at bounding box center [567, 383] width 909 height 264
click at [515, 273] on div "Enroll Members Message Members Manage my Groups" at bounding box center [567, 285] width 909 height 24
click at [273, 233] on icon "button" at bounding box center [272, 238] width 8 height 10
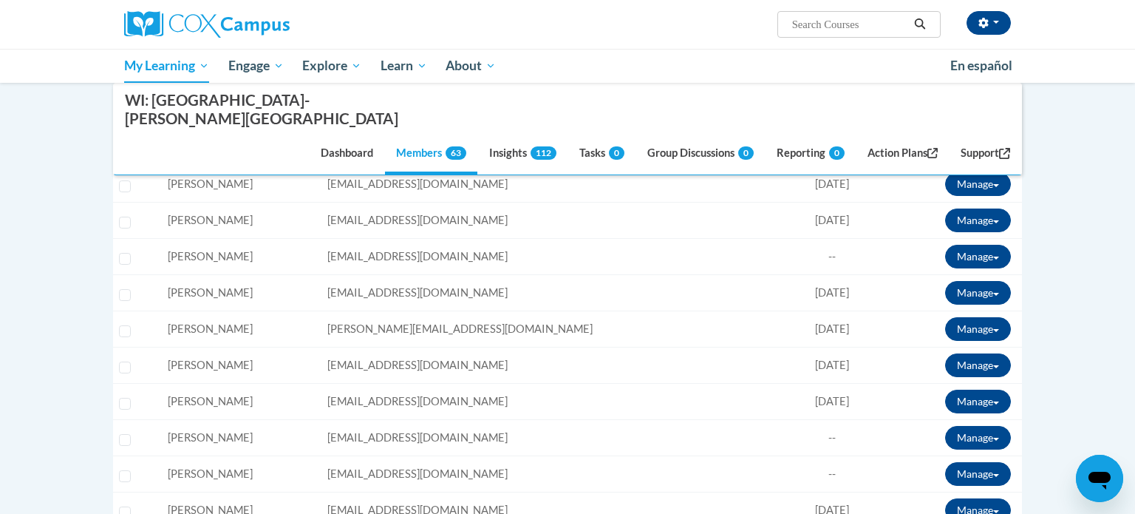
scroll to position [348, 0]
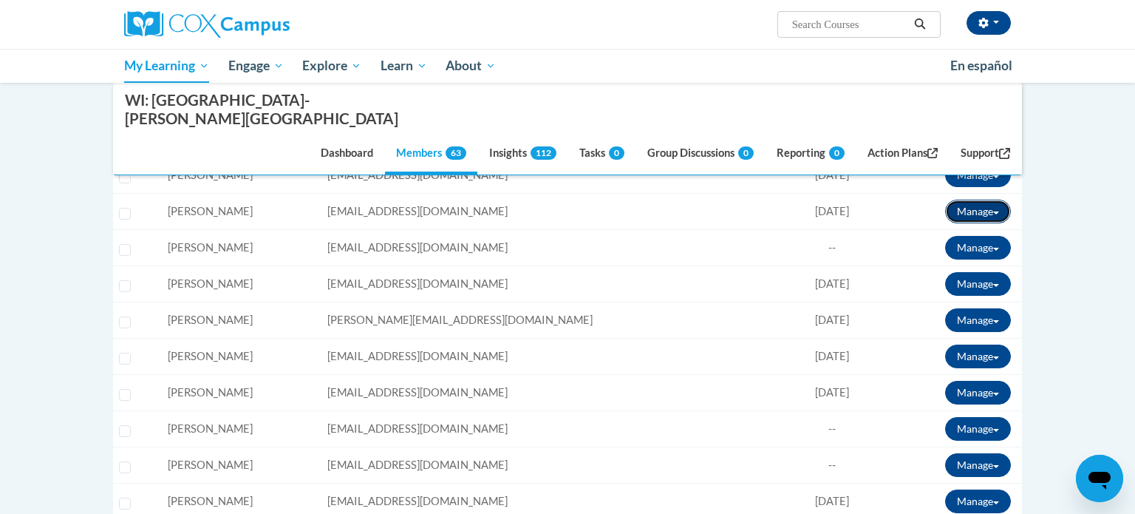
click at [986, 199] on button "Manage" at bounding box center [978, 211] width 66 height 24
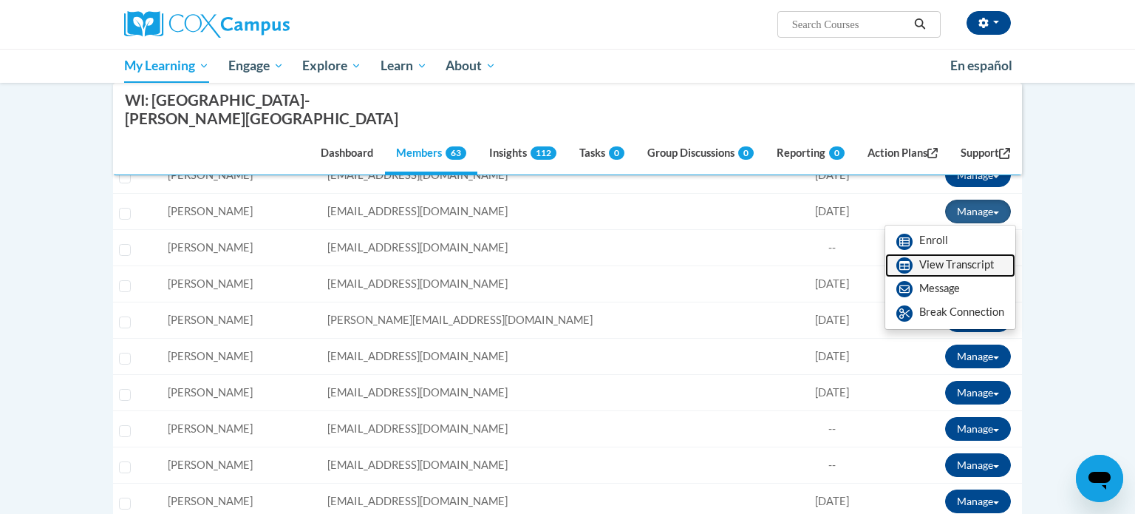
click at [935, 253] on link "View Transcript" at bounding box center [950, 265] width 130 height 24
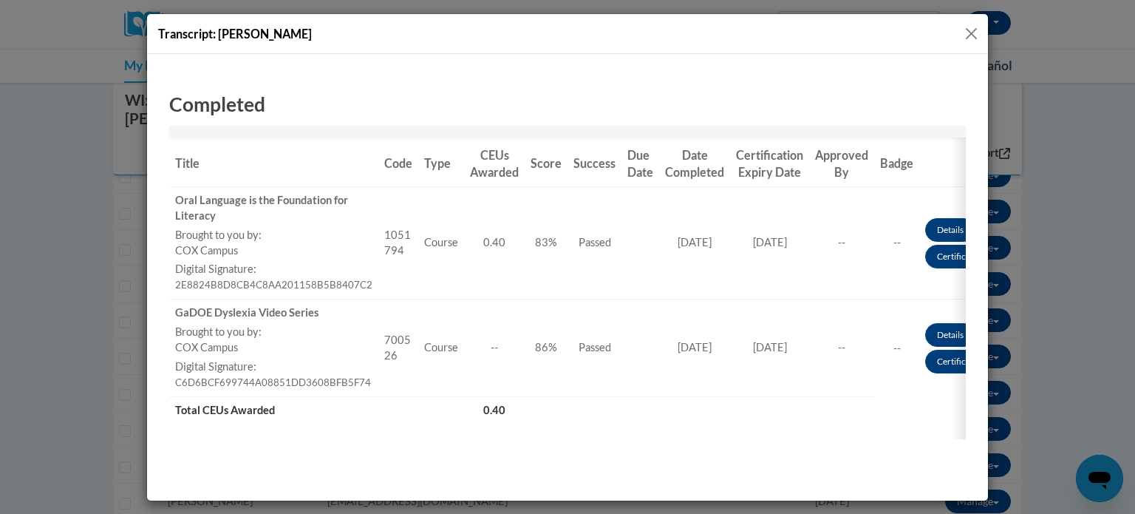
scroll to position [204, 0]
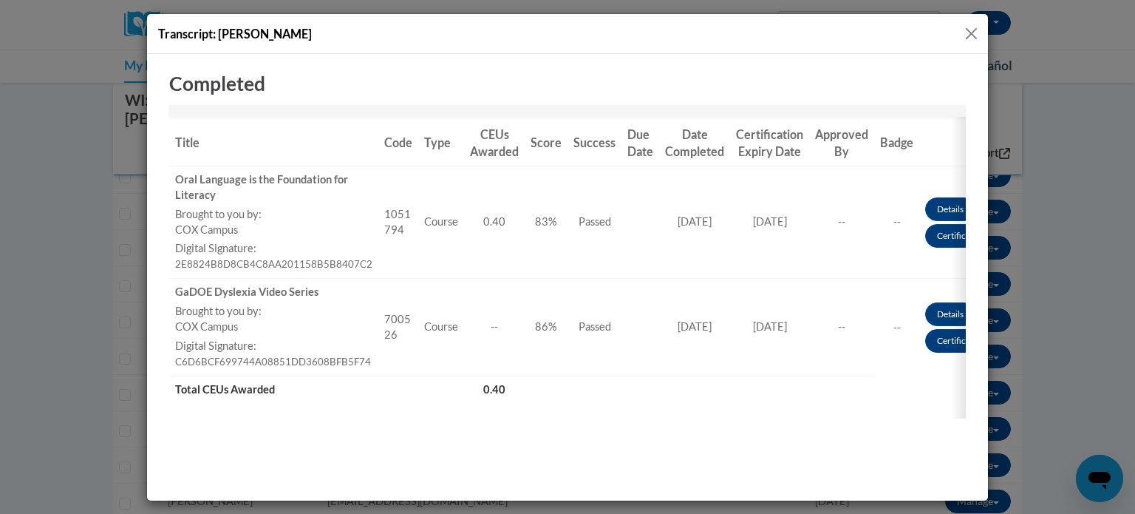
click at [986, 22] on div "Transcript: Kayla Beck" at bounding box center [567, 34] width 841 height 40
click at [979, 30] on button "Close" at bounding box center [971, 33] width 18 height 18
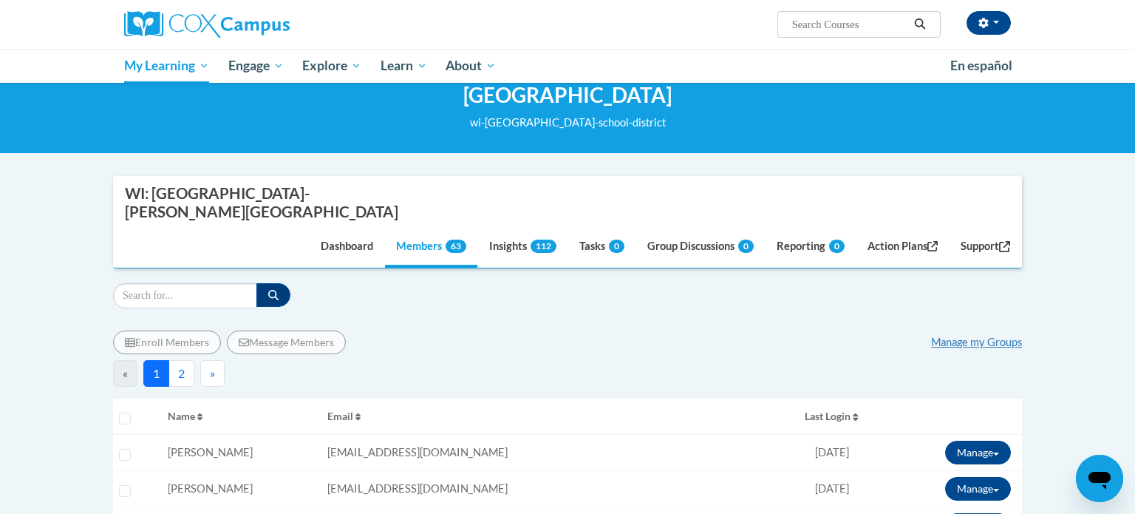
scroll to position [0, 0]
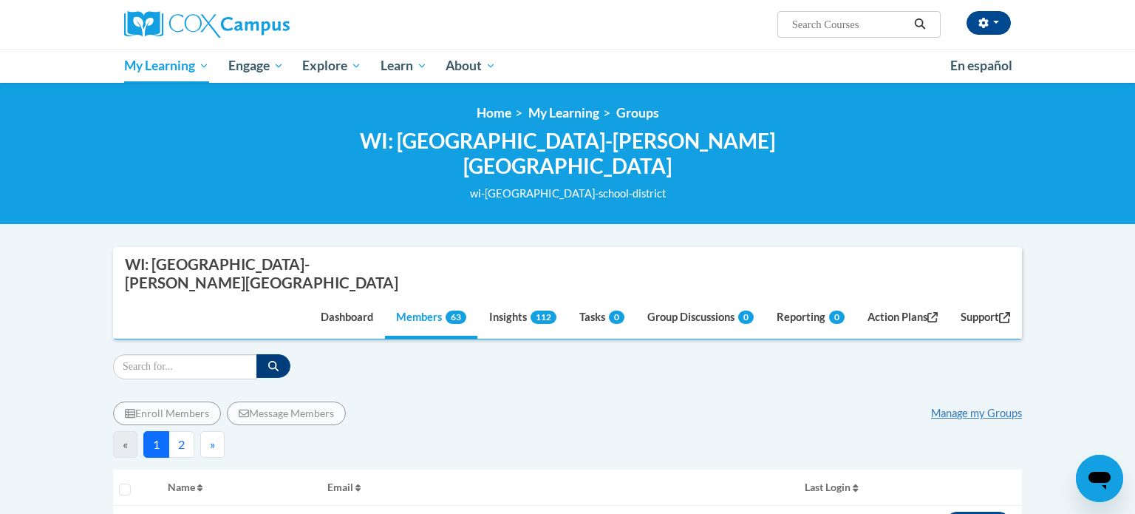
click at [465, 354] on div "Filter" at bounding box center [567, 366] width 909 height 25
click at [972, 511] on button "Manage" at bounding box center [978, 523] width 66 height 24
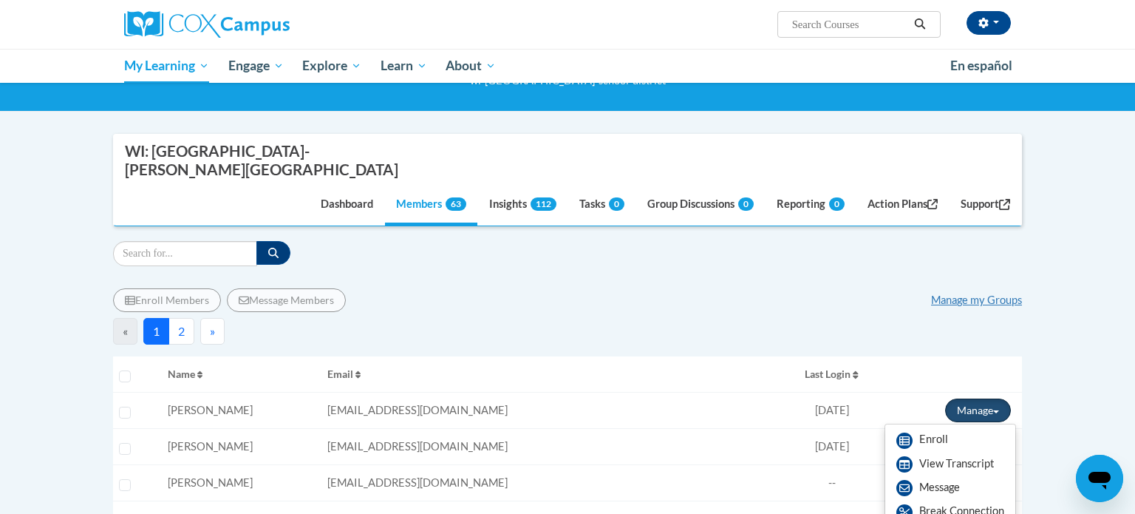
scroll to position [157, 0]
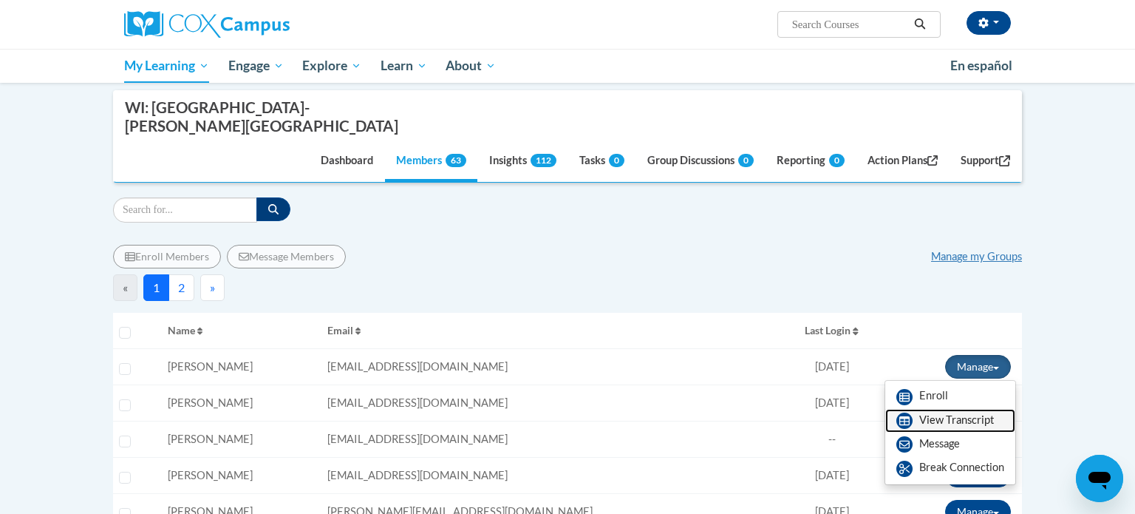
click at [942, 409] on link "View Transcript" at bounding box center [950, 421] width 130 height 24
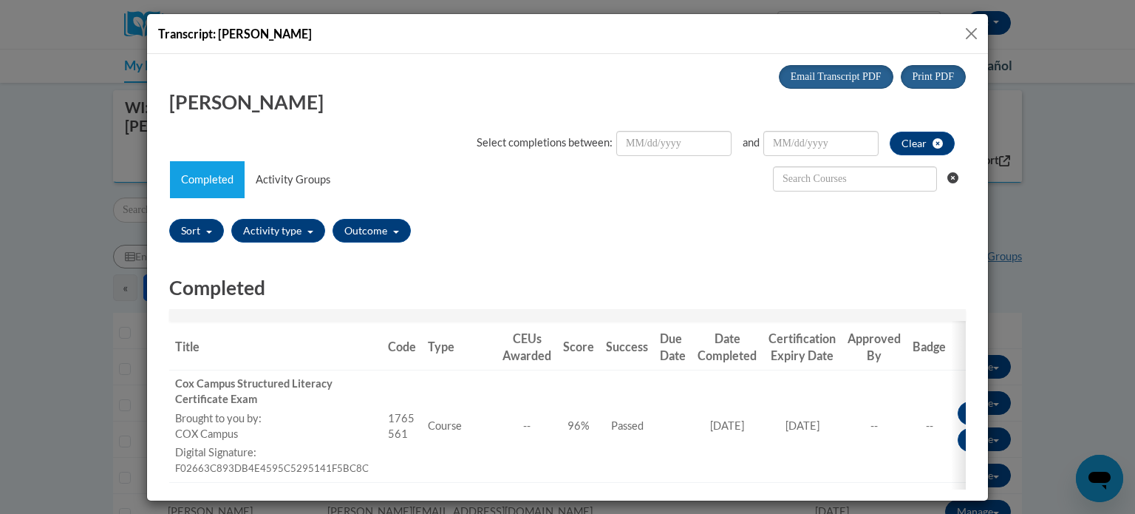
scroll to position [0, 0]
click at [966, 35] on button "Close" at bounding box center [971, 33] width 18 height 18
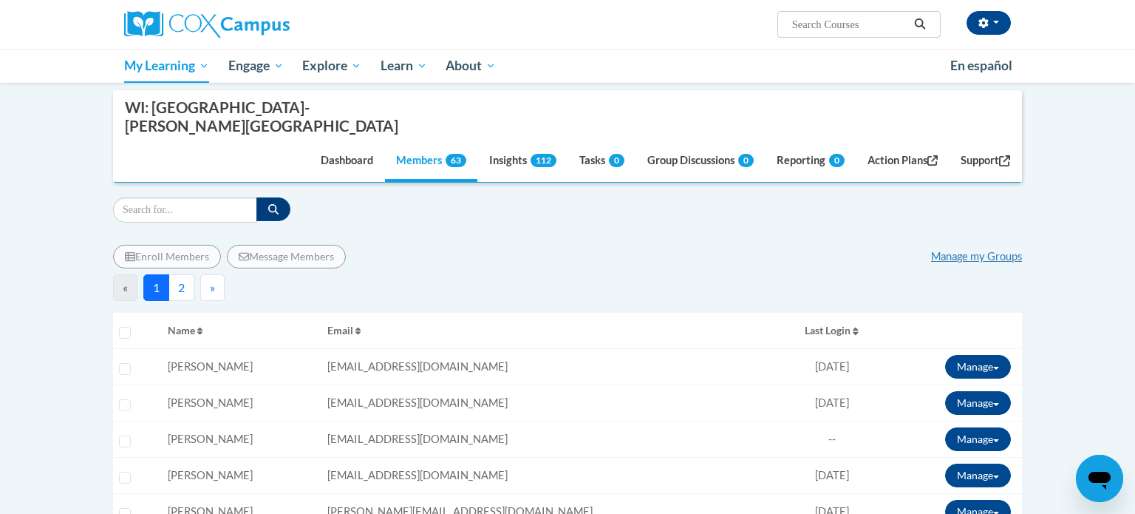
click at [408, 274] on div "« 1 2 »" at bounding box center [567, 287] width 909 height 27
click at [949, 250] on link "Manage my Groups" at bounding box center [976, 256] width 91 height 13
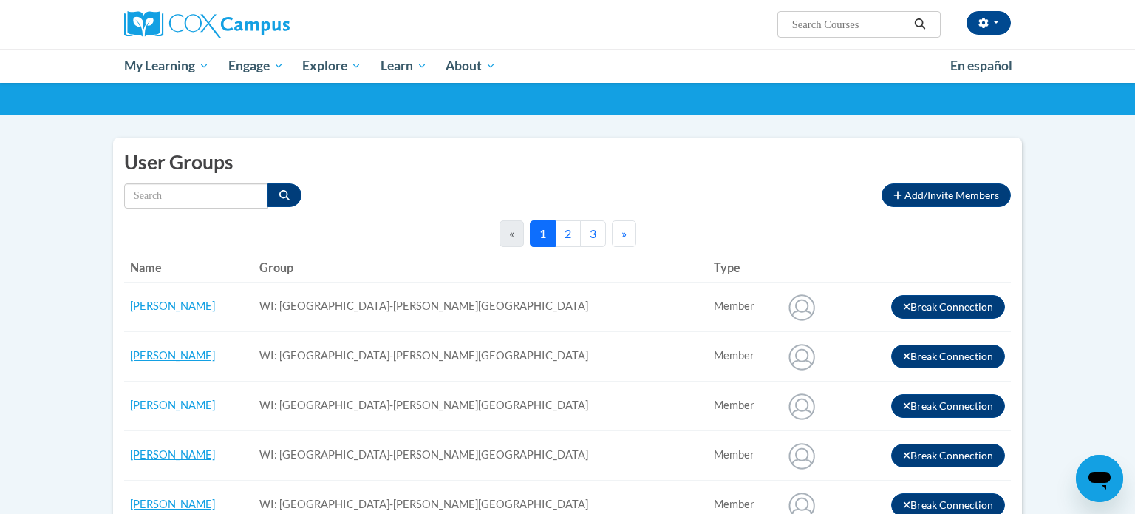
scroll to position [84, 0]
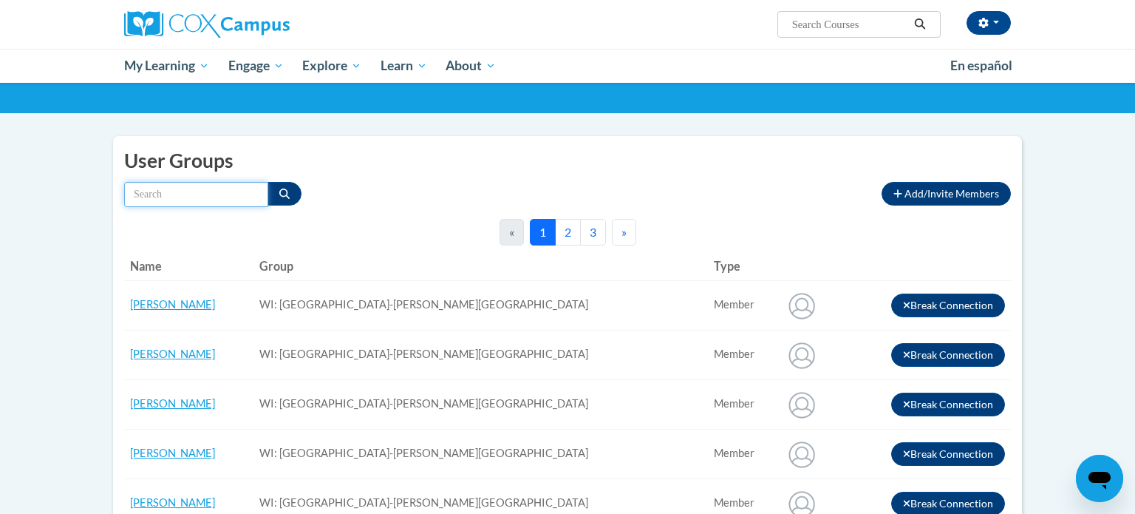
click at [191, 197] on input "Search by name" at bounding box center [196, 194] width 144 height 25
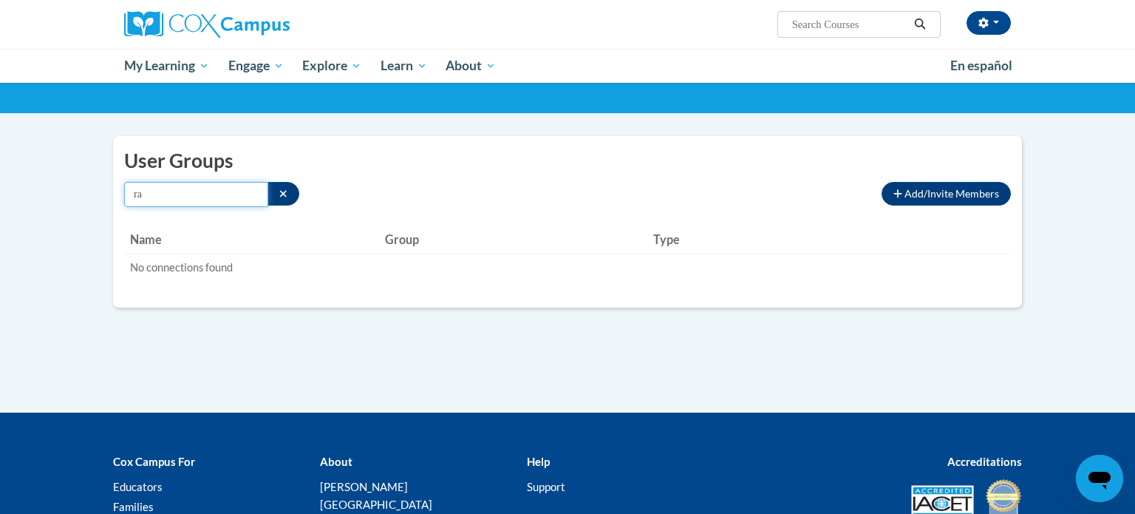
type input "r"
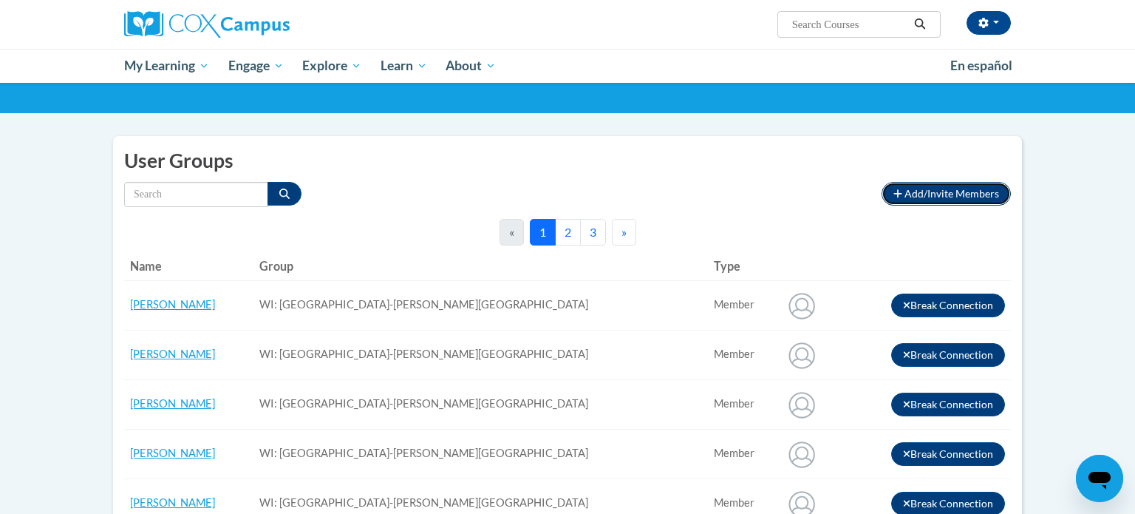
click at [961, 199] on button "Add/Invite Members" at bounding box center [945, 194] width 129 height 24
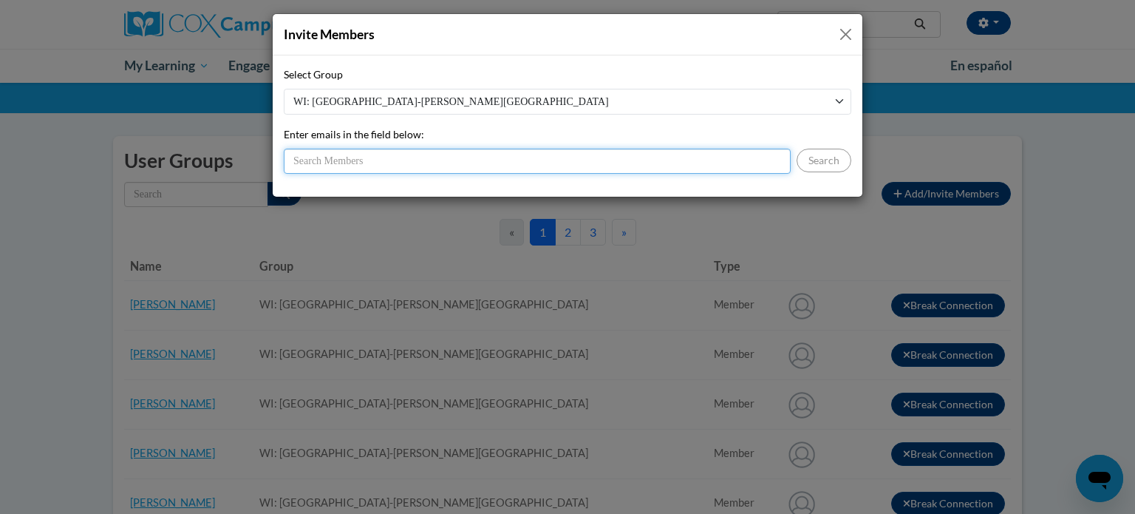
click at [667, 168] on input "Enter emails in the field below:" at bounding box center [537, 161] width 507 height 25
click at [339, 161] on input "[DOMAIN_NAME]" at bounding box center [537, 161] width 507 height 25
type input "[EMAIL_ADDRESS][DOMAIN_NAME]"
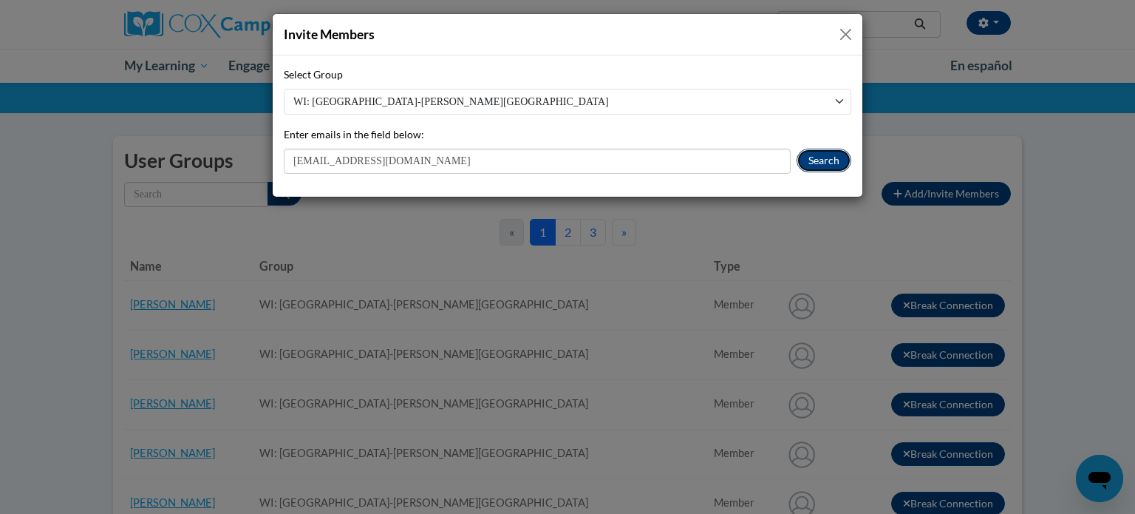
click at [819, 152] on button "Search" at bounding box center [823, 161] width 55 height 24
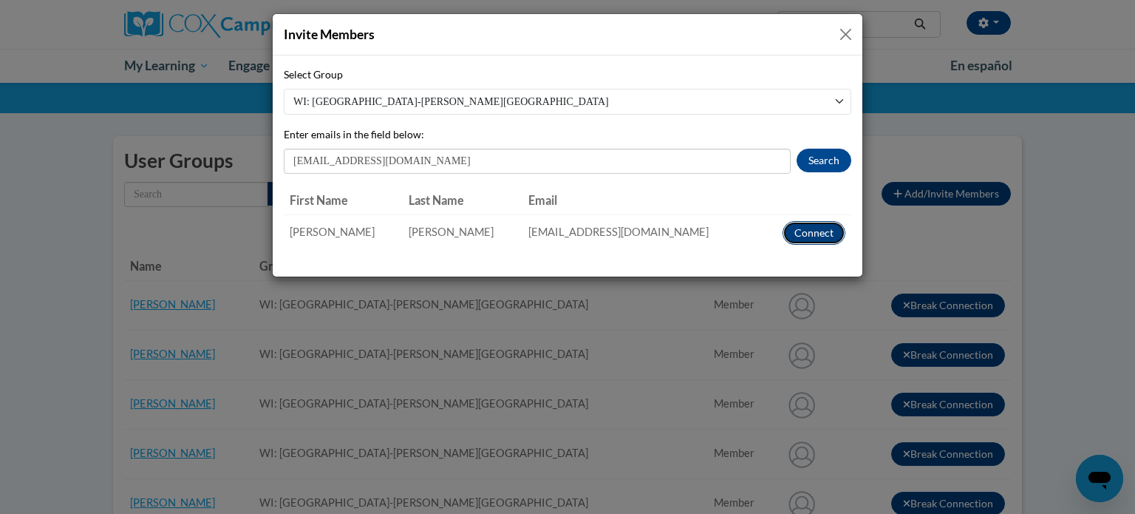
click at [812, 237] on button "Connect" at bounding box center [813, 233] width 63 height 24
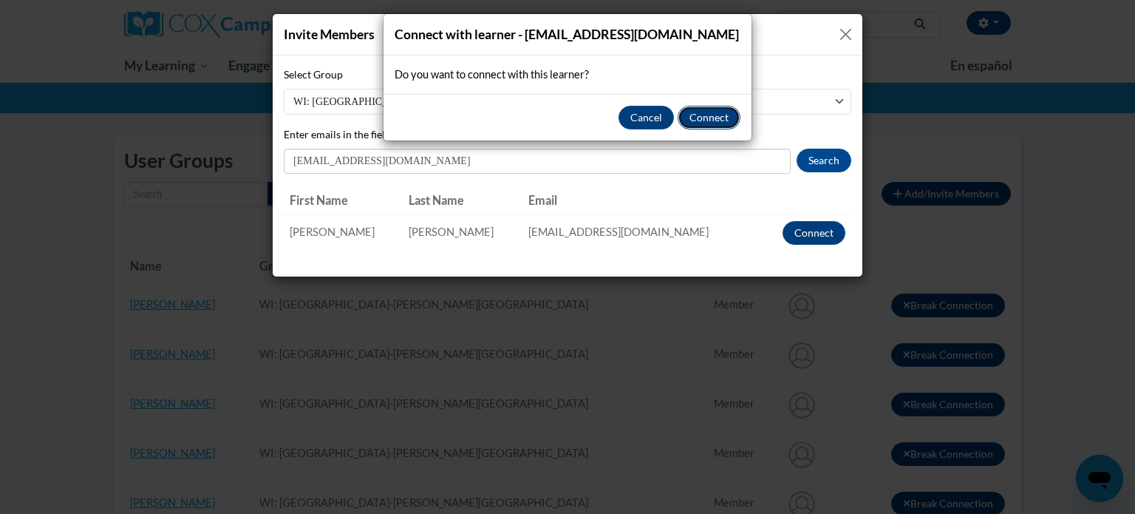
click at [724, 115] on button "Connect" at bounding box center [709, 118] width 63 height 24
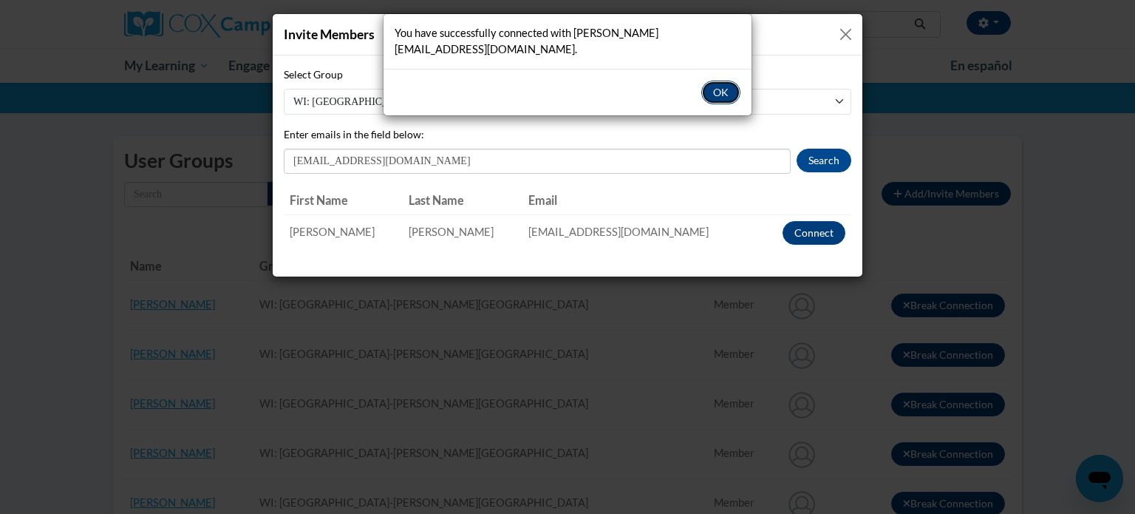
click at [721, 81] on button "OK" at bounding box center [720, 93] width 39 height 24
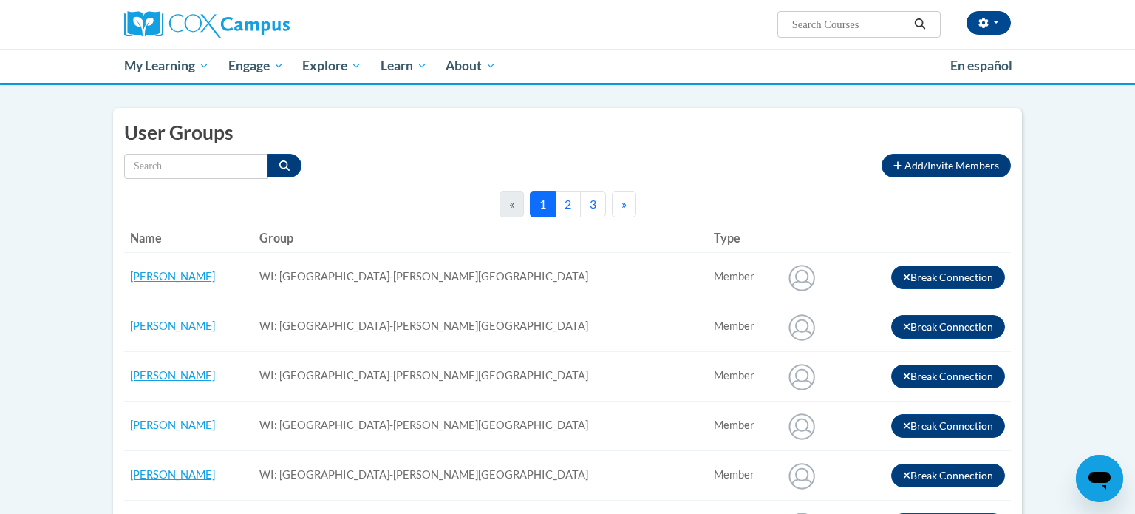
scroll to position [0, 0]
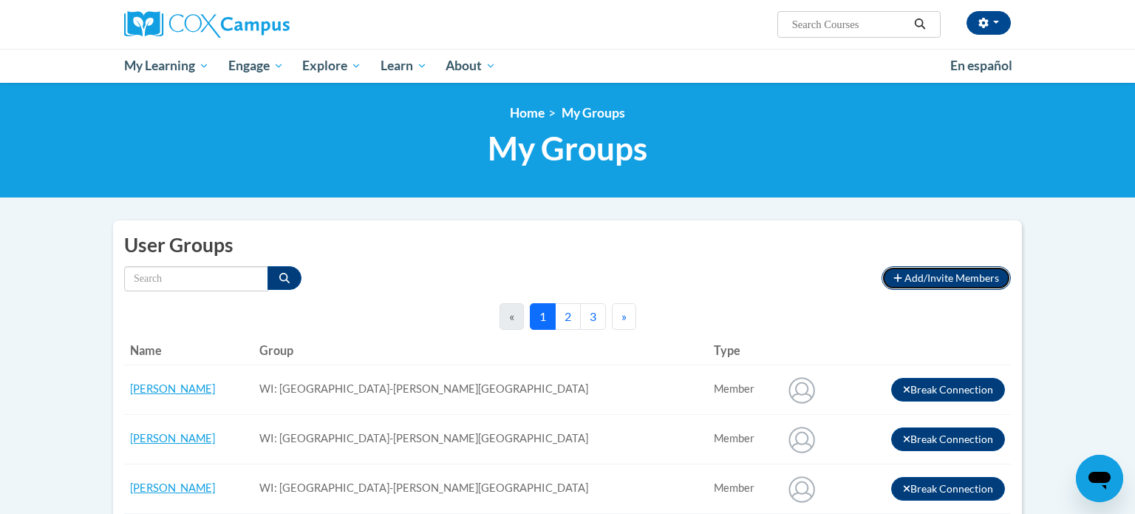
click at [966, 282] on span "Add/Invite Members" at bounding box center [951, 277] width 95 height 13
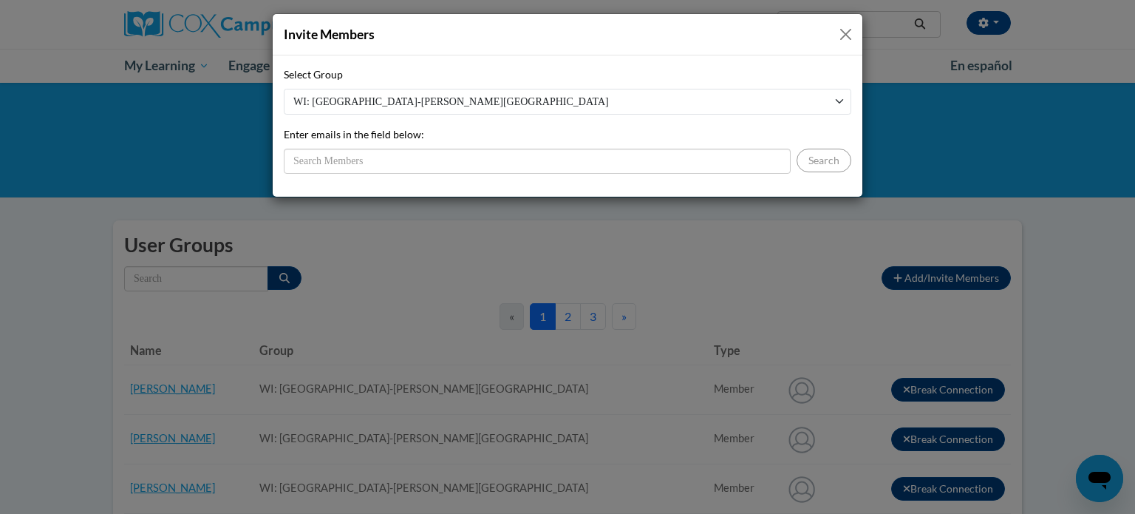
click at [840, 30] on button "Close" at bounding box center [845, 34] width 18 height 18
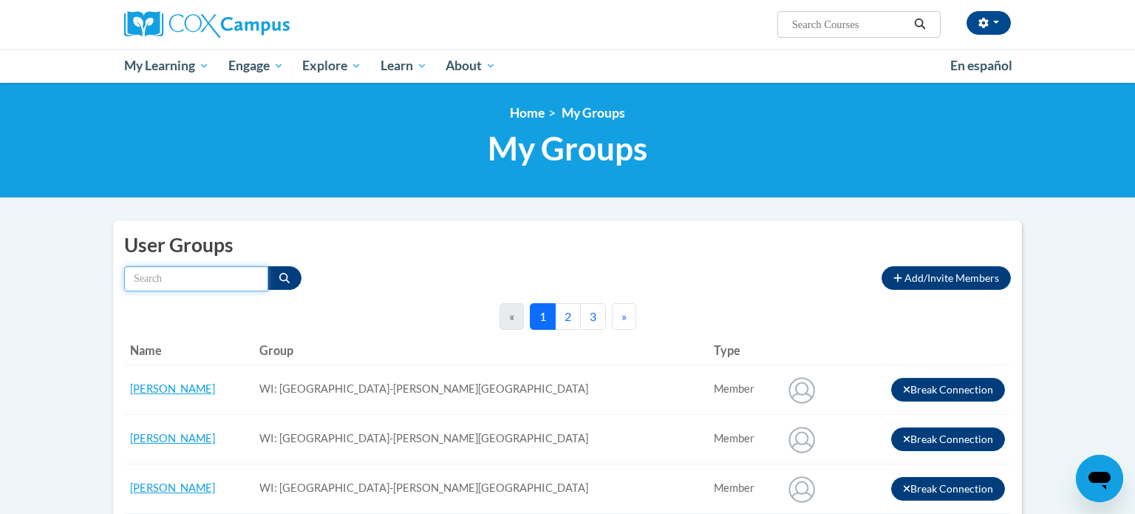
click at [198, 278] on input "Search by name" at bounding box center [196, 278] width 144 height 25
type input "[PERSON_NAME]"
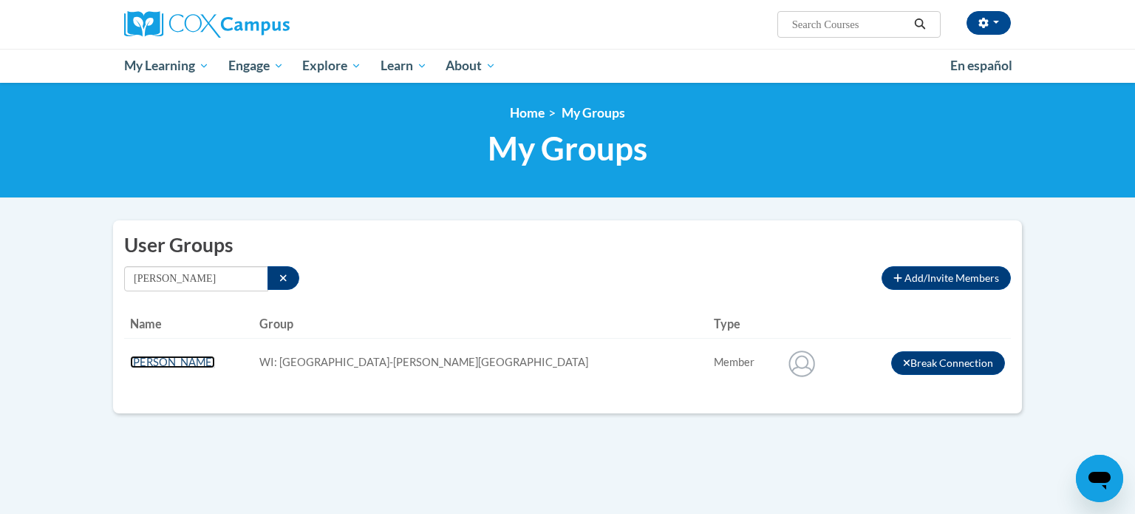
click at [161, 364] on link "[PERSON_NAME]" at bounding box center [172, 361] width 85 height 13
